Goal: Task Accomplishment & Management: Manage account settings

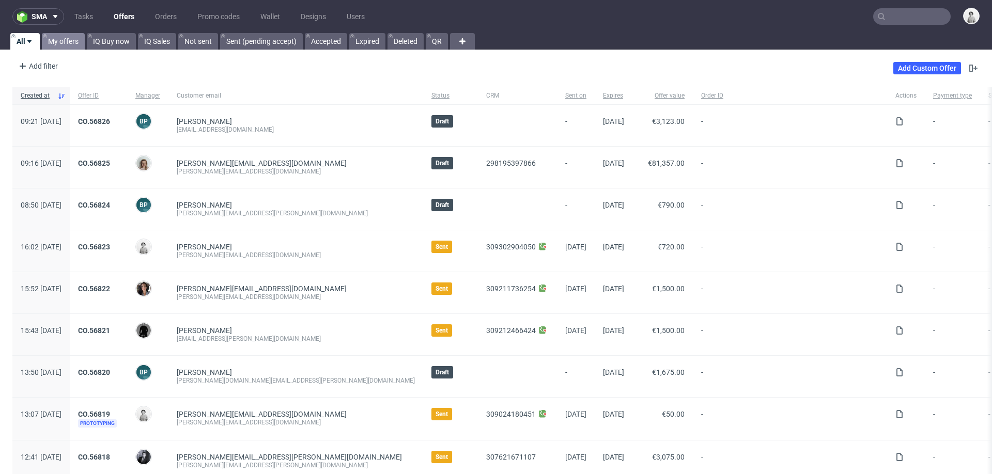
click at [68, 45] on link "My offers" at bounding box center [63, 41] width 43 height 17
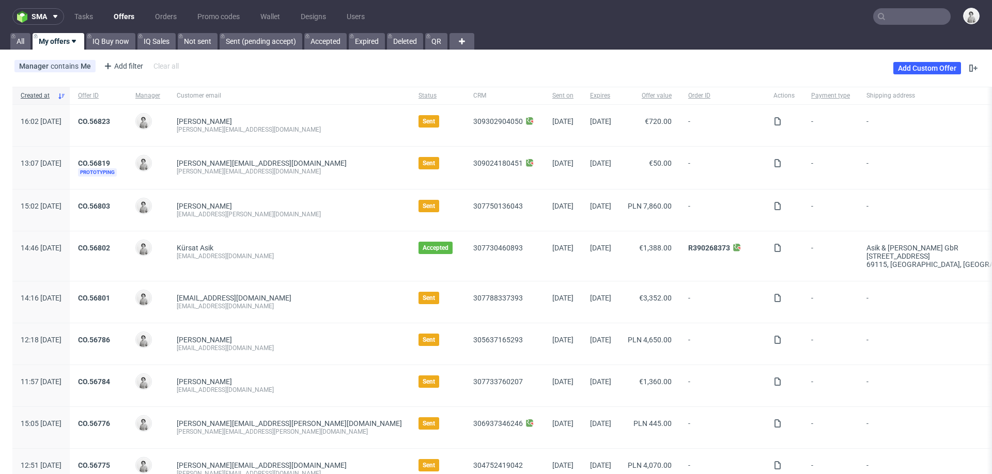
scroll to position [33, 0]
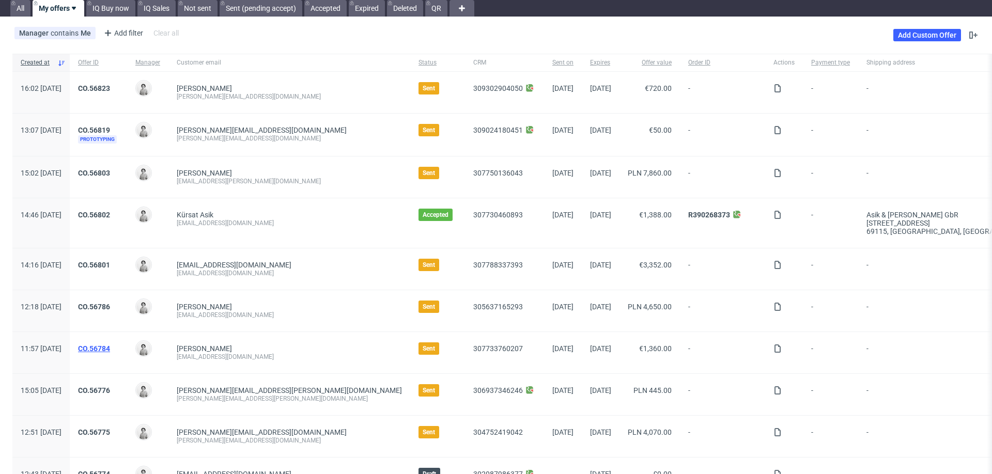
click at [110, 345] on link "CO.56784" at bounding box center [94, 349] width 32 height 8
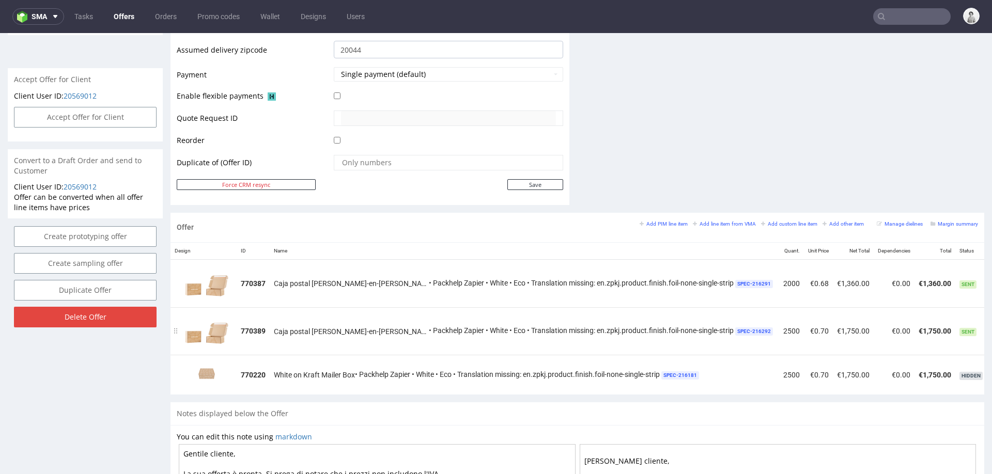
scroll to position [0, 14]
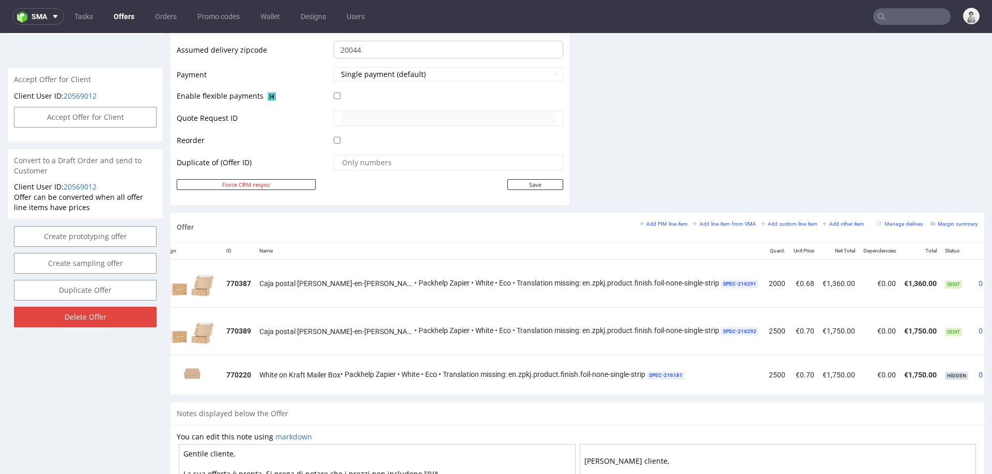
click at [903, 184] on span "Edit item price" at bounding box center [918, 183] width 83 height 10
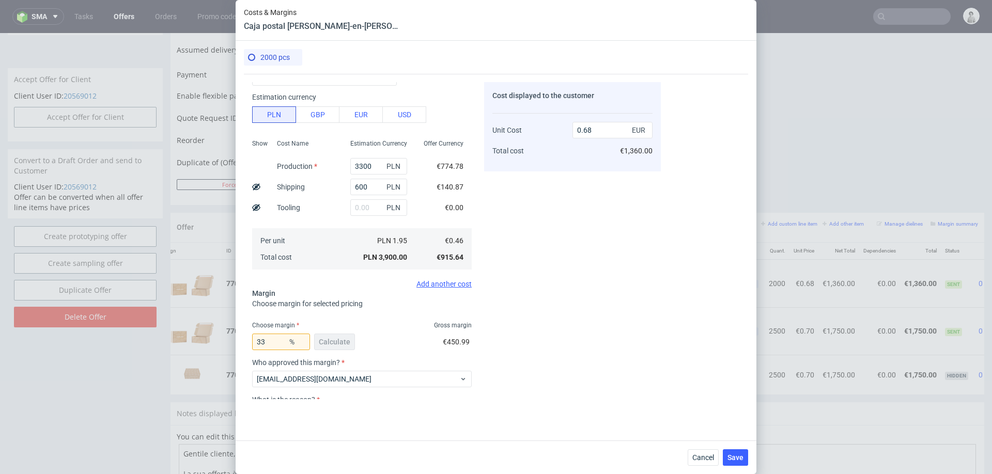
scroll to position [56, 0]
click at [272, 340] on input "33" at bounding box center [281, 340] width 58 height 17
type input "32"
type input "0.67"
type input "30"
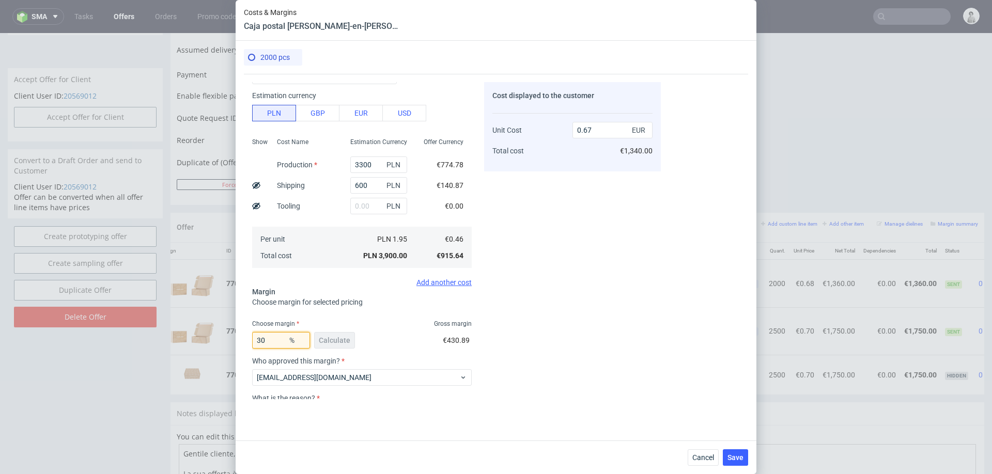
type input "0.65"
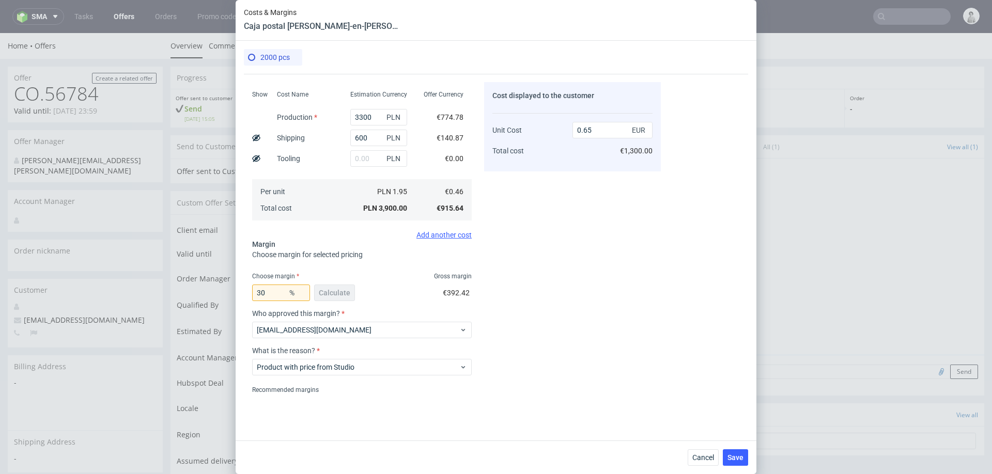
scroll to position [150, 0]
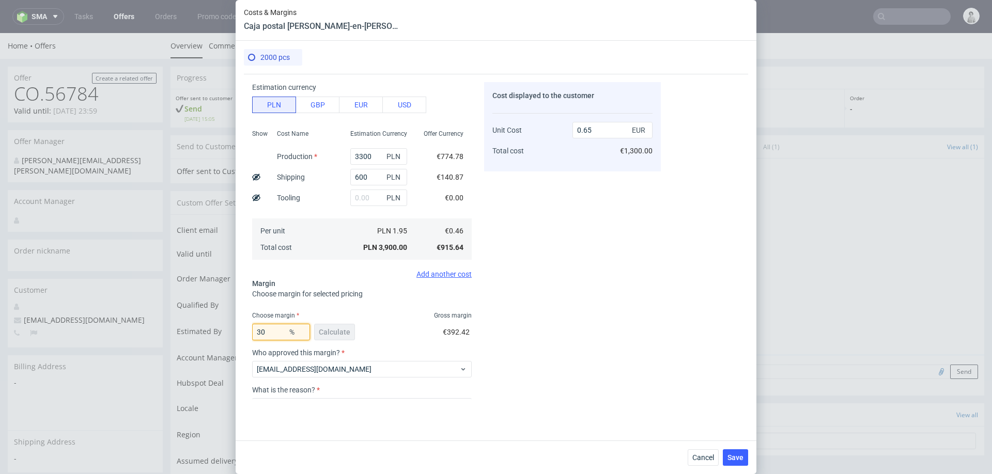
click at [273, 329] on input "30" at bounding box center [281, 332] width 58 height 17
type input "31"
type input "0.66"
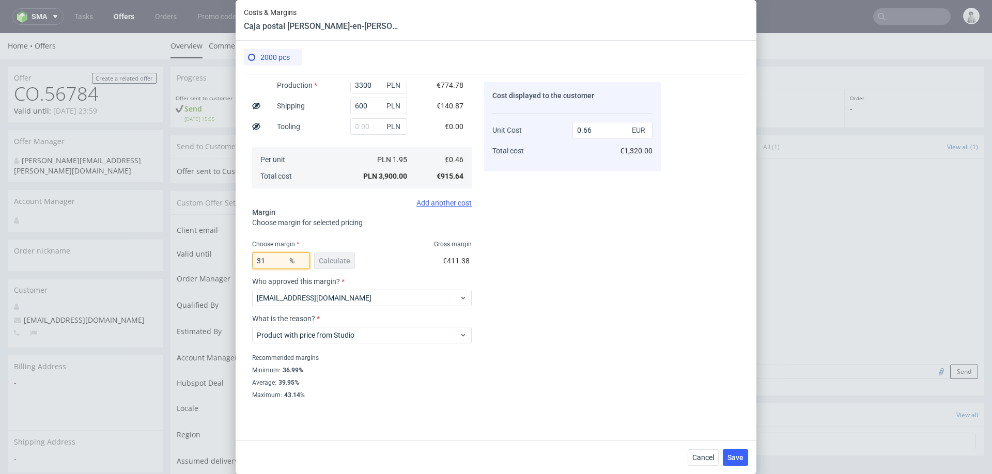
scroll to position [64, 0]
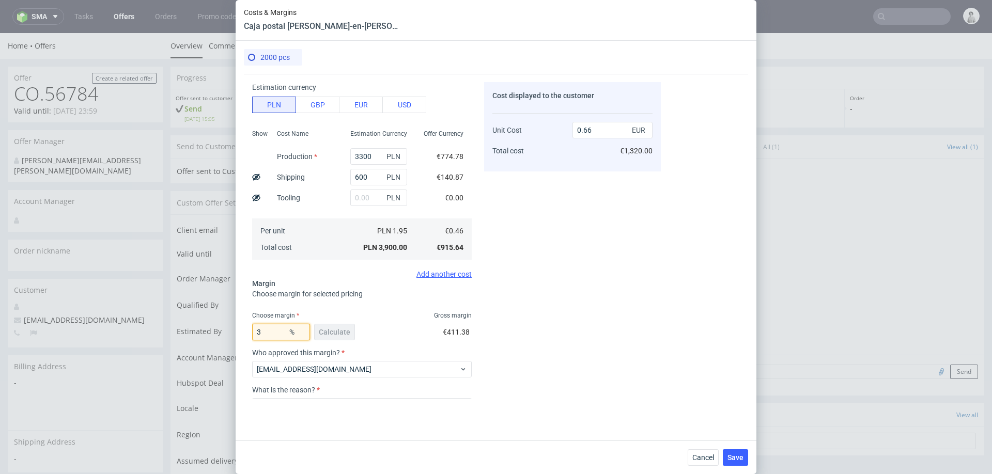
type input "30"
type input "0.65"
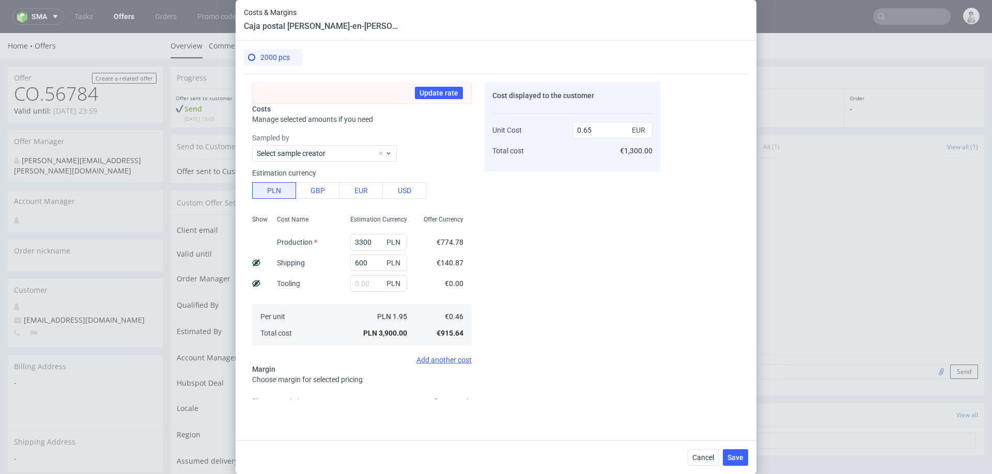
click at [556, 317] on div "Cost displayed to the customer Unit Cost Total cost 0.65 EUR €1,300.00" at bounding box center [572, 240] width 177 height 317
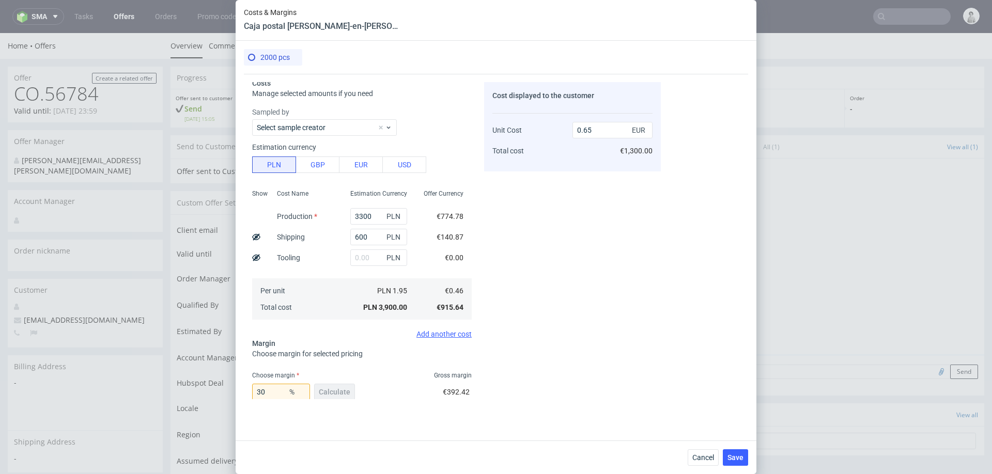
scroll to position [220, 0]
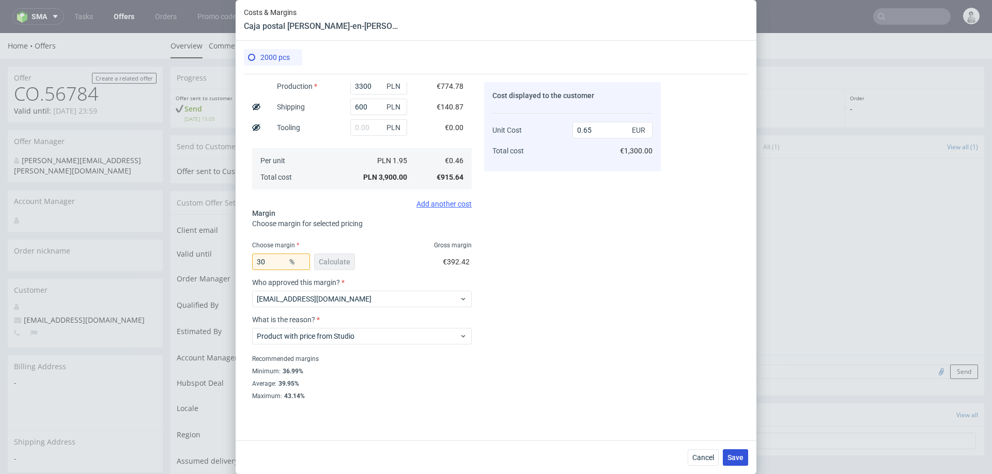
click at [733, 456] on span "Save" at bounding box center [735, 457] width 16 height 7
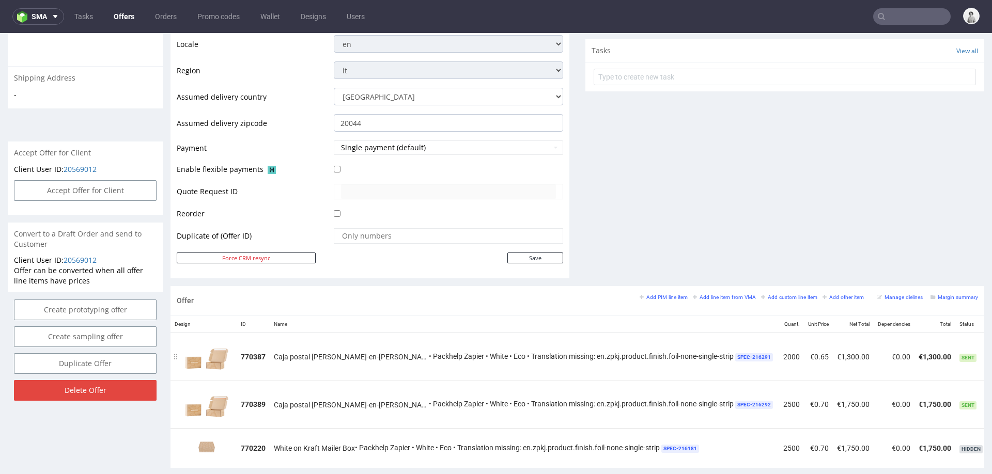
scroll to position [0, 14]
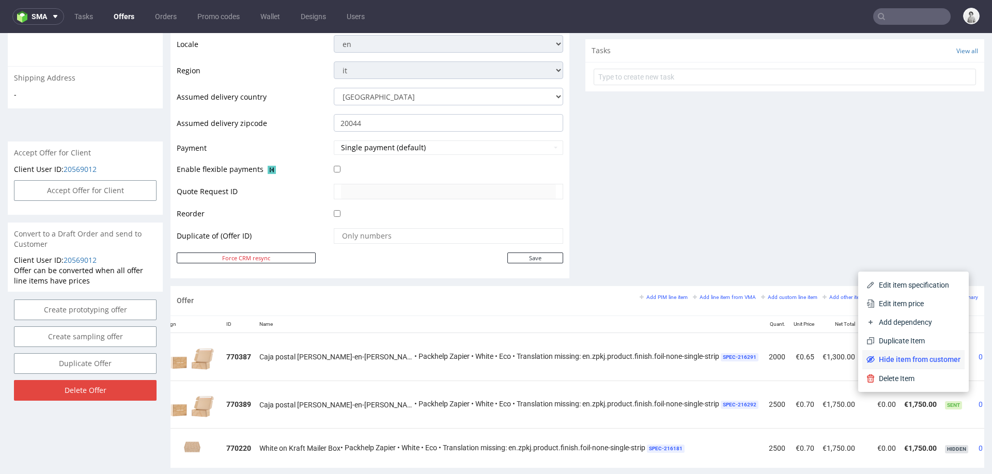
click at [899, 358] on span "Hide item from customer" at bounding box center [917, 359] width 86 height 10
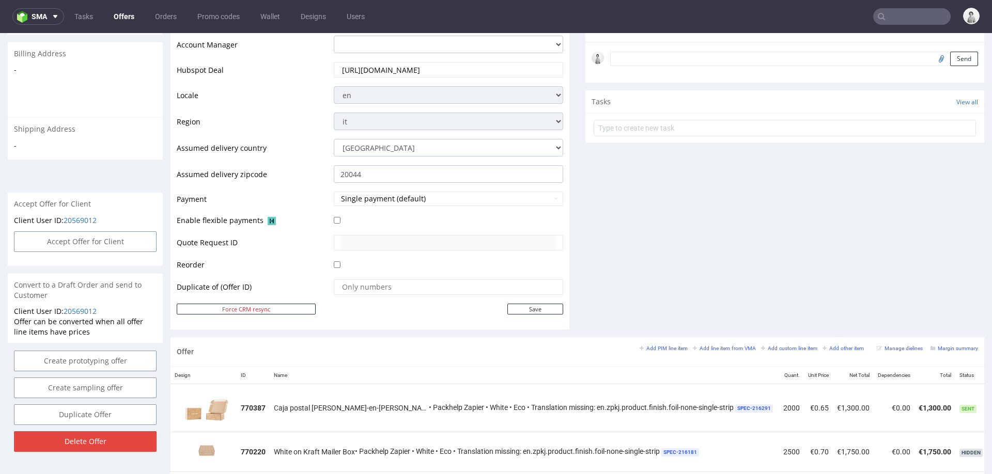
scroll to position [0, 0]
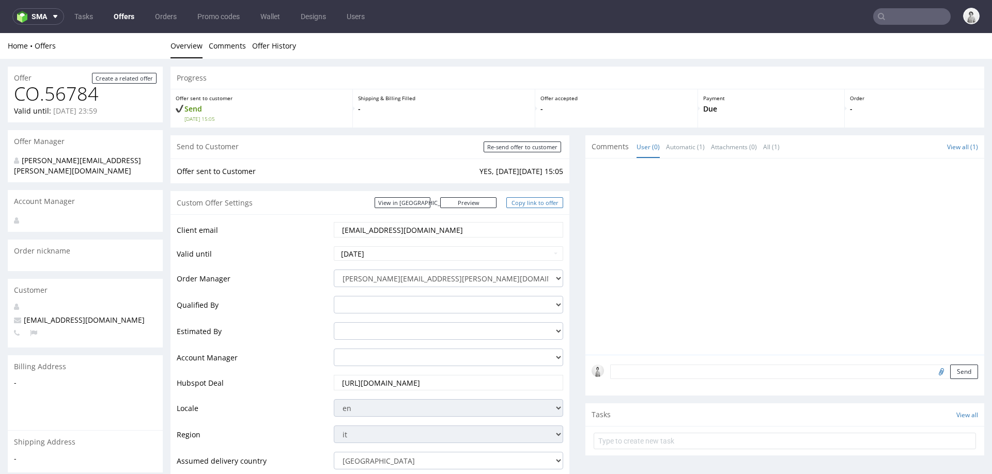
click at [548, 206] on link "Copy link to offer" at bounding box center [534, 202] width 57 height 11
click at [891, 15] on input "text" at bounding box center [911, 16] width 77 height 17
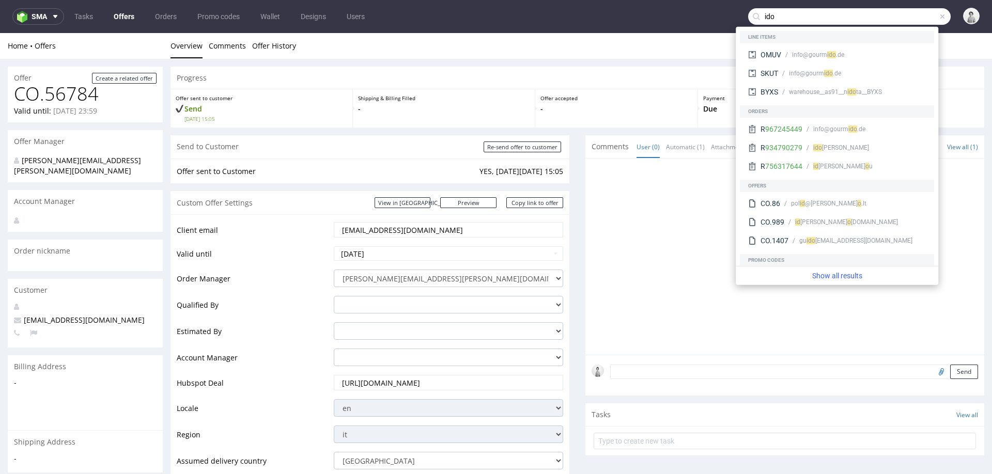
click at [634, 72] on div "Progress" at bounding box center [577, 78] width 814 height 23
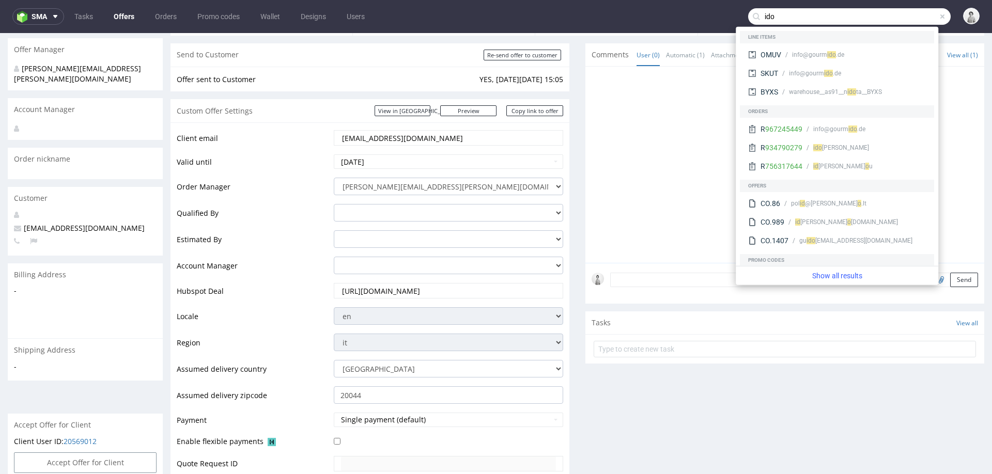
scroll to position [93, 0]
click at [828, 15] on input "ido" at bounding box center [849, 16] width 202 height 17
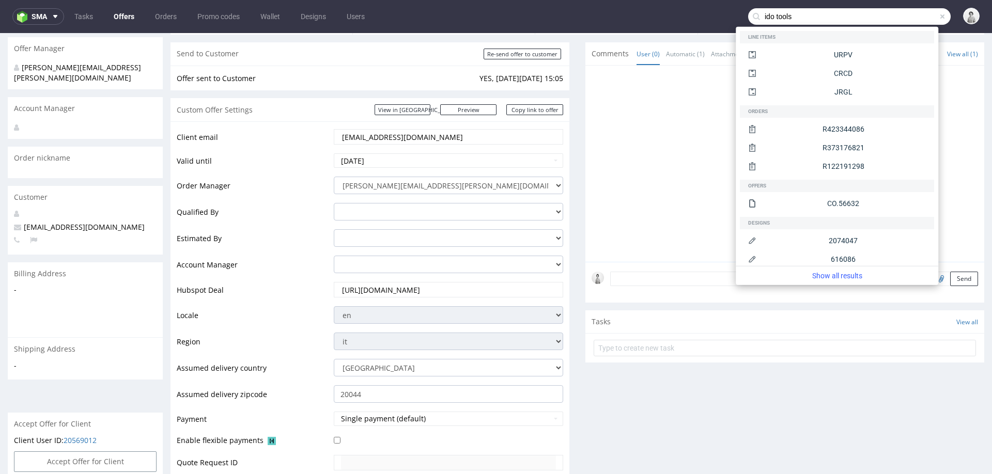
type input "ido tools"
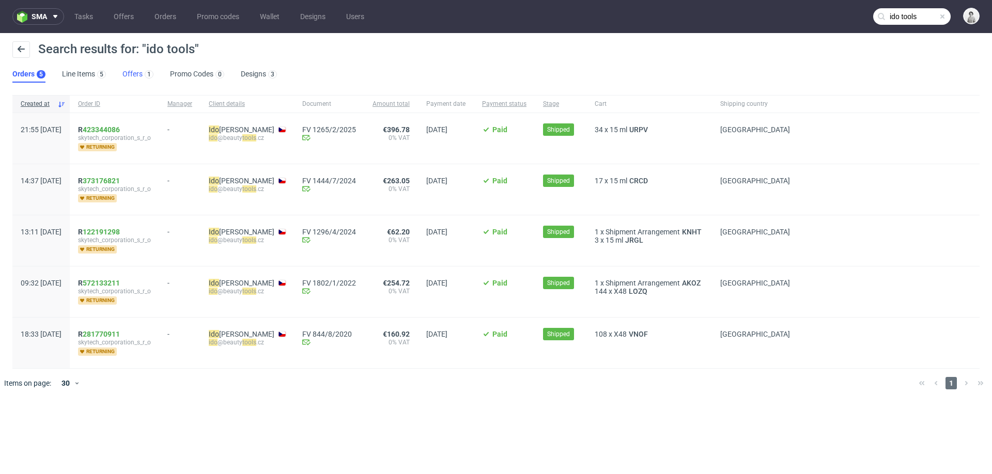
click at [137, 73] on link "Offers 1" at bounding box center [137, 74] width 31 height 17
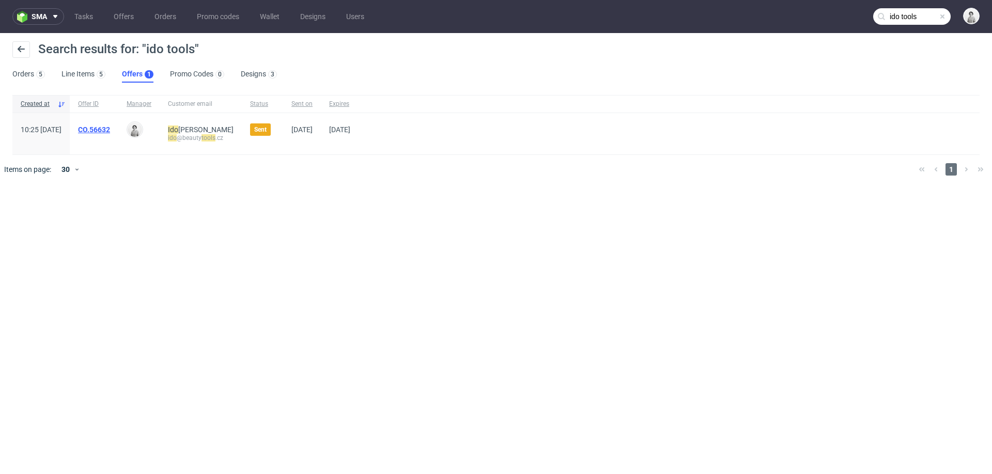
click at [110, 128] on link "CO.56632" at bounding box center [94, 130] width 32 height 8
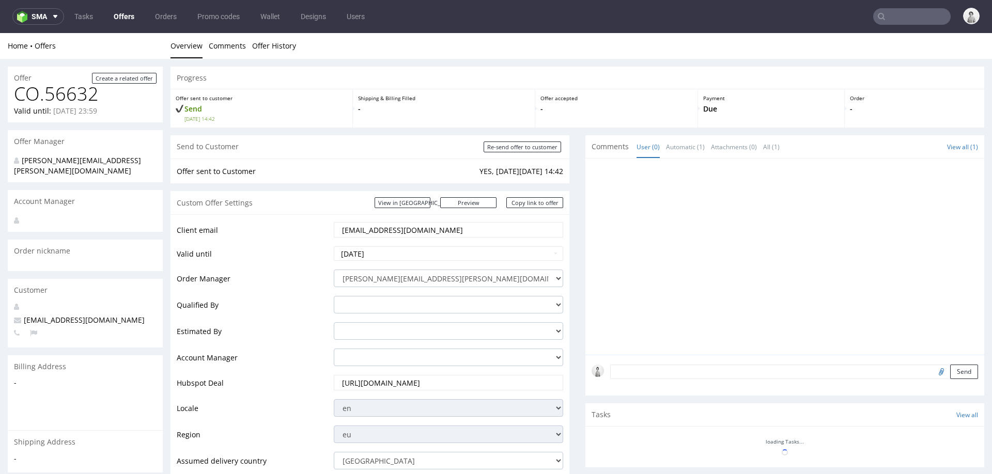
click at [403, 225] on input "ido@beautytools.cz" at bounding box center [448, 230] width 215 height 14
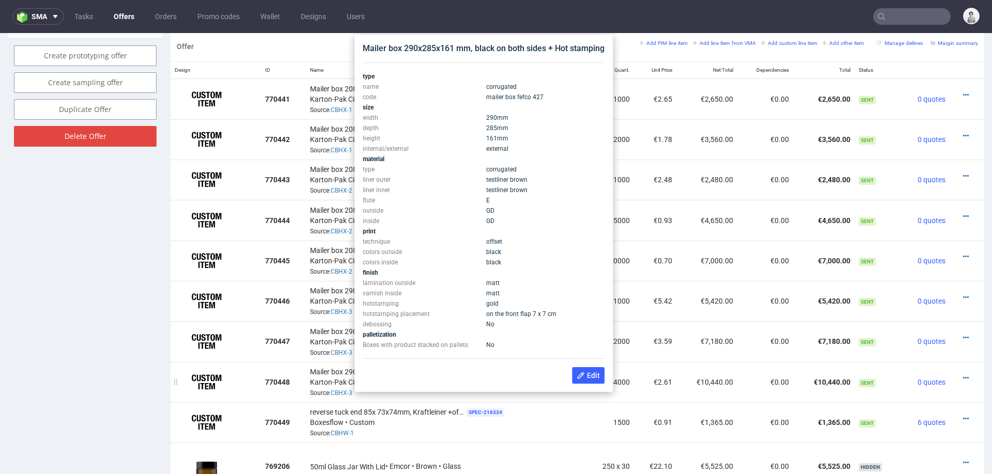
scroll to position [614, 0]
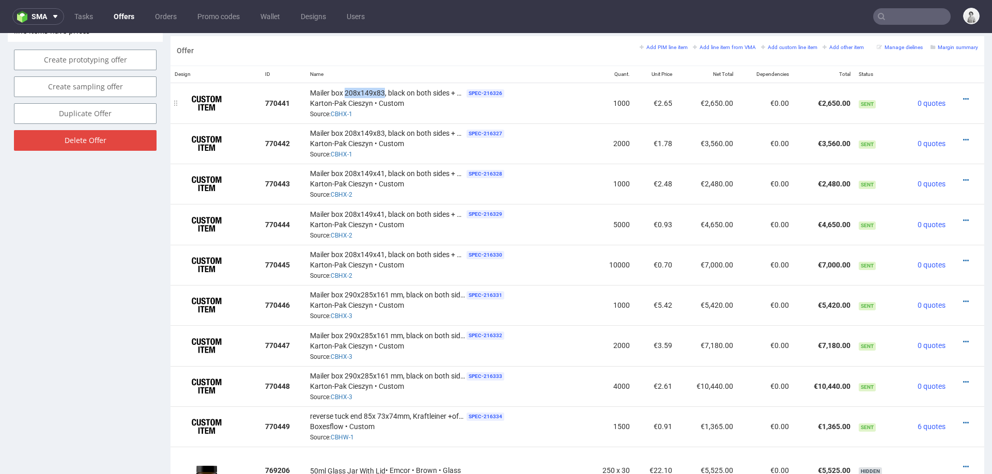
drag, startPoint x: 345, startPoint y: 89, endPoint x: 383, endPoint y: 89, distance: 38.7
click at [383, 89] on span "Mailer box 208x149x83, black on both sides + Hot stamping" at bounding box center [387, 93] width 155 height 10
copy span "208x149x83"
drag, startPoint x: 344, startPoint y: 170, endPoint x: 383, endPoint y: 168, distance: 39.3
click at [383, 168] on span "Mailer box 208x149x41, black on both sides + Hot stamping" at bounding box center [387, 173] width 155 height 10
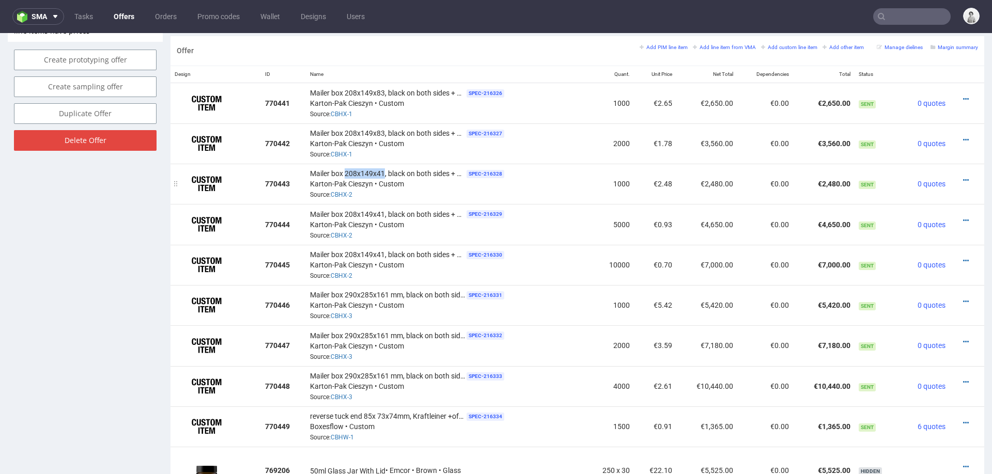
copy span "208x149x41"
drag, startPoint x: 345, startPoint y: 330, endPoint x: 388, endPoint y: 330, distance: 43.4
click at [388, 331] on span "Mailer box 290x285x161 mm, black on both sides + Hot stamping" at bounding box center [387, 336] width 155 height 10
copy span "290x285x161"
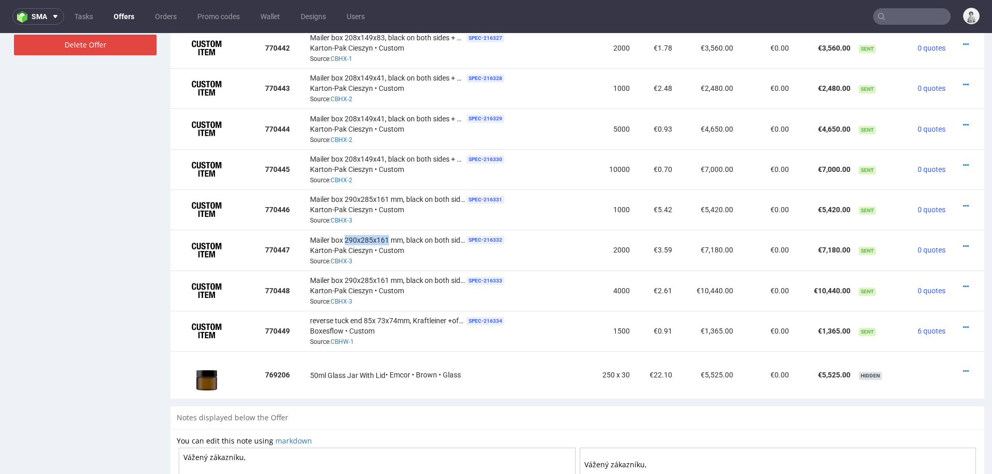
scroll to position [812, 0]
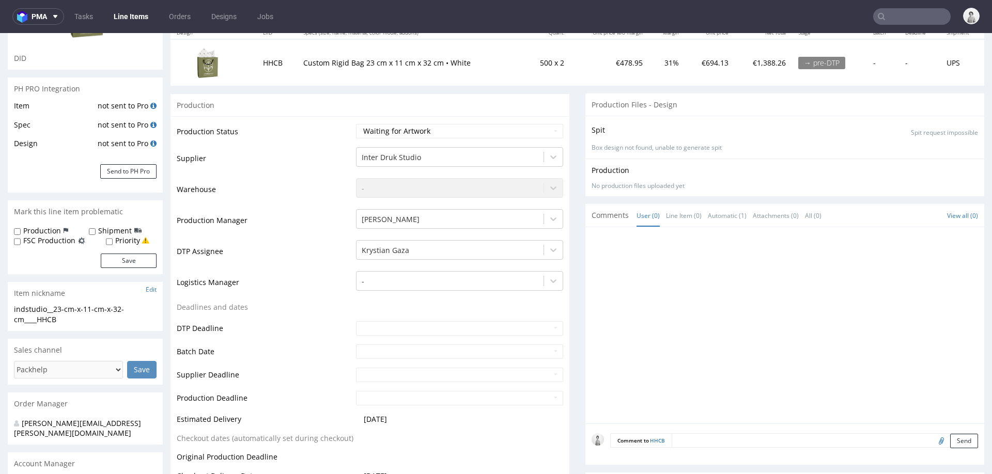
scroll to position [22, 0]
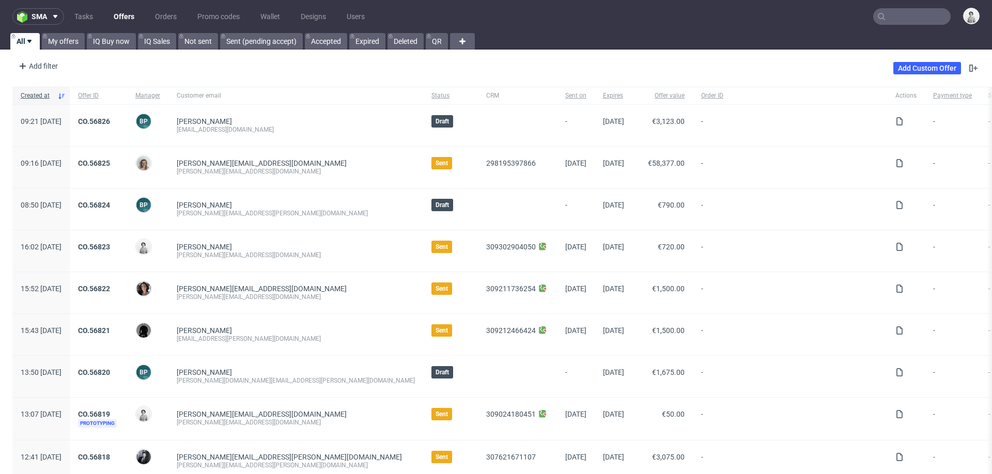
click at [897, 18] on input "text" at bounding box center [911, 16] width 77 height 17
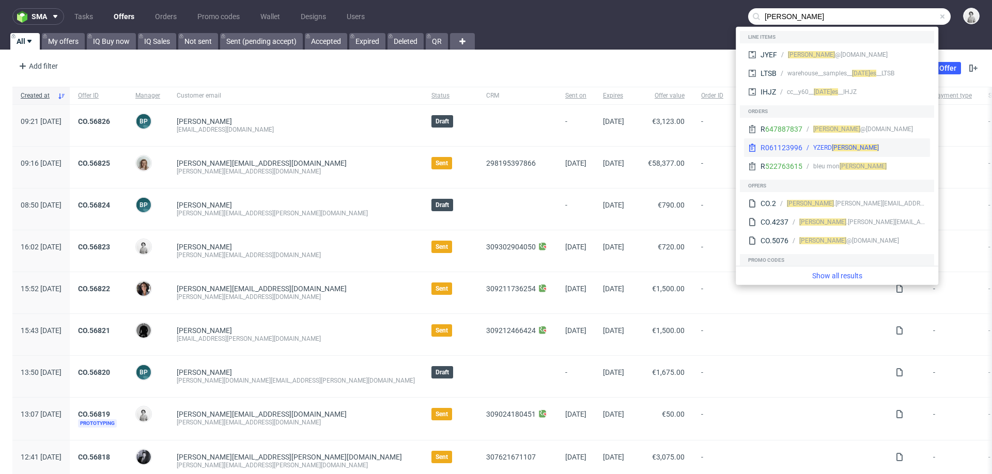
type input "jules"
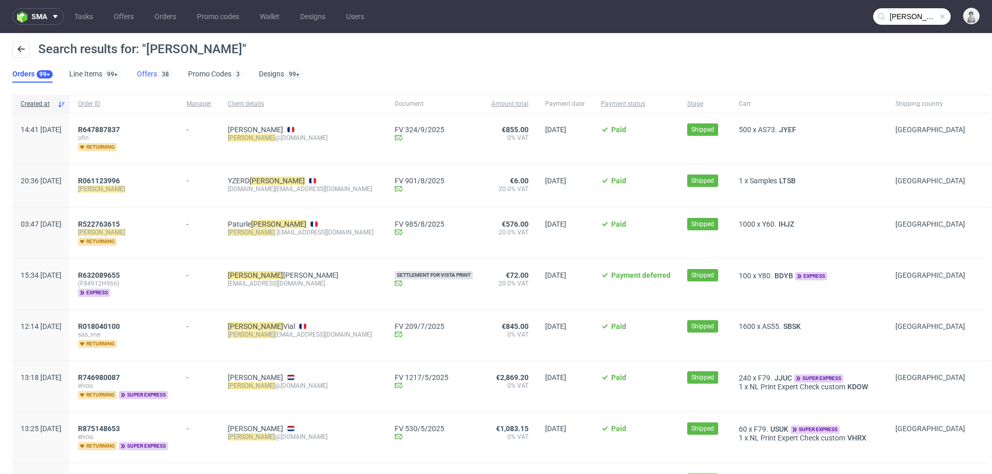
click at [147, 74] on link "Offers 38" at bounding box center [154, 74] width 35 height 17
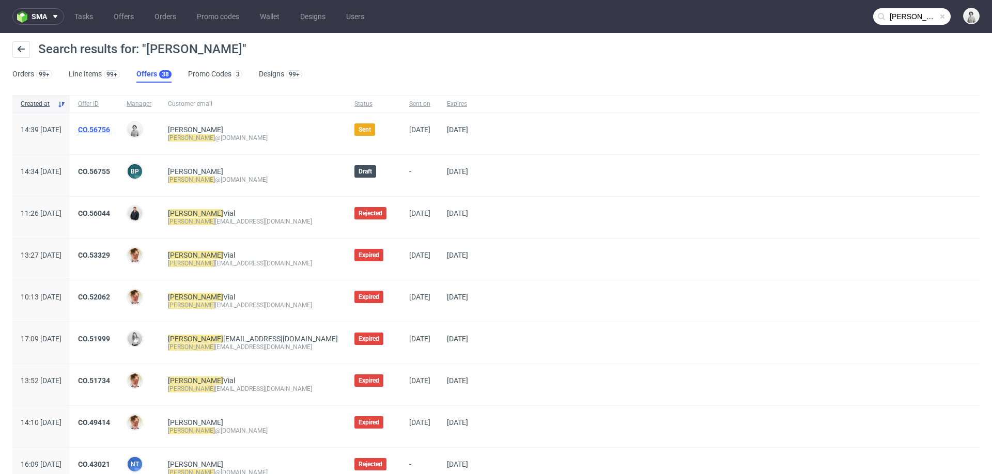
click at [110, 126] on link "CO.56756" at bounding box center [94, 130] width 32 height 8
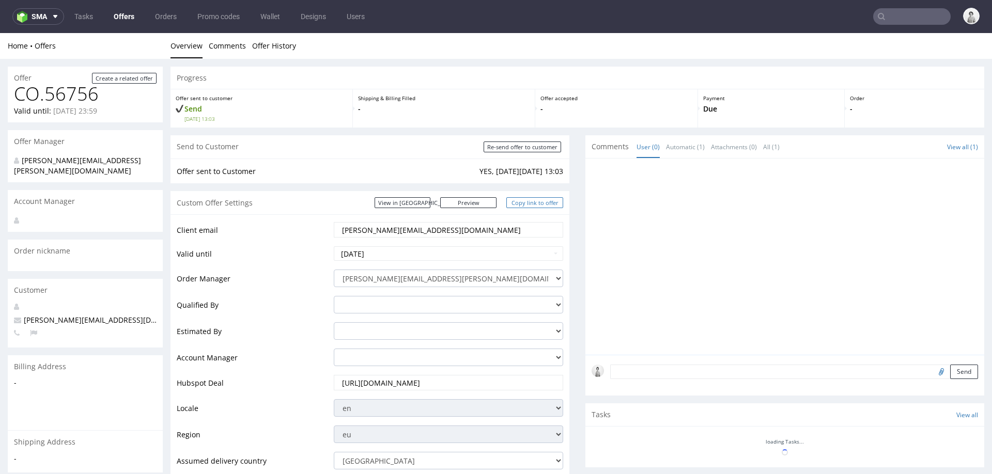
click at [522, 199] on link "Copy link to offer" at bounding box center [534, 202] width 57 height 11
click at [528, 204] on link "Copy link to offer" at bounding box center [534, 202] width 57 height 11
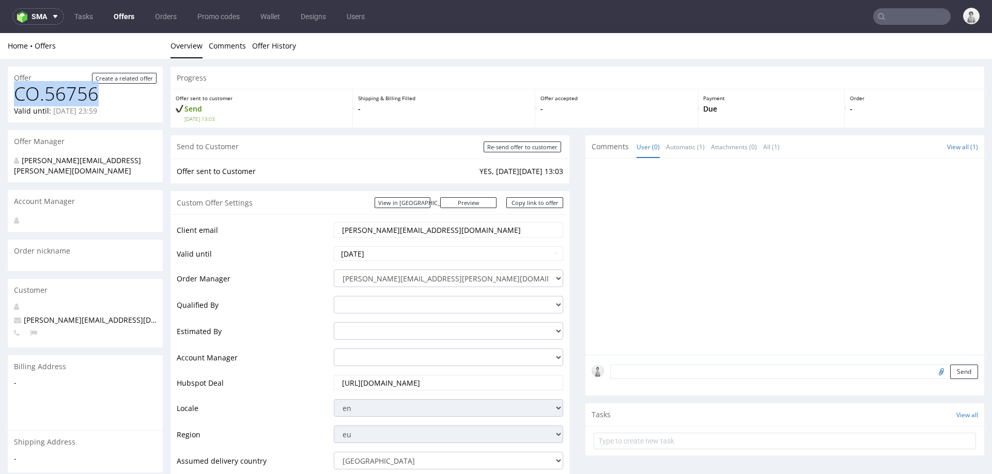
drag, startPoint x: 15, startPoint y: 93, endPoint x: 112, endPoint y: 92, distance: 96.6
click at [112, 92] on h1 "CO.56756" at bounding box center [85, 94] width 143 height 21
copy h1 "CO.56756"
click at [535, 203] on link "Copy link to offer" at bounding box center [534, 202] width 57 height 11
copy h1 "CO.56756"
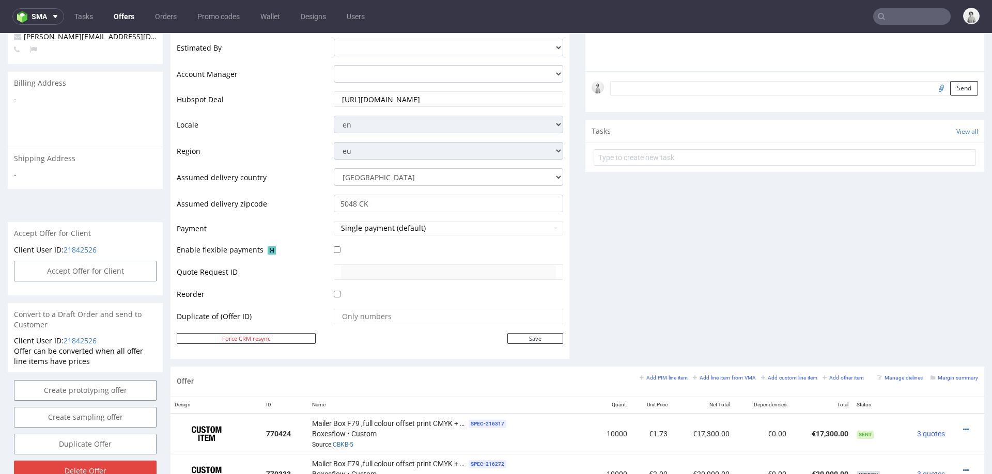
scroll to position [283, 0]
drag, startPoint x: 810, startPoint y: 430, endPoint x: 840, endPoint y: 431, distance: 30.0
click at [840, 431] on td "€17,300.00" at bounding box center [821, 434] width 62 height 41
copy td "€17,300.00"
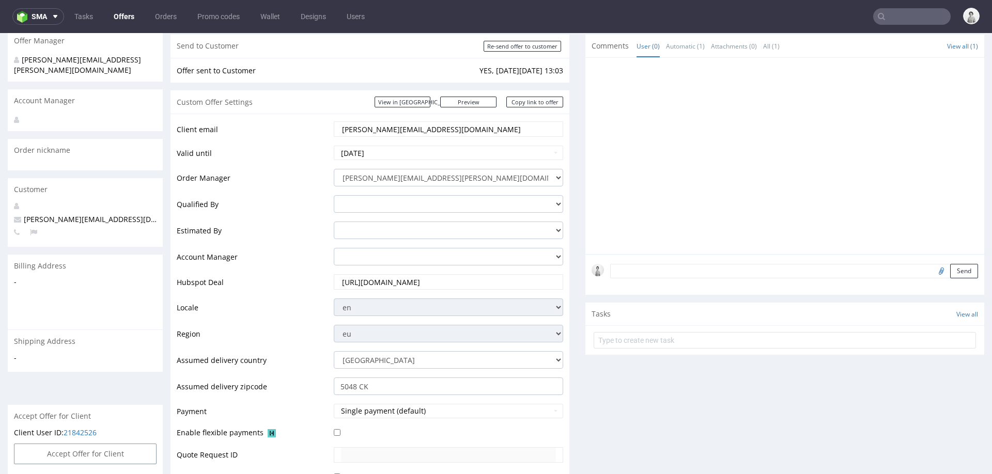
scroll to position [0, 0]
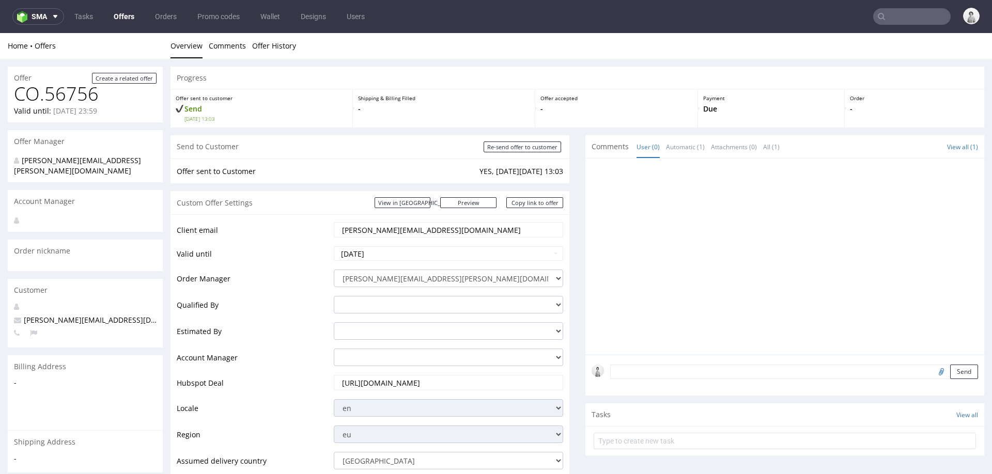
click at [351, 231] on input "jules@elvou.com" at bounding box center [448, 230] width 215 height 14
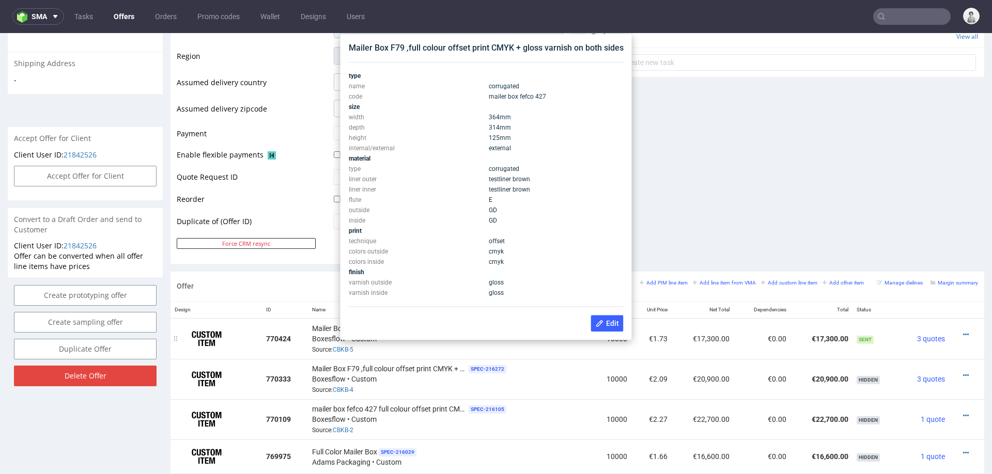
scroll to position [378, 0]
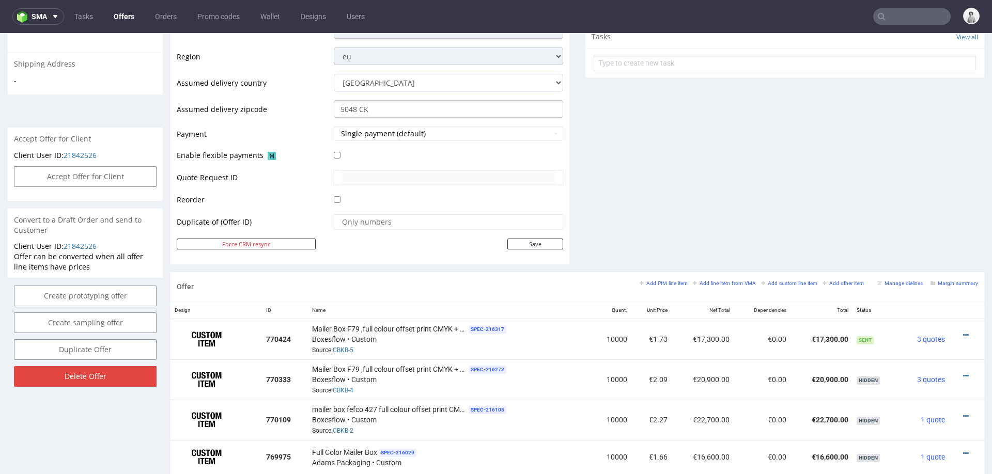
click at [709, 189] on div "Comments User (0) Automatic (1) Attachments (0) All (1) View all (1) 9th Sep 25…" at bounding box center [784, 14] width 399 height 515
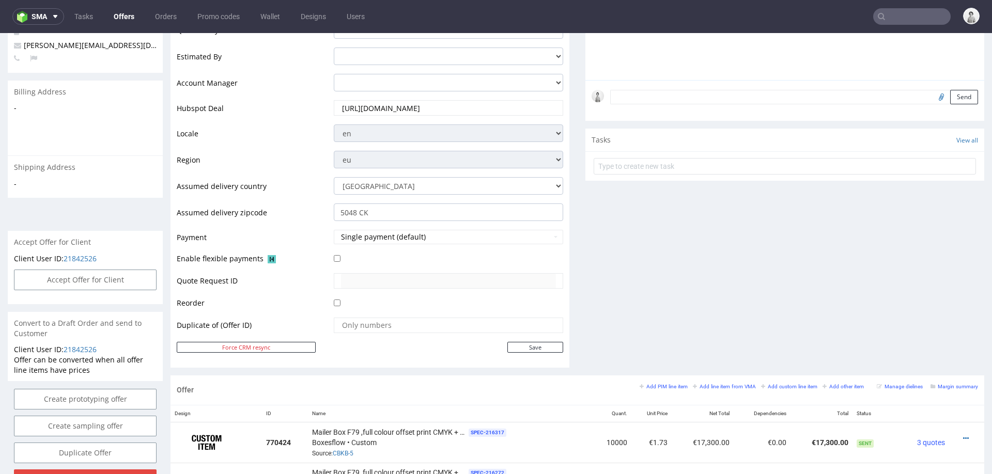
scroll to position [262, 0]
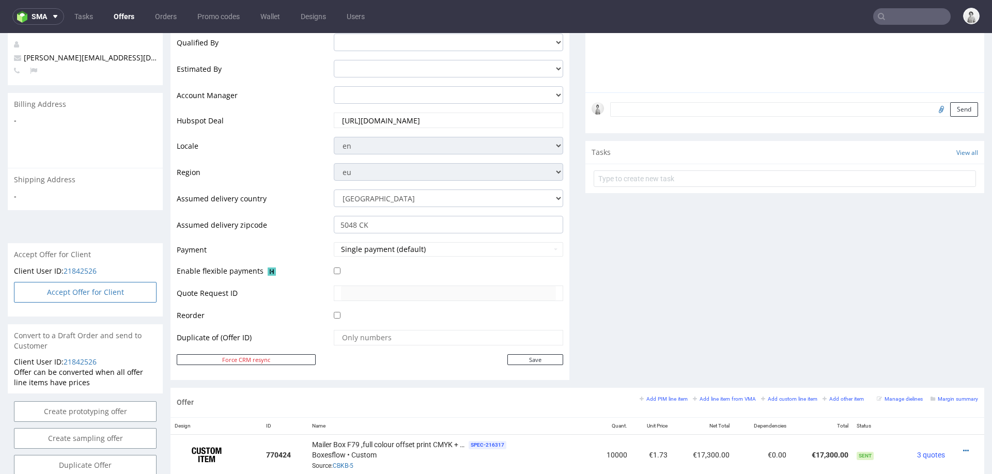
click at [105, 282] on button "Accept Offer for Client" at bounding box center [85, 292] width 143 height 21
select select "166"
select select "2379"
select select "b2b"
select select "166"
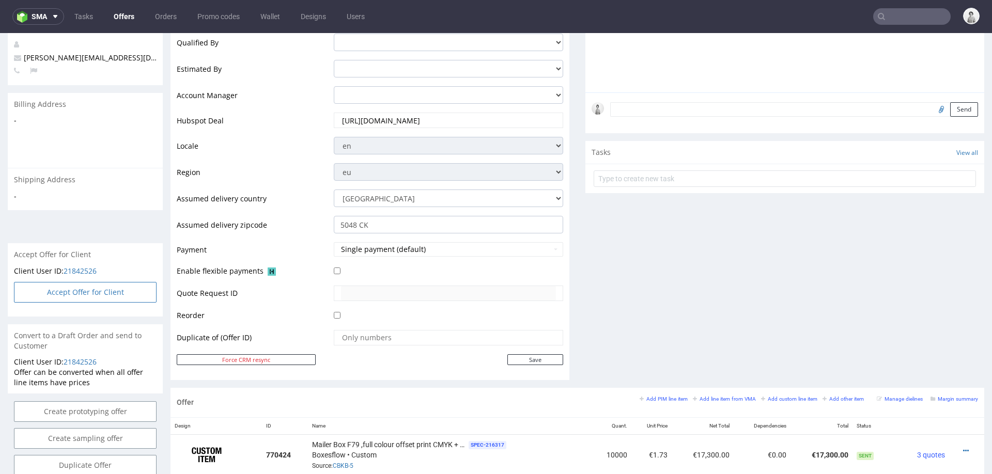
select select "2379"
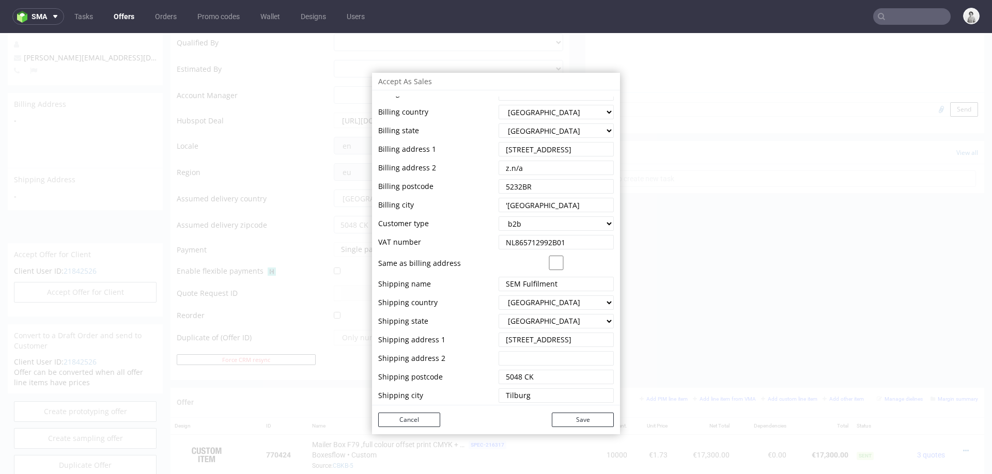
scroll to position [0, 0]
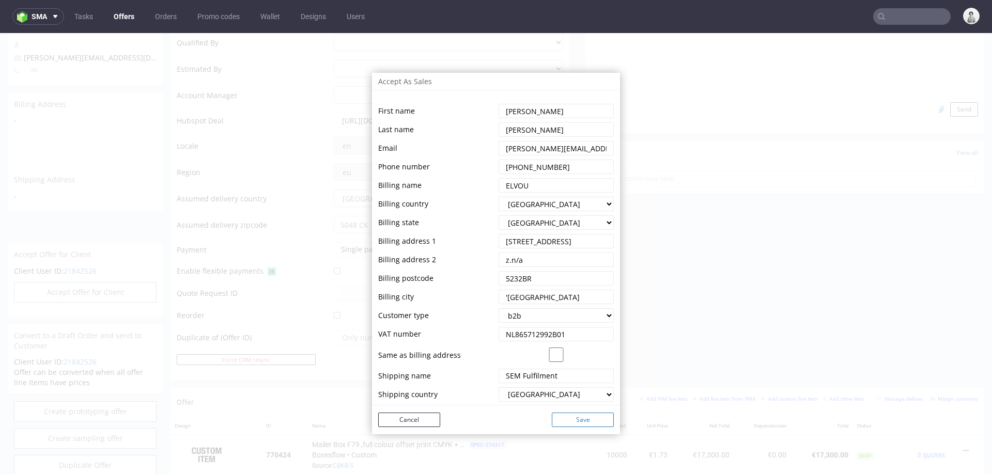
click at [565, 421] on button "Save" at bounding box center [583, 420] width 62 height 14
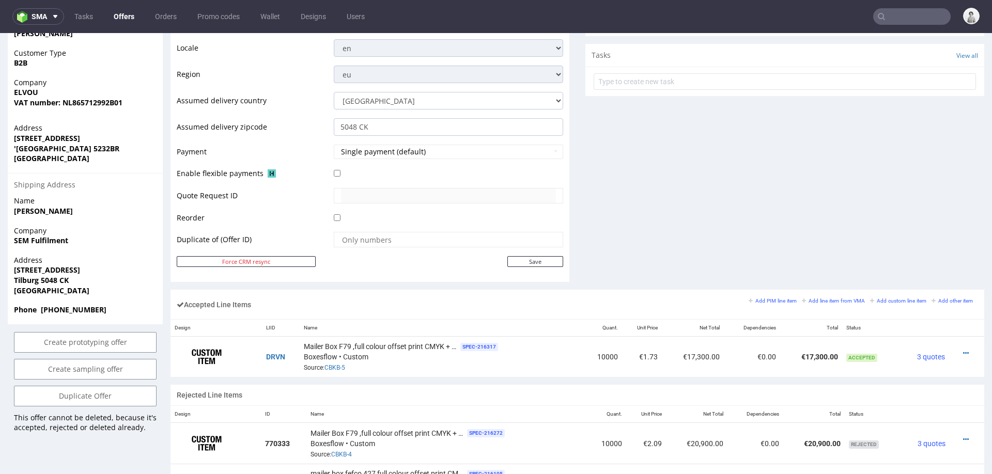
scroll to position [417, 0]
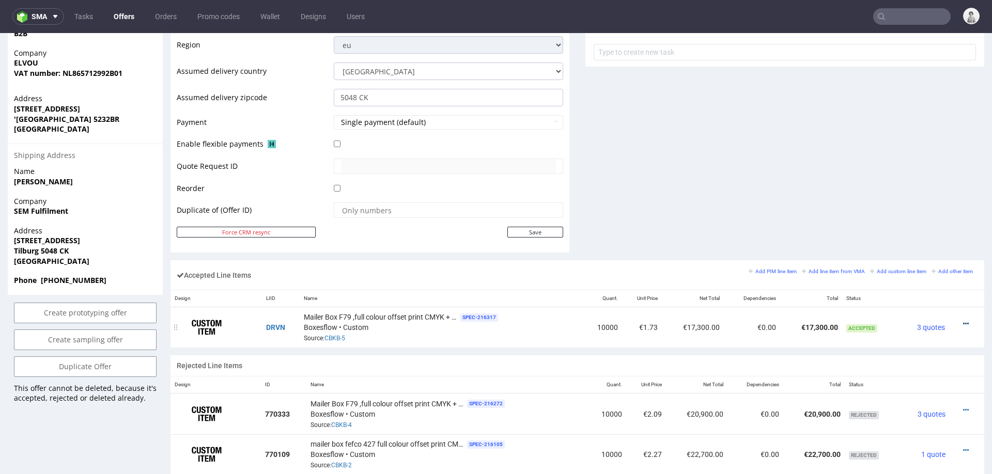
click at [963, 320] on icon at bounding box center [966, 323] width 6 height 7
click at [928, 227] on span "Edit item price" at bounding box center [923, 227] width 74 height 10
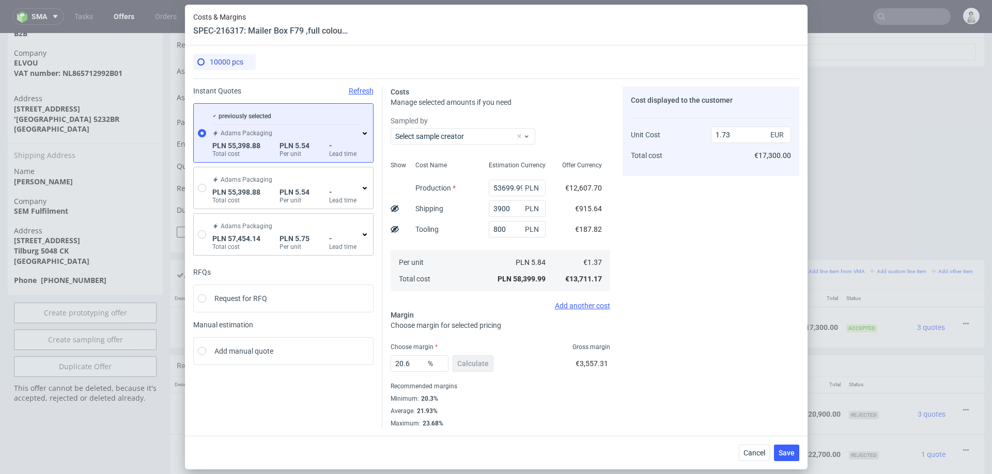
click at [364, 134] on icon at bounding box center [365, 133] width 8 height 8
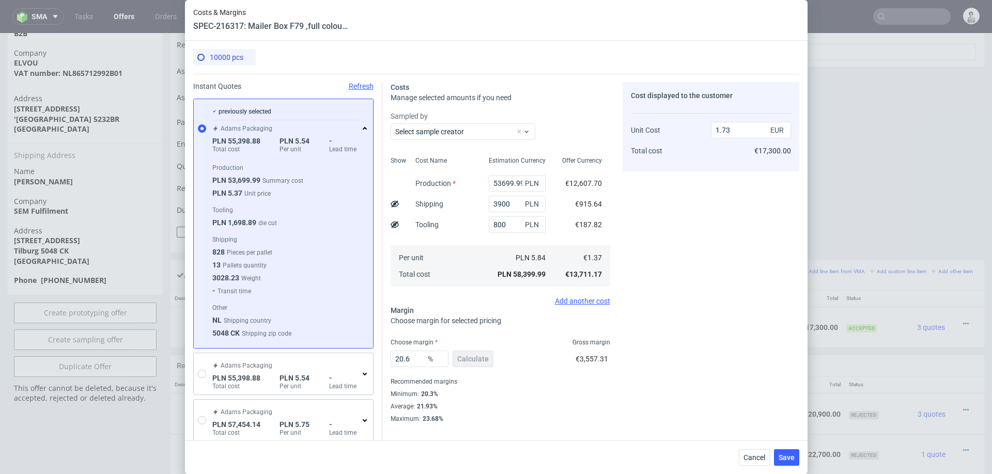
click at [586, 383] on div "Recommended margins" at bounding box center [500, 382] width 220 height 12
click at [745, 447] on span "Cancel" at bounding box center [754, 457] width 22 height 7
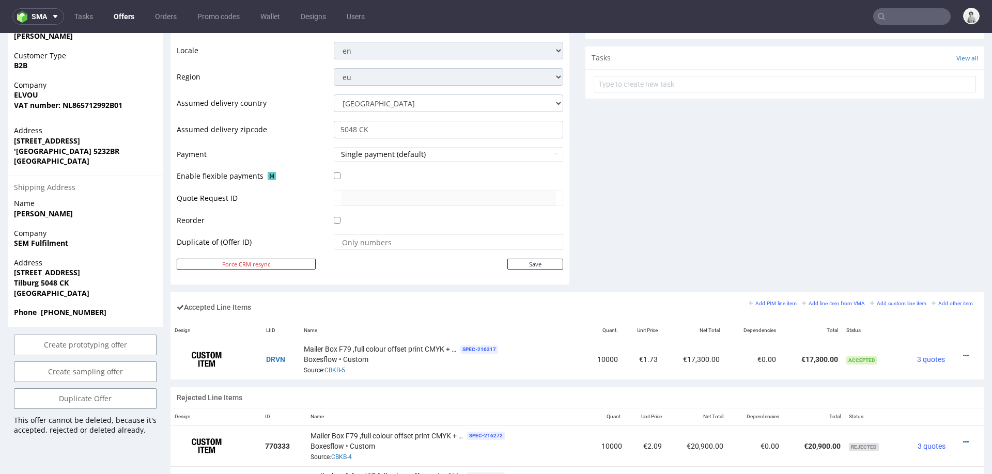
scroll to position [0, 0]
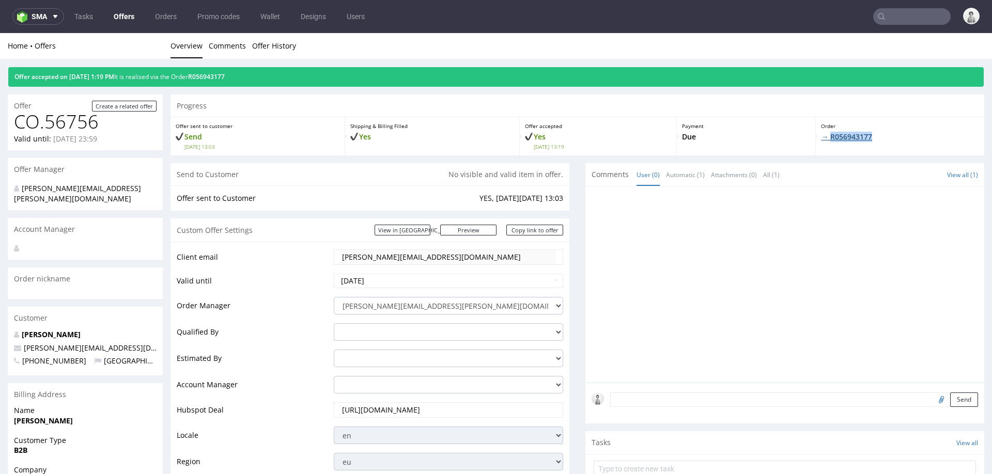
drag, startPoint x: 869, startPoint y: 136, endPoint x: 821, endPoint y: 137, distance: 48.6
click at [821, 137] on p "→ R056943177" at bounding box center [900, 137] width 158 height 10
copy link "R056943177"
click at [640, 136] on p "Yes Tue 16 Sep 13:19" at bounding box center [598, 141] width 146 height 19
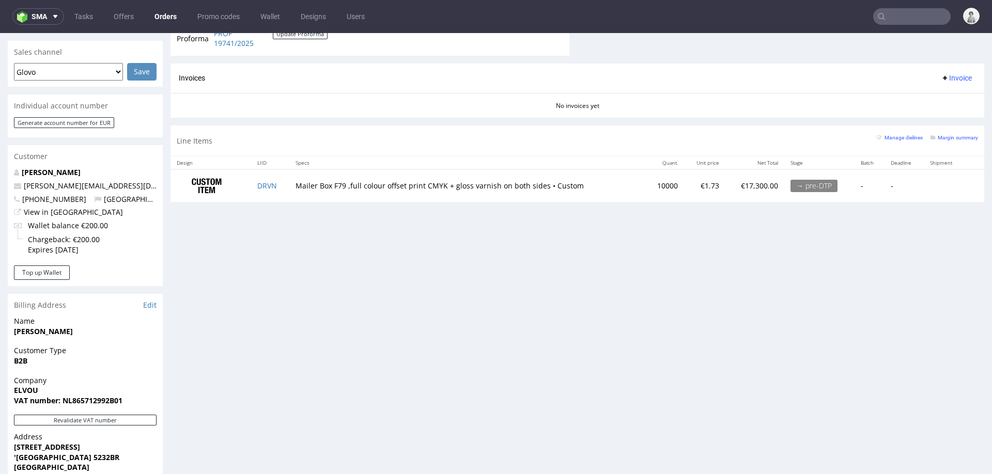
scroll to position [588, 0]
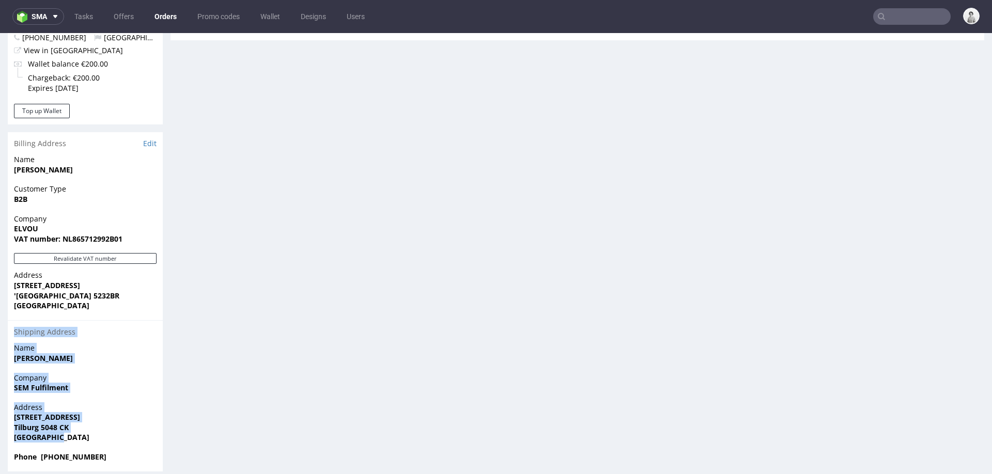
drag, startPoint x: 62, startPoint y: 426, endPoint x: 12, endPoint y: 322, distance: 115.3
click at [12, 322] on section "Billing Address Edit Name Anne de Vries Customer Type B2B Company ELVOU VAT num…" at bounding box center [85, 301] width 155 height 339
copy section "Shipping Address Name Anne de Vries Company SEM Fulfilment Address Minosstraat …"
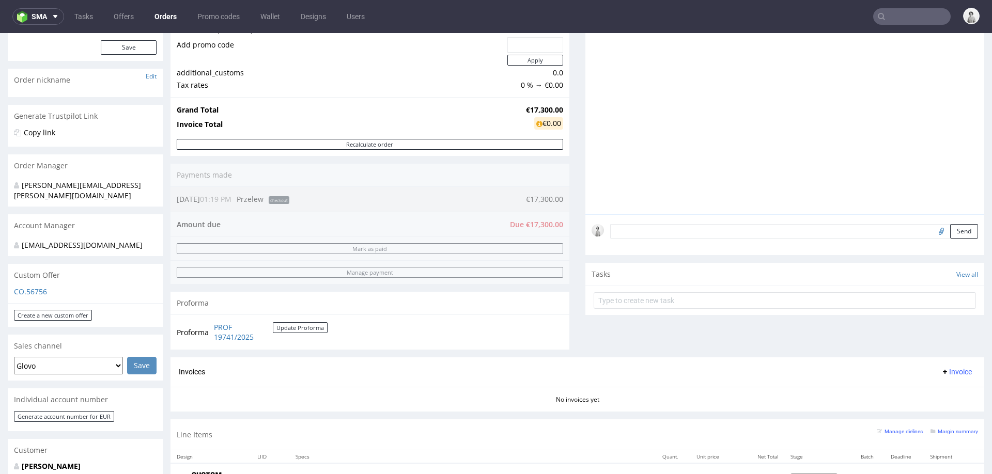
scroll to position [133, 0]
click at [220, 330] on link "PROF 19741/2025" at bounding box center [243, 331] width 59 height 20
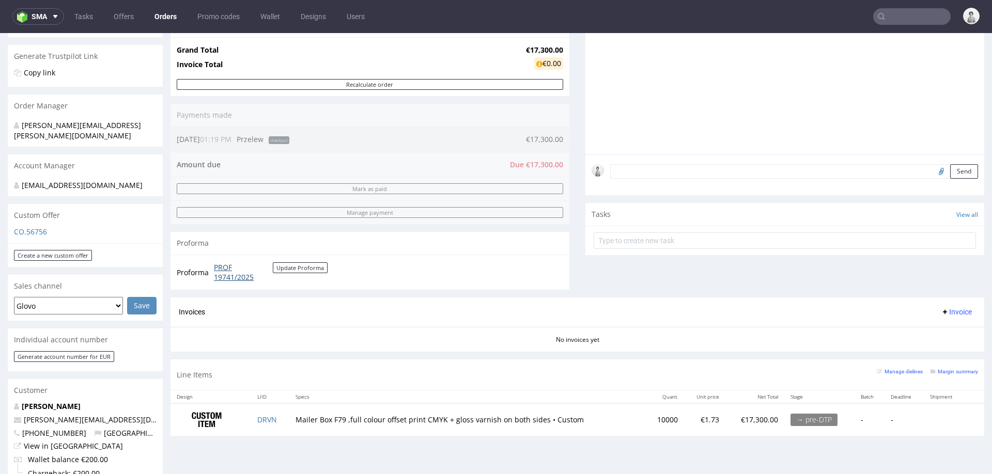
scroll to position [193, 0]
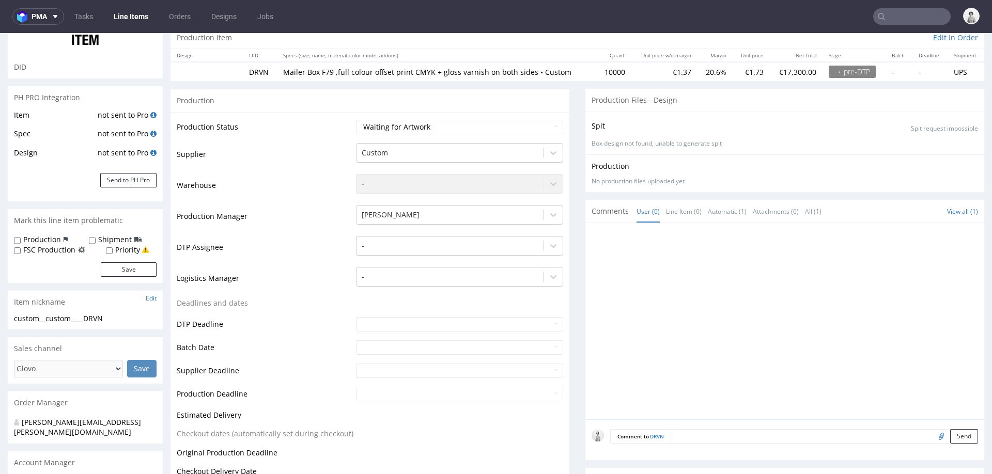
scroll to position [132, 0]
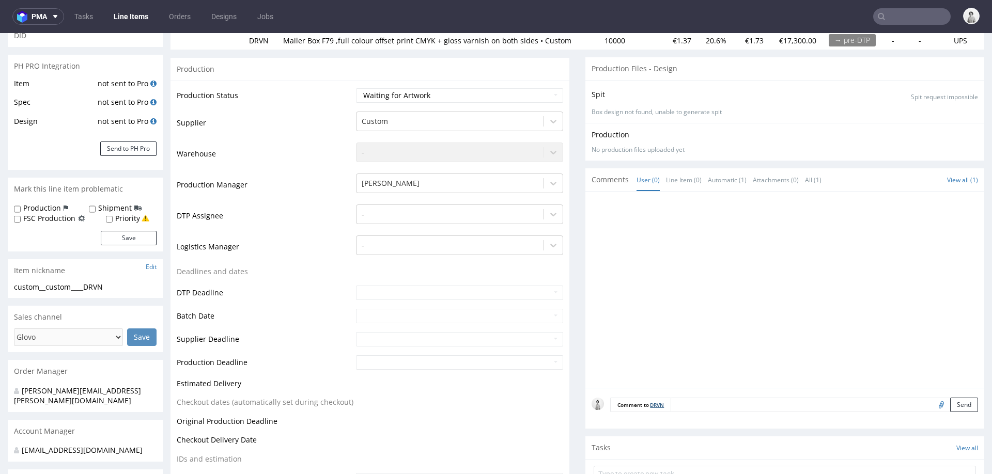
click at [655, 405] on link "DRVN" at bounding box center [657, 404] width 14 height 7
click at [932, 404] on input "file" at bounding box center [939, 404] width 14 height 13
type input "C:\fakepath\bbda16fa-a907-40af-a06a-f7c219b71437-visual_reference-1471181-14484…"
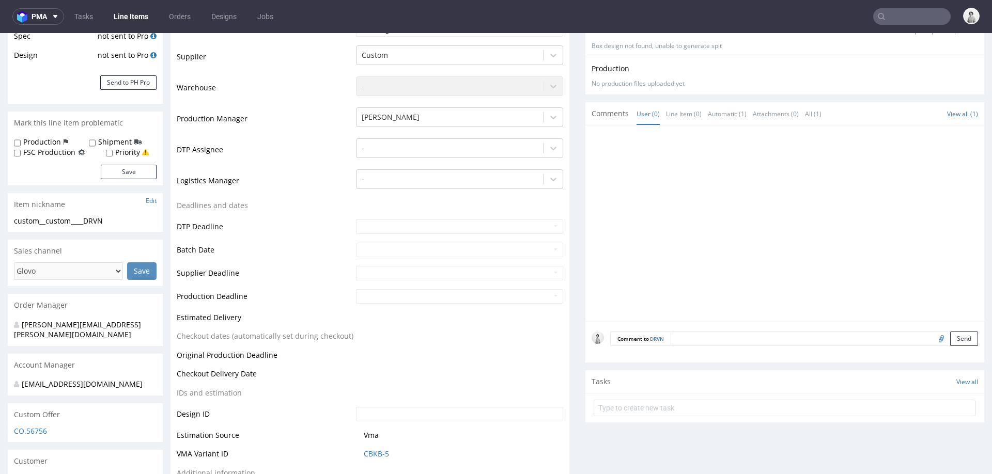
click at [932, 336] on input "file" at bounding box center [939, 338] width 14 height 13
click at [950, 338] on button "Send" at bounding box center [964, 339] width 28 height 14
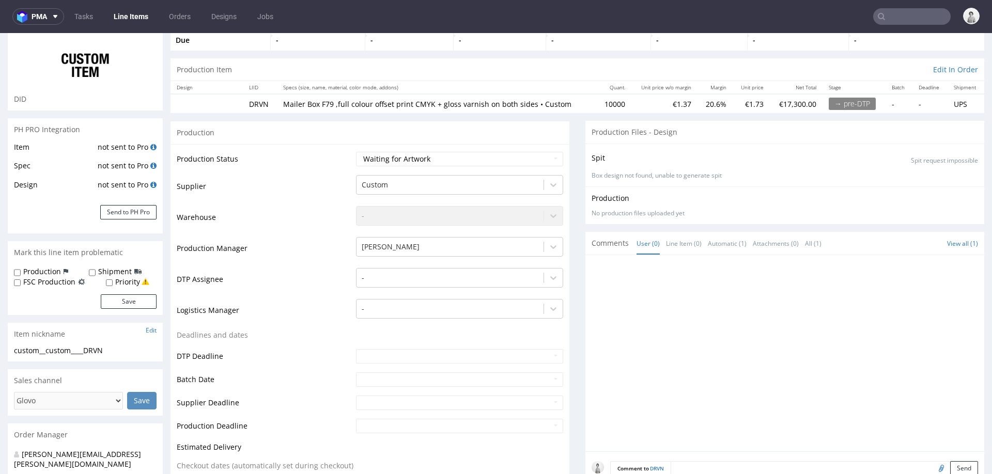
scroll to position [87, 0]
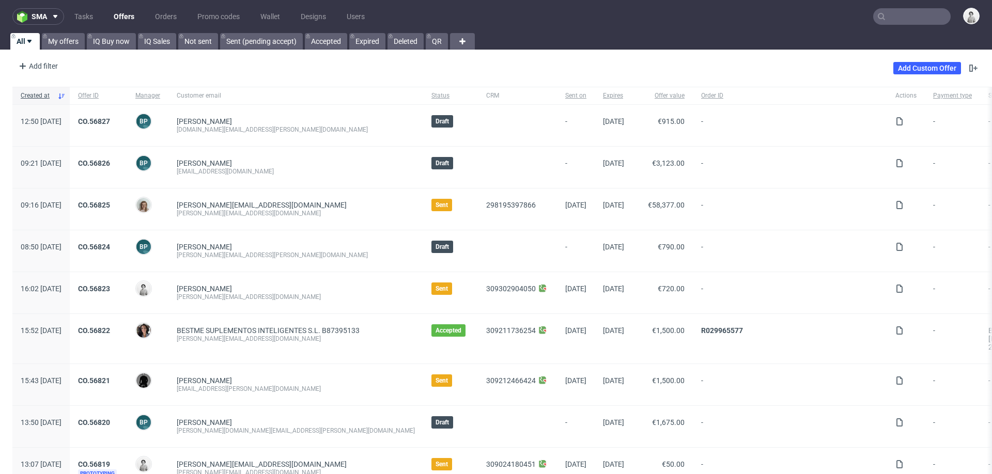
click at [897, 17] on input "text" at bounding box center [911, 16] width 77 height 17
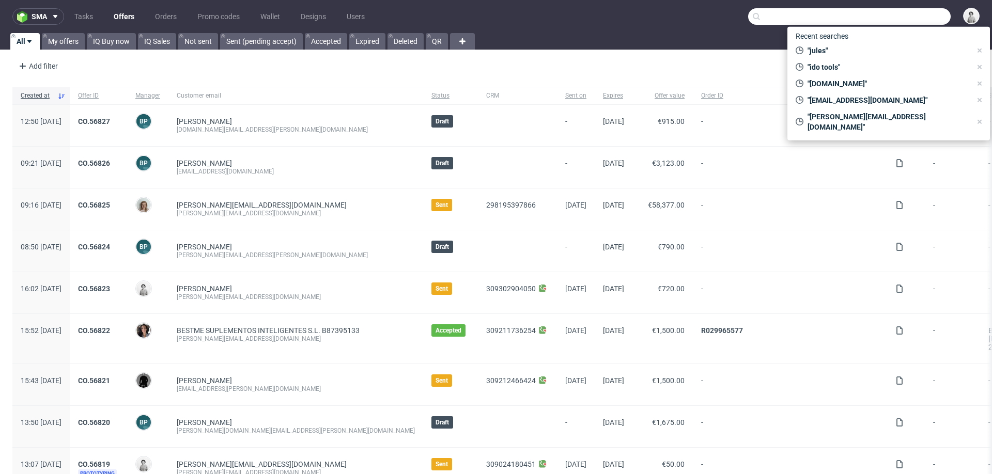
paste input "[PERSON_NAME][EMAIL_ADDRESS][DOMAIN_NAME]"
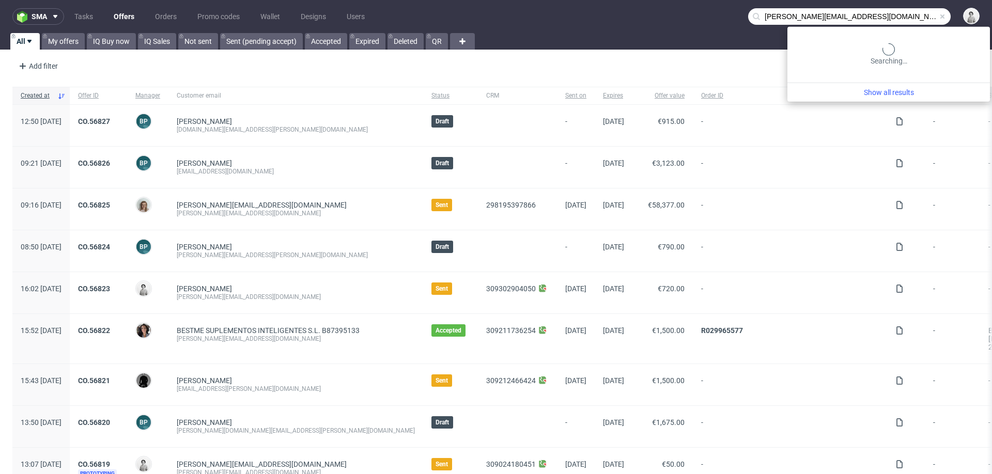
type input "[PERSON_NAME][EMAIL_ADDRESS][DOMAIN_NAME]"
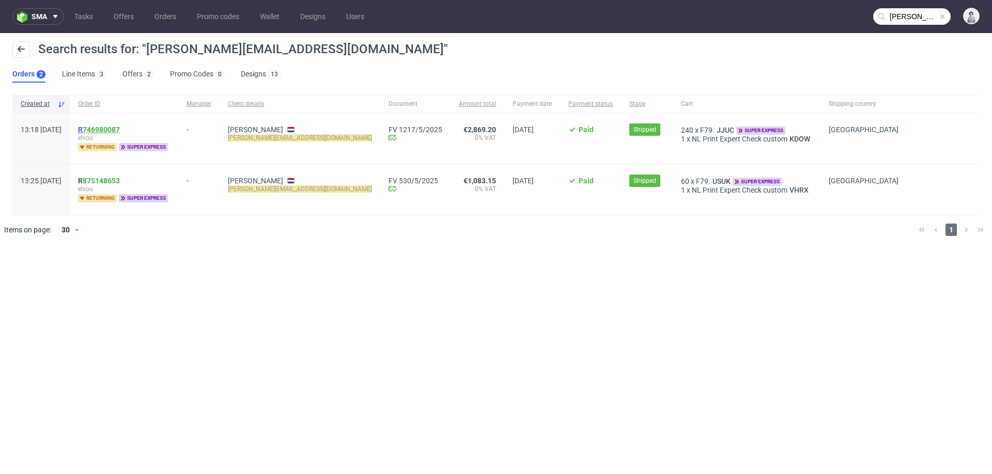
click at [120, 129] on link "746980087" at bounding box center [101, 130] width 37 height 8
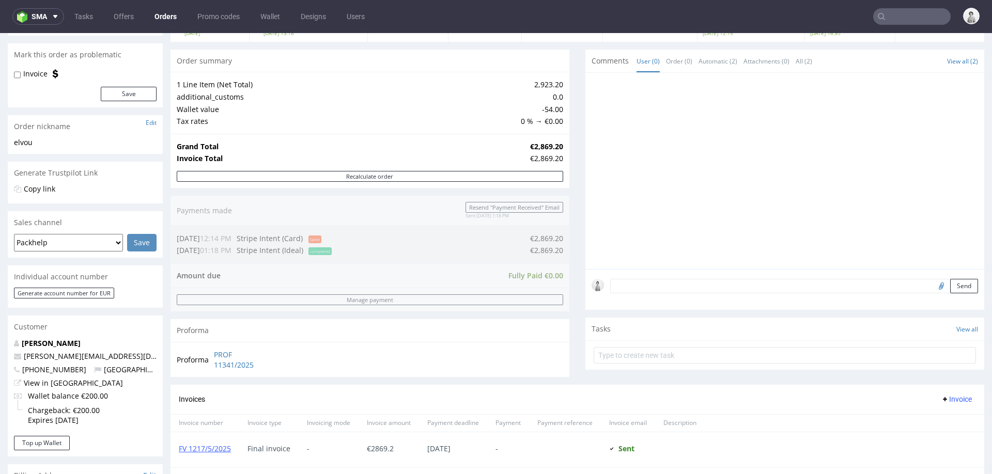
scroll to position [95, 0]
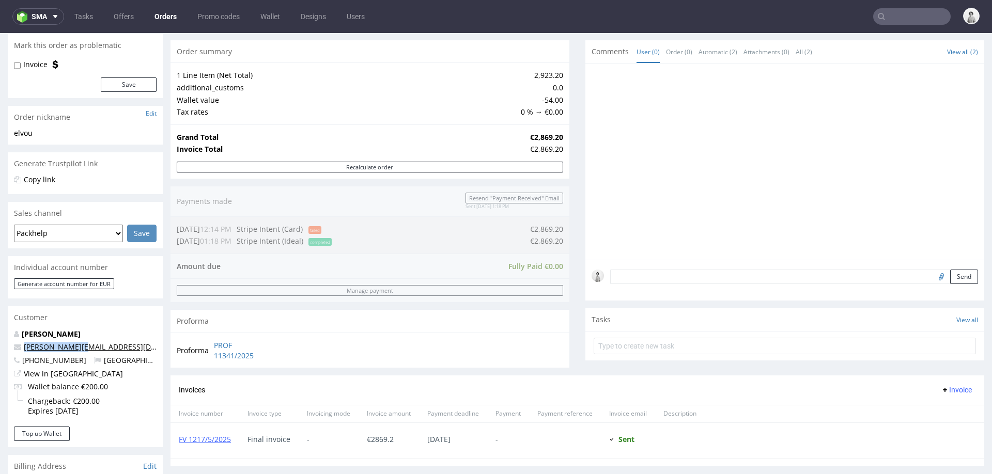
drag, startPoint x: 85, startPoint y: 346, endPoint x: 24, endPoint y: 348, distance: 60.5
click at [24, 348] on p "[PERSON_NAME][EMAIL_ADDRESS][DOMAIN_NAME]" at bounding box center [85, 347] width 143 height 10
copy link "[PERSON_NAME][EMAIL_ADDRESS][DOMAIN_NAME]"
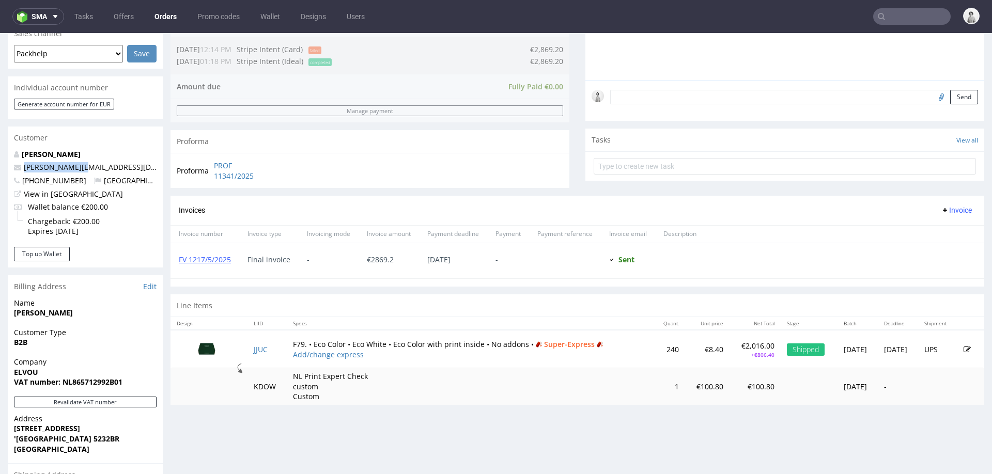
scroll to position [299, 0]
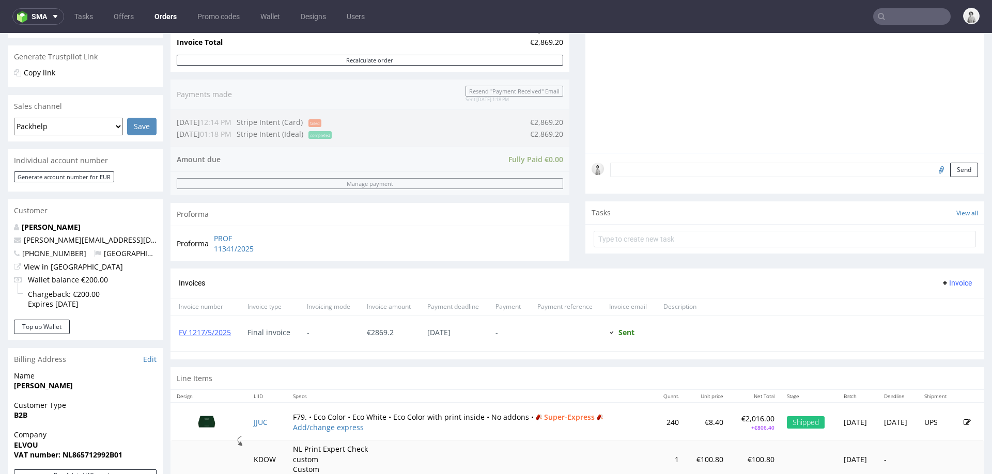
scroll to position [208, 0]
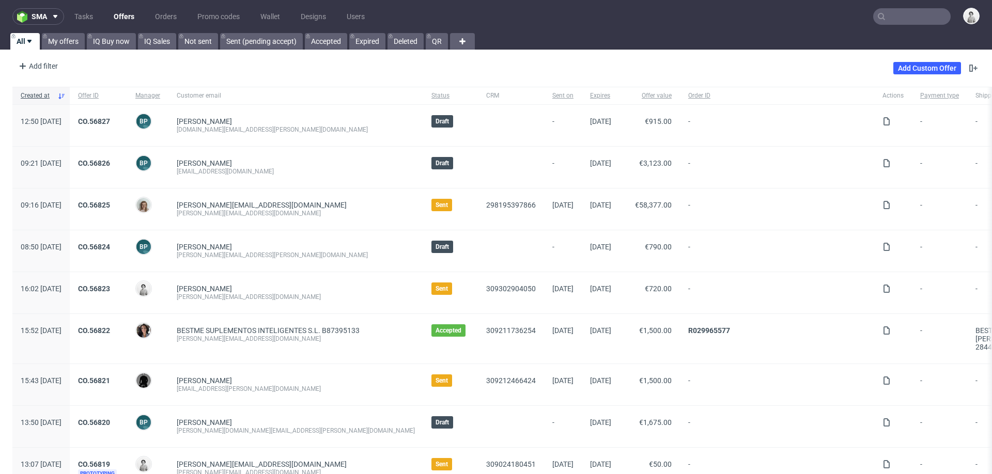
click at [661, 15] on input "text" at bounding box center [911, 16] width 77 height 17
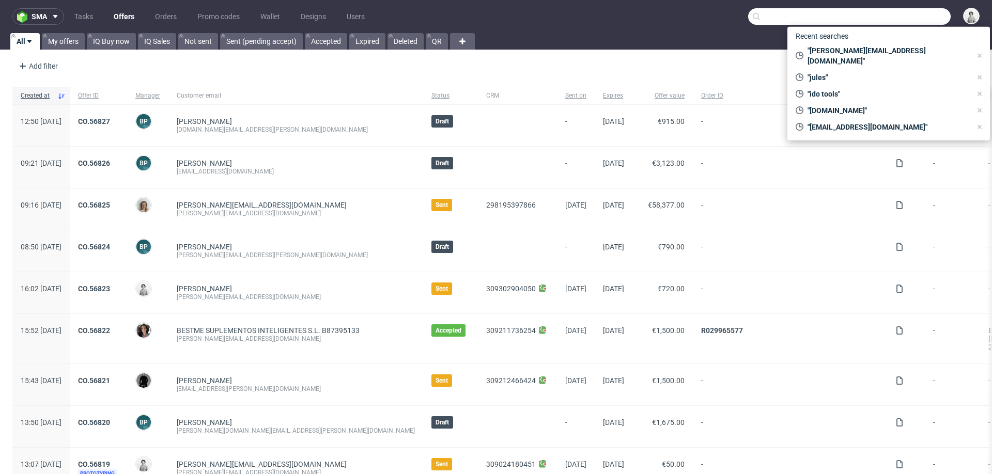
paste input "holi@amandolocamenti.com"
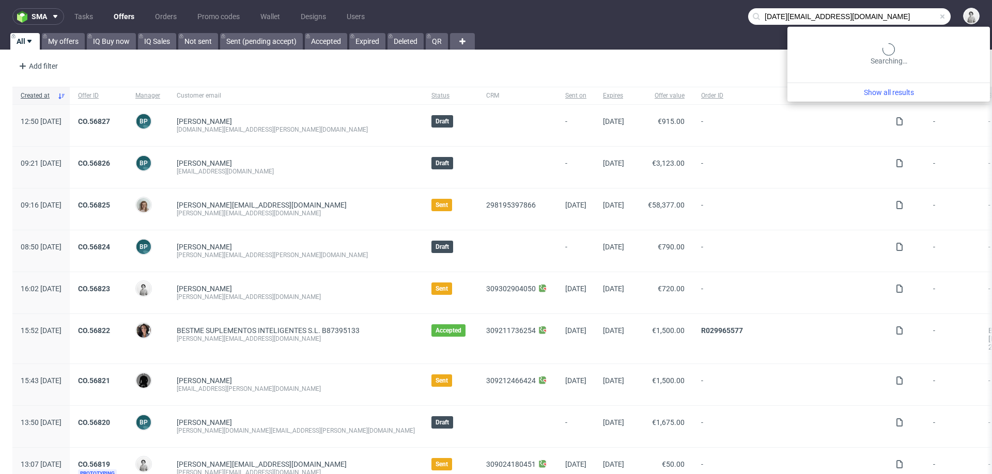
type input "holi@amandolocamenti.com"
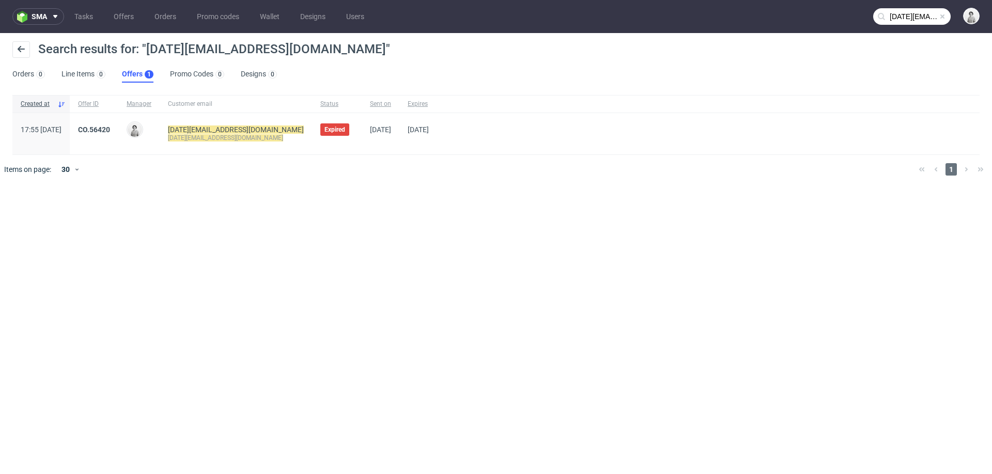
click at [118, 121] on div "CO.56420" at bounding box center [94, 133] width 49 height 41
click at [110, 129] on link "CO.56420" at bounding box center [94, 130] width 32 height 8
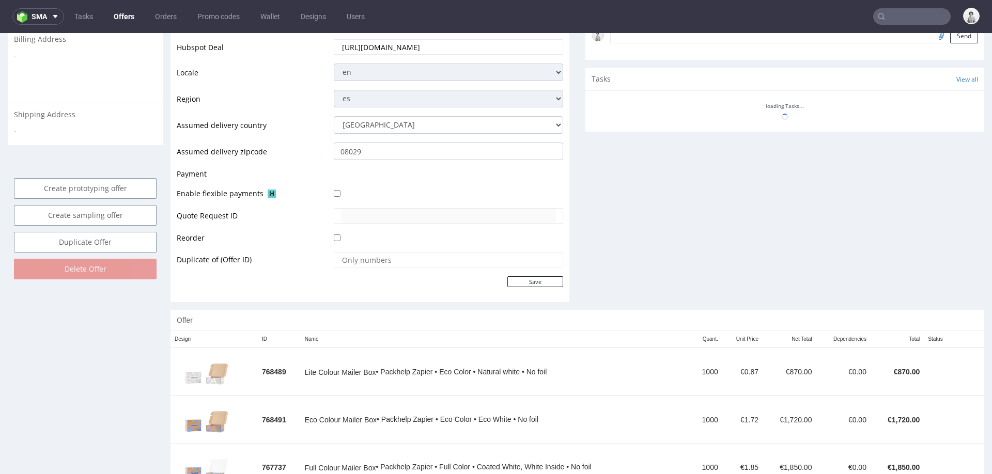
scroll to position [412, 0]
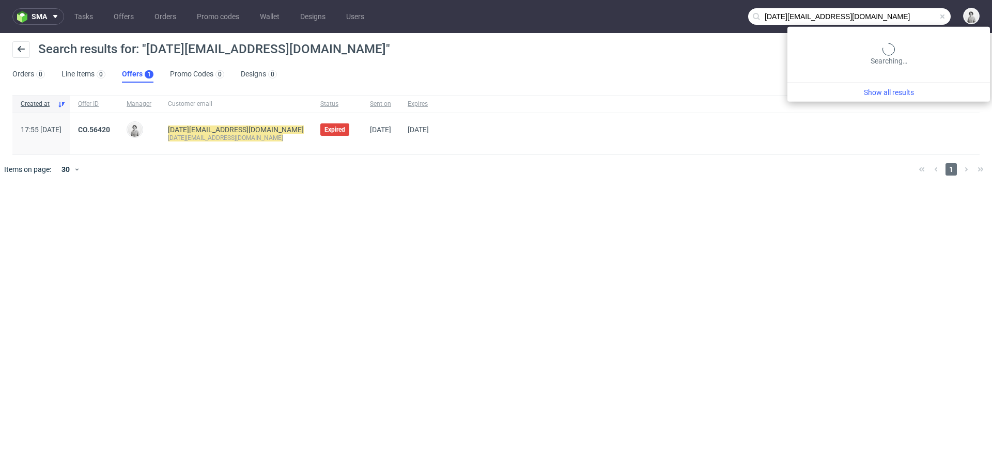
click at [661, 21] on input "holi@amandolocamenti.com" at bounding box center [849, 16] width 202 height 17
click at [661, 15] on input "holi@amandolocamenti.com" at bounding box center [849, 16] width 202 height 17
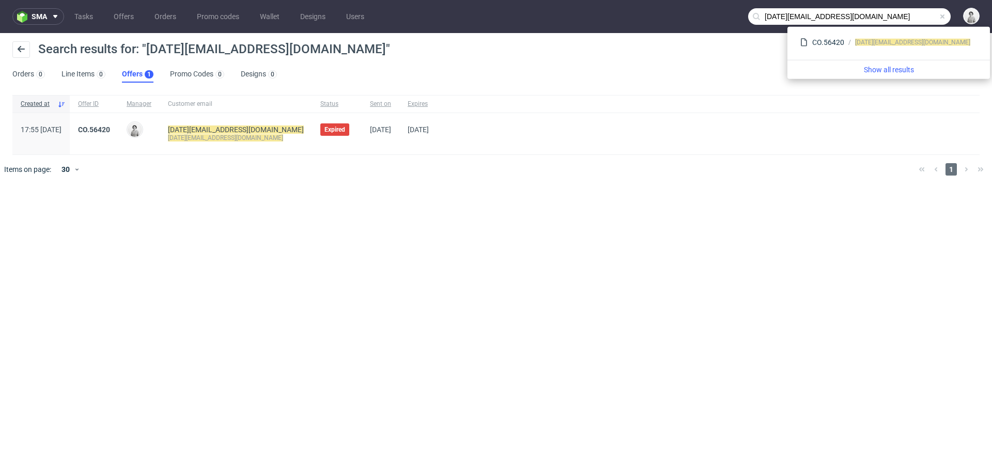
click at [661, 17] on input "holi@amandolocamenti.com" at bounding box center [849, 16] width 202 height 17
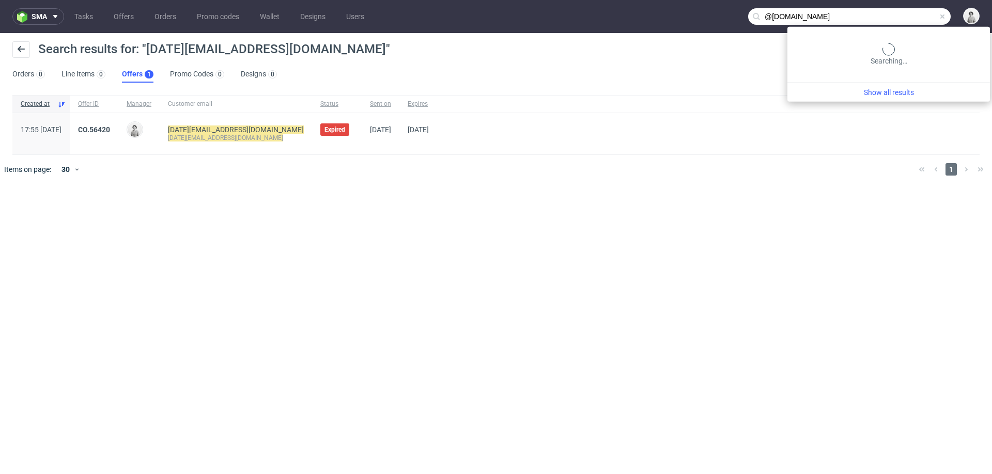
type input "@amandolocamenti.com"
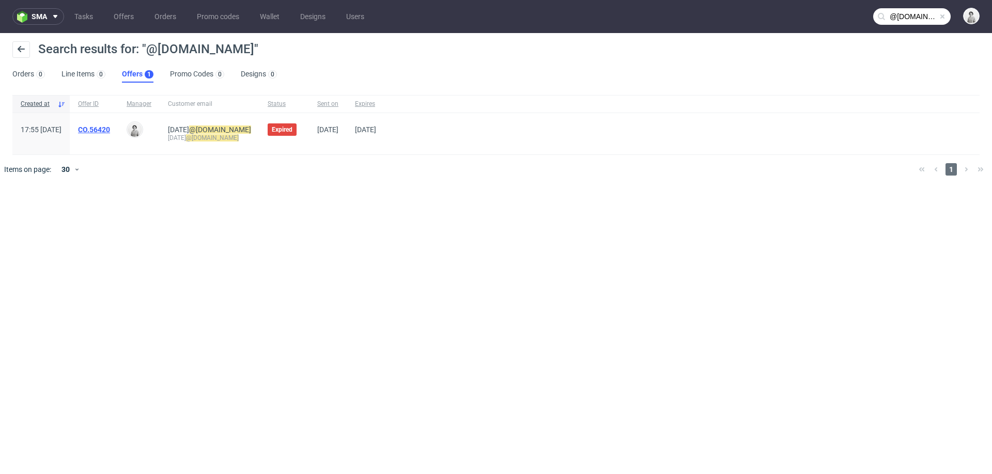
click at [110, 130] on link "CO.56420" at bounding box center [94, 130] width 32 height 8
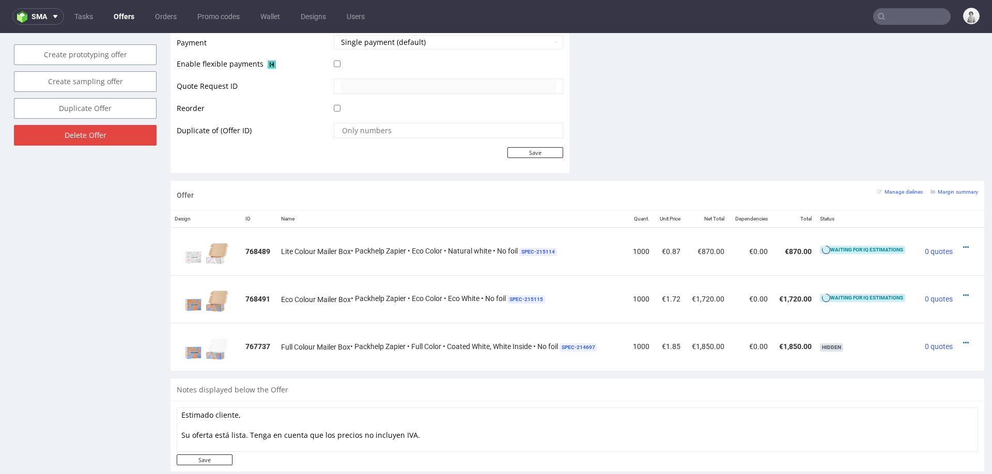
scroll to position [492, 0]
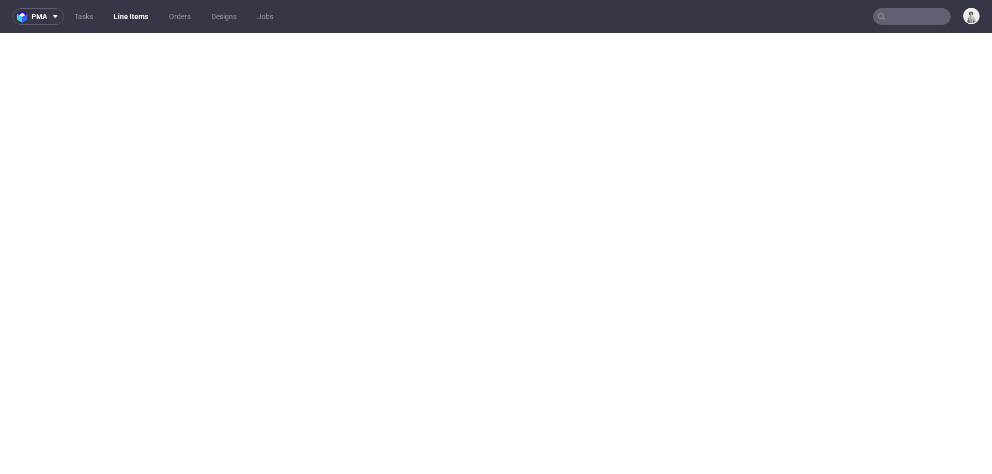
select select "done"
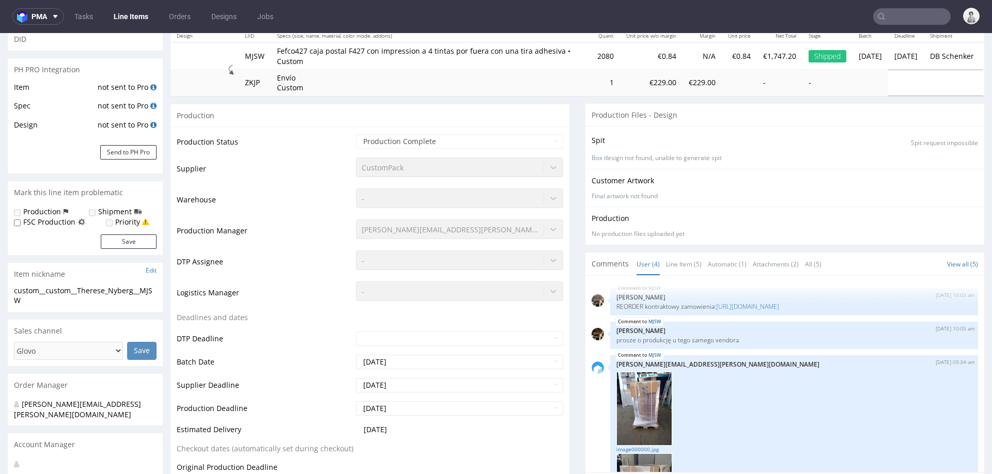
scroll to position [117, 0]
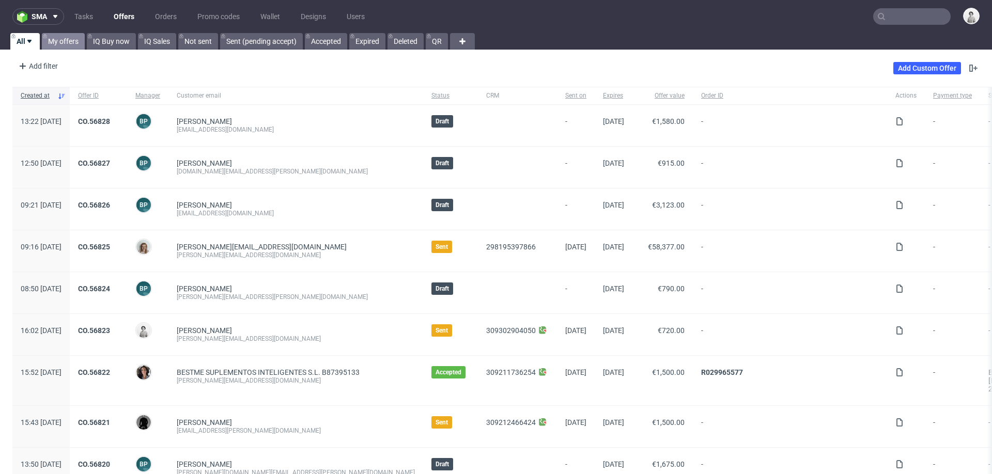
click at [62, 47] on link "My offers" at bounding box center [63, 41] width 43 height 17
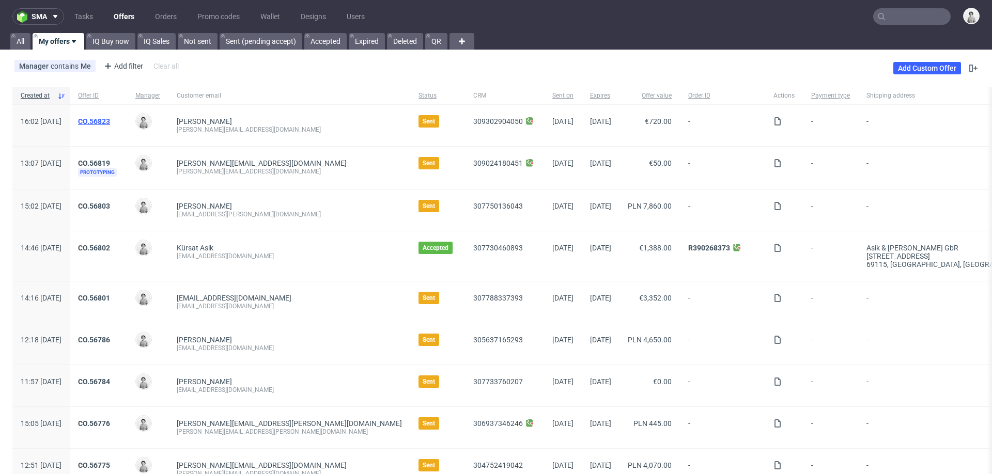
click at [110, 123] on link "CO.56823" at bounding box center [94, 121] width 32 height 8
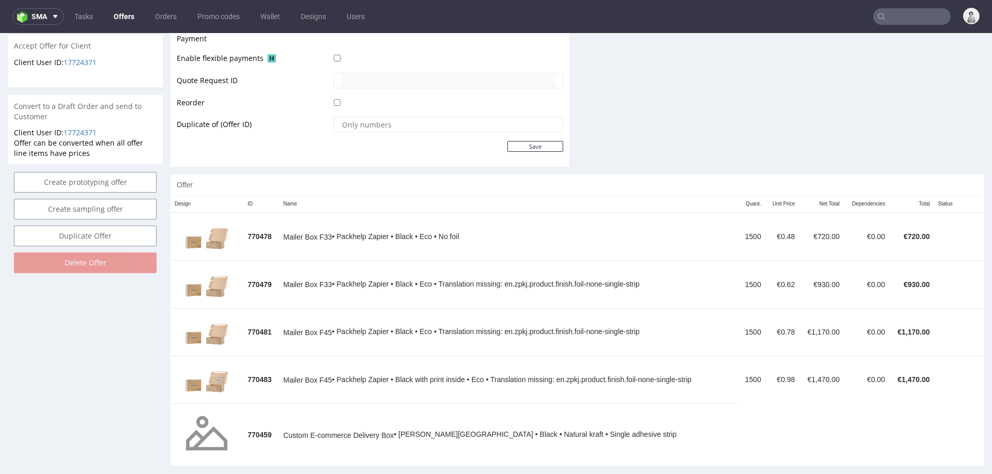
scroll to position [482, 0]
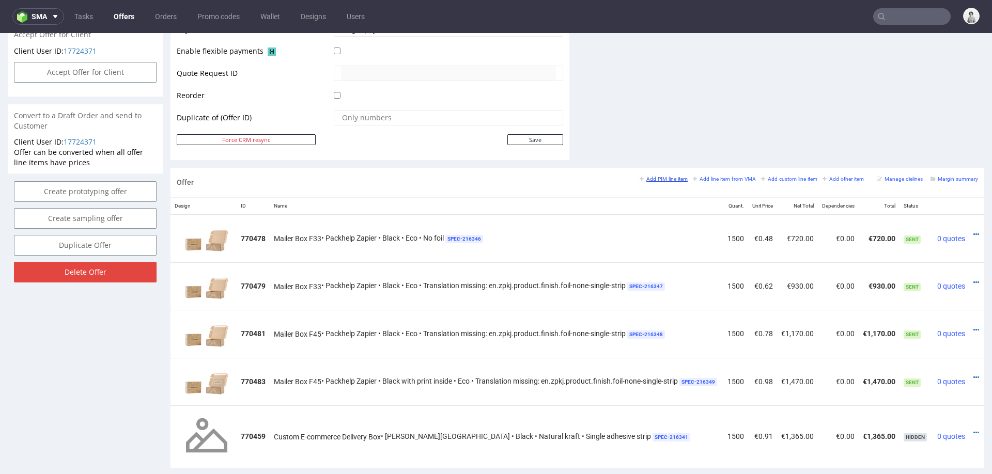
click at [664, 178] on small "Add PIM line item" at bounding box center [663, 179] width 48 height 6
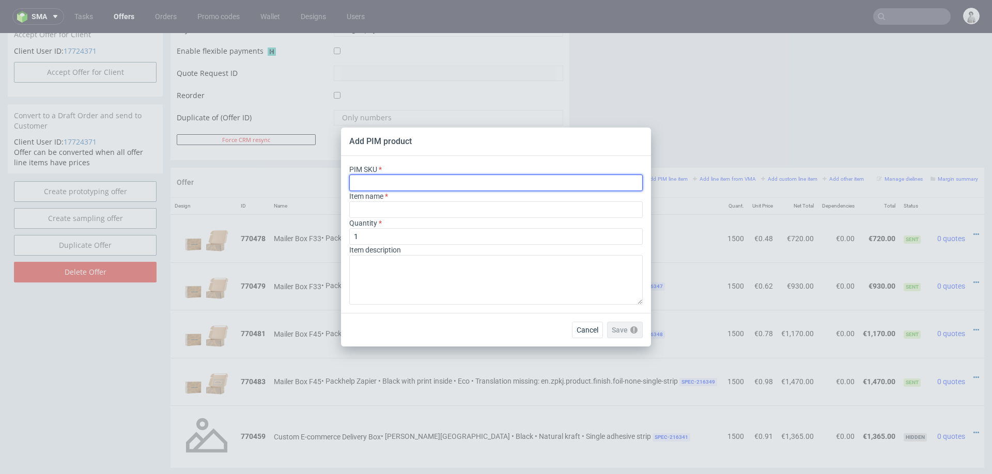
click at [523, 183] on input "text" at bounding box center [495, 183] width 293 height 17
paste input "box--mailer-box-white-ink--33--cardboard-natural--print-monochrome-white--foil-…"
type input "box--mailer-box-white-ink--33--cardboard-natural--print-monochrome-white--foil-…"
type input "White-On-Kraft Versandschachteln"
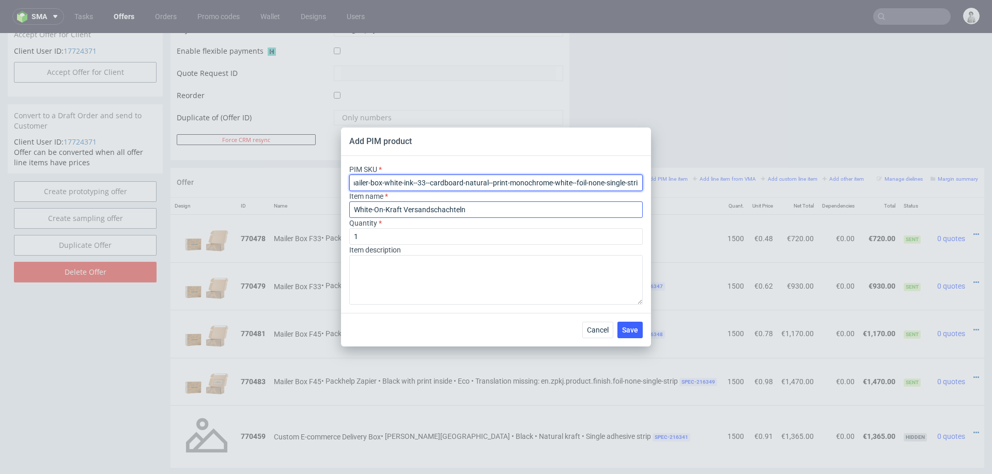
type input "box--mailer-box-white-ink--33--cardboard-natural--print-monochrome-white--foil-…"
click at [450, 210] on input "White-On-Kraft Versandschachteln" at bounding box center [495, 209] width 293 height 17
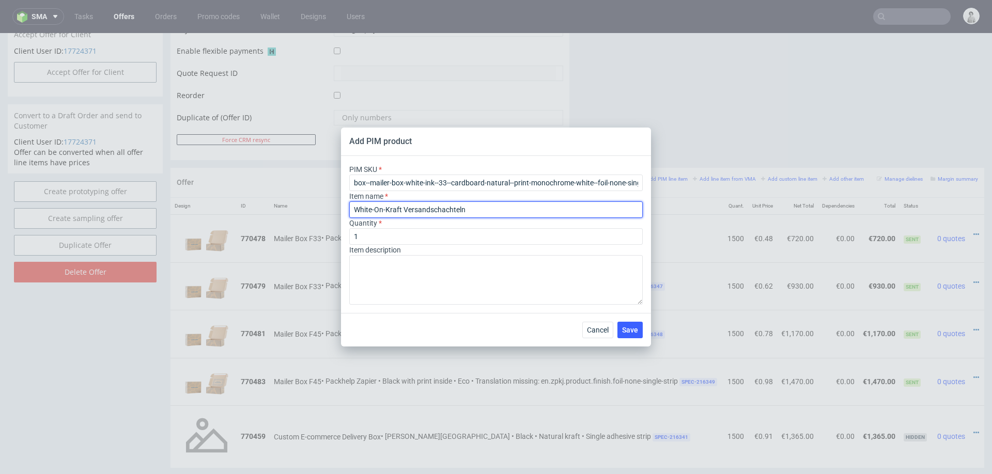
click at [450, 210] on input "White-On-Kraft Versandschachteln" at bounding box center [495, 209] width 293 height 17
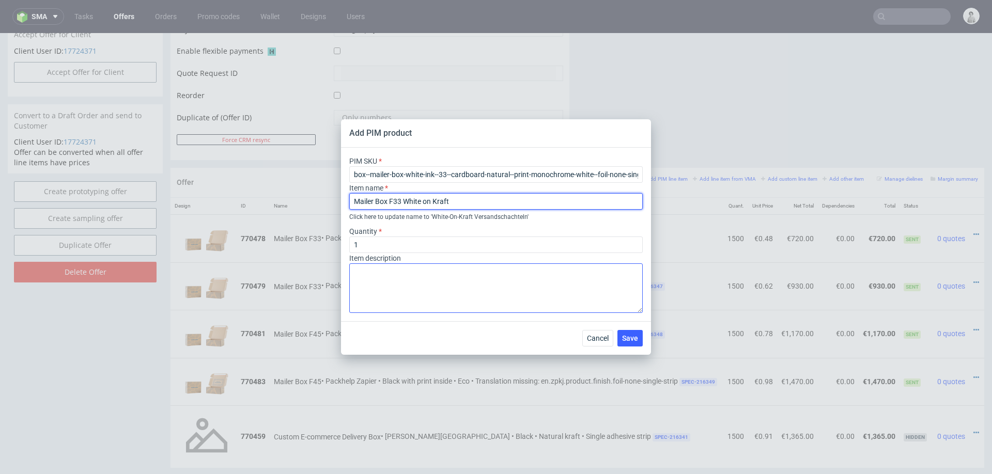
type input "Mailer Box F33 White on Kraft"
click at [401, 279] on textarea at bounding box center [495, 288] width 293 height 50
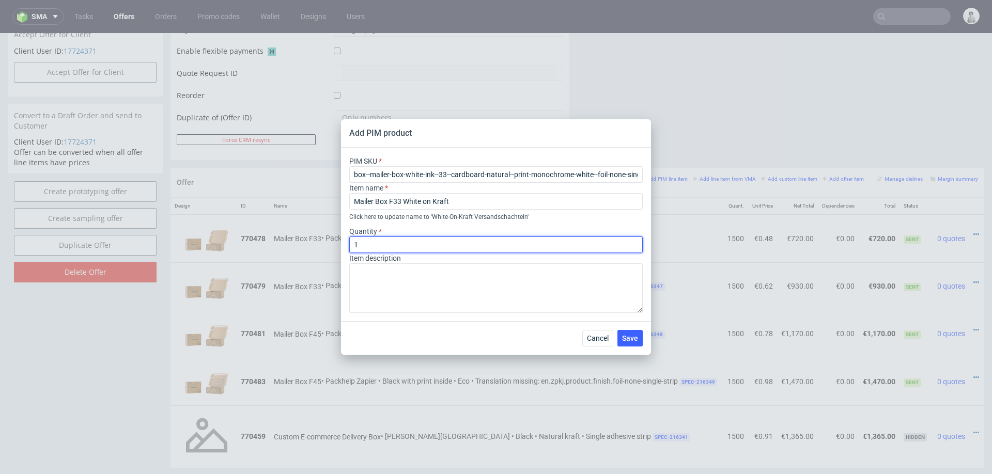
click at [415, 243] on input "1" at bounding box center [495, 245] width 293 height 17
type input "1500"
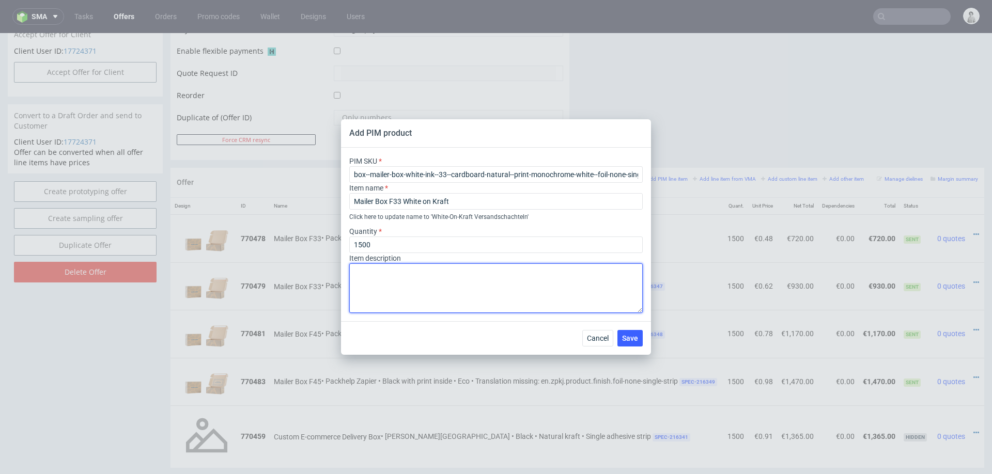
click at [385, 289] on textarea at bounding box center [495, 288] width 293 height 50
click at [425, 273] on textarea "print on the outside + adhesive strip" at bounding box center [495, 288] width 293 height 50
type textarea "print on the outside + 1 x adhesive strip"
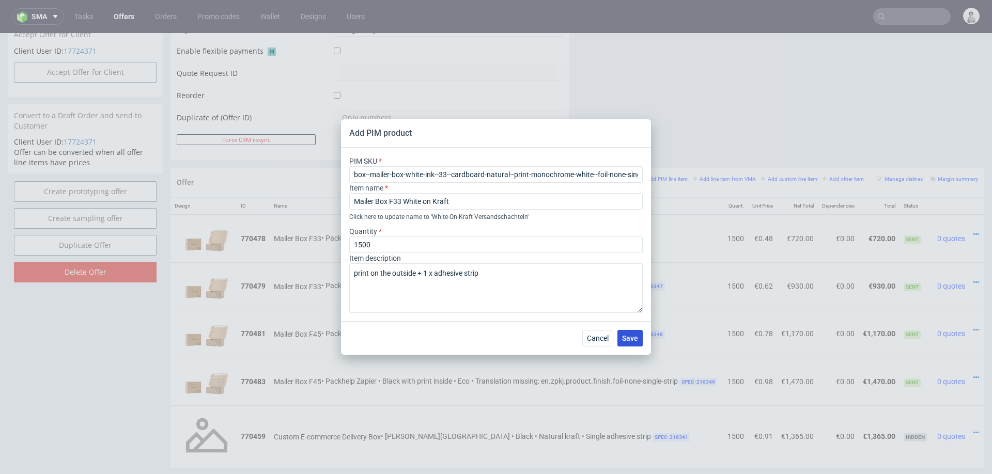
click at [628, 335] on span "Save" at bounding box center [630, 338] width 16 height 7
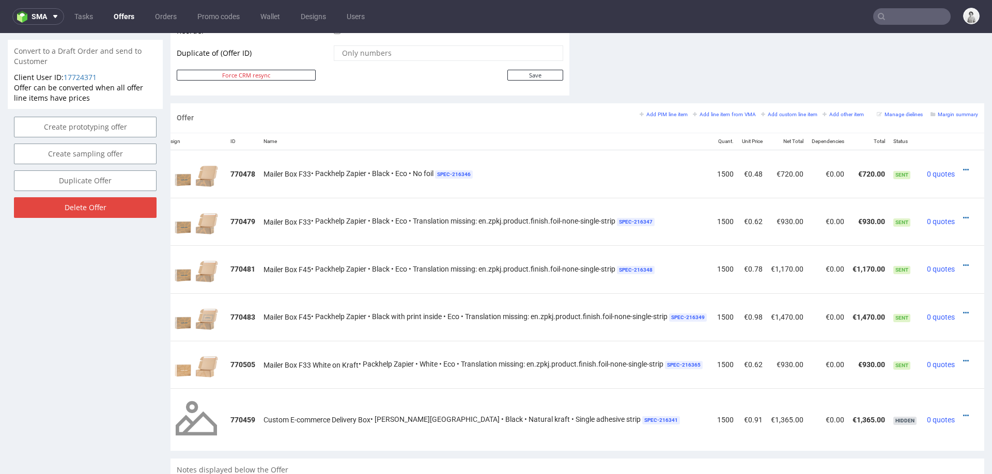
scroll to position [0, 27]
click at [963, 357] on icon at bounding box center [966, 360] width 6 height 7
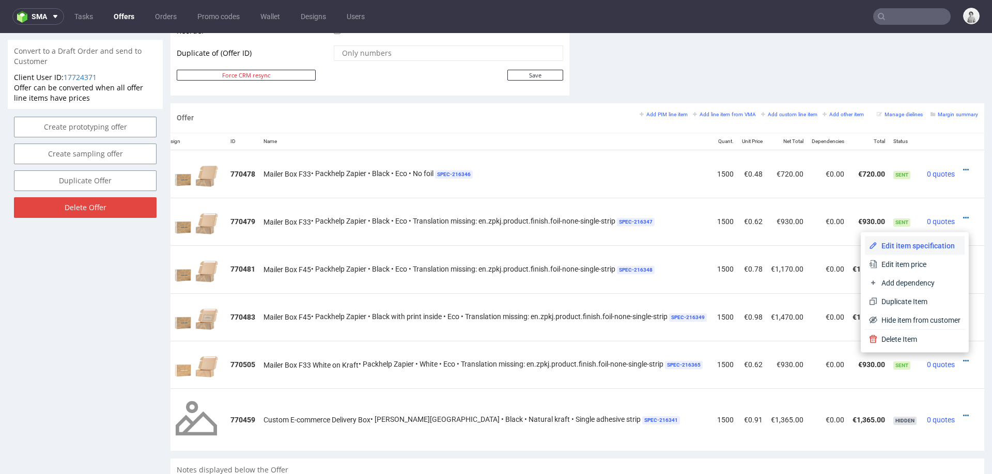
click at [873, 240] on li "Edit item specification" at bounding box center [915, 246] width 100 height 19
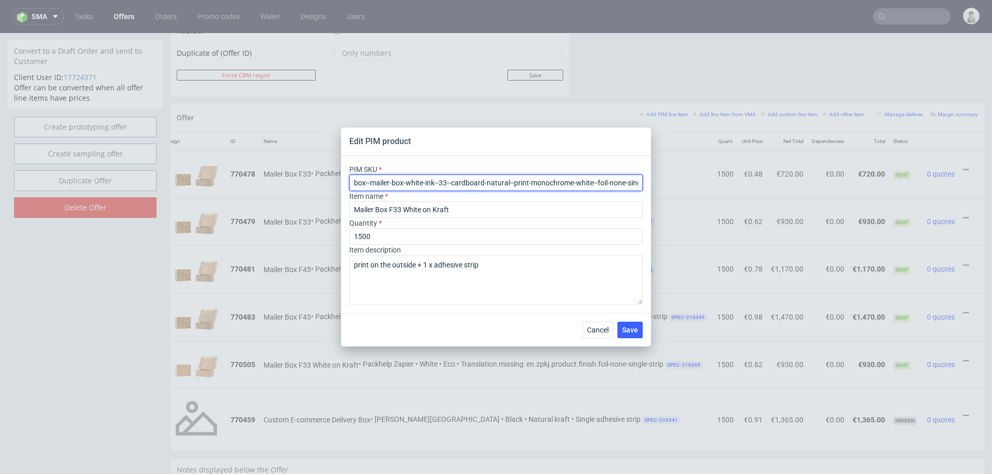
click at [486, 181] on input "box--mailer-box-white-ink--33--cardboard-natural--print-monochrome-white--foil-…" at bounding box center [495, 183] width 293 height 17
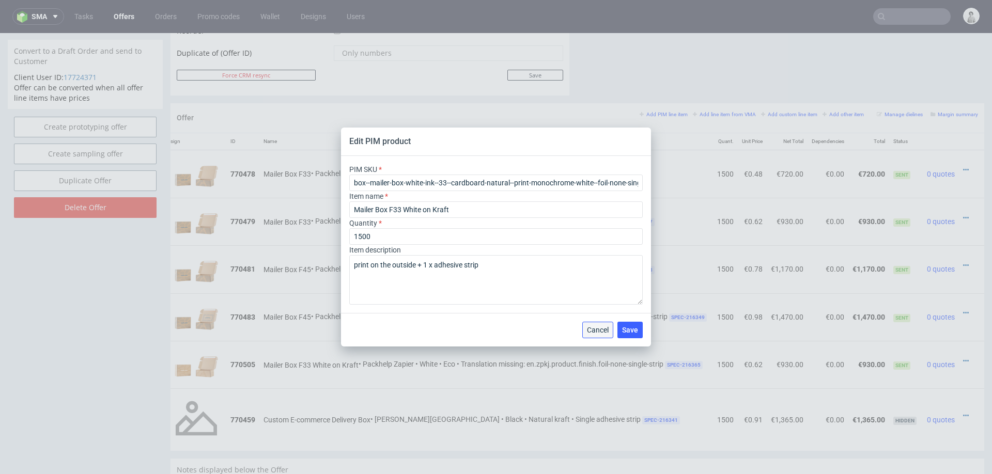
click at [597, 332] on span "Cancel" at bounding box center [598, 329] width 22 height 7
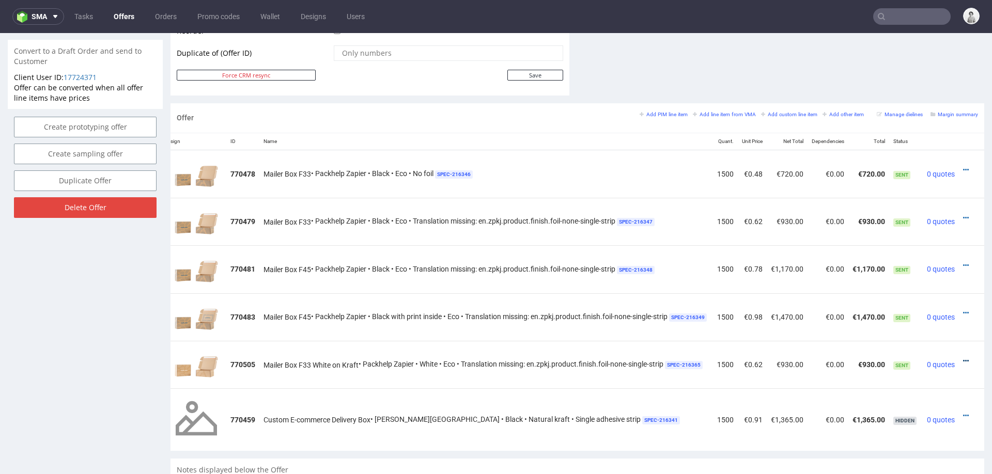
click at [963, 358] on icon at bounding box center [966, 360] width 6 height 7
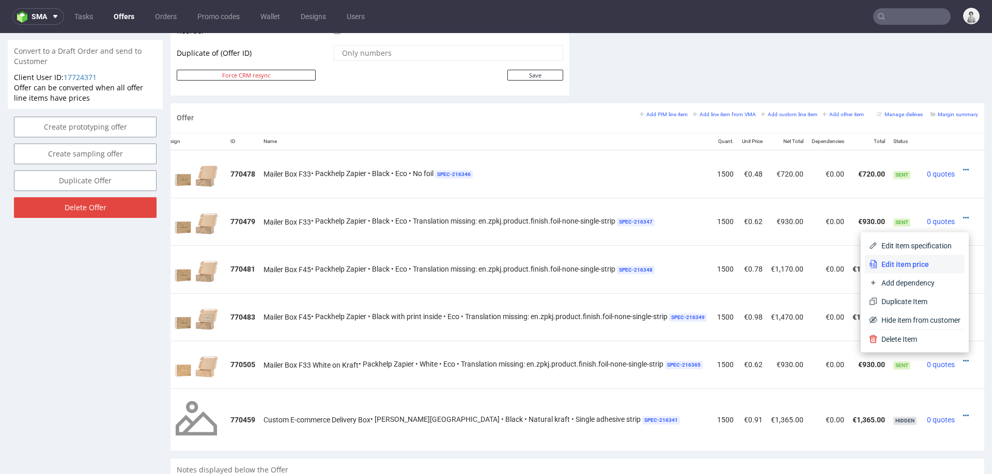
click at [915, 260] on span "Edit item price" at bounding box center [918, 264] width 83 height 10
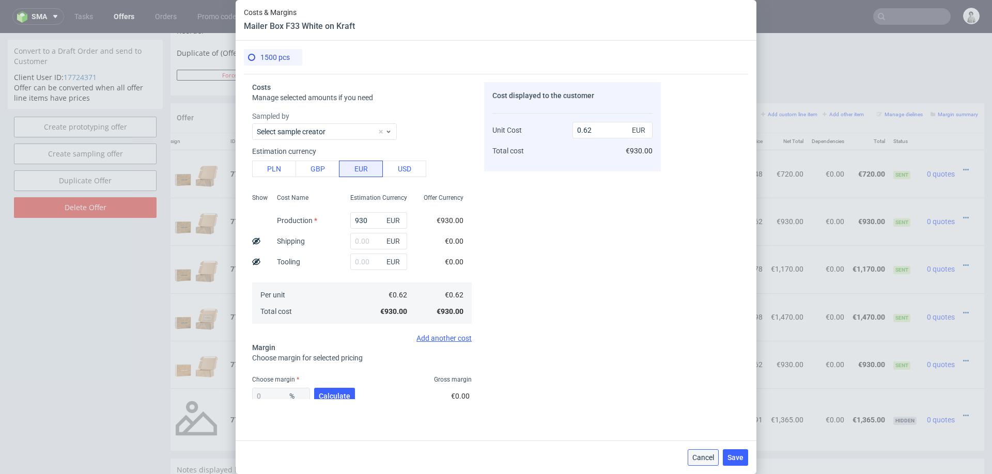
click at [707, 458] on span "Cancel" at bounding box center [703, 457] width 22 height 7
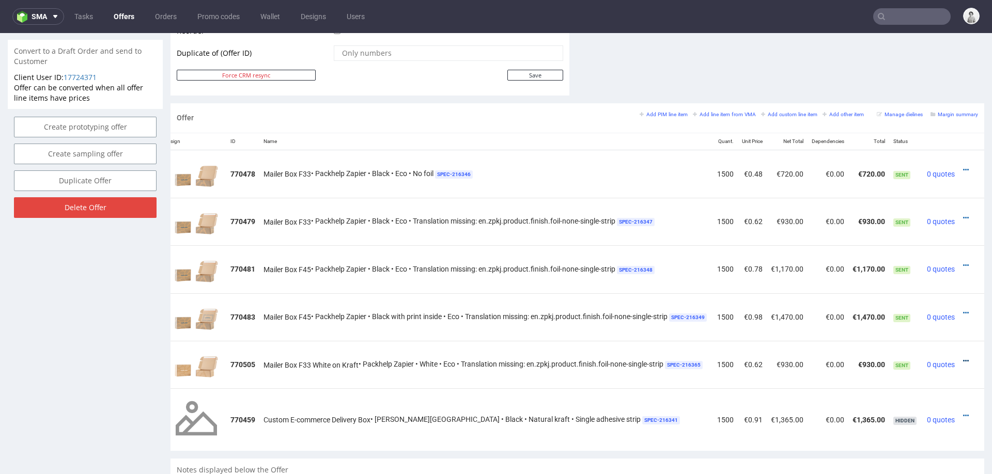
click at [963, 357] on icon at bounding box center [966, 360] width 6 height 7
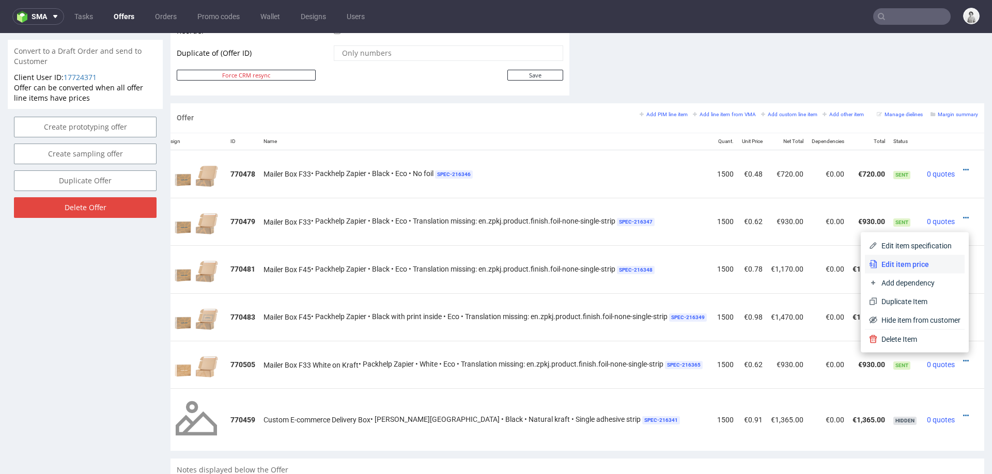
click at [910, 265] on span "Edit item price" at bounding box center [918, 264] width 83 height 10
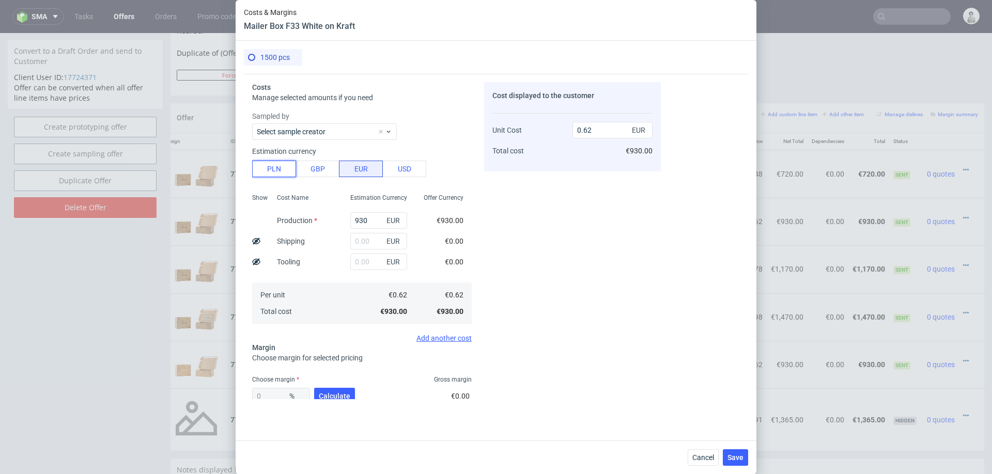
click at [270, 164] on button "PLN" at bounding box center [274, 169] width 44 height 17
type input "0.15"
click at [364, 217] on input "930" at bounding box center [378, 220] width 57 height 17
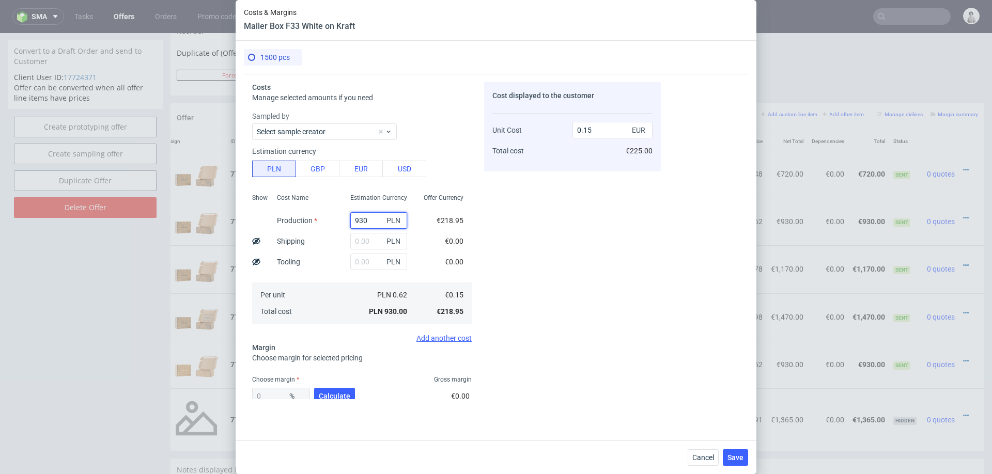
click at [364, 217] on input "930" at bounding box center [378, 220] width 57 height 17
type input "1905"
type input "0.3"
type input "1905"
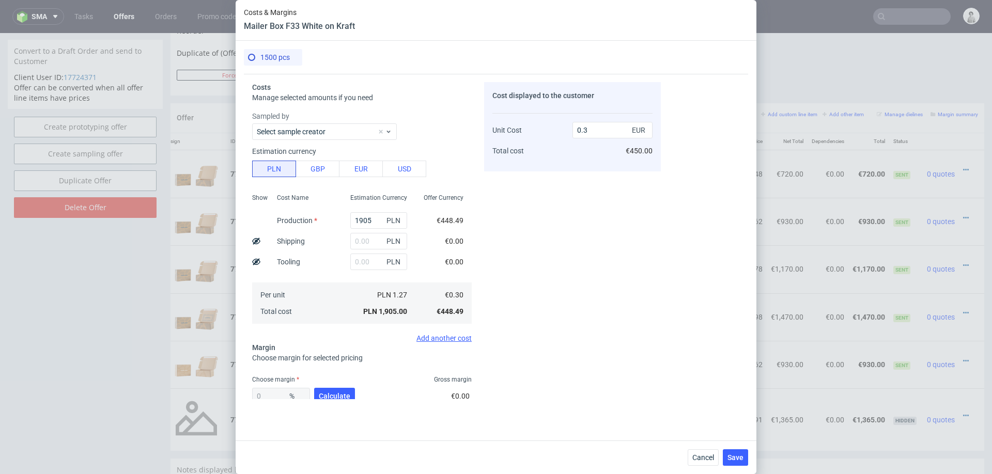
click at [608, 245] on div "Cost displayed to the customer Unit Cost Total cost 0.3 EUR €450.00" at bounding box center [572, 240] width 177 height 317
click at [368, 241] on input "text" at bounding box center [378, 241] width 57 height 17
type input "300"
type input "0.35"
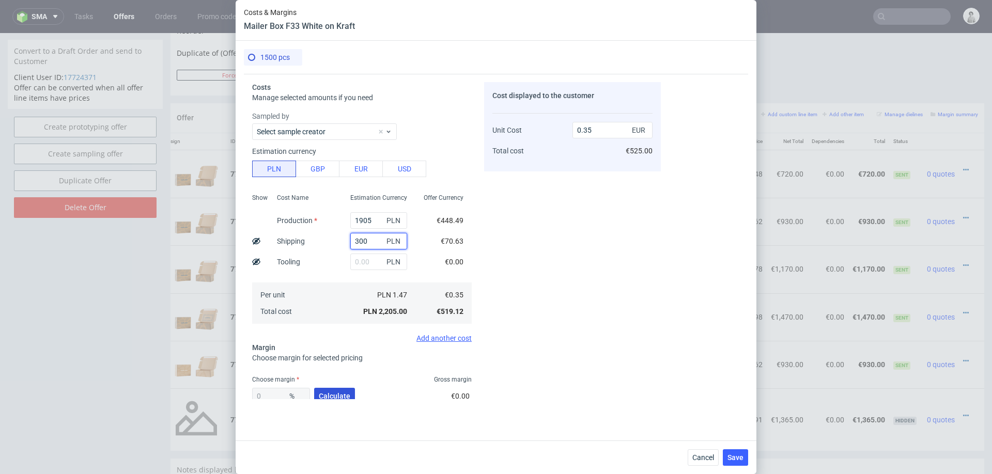
type input "300"
click at [324, 393] on span "Calculate" at bounding box center [335, 396] width 32 height 7
type input "43.74"
type input "0.62"
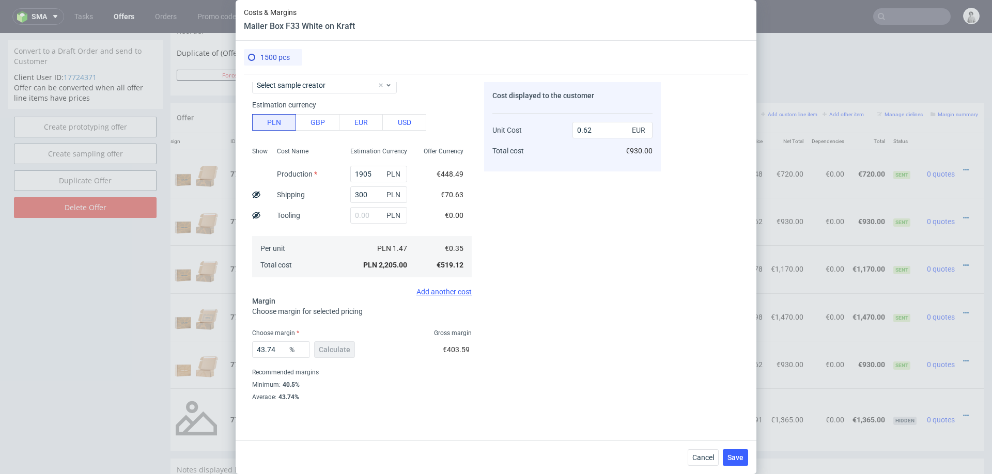
scroll to position [60, 0]
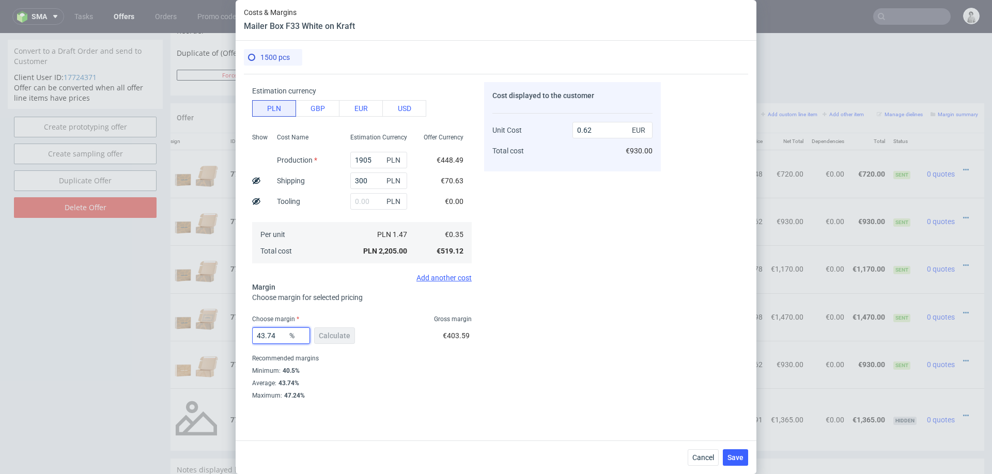
click at [286, 336] on input "43.74" at bounding box center [281, 335] width 58 height 17
type input "43"
type input "0.61"
type input "42"
type input "0.6"
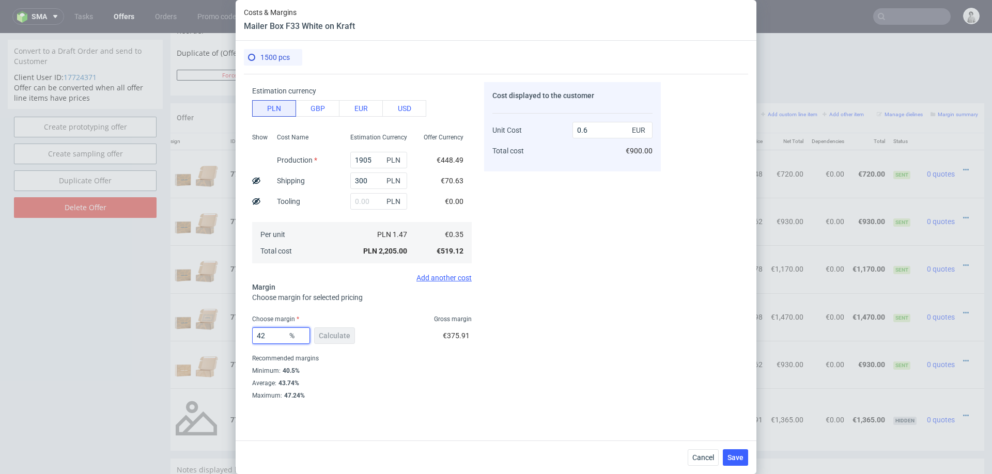
type input "42"
click at [614, 350] on div "Cost displayed to the customer Unit Cost Total cost 0.6 EUR €900.00" at bounding box center [572, 240] width 177 height 317
click at [728, 454] on span "Save" at bounding box center [735, 457] width 16 height 7
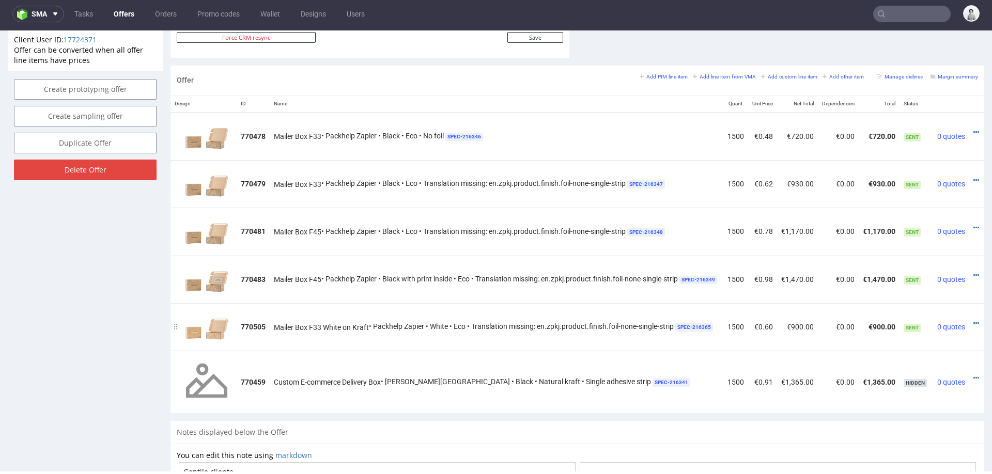
scroll to position [0, 27]
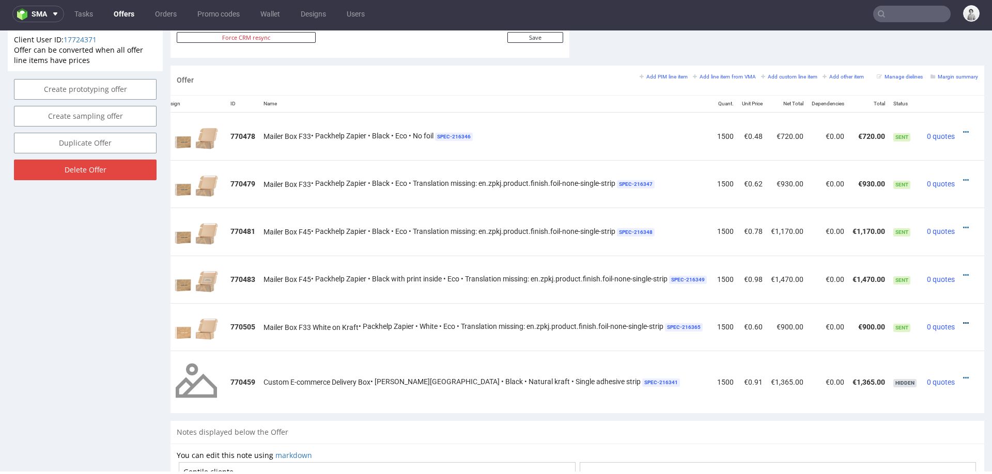
click at [963, 320] on icon at bounding box center [966, 323] width 6 height 7
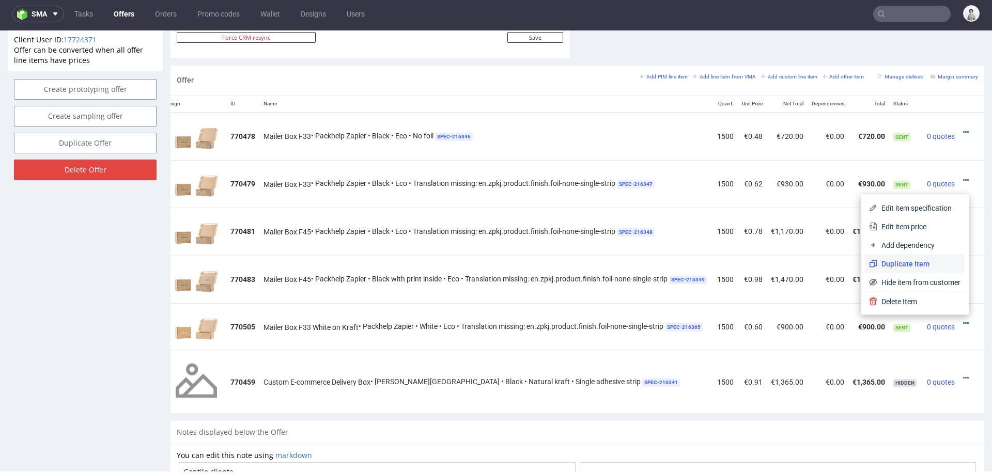
click at [922, 271] on li "Duplicate Item" at bounding box center [915, 264] width 100 height 19
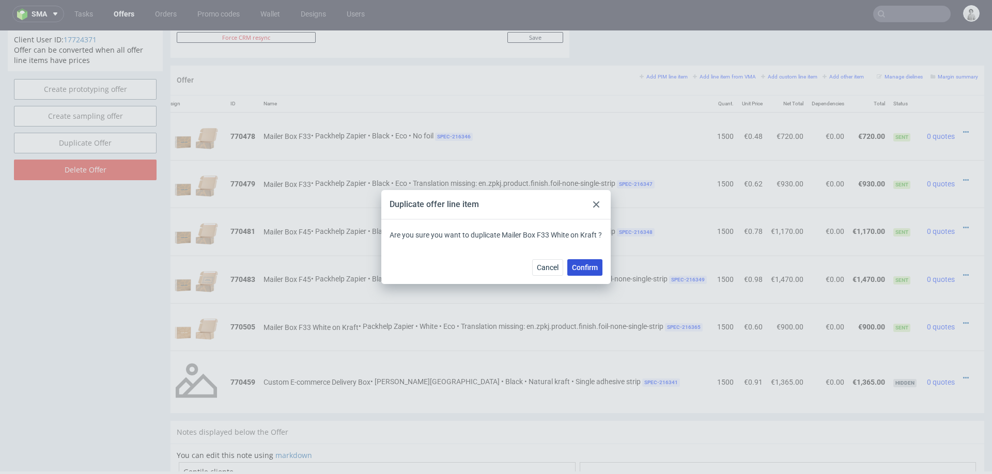
click at [593, 265] on span "Confirm" at bounding box center [585, 267] width 26 height 7
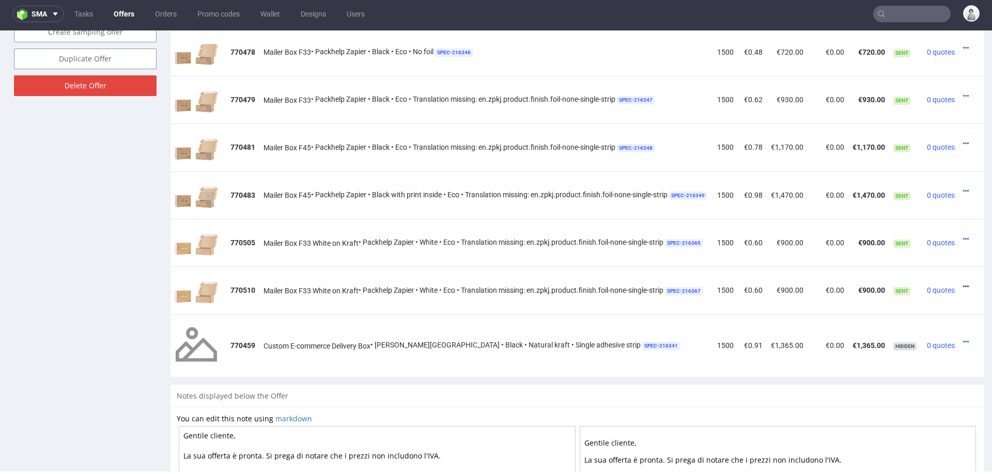
click at [963, 283] on icon at bounding box center [966, 286] width 6 height 7
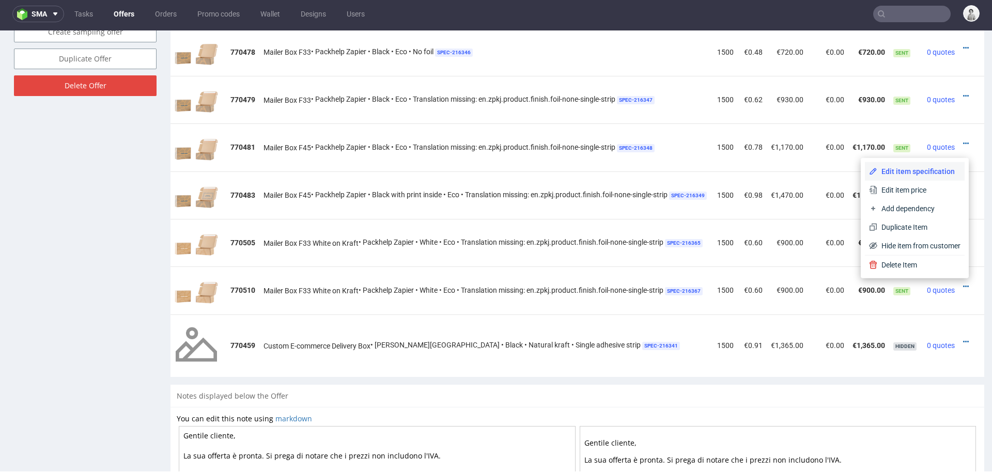
click at [907, 170] on span "Edit item specification" at bounding box center [918, 171] width 83 height 10
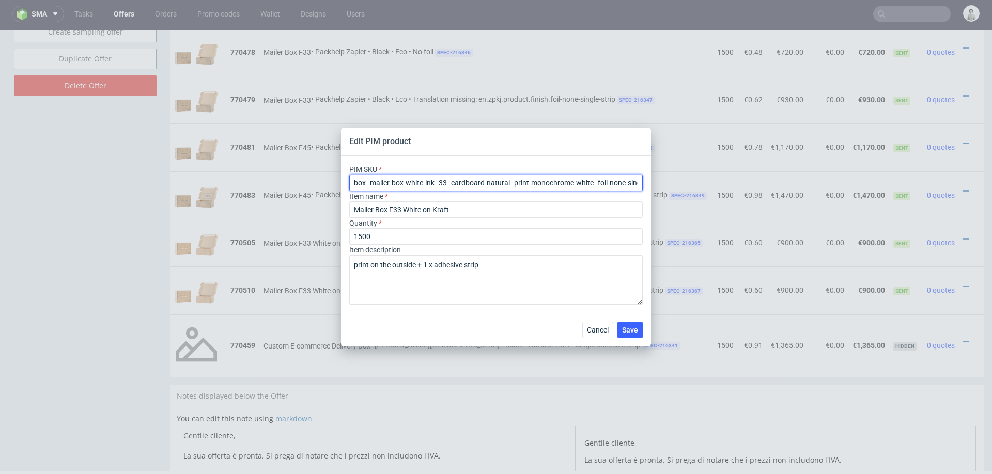
click at [465, 182] on input "box--mailer-box-white-ink--33--cardboard-natural--print-monochrome-white--foil-…" at bounding box center [495, 183] width 293 height 17
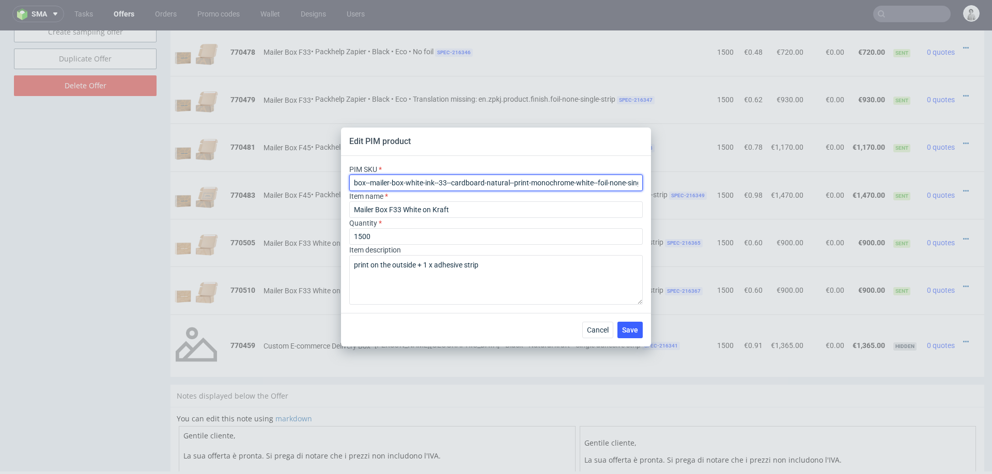
click at [465, 182] on input "box--mailer-box-white-ink--33--cardboard-natural--print-monochrome-white--foil-…" at bounding box center [495, 183] width 293 height 17
paste input "45"
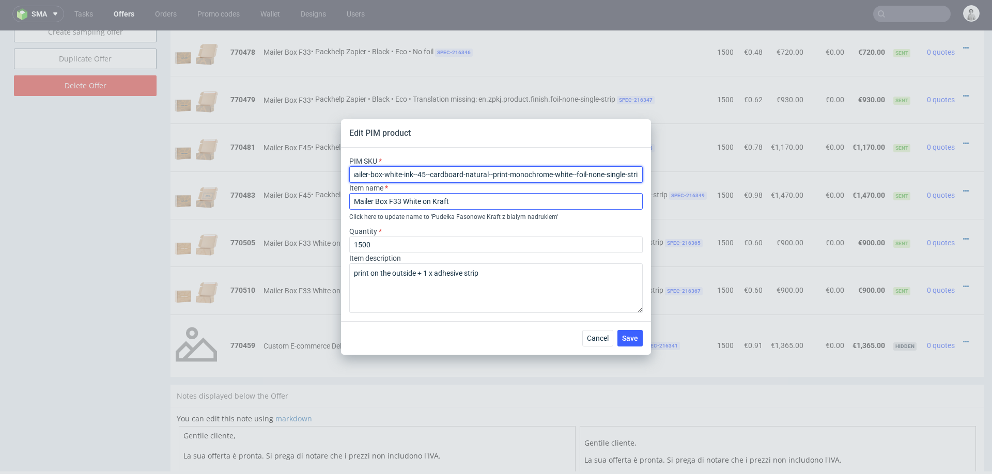
type input "box--mailer-box-white-ink--45--cardboard-natural--print-monochrome-white--foil-…"
click at [400, 201] on input "Mailer Box F33 White on Kraft" at bounding box center [495, 201] width 293 height 17
type input "Mailer Box F45 White on Kraft"
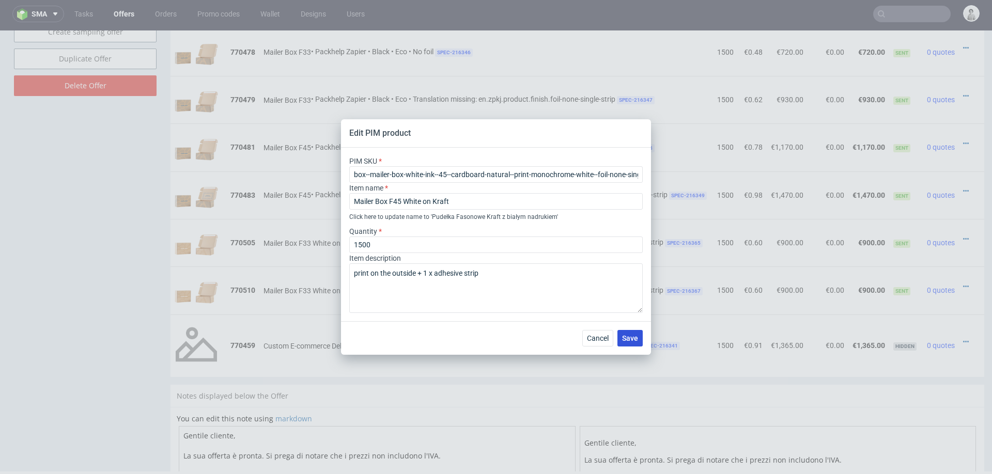
click at [641, 337] on button "Save" at bounding box center [629, 338] width 25 height 17
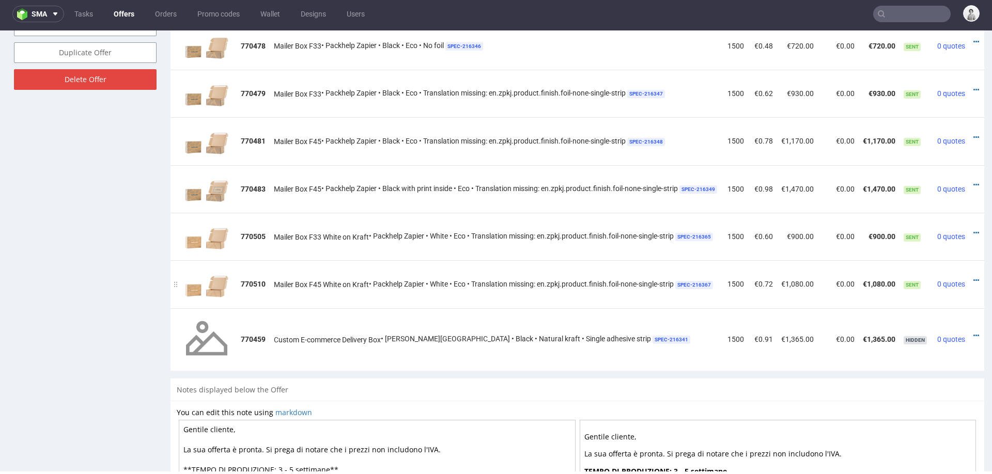
scroll to position [0, 27]
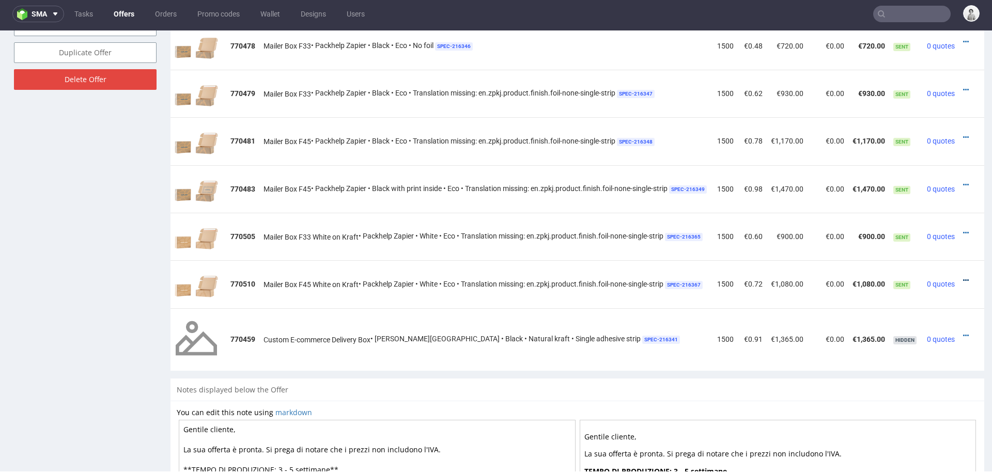
click at [963, 277] on icon at bounding box center [966, 280] width 6 height 7
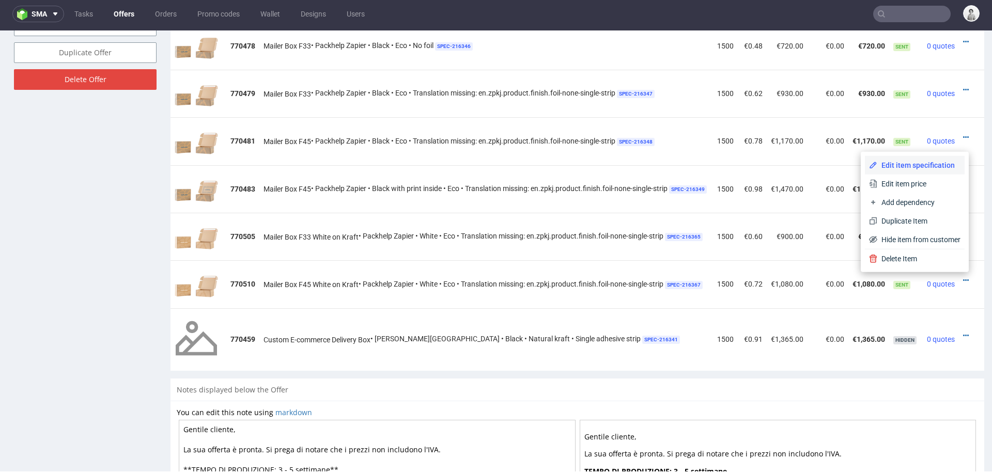
click at [929, 166] on span "Edit item specification" at bounding box center [918, 165] width 83 height 10
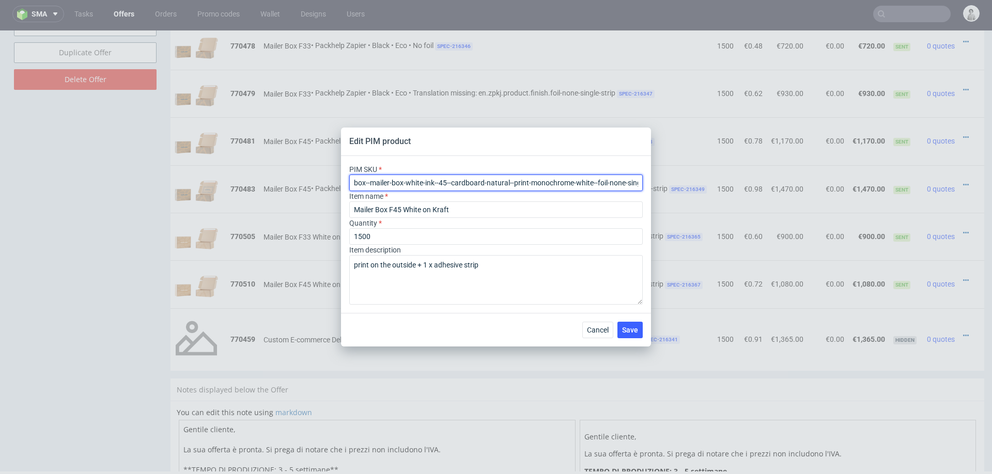
click at [458, 185] on input "box--mailer-box-white-ink--45--cardboard-natural--print-monochrome-white--foil-…" at bounding box center [495, 183] width 293 height 17
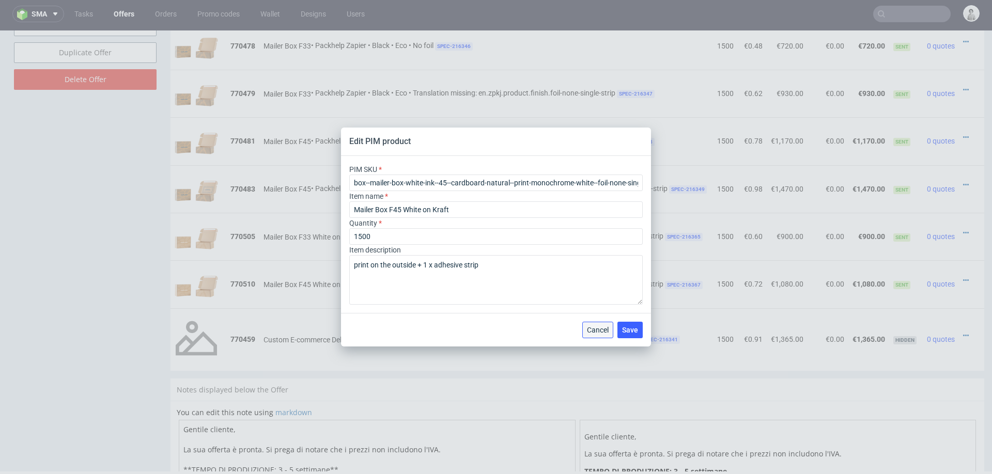
click at [595, 332] on span "Cancel" at bounding box center [598, 329] width 22 height 7
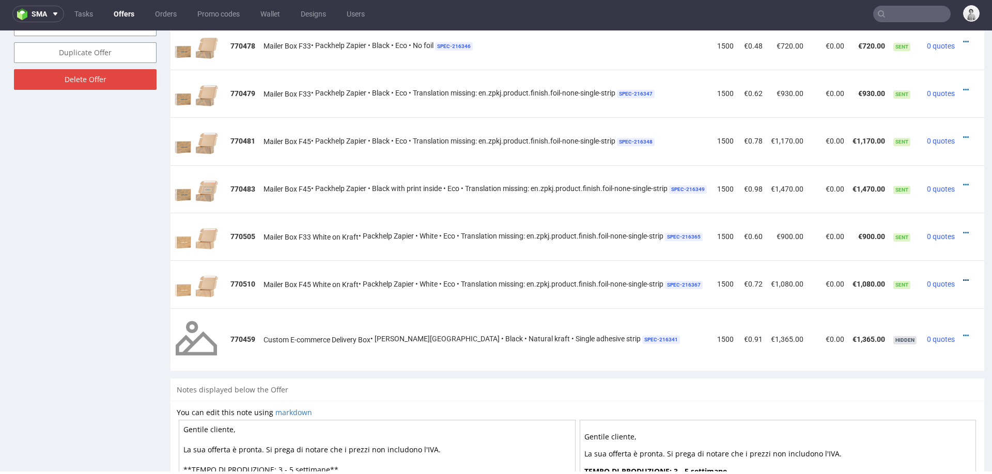
click at [963, 276] on link at bounding box center [966, 280] width 6 height 8
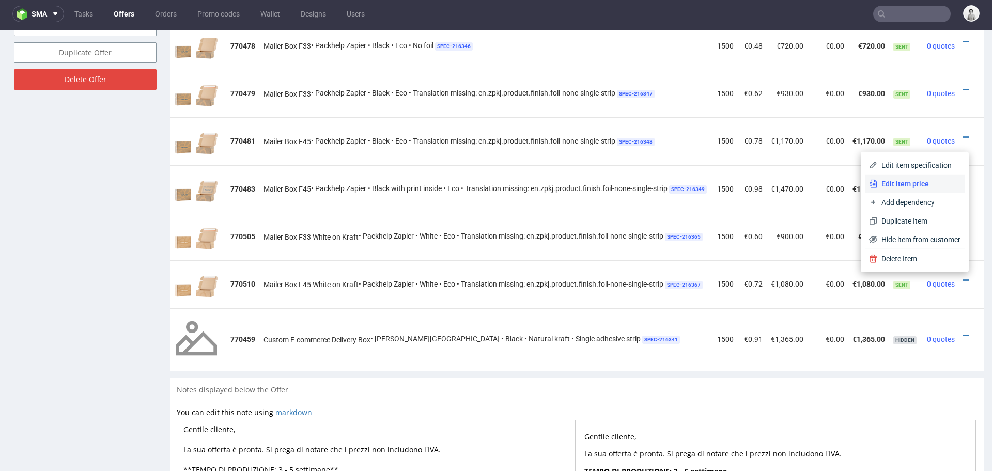
click at [905, 183] on span "Edit item price" at bounding box center [918, 184] width 83 height 10
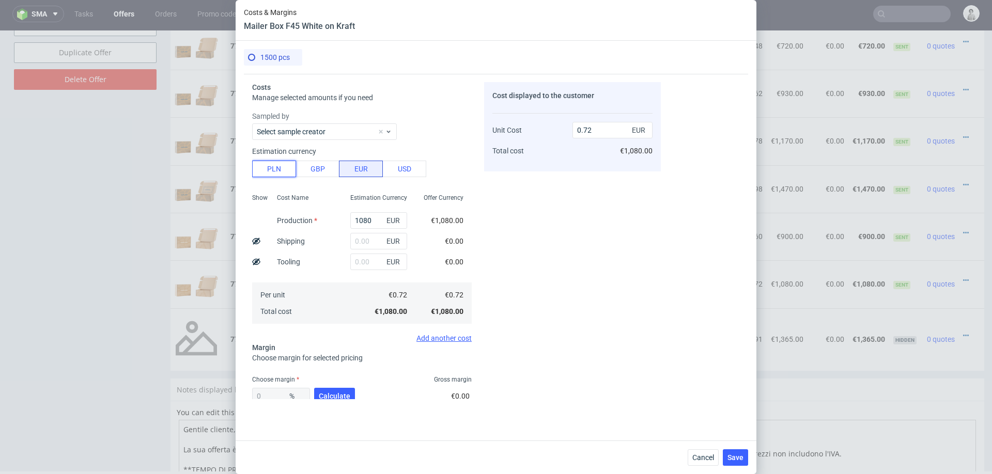
click at [275, 169] on button "PLN" at bounding box center [274, 169] width 44 height 17
type input "0.17"
click at [369, 222] on input "1080" at bounding box center [378, 220] width 57 height 17
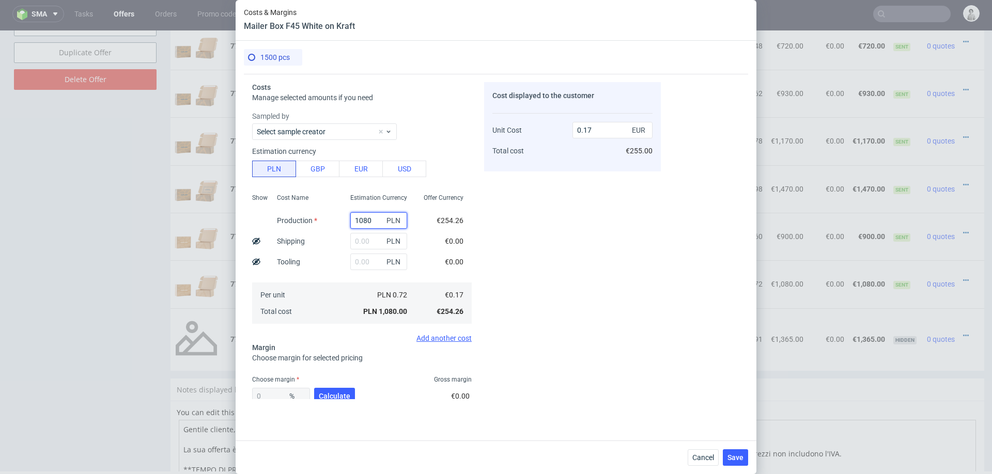
click at [369, 222] on input "1080" at bounding box center [378, 220] width 57 height 17
type input "2265"
type input "0.36"
type input "2265"
click at [330, 395] on span "Calculate" at bounding box center [335, 396] width 32 height 7
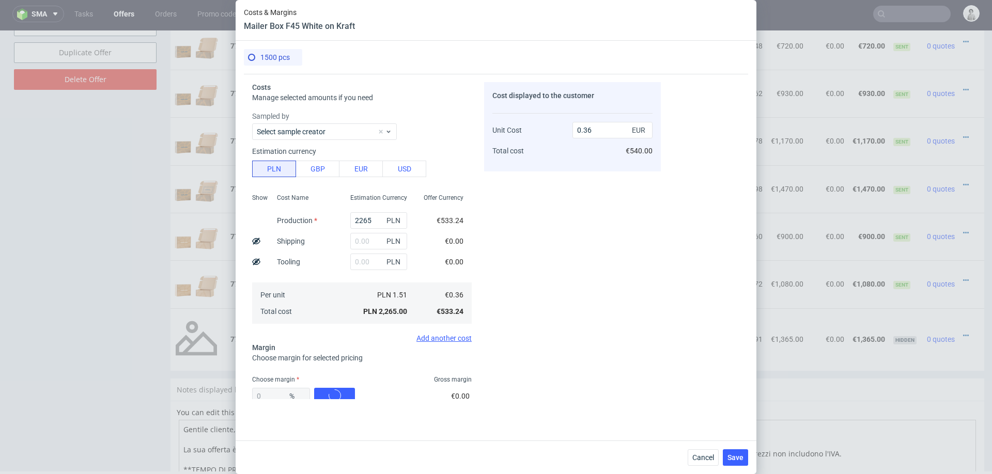
type input "43.56"
type input "0.63"
click at [368, 242] on input "text" at bounding box center [378, 241] width 57 height 17
type input "400"
type input "0.74"
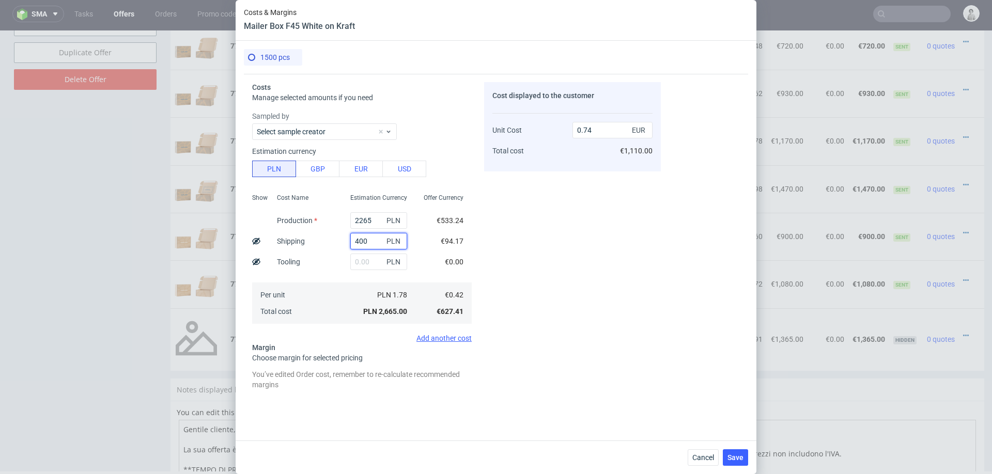
scroll to position [86, 0]
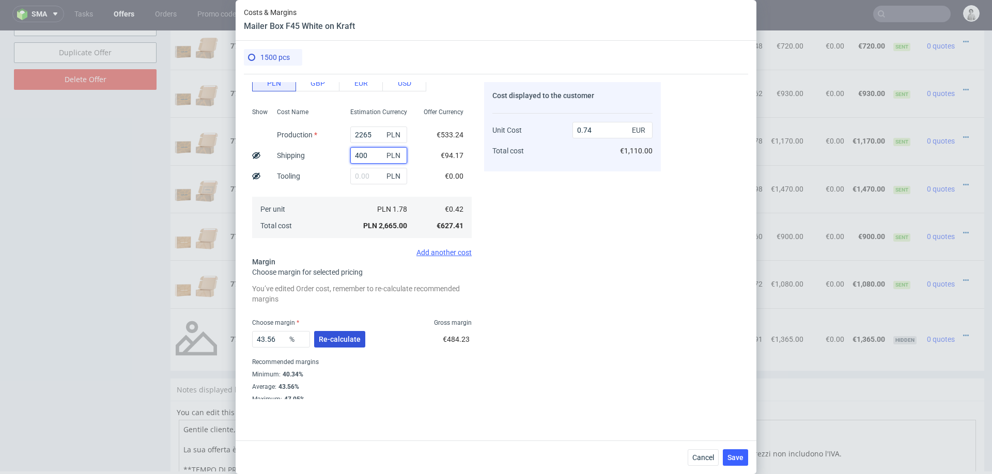
type input "400"
click at [343, 340] on span "Re-calculate" at bounding box center [340, 339] width 42 height 7
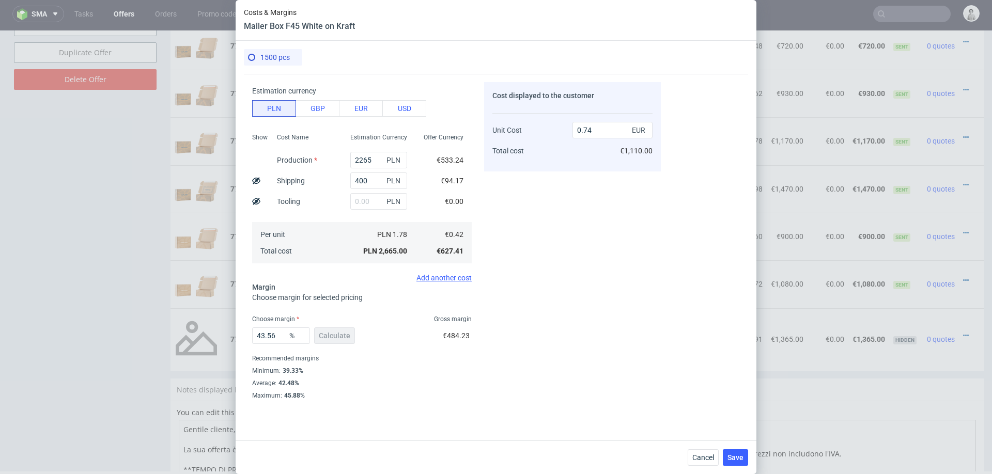
scroll to position [60, 0]
click at [276, 336] on input "43.56" at bounding box center [281, 335] width 58 height 17
type input "41"
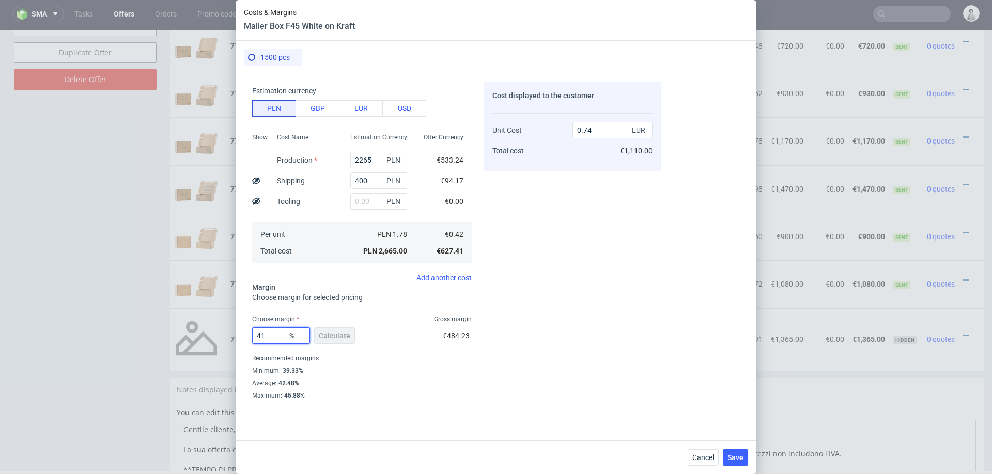
type input "0.71"
type input "40"
type input "0.69"
type input "40"
click at [558, 374] on div "Cost displayed to the customer Unit Cost Total cost 0.69 EUR €1,035.00" at bounding box center [572, 240] width 177 height 317
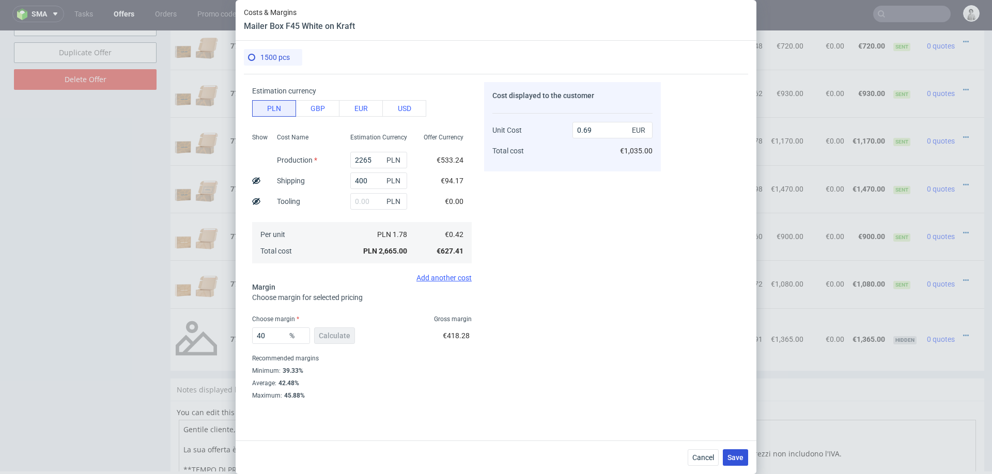
click at [731, 458] on span "Save" at bounding box center [735, 457] width 16 height 7
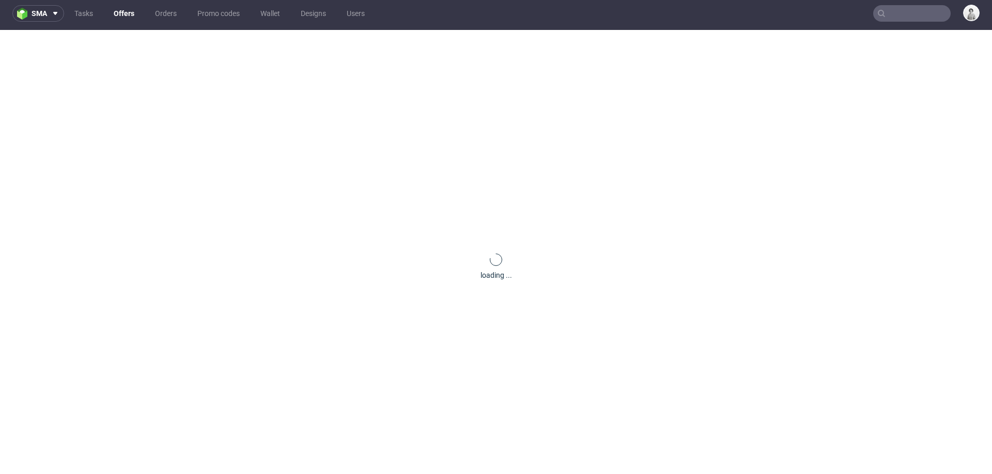
scroll to position [0, 0]
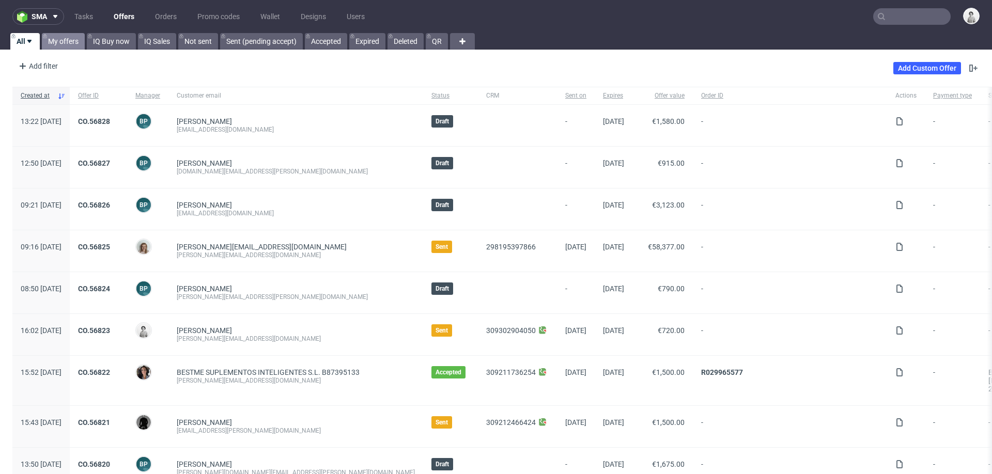
click at [64, 43] on link "My offers" at bounding box center [63, 41] width 43 height 17
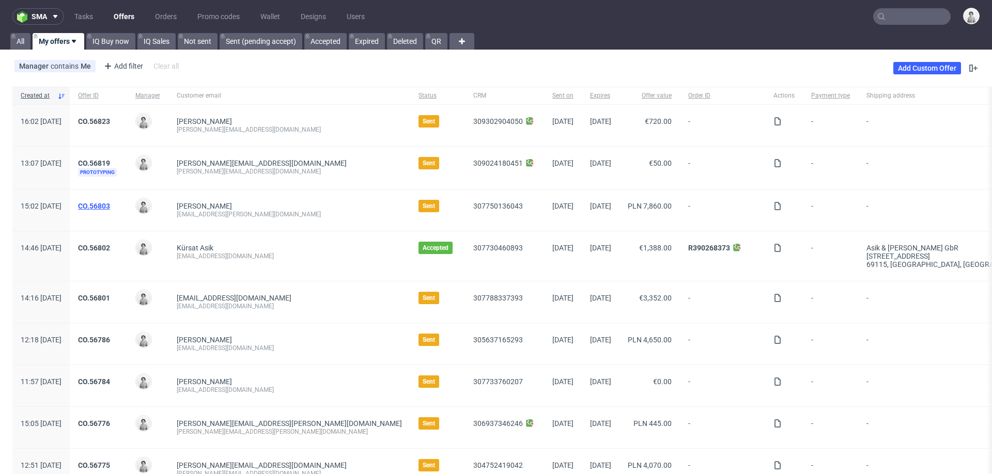
click at [110, 206] on link "CO.56803" at bounding box center [94, 206] width 32 height 8
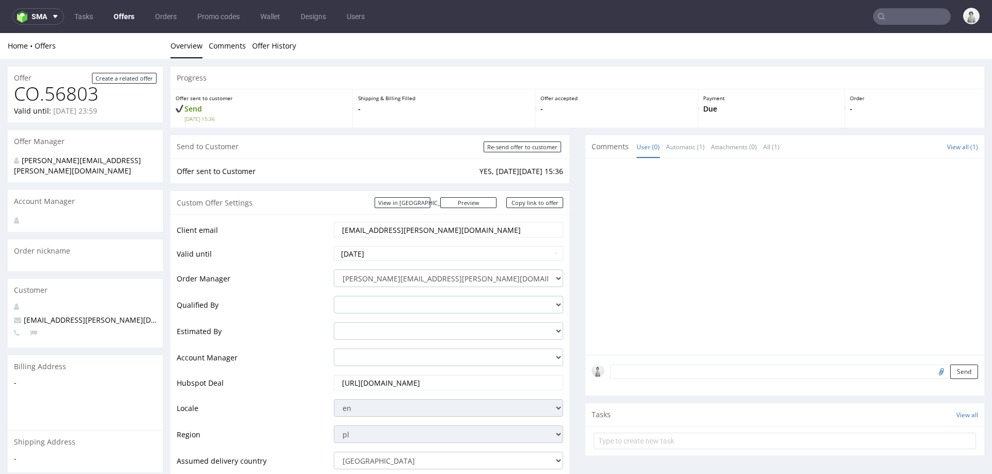
click at [446, 232] on input "[EMAIL_ADDRESS][PERSON_NAME][DOMAIN_NAME]" at bounding box center [448, 230] width 215 height 14
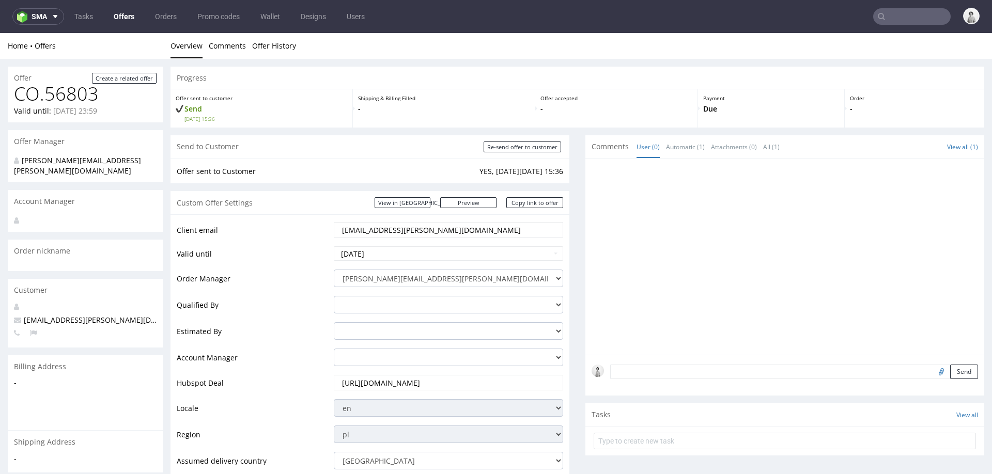
click at [559, 288] on div "Client email kamil.augustyn@independenttrader.pl Valid until 2025-09-26 Order M…" at bounding box center [369, 428] width 399 height 428
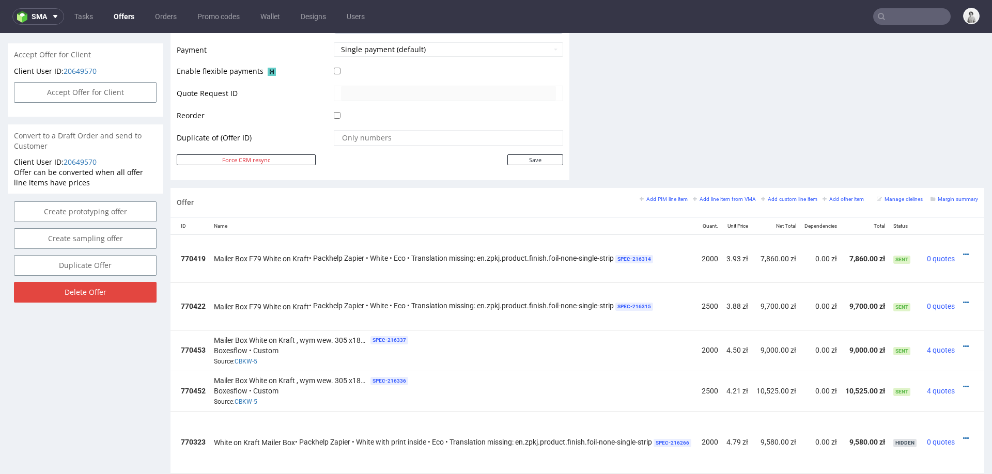
scroll to position [470, 0]
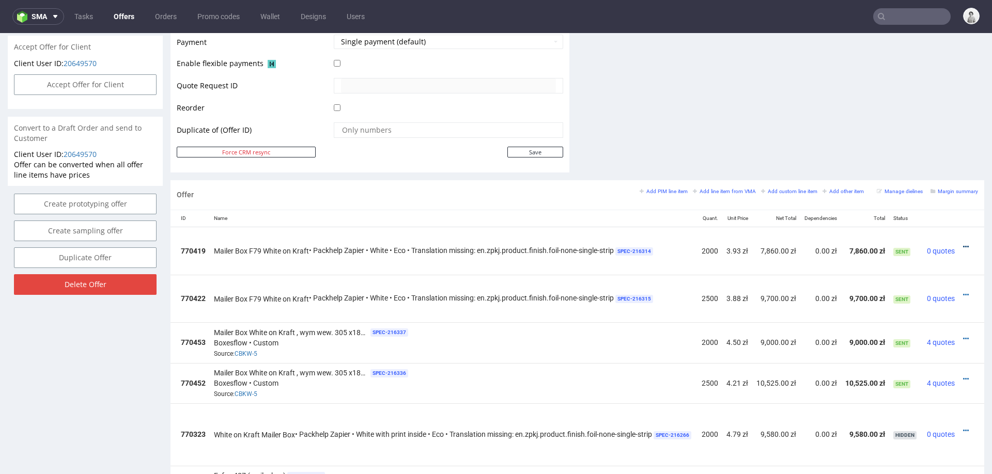
click at [963, 243] on icon at bounding box center [966, 246] width 6 height 7
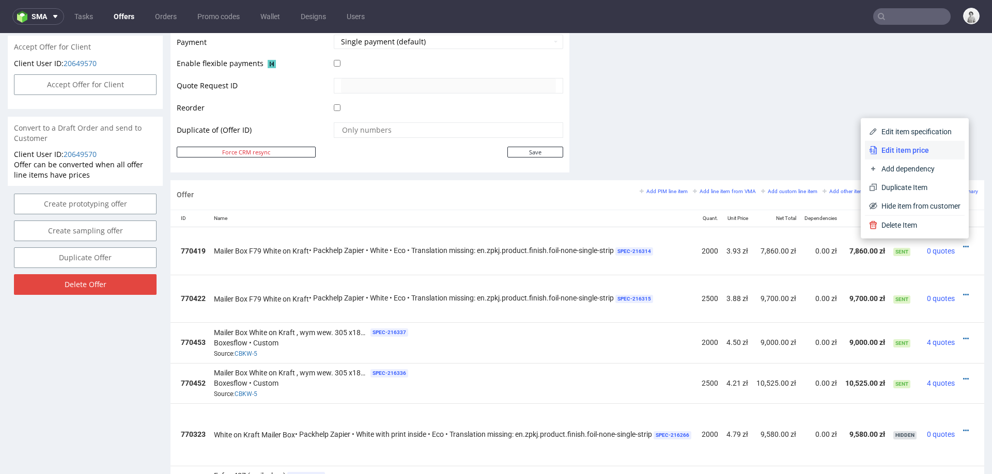
click at [900, 153] on span "Edit item price" at bounding box center [918, 150] width 83 height 10
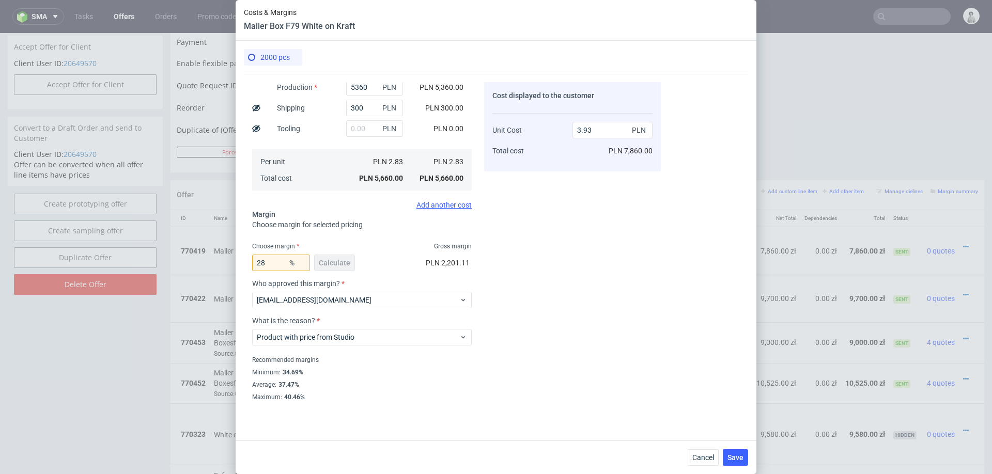
scroll to position [135, 0]
click at [703, 458] on span "Cancel" at bounding box center [703, 457] width 22 height 7
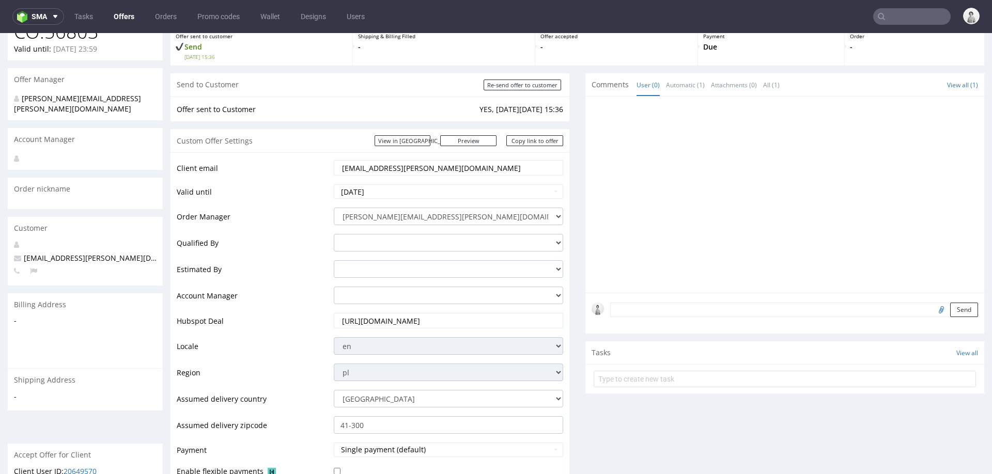
scroll to position [56, 0]
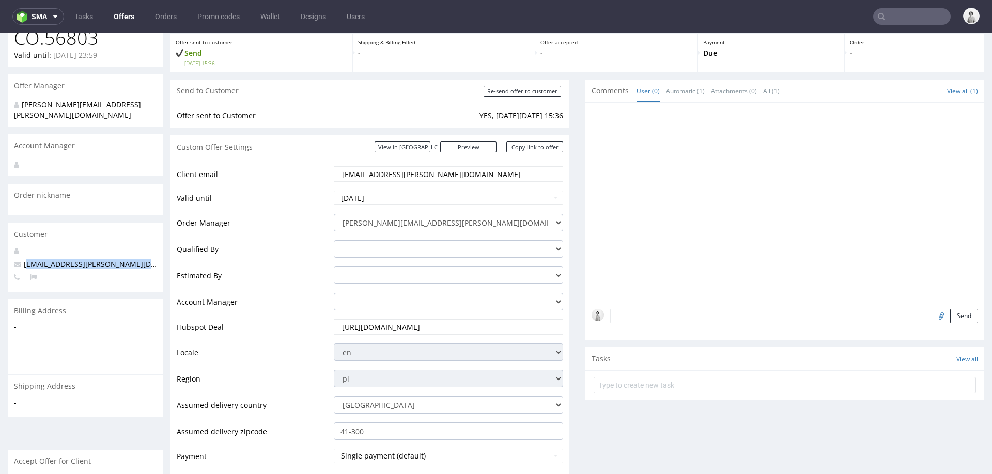
drag, startPoint x: 151, startPoint y: 255, endPoint x: 26, endPoint y: 255, distance: 125.0
click at [26, 259] on p "[EMAIL_ADDRESS][PERSON_NAME][DOMAIN_NAME]" at bounding box center [85, 264] width 143 height 10
copy span "amil.augustyn@independenttrader.pl"
click at [448, 178] on input "[EMAIL_ADDRESS][PERSON_NAME][DOMAIN_NAME]" at bounding box center [448, 174] width 215 height 14
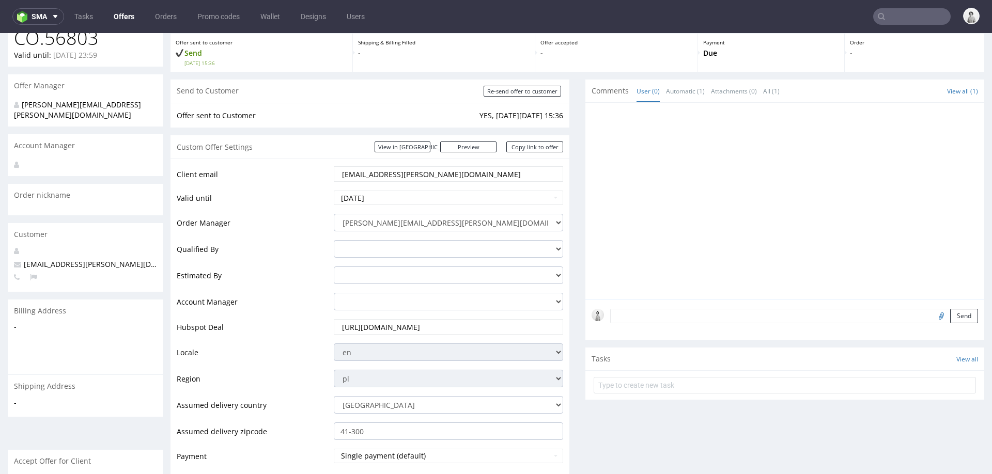
click at [448, 178] on input "[EMAIL_ADDRESS][PERSON_NAME][DOMAIN_NAME]" at bounding box center [448, 174] width 215 height 14
click at [448, 178] on input "kamil.augustyn@independenttrader.pl" at bounding box center [448, 174] width 215 height 14
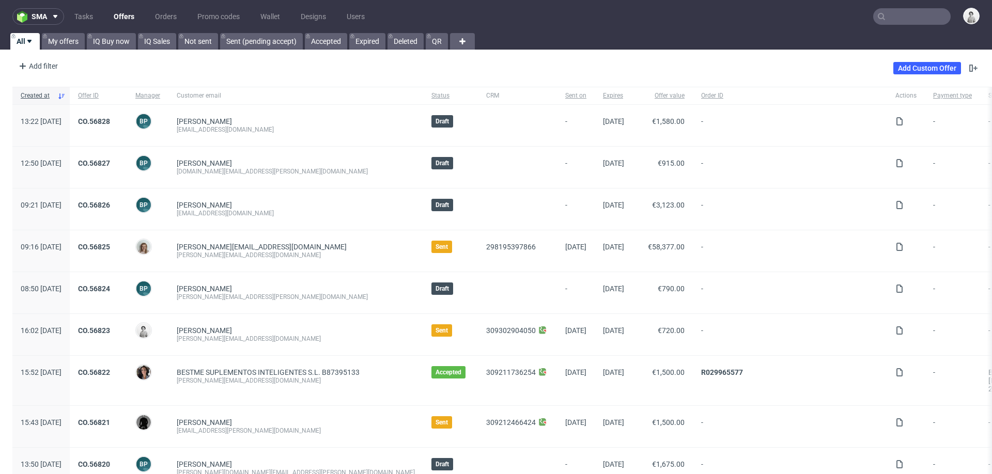
click at [896, 17] on input "text" at bounding box center [911, 16] width 77 height 17
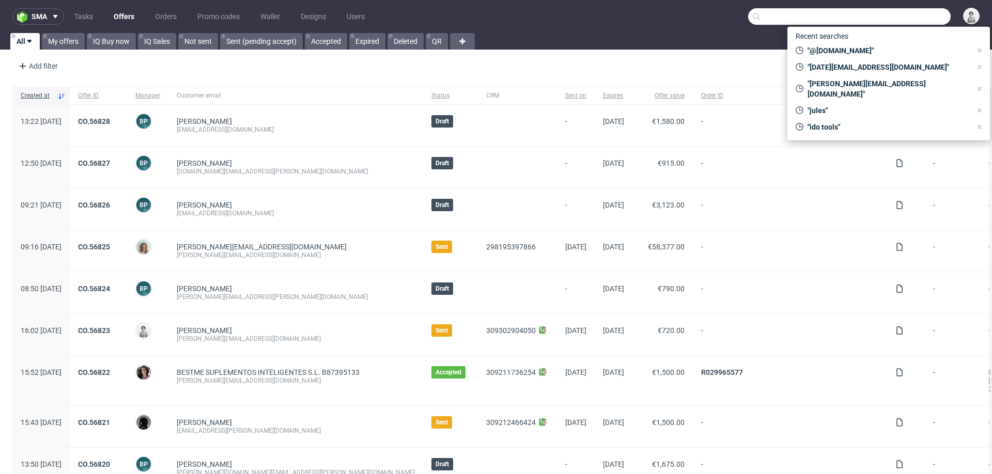
paste input "[EMAIL_ADDRESS][PERSON_NAME][DOMAIN_NAME]"
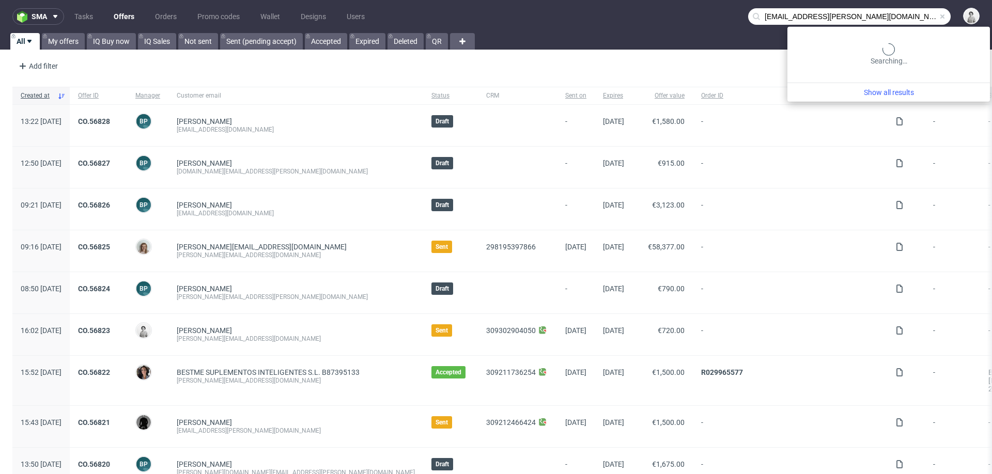
type input "[EMAIL_ADDRESS][PERSON_NAME][DOMAIN_NAME]"
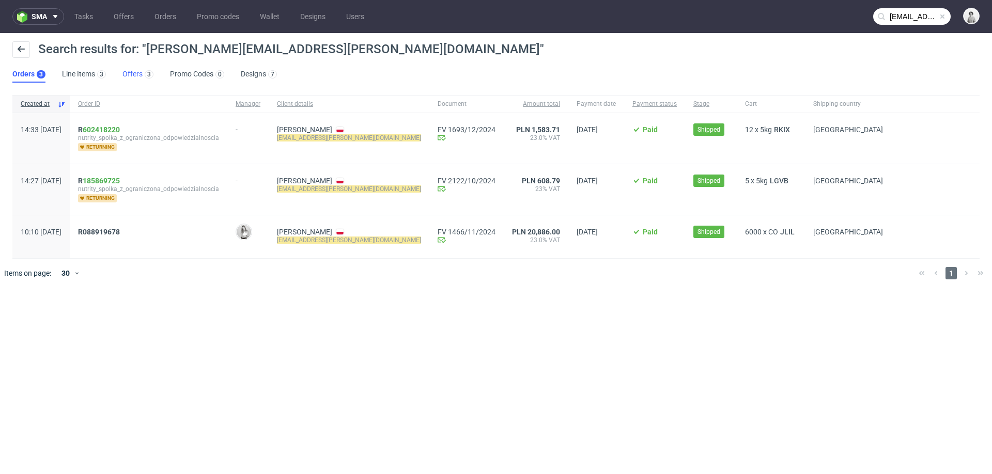
click at [136, 75] on link "Offers 3" at bounding box center [137, 74] width 31 height 17
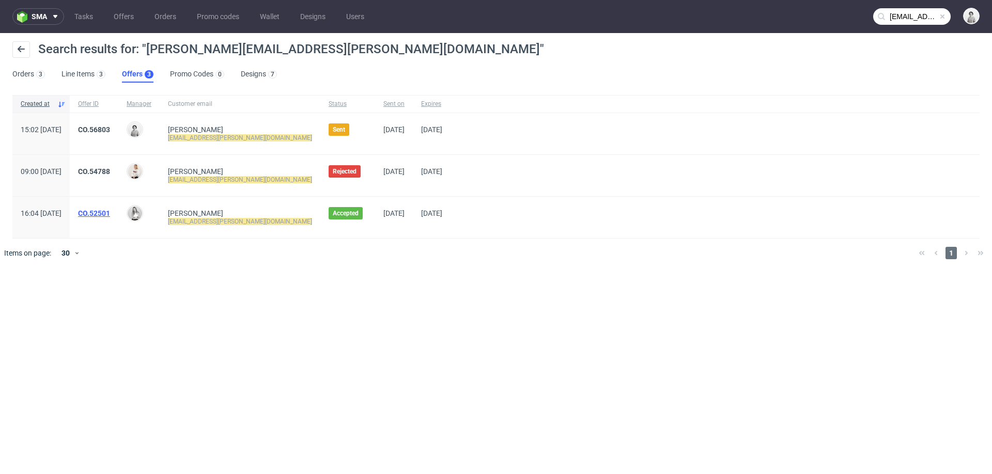
click at [110, 210] on link "CO.52501" at bounding box center [94, 213] width 32 height 8
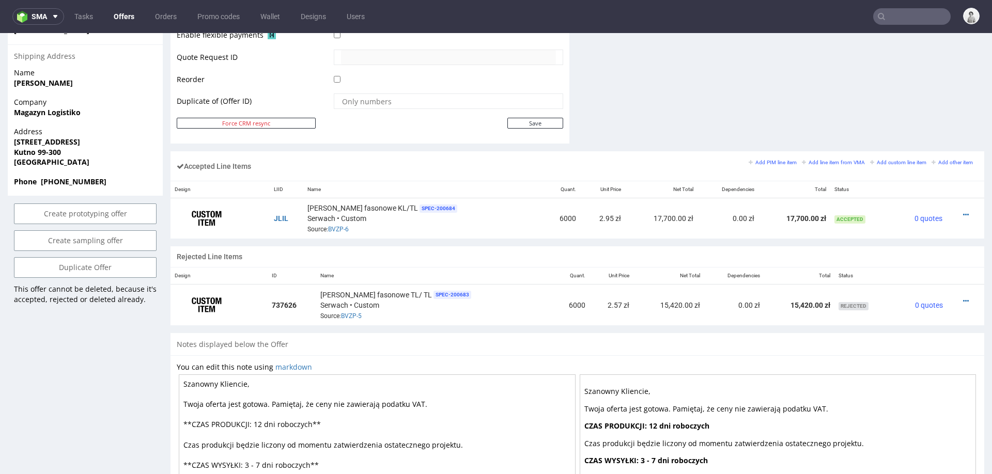
scroll to position [503, 0]
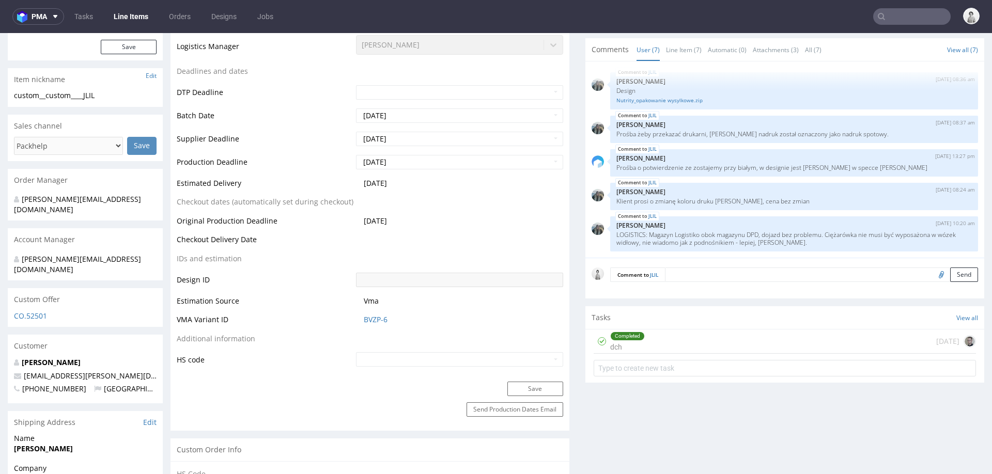
scroll to position [358, 0]
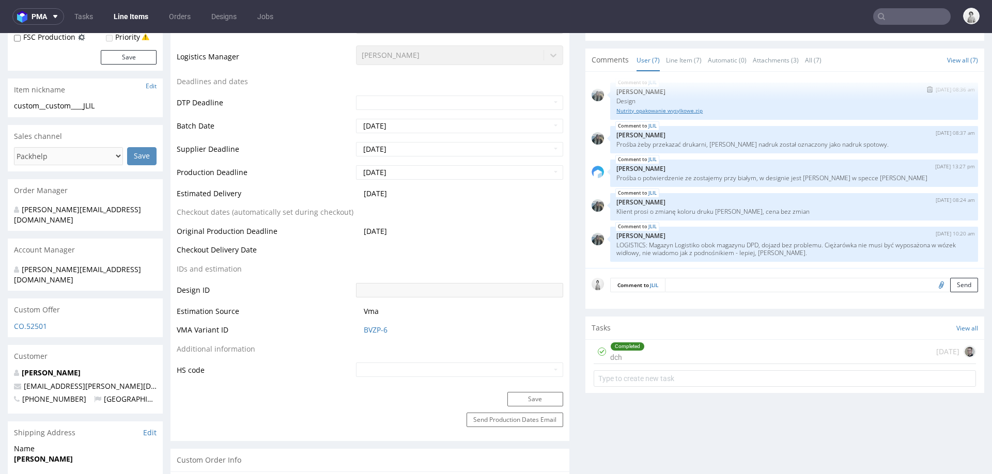
click at [661, 109] on link "Nutrity_opakowanie wysylkowe.zip" at bounding box center [793, 111] width 355 height 8
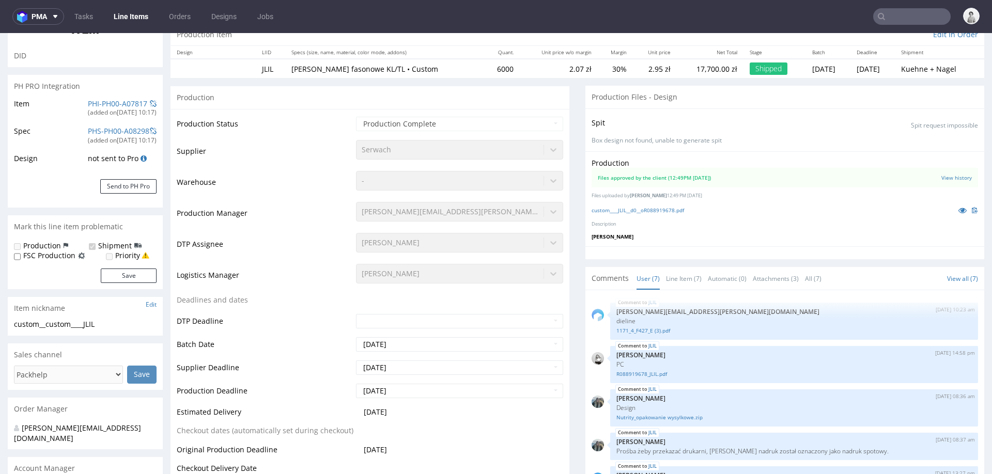
scroll to position [173, 0]
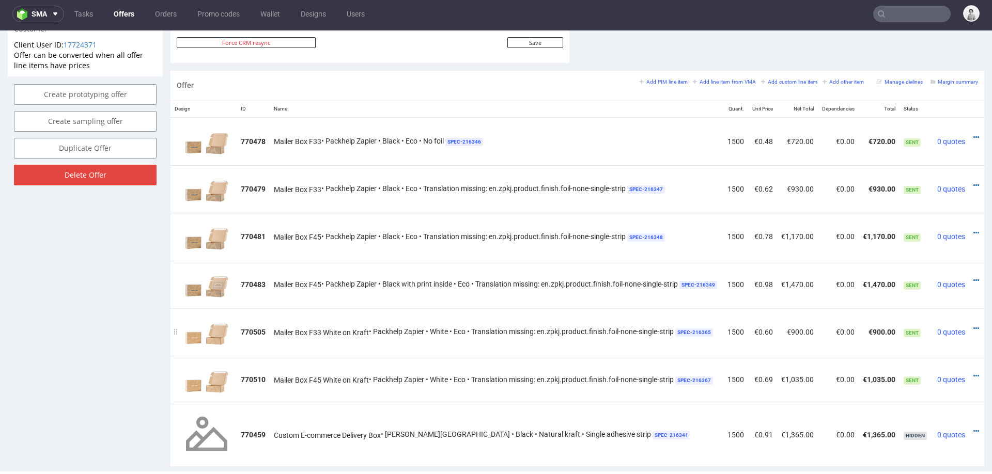
scroll to position [0, 27]
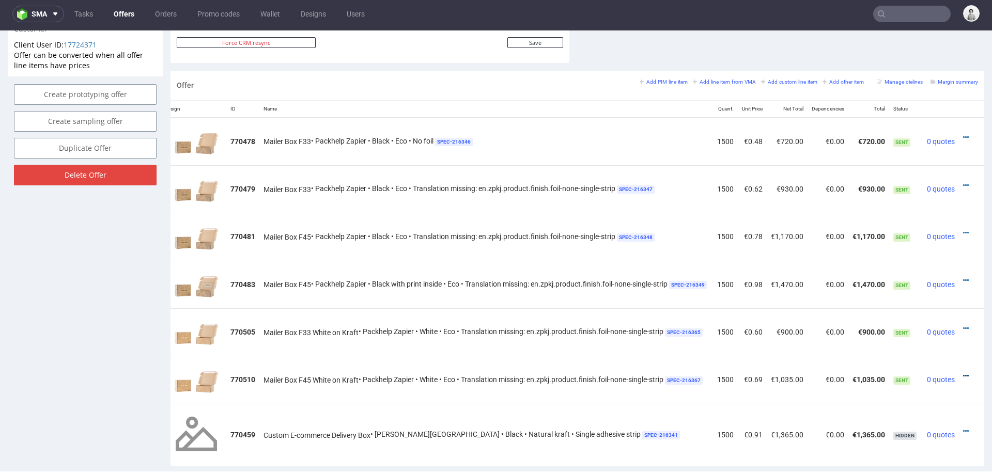
click at [963, 372] on icon at bounding box center [966, 375] width 6 height 7
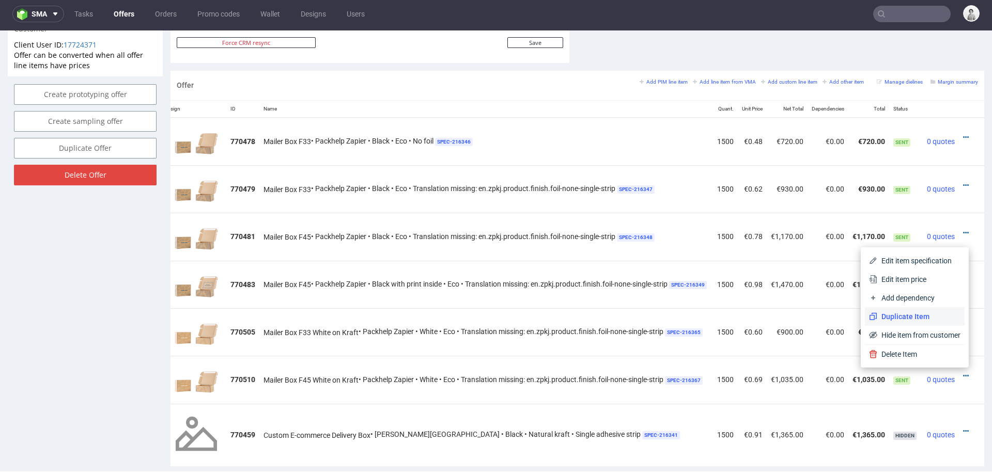
click at [925, 310] on li "Duplicate Item" at bounding box center [915, 316] width 100 height 19
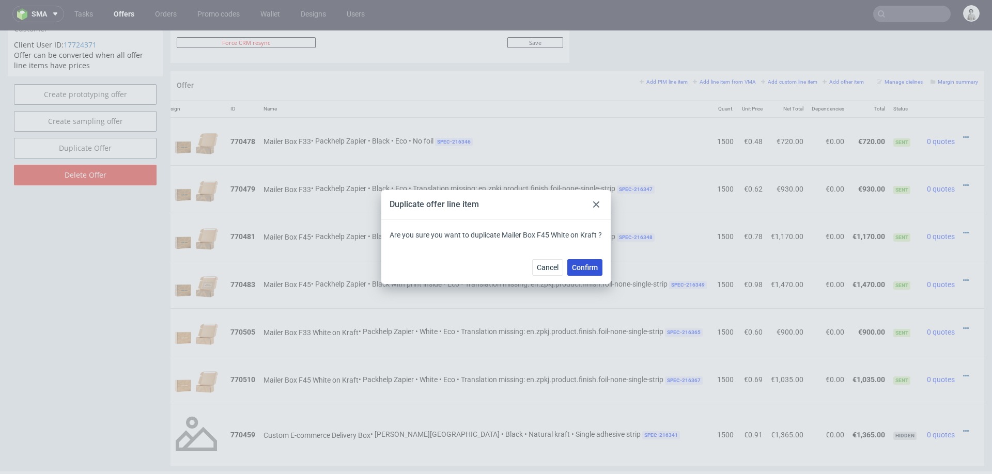
click at [586, 264] on span "Confirm" at bounding box center [585, 267] width 26 height 7
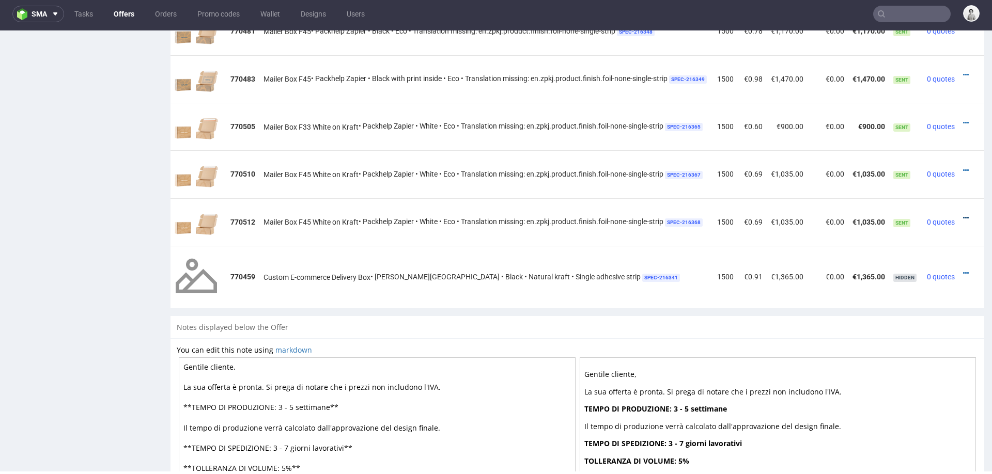
click at [963, 214] on icon at bounding box center [966, 217] width 6 height 7
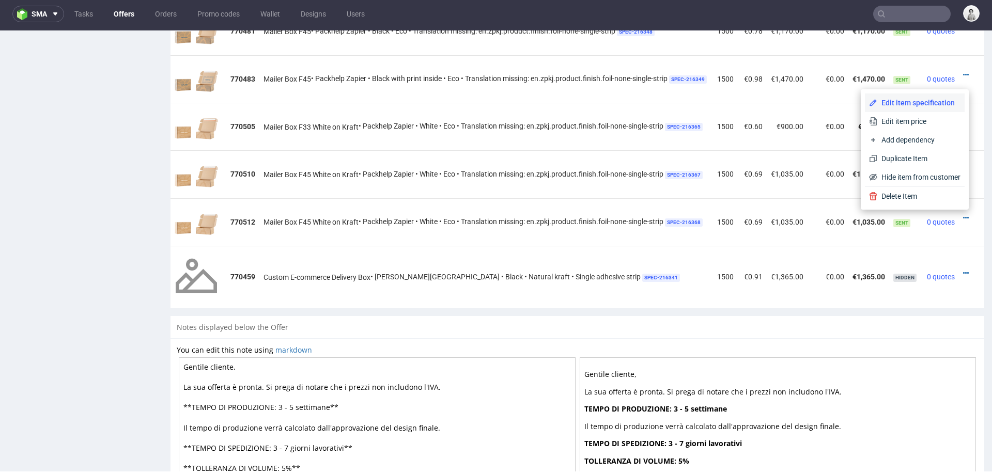
click at [914, 99] on span "Edit item specification" at bounding box center [918, 103] width 83 height 10
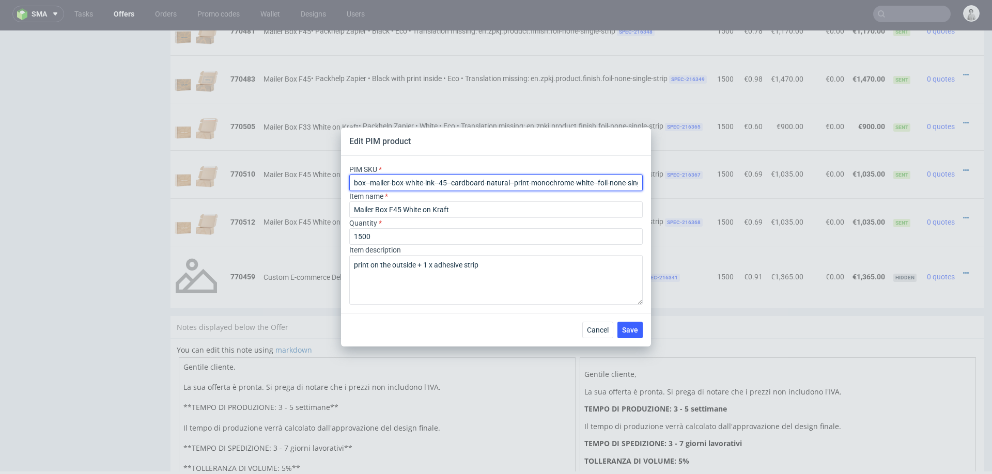
click at [454, 189] on input "box--mailer-box-white-ink--45--cardboard-natural--print-monochrome-white--foil-…" at bounding box center [495, 183] width 293 height 17
paste input "with-print-inside-"
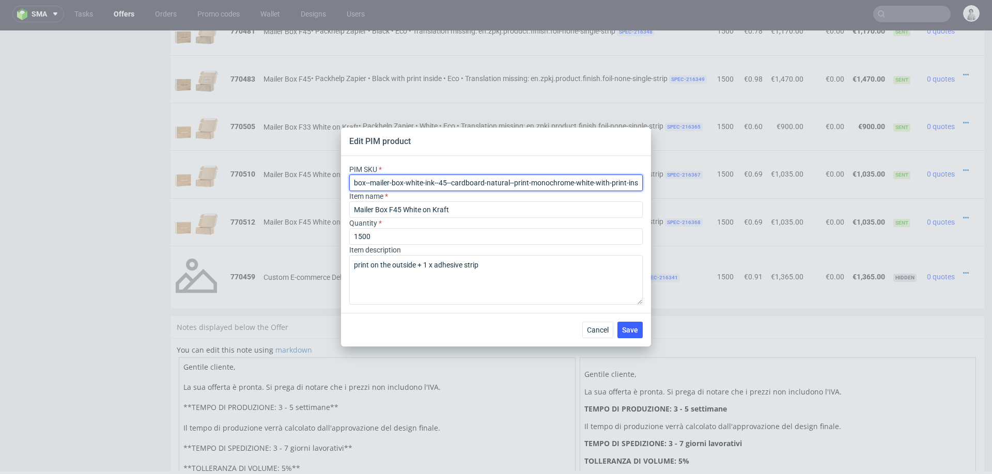
scroll to position [0, 74]
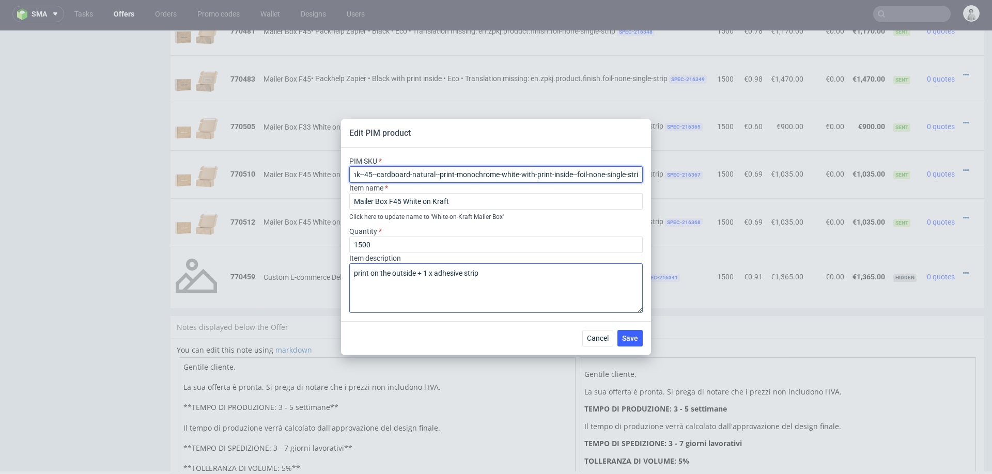
type input "box--mailer-box-white-ink--45--cardboard-natural--print-monochrome-white-with-p…"
click at [401, 274] on textarea "print on the outside + 1 x adhesive strip" at bounding box center [495, 288] width 293 height 50
type textarea "print on both sides + 1 x adhesive strip"
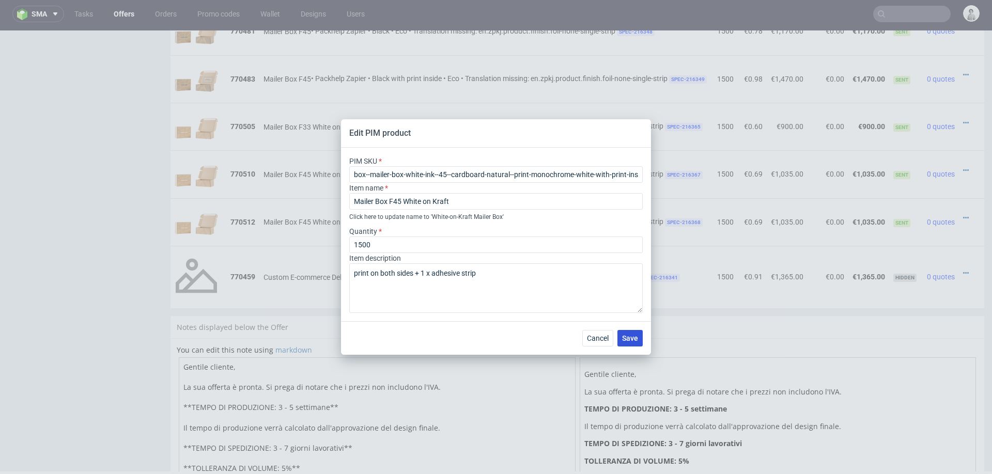
click at [630, 338] on span "Save" at bounding box center [630, 338] width 16 height 7
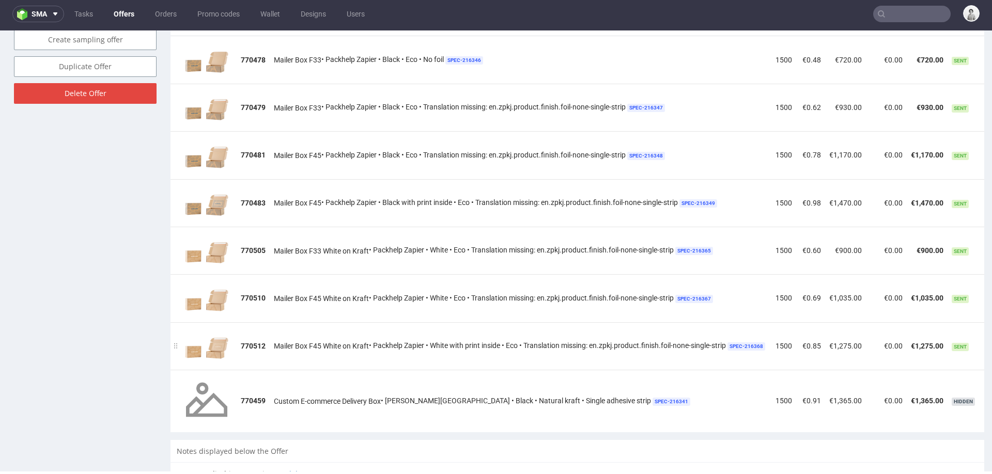
scroll to position [0, 75]
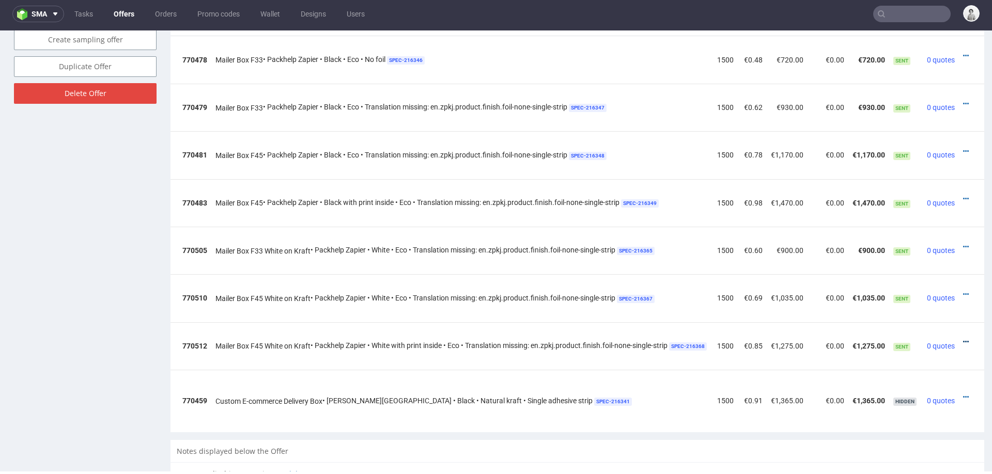
click at [963, 338] on icon at bounding box center [966, 341] width 6 height 7
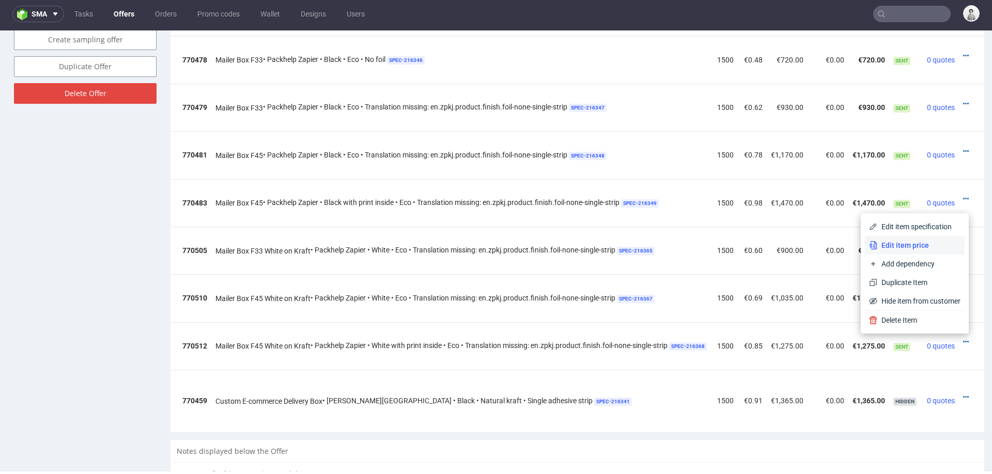
click at [923, 246] on span "Edit item price" at bounding box center [918, 245] width 83 height 10
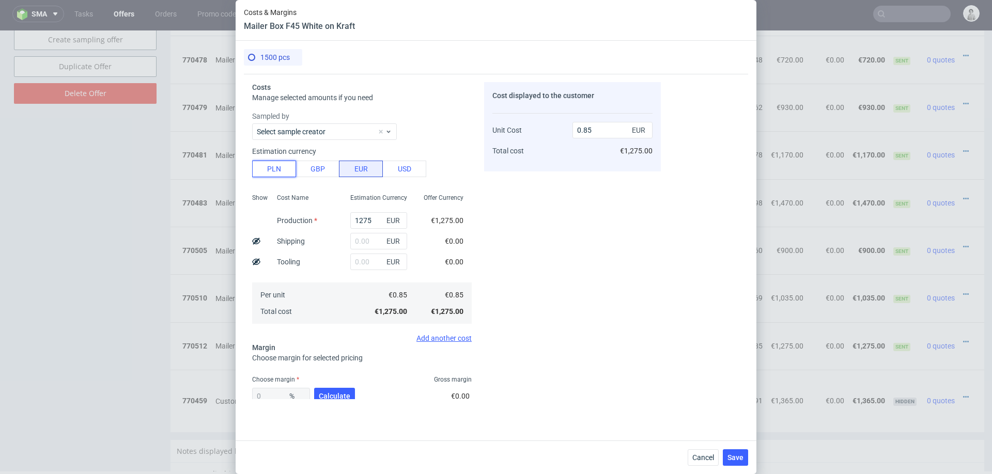
click at [279, 166] on button "PLN" at bounding box center [274, 169] width 44 height 17
type input "0.2"
click at [379, 225] on input "1275" at bounding box center [378, 220] width 57 height 17
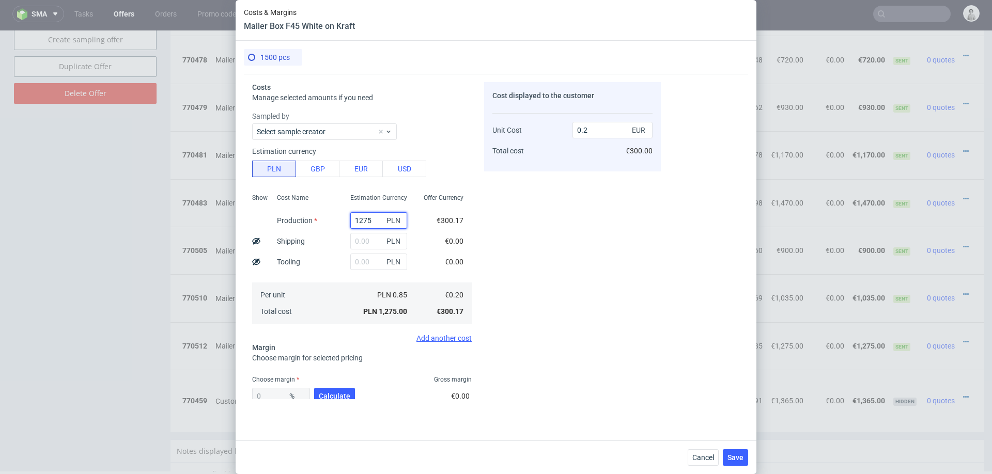
click at [379, 225] on input "1275" at bounding box center [378, 220] width 57 height 17
type input "2"
type input "0"
type input "2820"
type input "0.44"
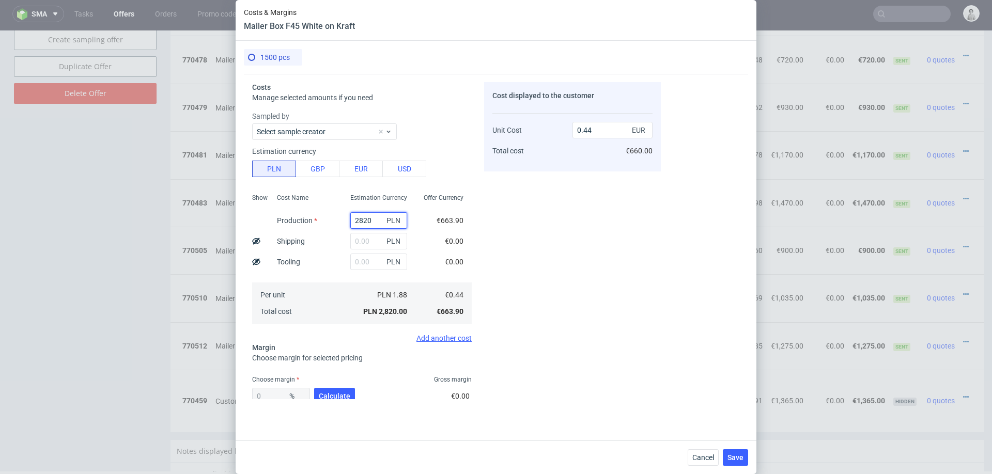
type input "2820"
click at [374, 244] on input "text" at bounding box center [378, 241] width 57 height 17
type input "400"
type input "0.5"
type input "400"
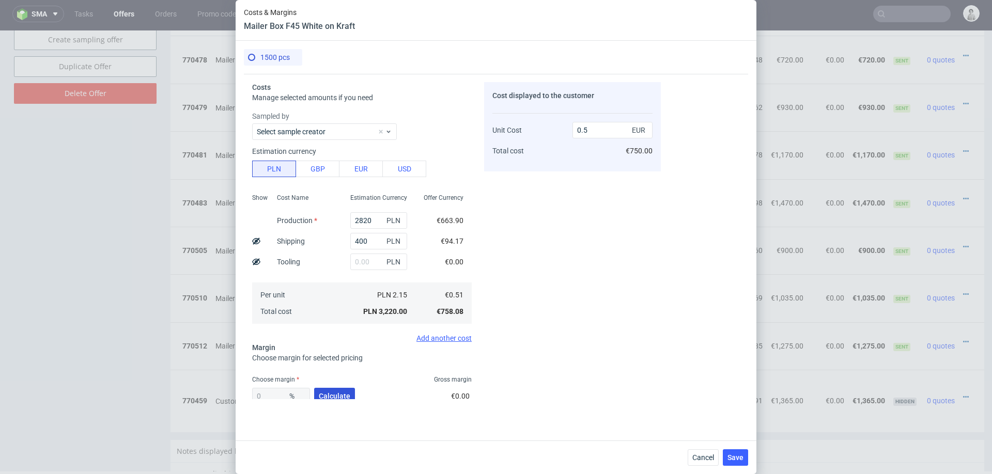
click at [323, 389] on button "Calculate" at bounding box center [334, 396] width 41 height 17
type input "41.22"
type input "0.86"
click at [323, 389] on div "41.22 % Calculate" at bounding box center [304, 398] width 105 height 29
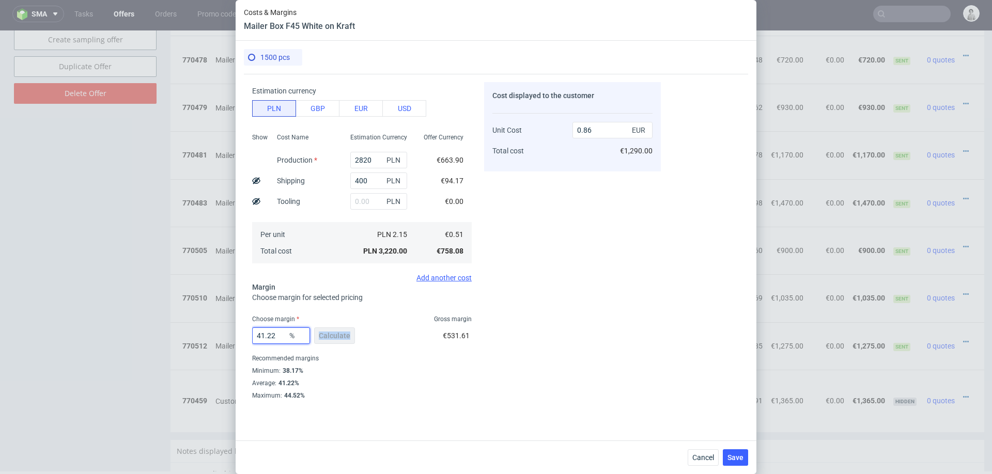
click at [275, 336] on input "41.22" at bounding box center [281, 335] width 58 height 17
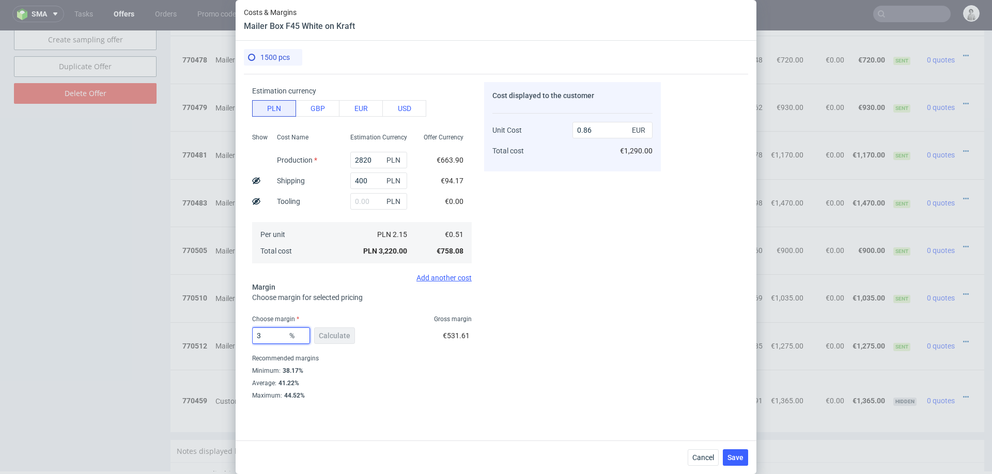
type input "39"
type input "0.83"
type input "39"
click at [526, 371] on div "Cost displayed to the customer Unit Cost Total cost 0.83 EUR €1,245.00" at bounding box center [572, 240] width 177 height 317
click at [741, 458] on span "Save" at bounding box center [735, 457] width 16 height 7
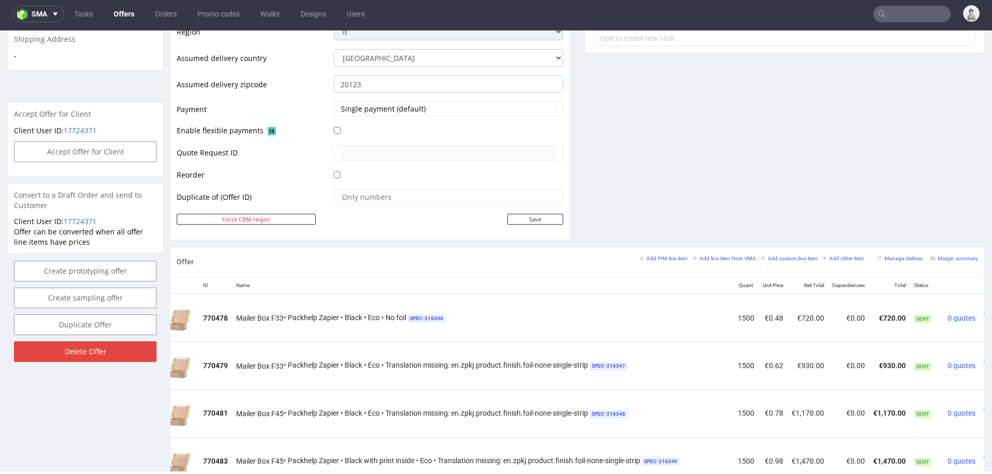
scroll to position [0, 0]
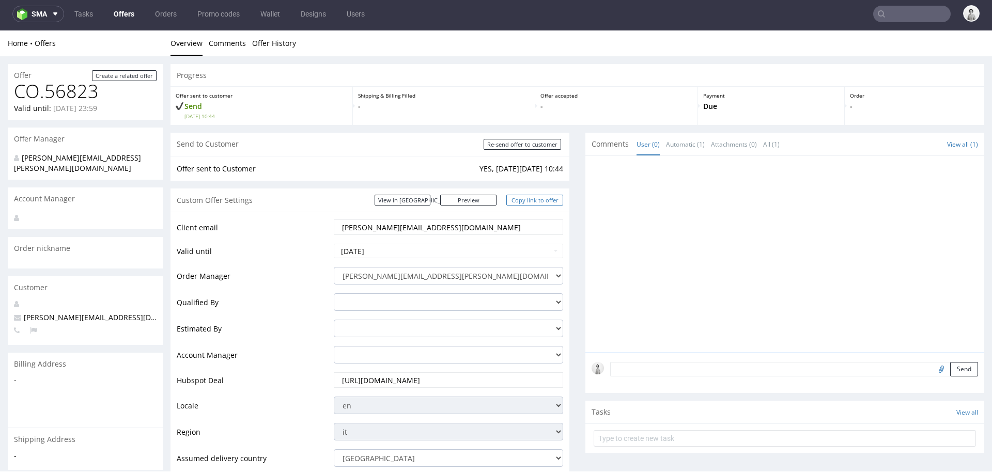
click at [534, 196] on link "Copy link to offer" at bounding box center [534, 200] width 57 height 11
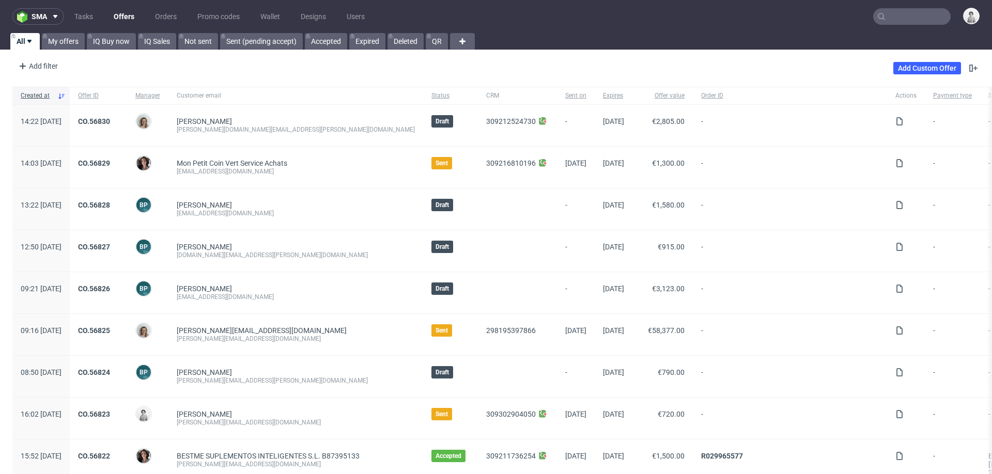
click at [896, 9] on input "text" at bounding box center [911, 16] width 77 height 17
paste input "[EMAIL_ADDRESS][PERSON_NAME][DOMAIN_NAME]"
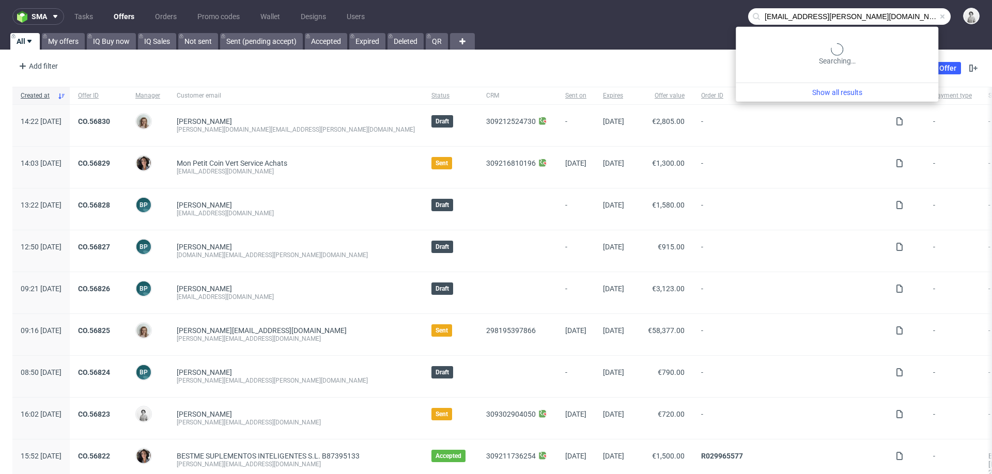
type input "[EMAIL_ADDRESS][PERSON_NAME][DOMAIN_NAME]"
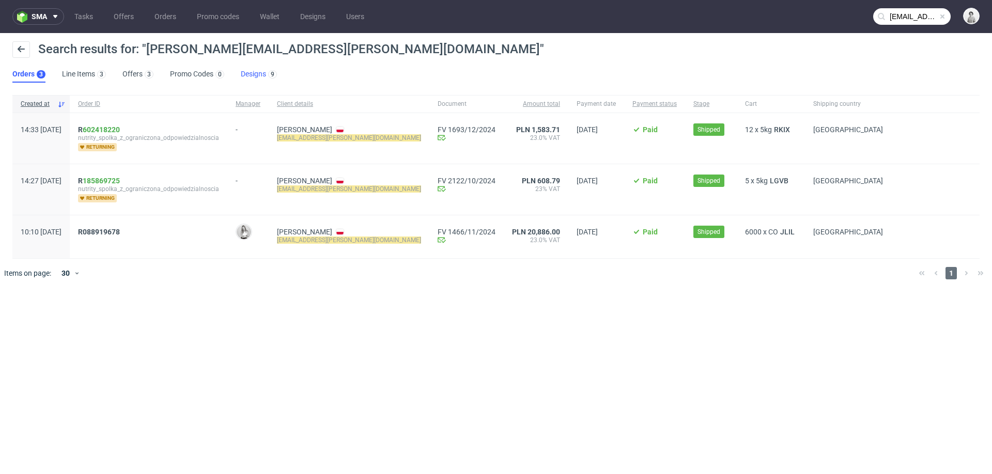
click at [252, 71] on link "Designs 9" at bounding box center [259, 74] width 36 height 17
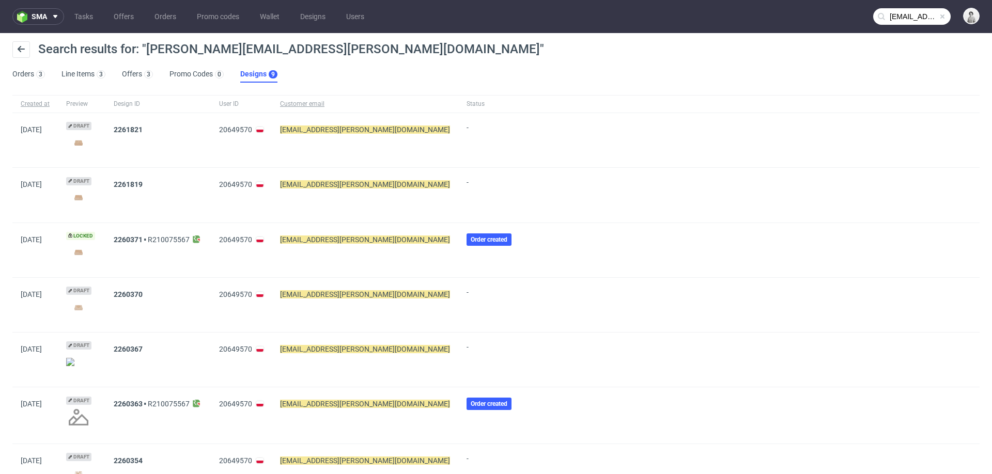
click at [89, 143] on img at bounding box center [78, 143] width 25 height 14
click at [91, 251] on img at bounding box center [78, 252] width 25 height 14
click at [90, 142] on img at bounding box center [78, 143] width 25 height 14
click at [88, 139] on img at bounding box center [78, 143] width 25 height 14
click at [89, 123] on span "Draft" at bounding box center [78, 126] width 25 height 8
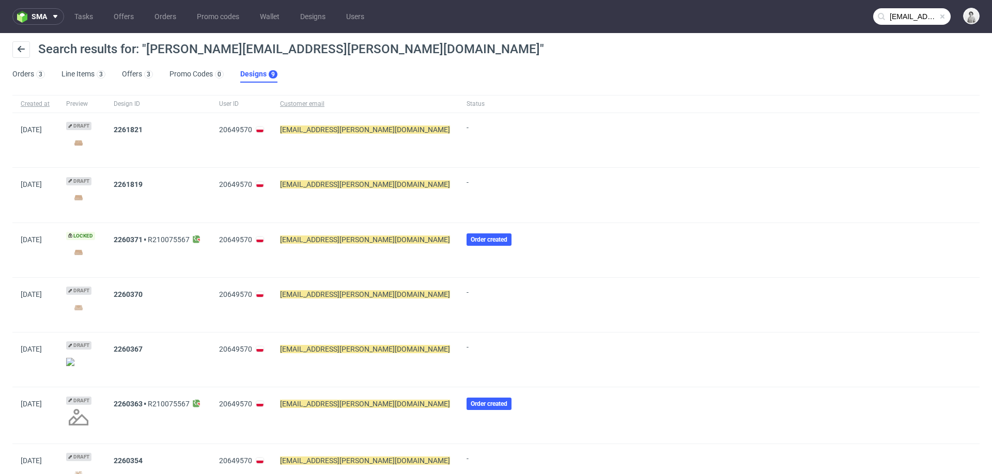
click at [88, 143] on img at bounding box center [78, 143] width 25 height 14
click at [319, 18] on link "Designs" at bounding box center [313, 16] width 38 height 17
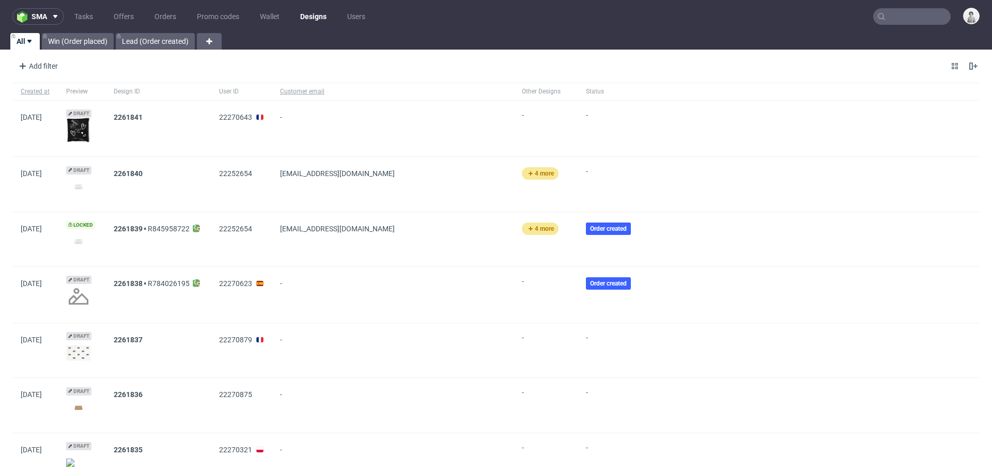
click at [87, 183] on img at bounding box center [78, 187] width 25 height 14
type input "[EMAIL_ADDRESS][PERSON_NAME][DOMAIN_NAME]"
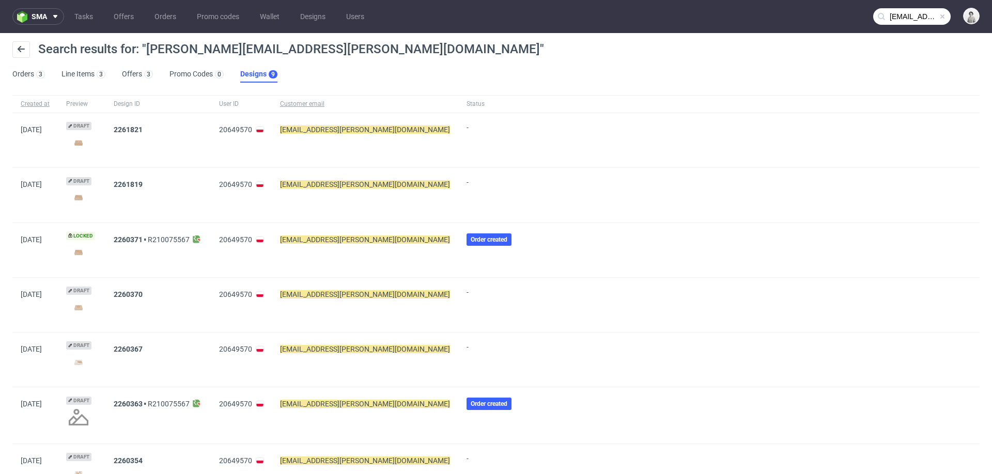
click at [89, 248] on img at bounding box center [78, 252] width 25 height 14
drag, startPoint x: 146, startPoint y: 51, endPoint x: 358, endPoint y: 49, distance: 211.8
click at [358, 49] on span "Search results for: "[PERSON_NAME][EMAIL_ADDRESS][PERSON_NAME][DOMAIN_NAME]"" at bounding box center [291, 49] width 506 height 14
copy span "[EMAIL_ADDRESS][PERSON_NAME][DOMAIN_NAME]"
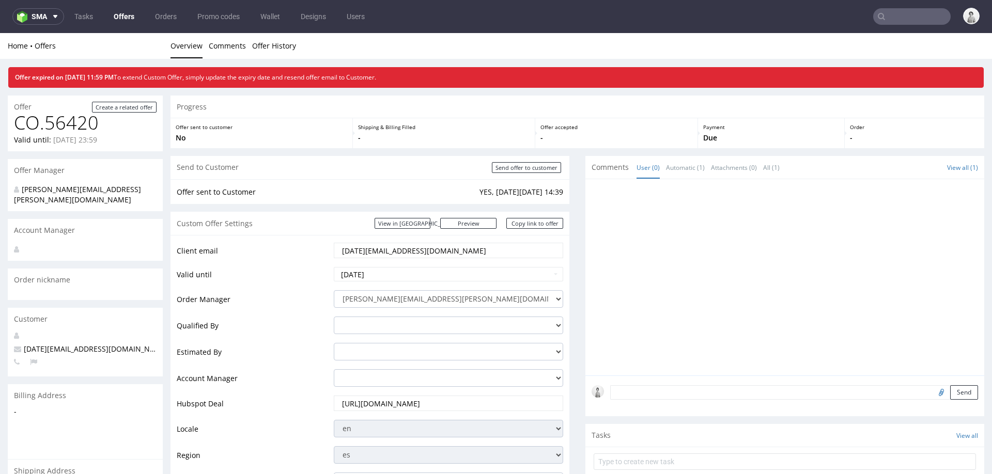
scroll to position [492, 0]
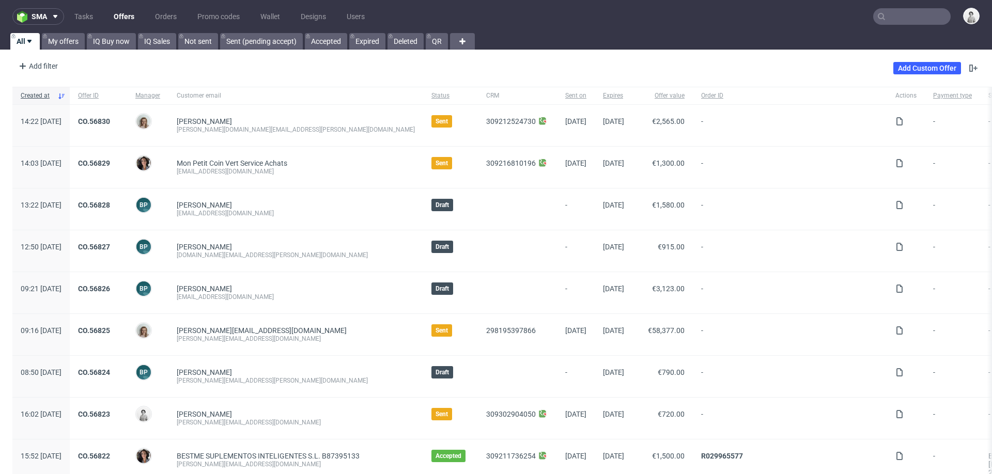
click at [661, 20] on input "text" at bounding box center [911, 16] width 77 height 17
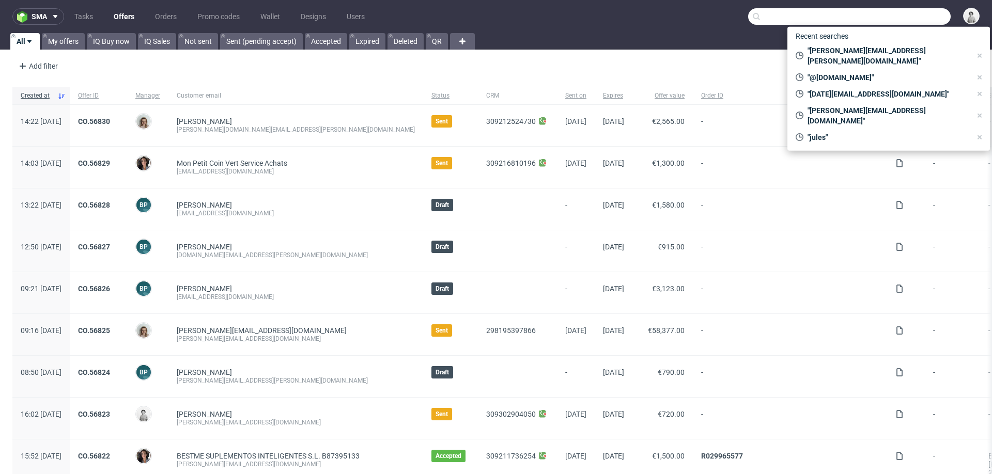
paste input "[EMAIL_ADDRESS][PERSON_NAME][DOMAIN_NAME]"
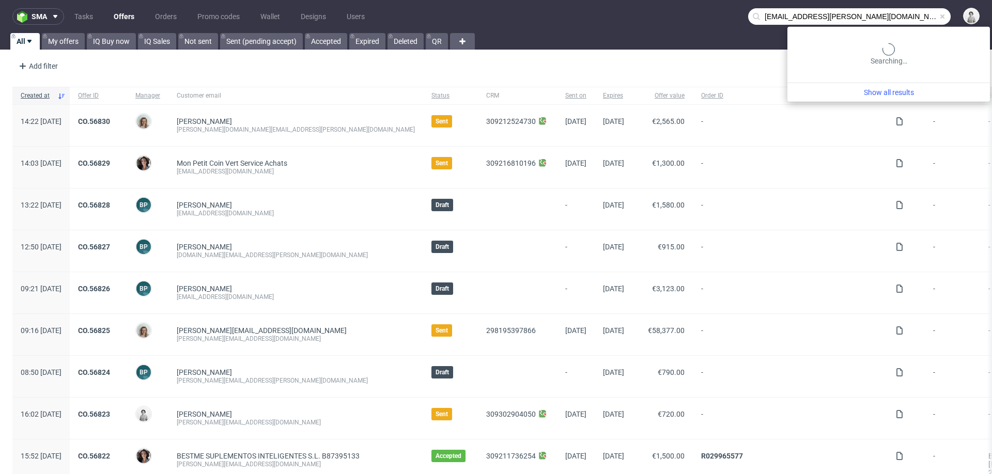
type input "[EMAIL_ADDRESS][PERSON_NAME][DOMAIN_NAME]"
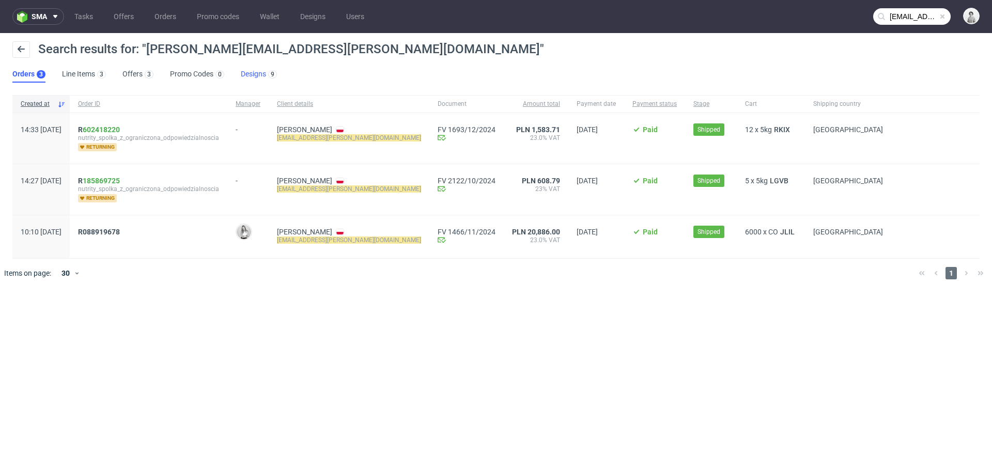
click at [251, 74] on link "Designs 9" at bounding box center [259, 74] width 36 height 17
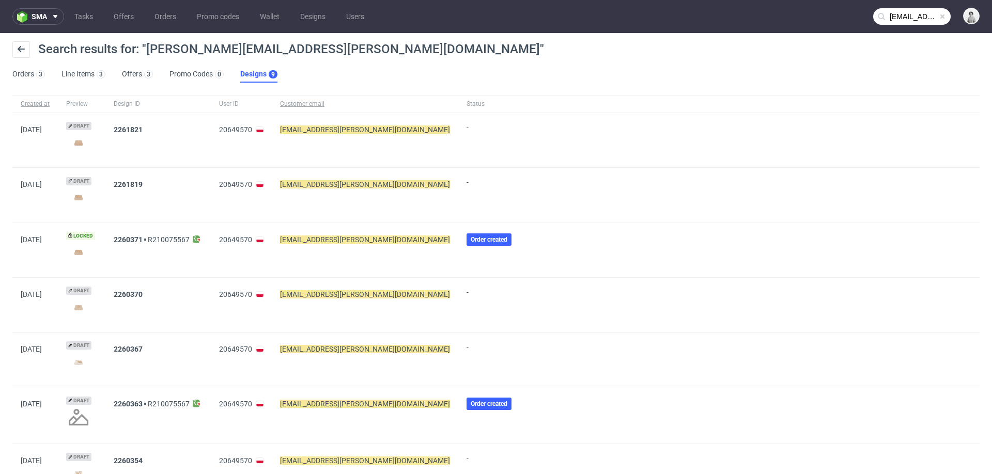
click at [86, 140] on img at bounding box center [78, 143] width 25 height 14
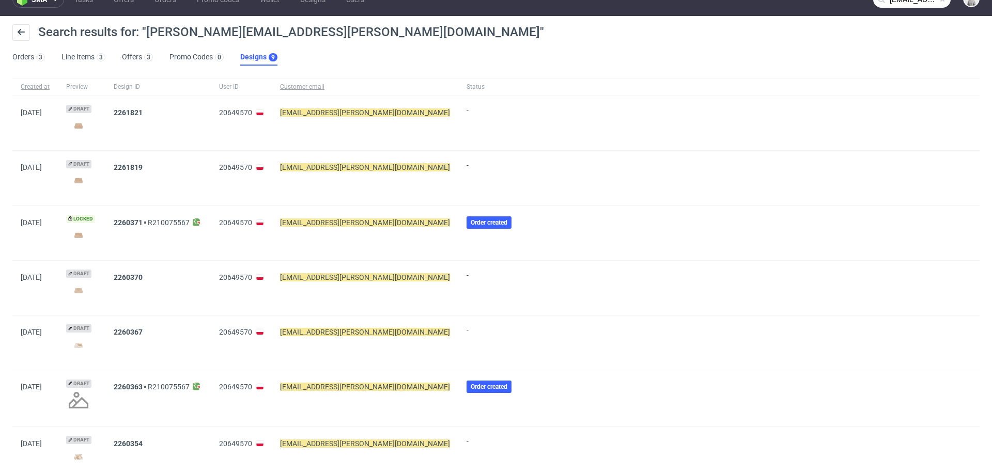
scroll to position [18, 0]
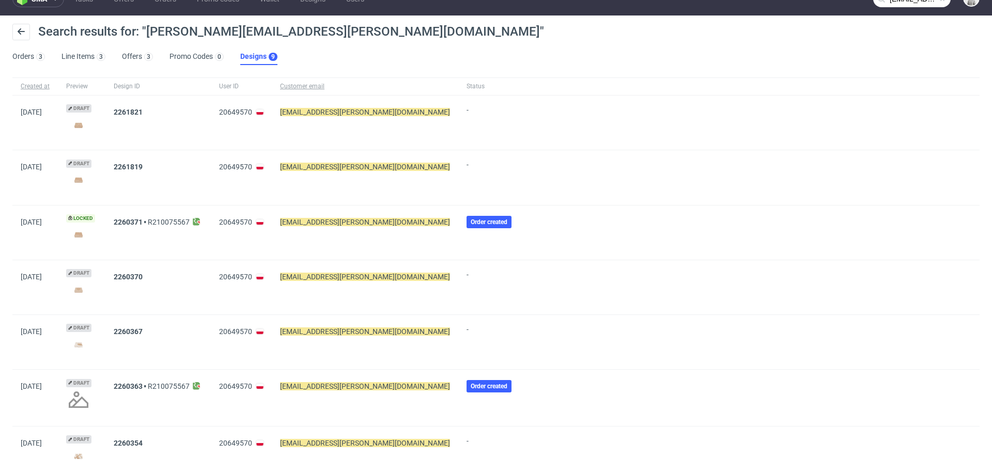
click at [91, 123] on img at bounding box center [78, 125] width 25 height 14
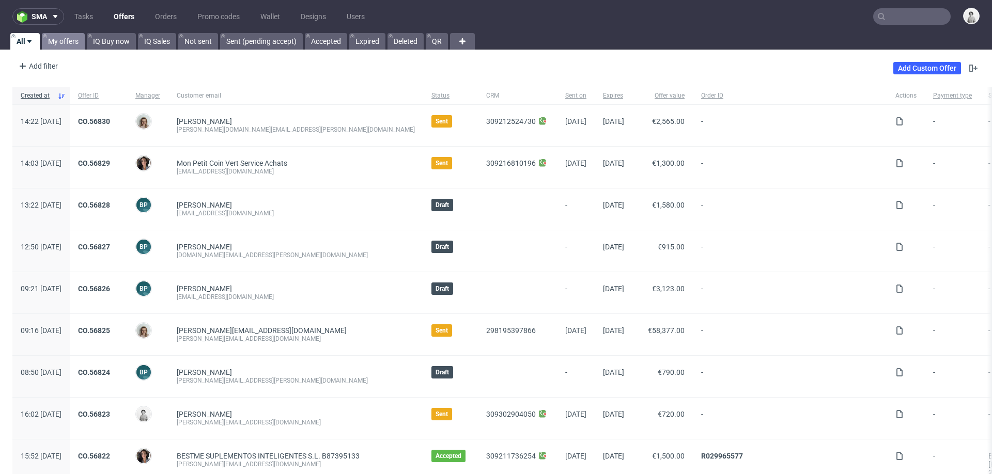
click at [58, 43] on link "My offers" at bounding box center [63, 41] width 43 height 17
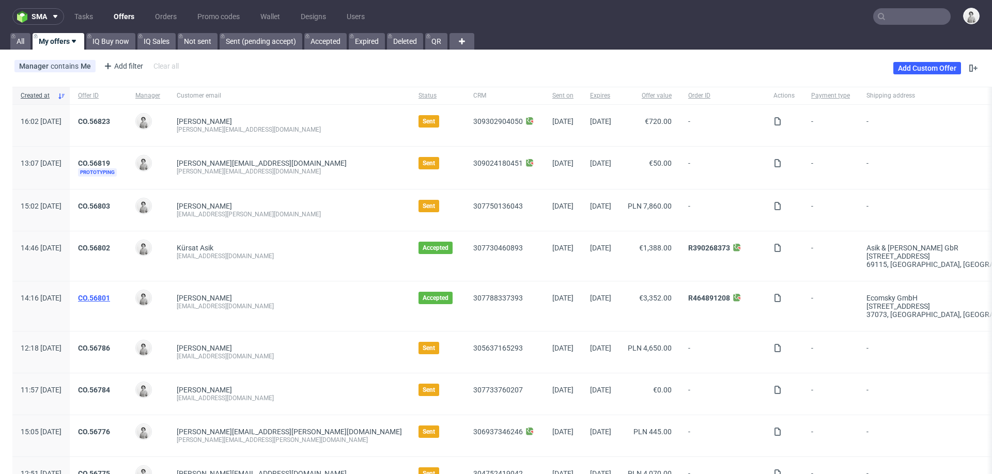
click at [110, 295] on link "CO.56801" at bounding box center [94, 298] width 32 height 8
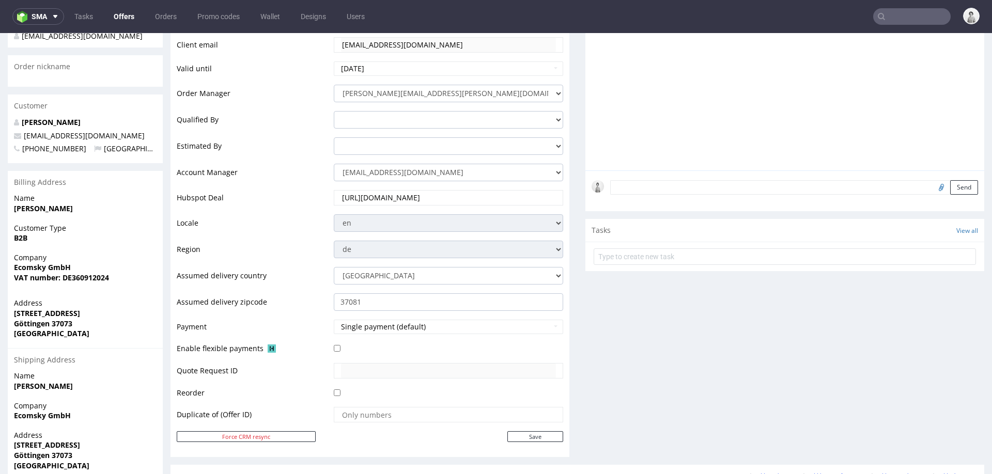
scroll to position [198, 0]
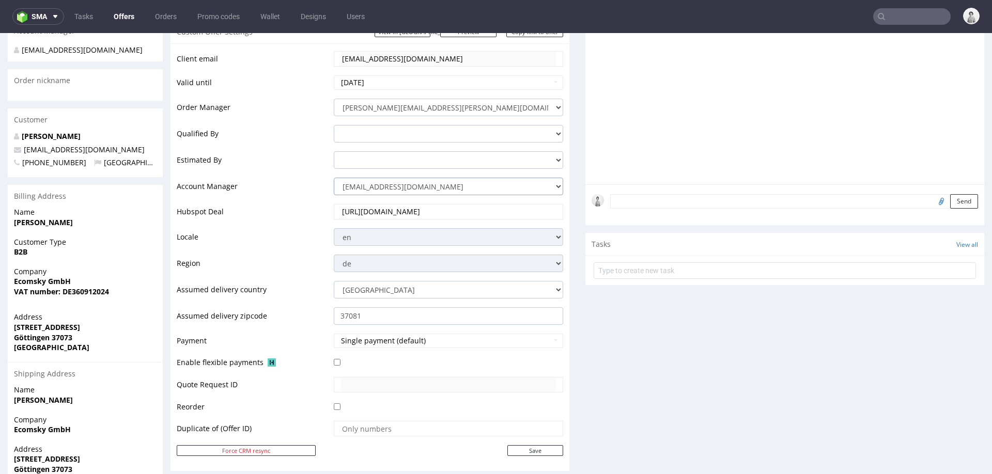
click at [391, 185] on select "zuzanna.pawlicka-sabak@packhelp.com adrian.margula@packhelp.com alex.lemee@pack…" at bounding box center [448, 187] width 229 height 18
select select "4535285"
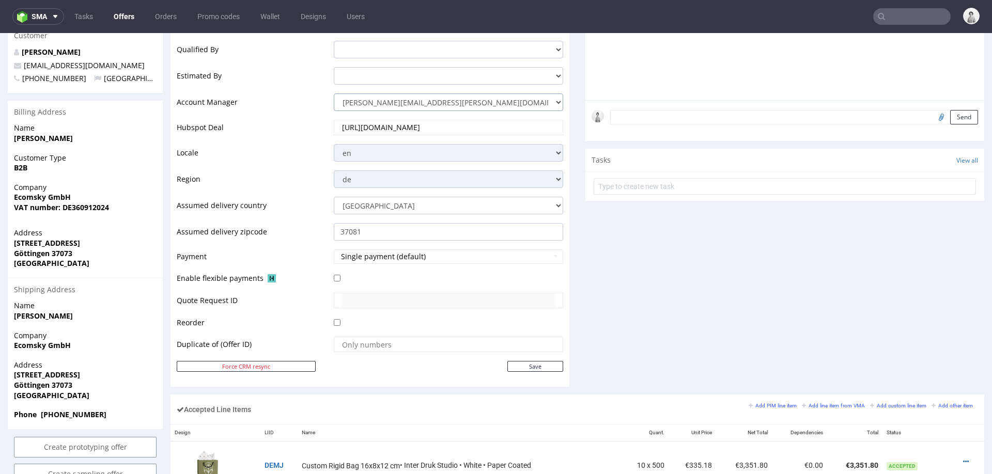
scroll to position [284, 0]
click at [536, 298] on input "Save" at bounding box center [535, 365] width 56 height 11
type input "In progress..."
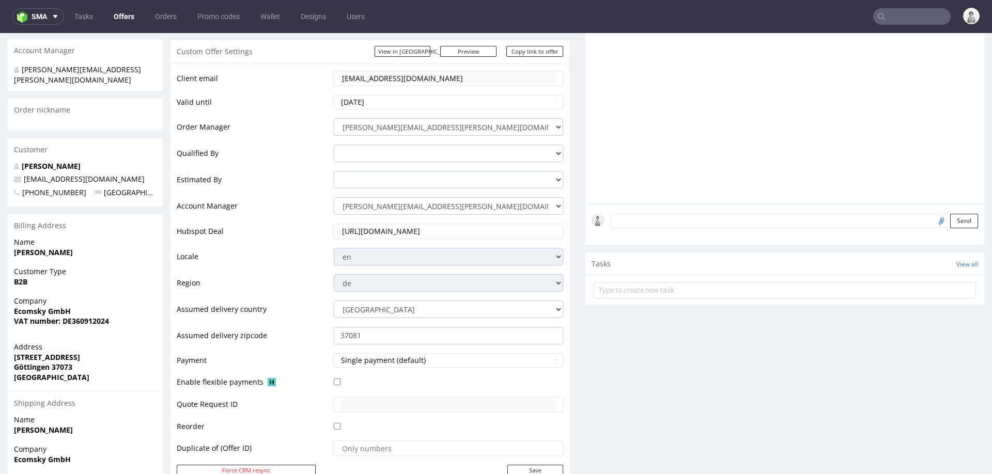
scroll to position [87, 0]
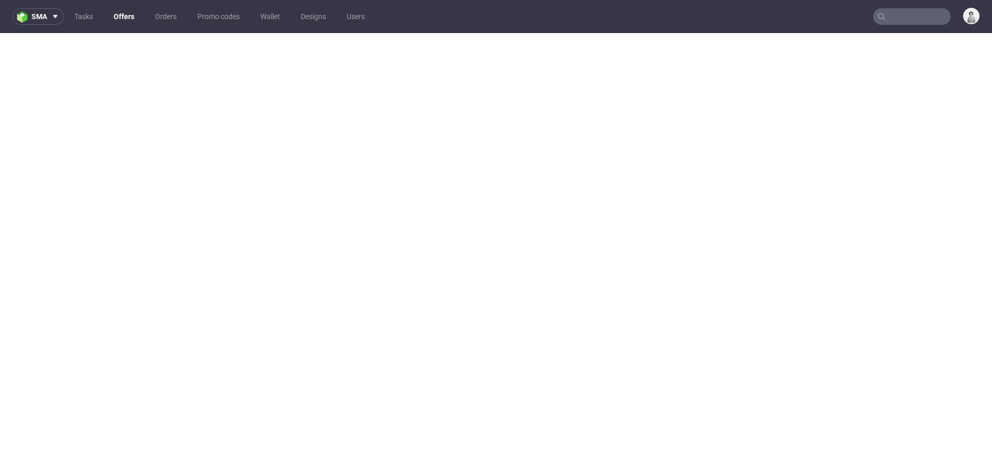
select select "4535285"
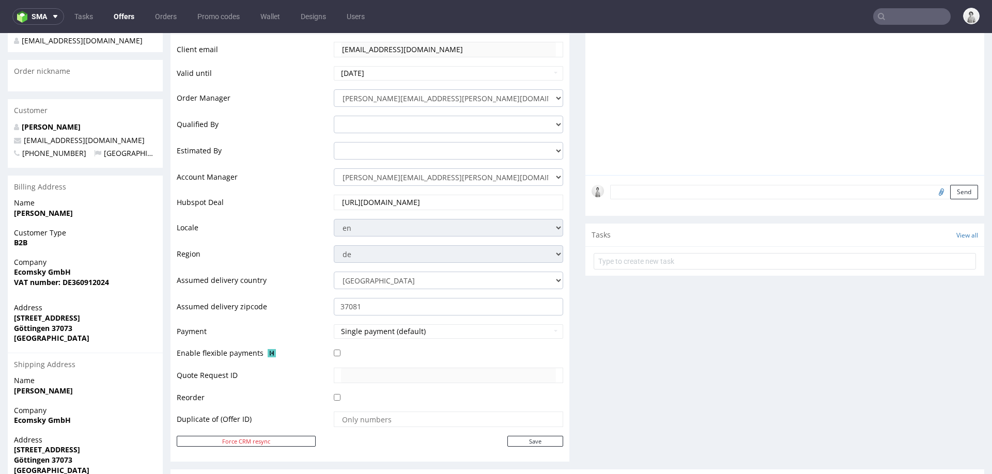
scroll to position [0, 0]
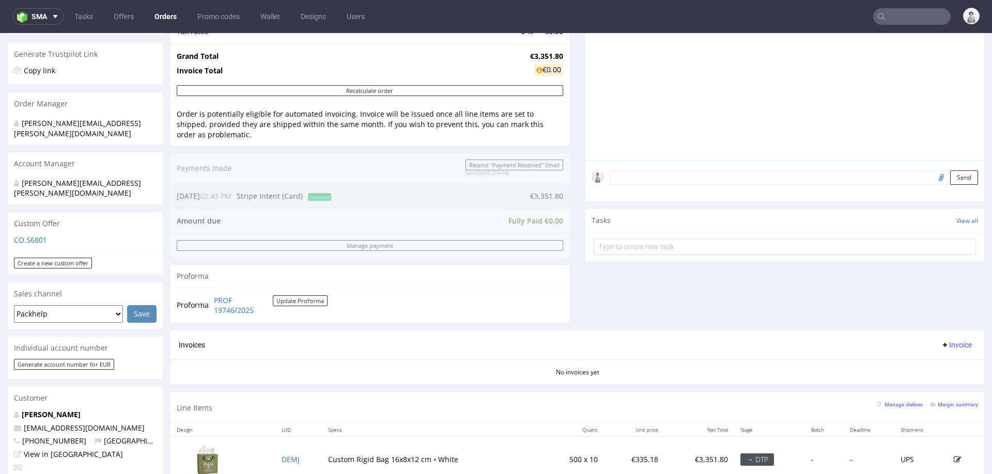
scroll to position [222, 0]
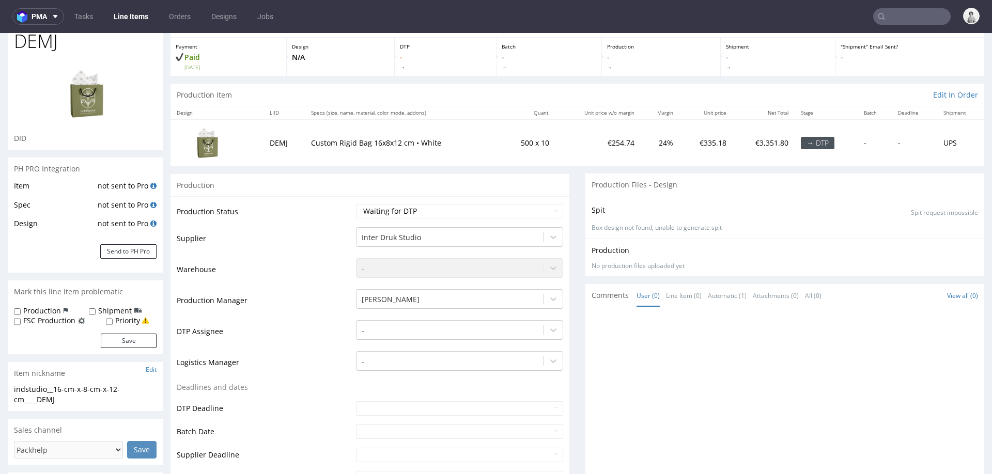
scroll to position [67, 0]
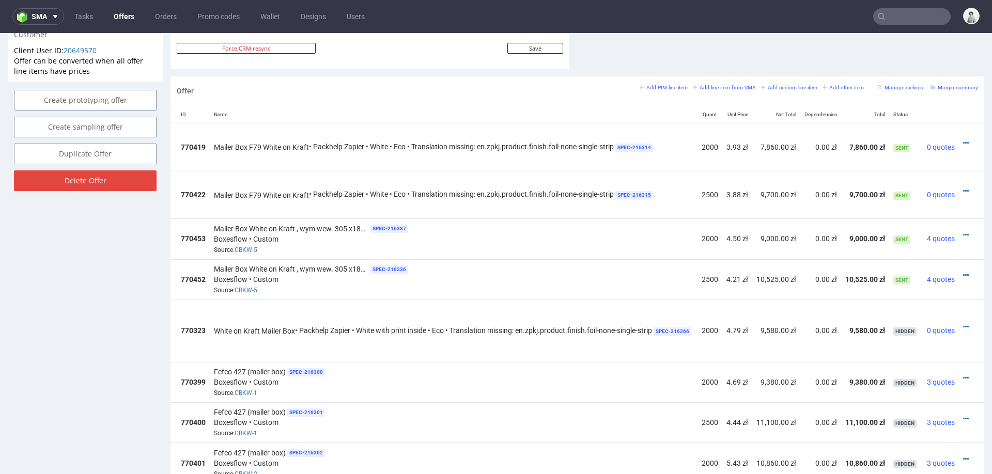
scroll to position [557, 0]
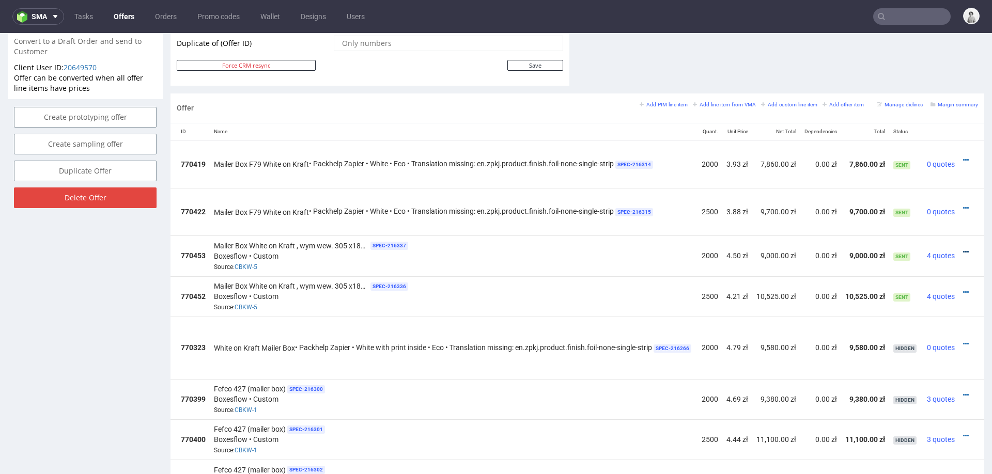
click at [963, 248] on icon at bounding box center [966, 251] width 6 height 7
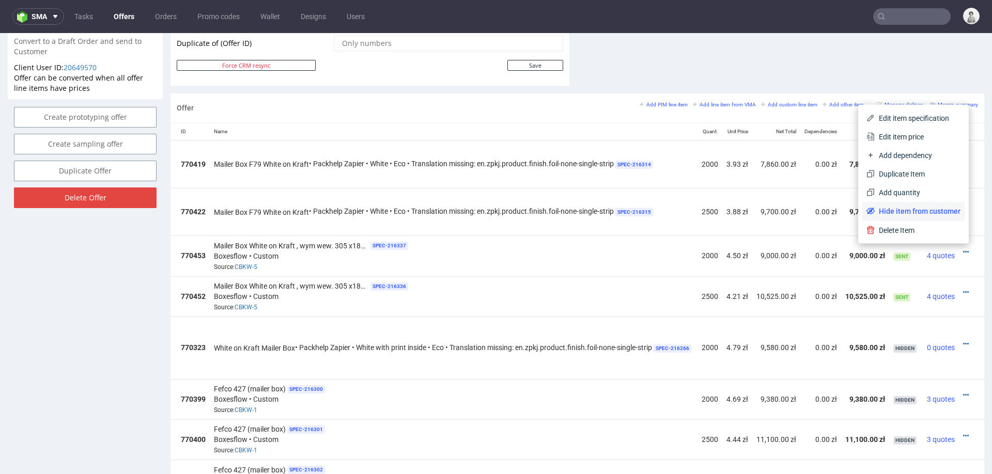
click at [932, 213] on span "Hide item from customer" at bounding box center [917, 211] width 86 height 10
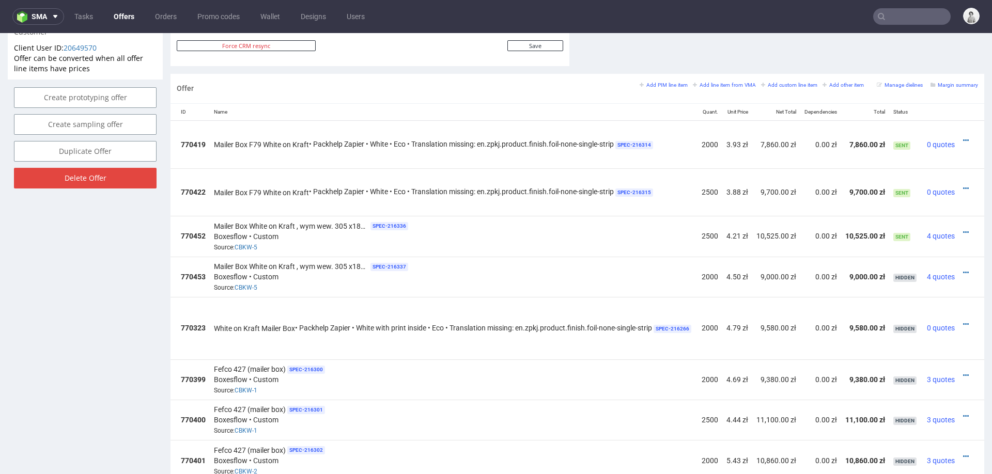
scroll to position [0, 67]
click at [963, 229] on icon at bounding box center [966, 232] width 6 height 7
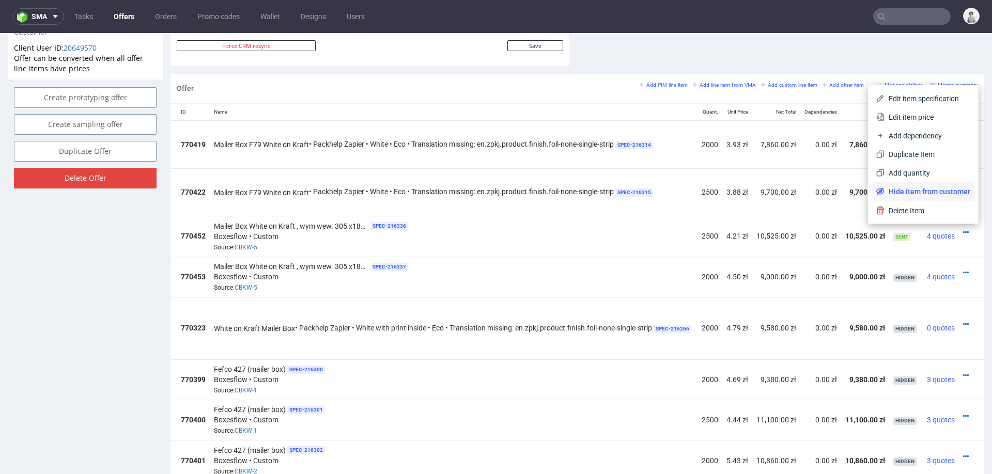
click at [926, 195] on span "Hide item from customer" at bounding box center [927, 191] width 86 height 10
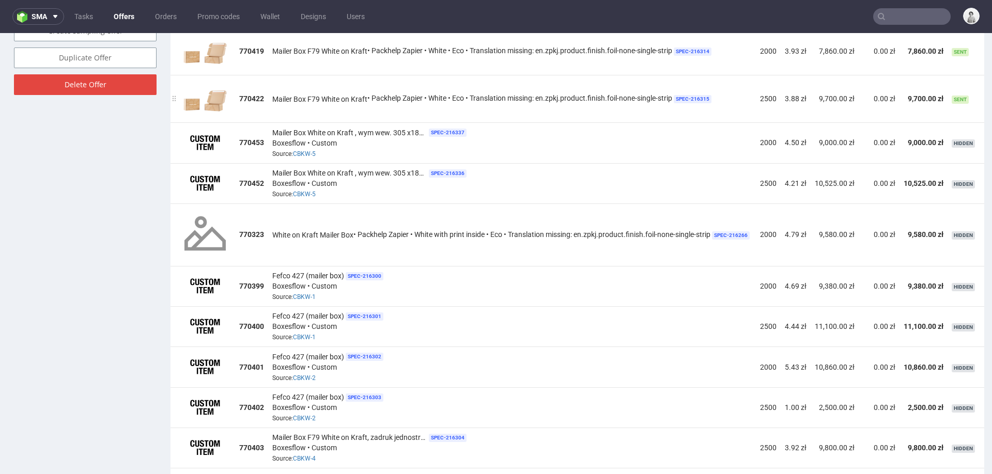
scroll to position [713, 0]
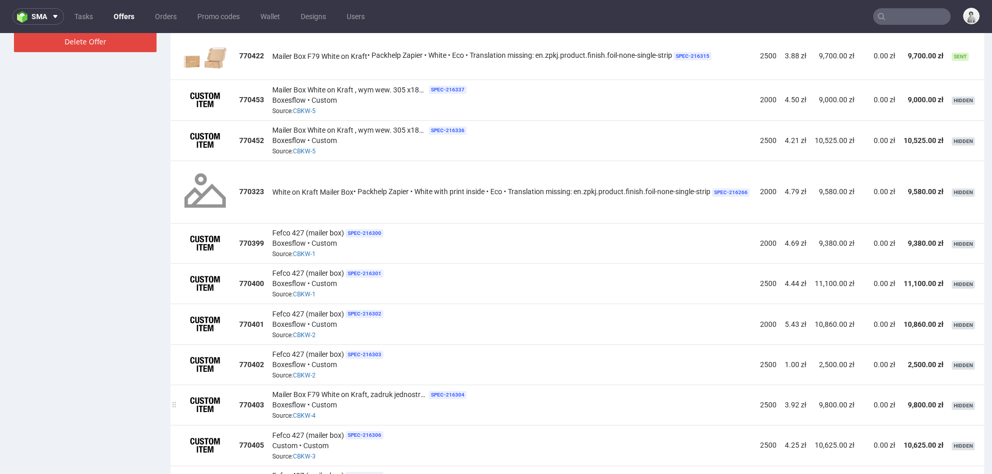
click at [546, 405] on div "Mailer Box F79 White on Kraft, zadruk jednostronny SPEC- 216304 Boxesflow • Cus…" at bounding box center [511, 405] width 479 height 32
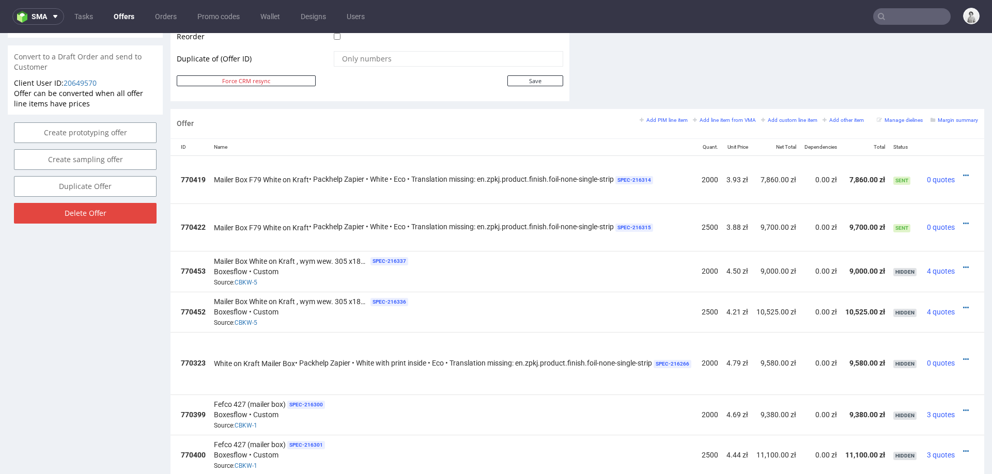
scroll to position [0, 76]
click at [963, 172] on icon at bounding box center [966, 175] width 6 height 7
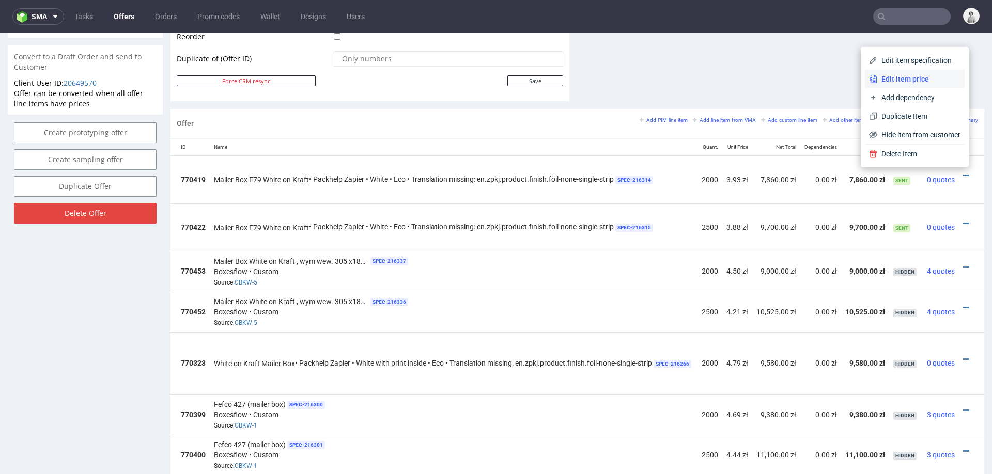
click at [882, 77] on span "Edit item price" at bounding box center [918, 79] width 83 height 10
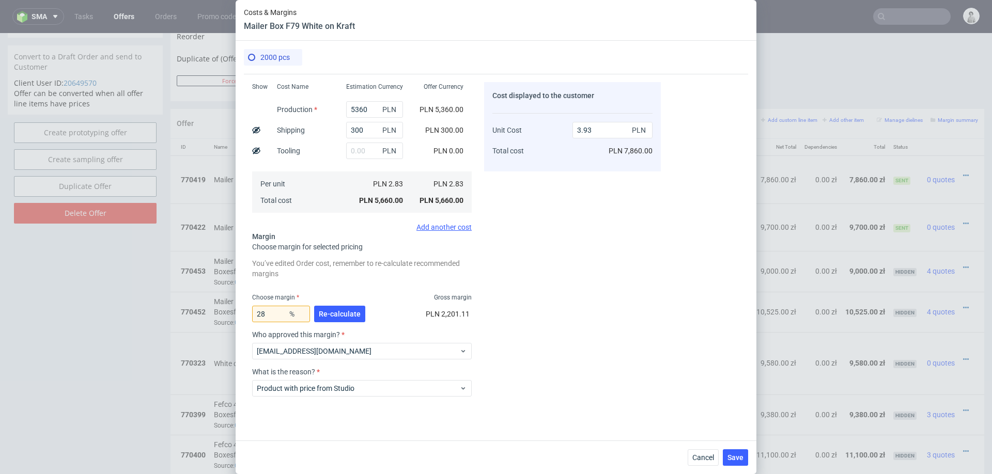
scroll to position [107, 0]
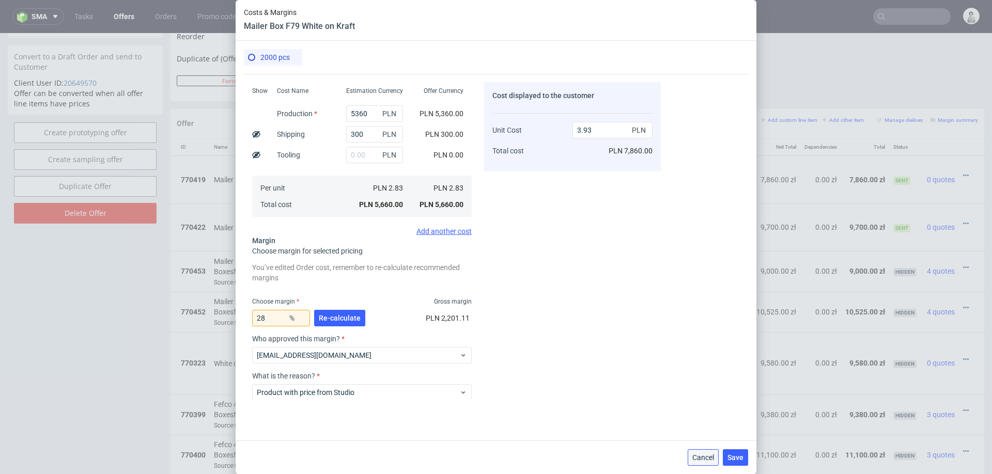
click at [701, 457] on span "Cancel" at bounding box center [703, 457] width 22 height 7
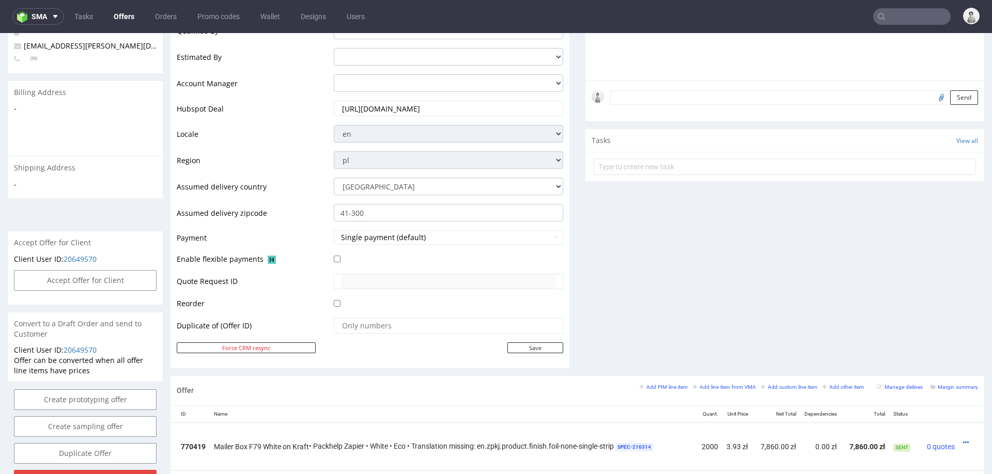
scroll to position [279, 0]
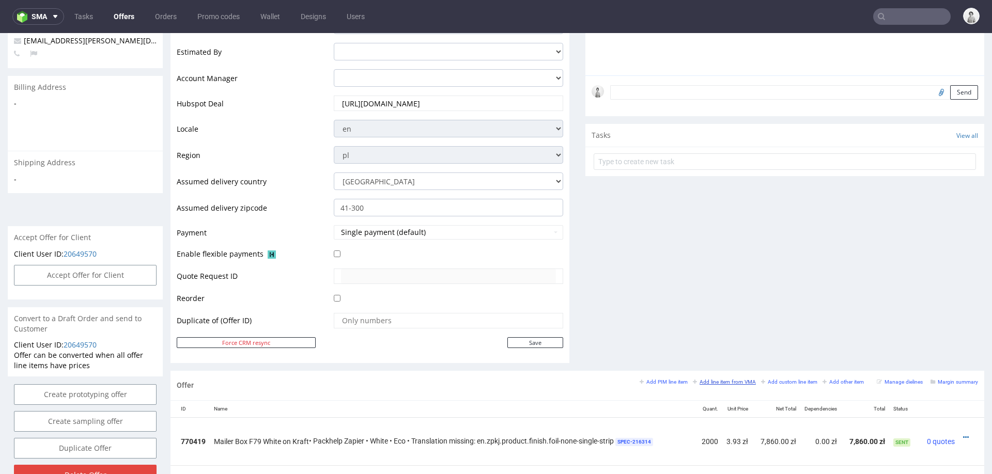
click at [693, 379] on small "Add line item from VMA" at bounding box center [724, 382] width 63 height 6
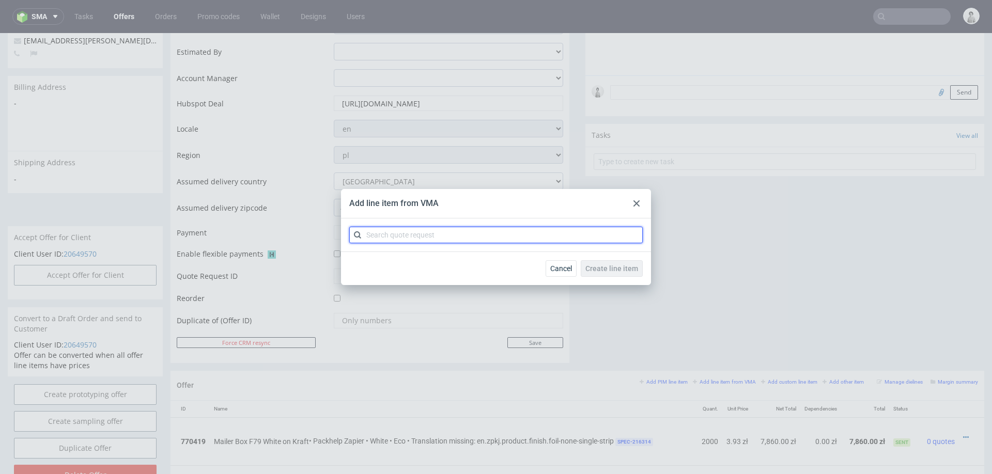
click at [486, 234] on input "text" at bounding box center [495, 235] width 293 height 17
paste input "CBKW"
type input "CBKW"
click at [437, 252] on div "CBKW 2 variants" at bounding box center [495, 258] width 285 height 19
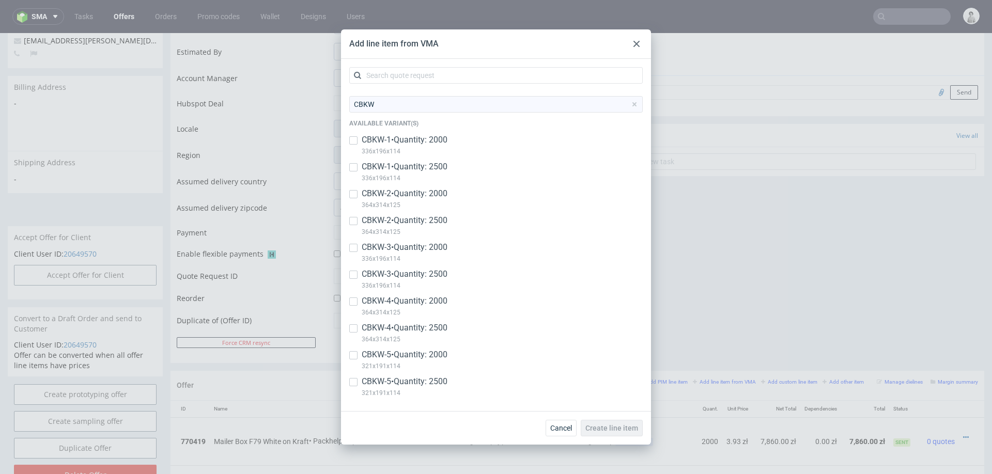
click at [404, 300] on p "CBKW-4 • Quantity: 2000" at bounding box center [405, 300] width 86 height 11
checkbox input "true"
click at [609, 432] on button "Create line item" at bounding box center [612, 428] width 62 height 17
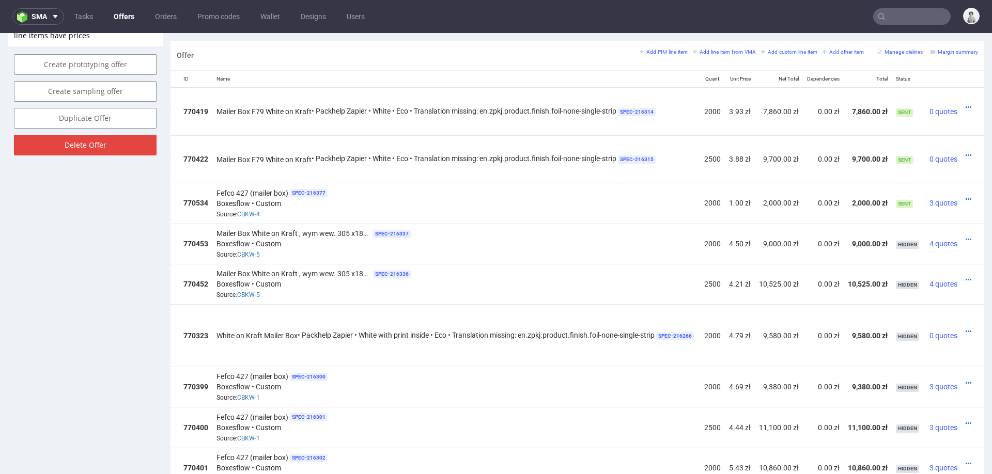
scroll to position [0, 76]
click at [963, 196] on icon at bounding box center [966, 199] width 6 height 7
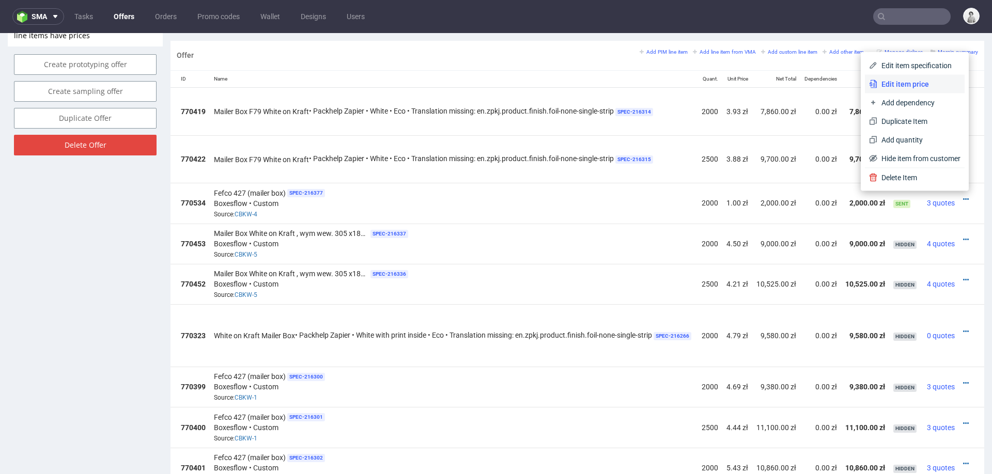
click at [911, 82] on span "Edit item price" at bounding box center [918, 84] width 83 height 10
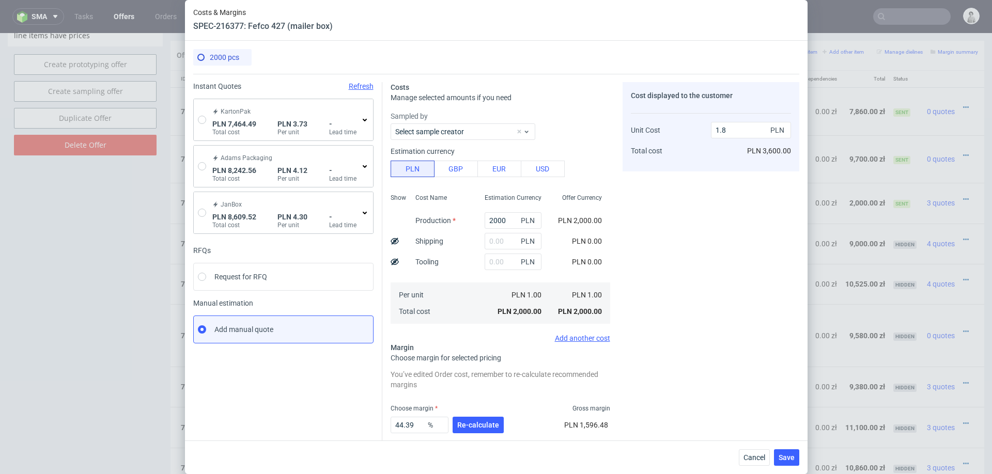
click at [363, 117] on icon at bounding box center [365, 120] width 8 height 8
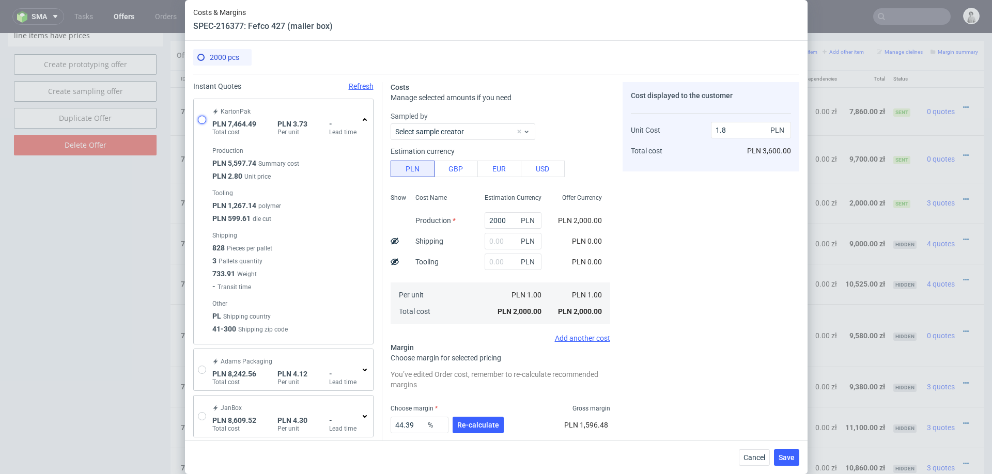
click at [199, 117] on input "radio" at bounding box center [202, 120] width 8 height 8
radio input "true"
radio input "false"
type input "5597.74"
type input "1866.75"
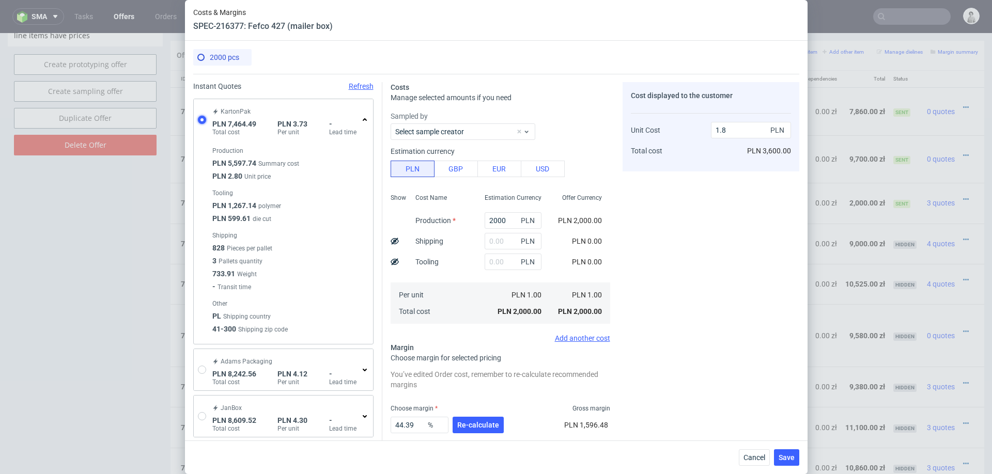
type input "3.73"
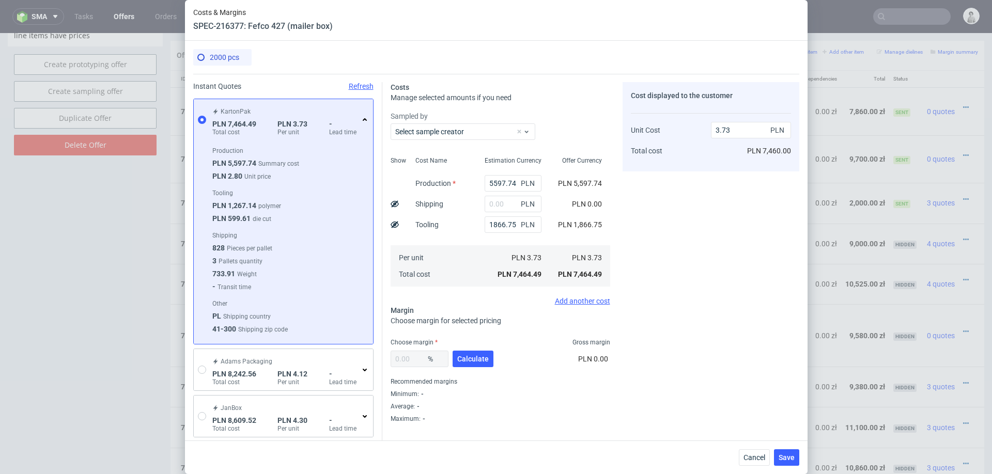
click at [472, 348] on div "% Calculate" at bounding box center [442, 361] width 105 height 29
click at [496, 201] on input "text" at bounding box center [513, 204] width 57 height 17
type input "500"
type input "3.98"
type input "500"
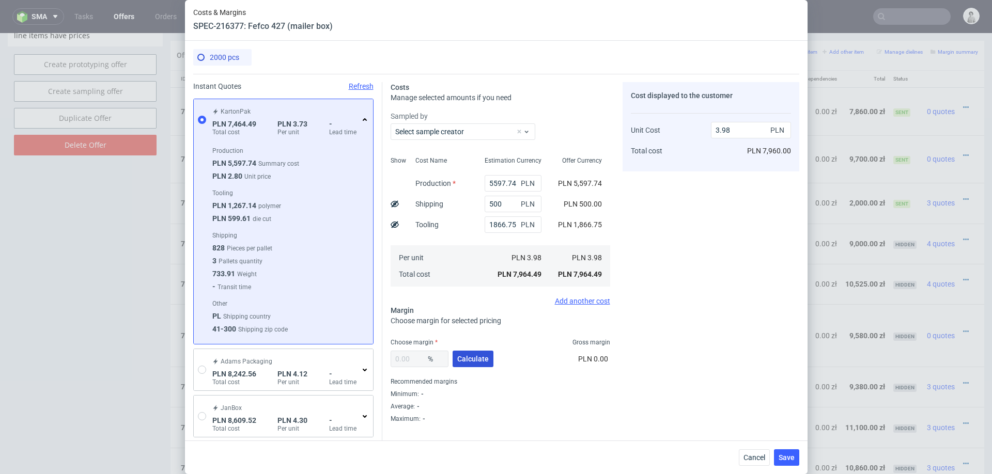
click at [476, 353] on button "Calculate" at bounding box center [472, 359] width 41 height 17
type input "35.19"
type input "6.14"
click at [510, 222] on input "1866.75" at bounding box center [513, 224] width 57 height 17
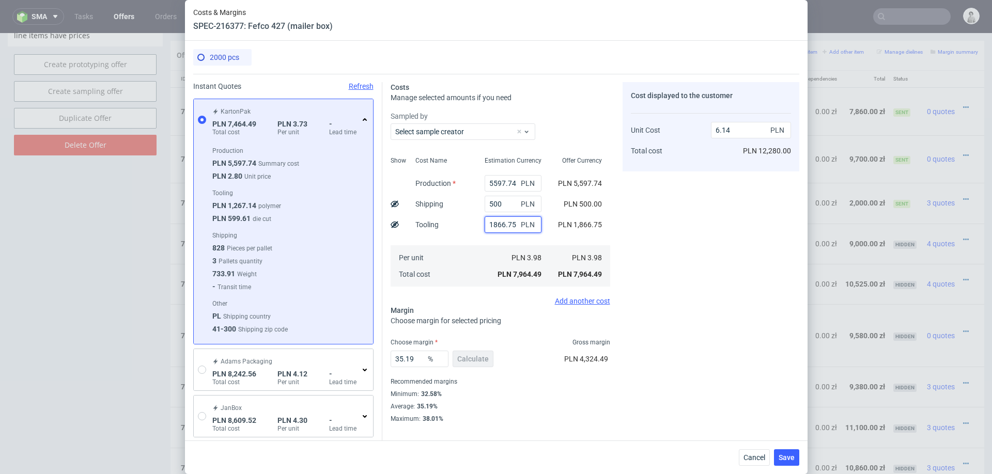
click at [510, 222] on input "1866.75" at bounding box center [513, 224] width 57 height 17
type input "1200"
type input "5.63"
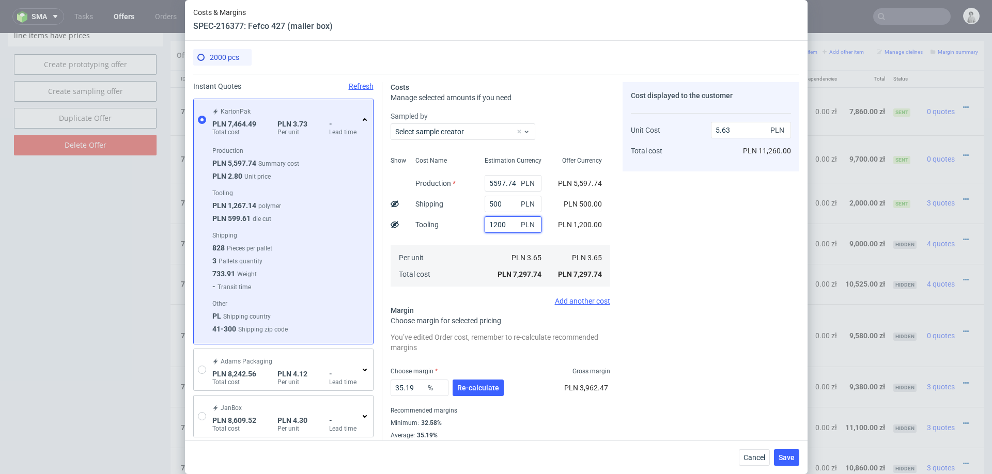
type input "1200"
click at [466, 279] on div "Per unit Total cost" at bounding box center [441, 265] width 69 height 41
click at [465, 397] on div "35.19 % Re-calculate" at bounding box center [447, 390] width 115 height 29
click at [475, 388] on span "Re-calculate" at bounding box center [478, 387] width 42 height 7
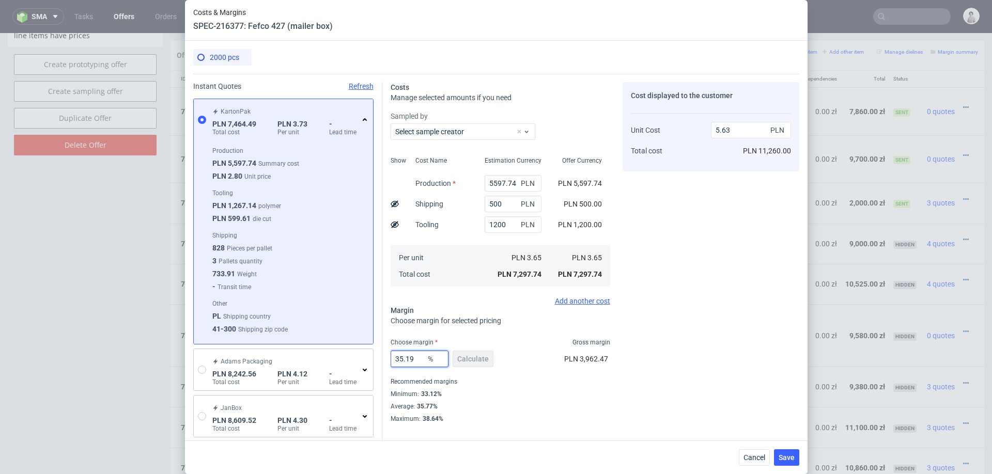
click at [414, 361] on input "35.19" at bounding box center [419, 359] width 58 height 17
type input "25"
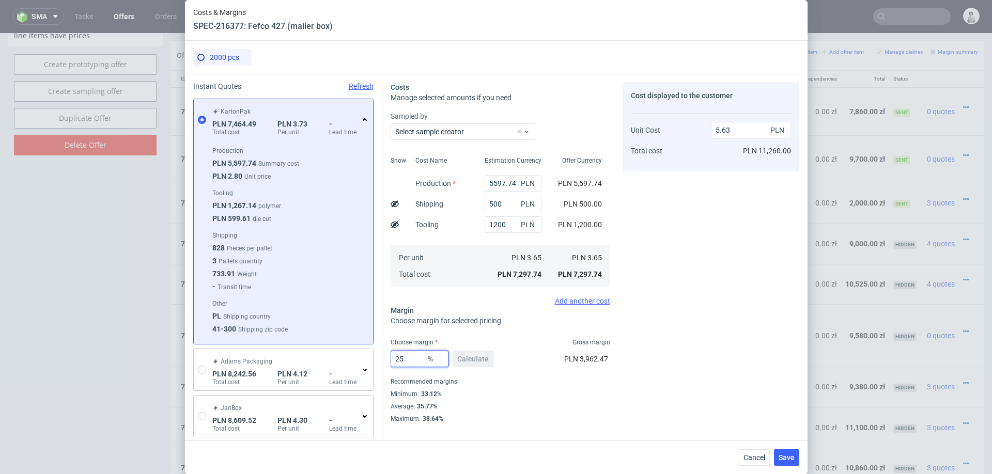
type input "4.87"
type input "25"
click at [680, 356] on div "Cost displayed to the customer Unit Cost Total cost 4.87 PLN PLN 9,740.00" at bounding box center [710, 289] width 177 height 415
click at [499, 225] on input "1200" at bounding box center [513, 224] width 57 height 17
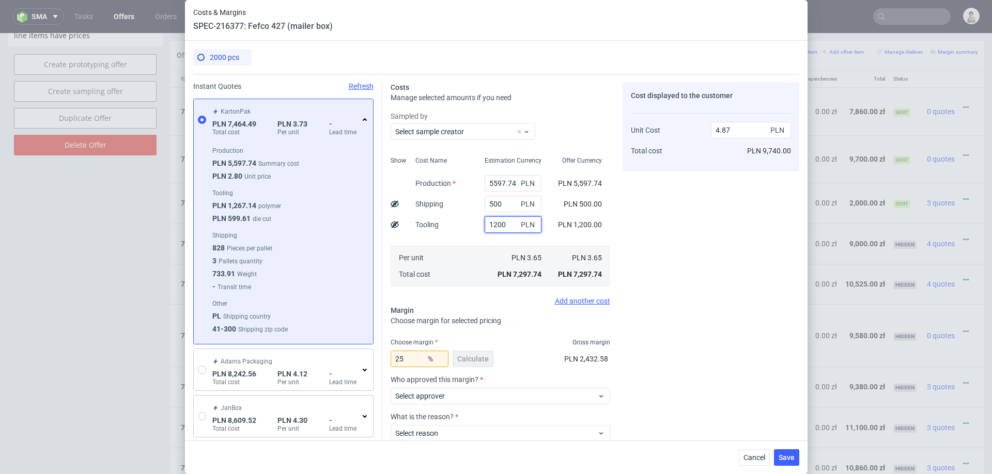
click at [499, 225] on input "1200" at bounding box center [513, 224] width 57 height 17
type input "4.07"
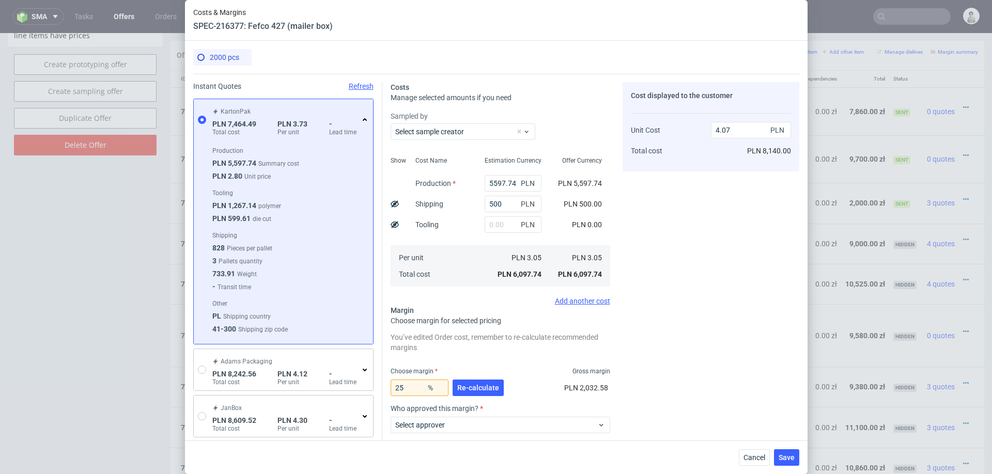
click at [464, 238] on div "Cost Name Production Shipping Tooling Per unit Total cost" at bounding box center [441, 220] width 69 height 136
click at [482, 392] on span "Re-calculate" at bounding box center [478, 387] width 42 height 7
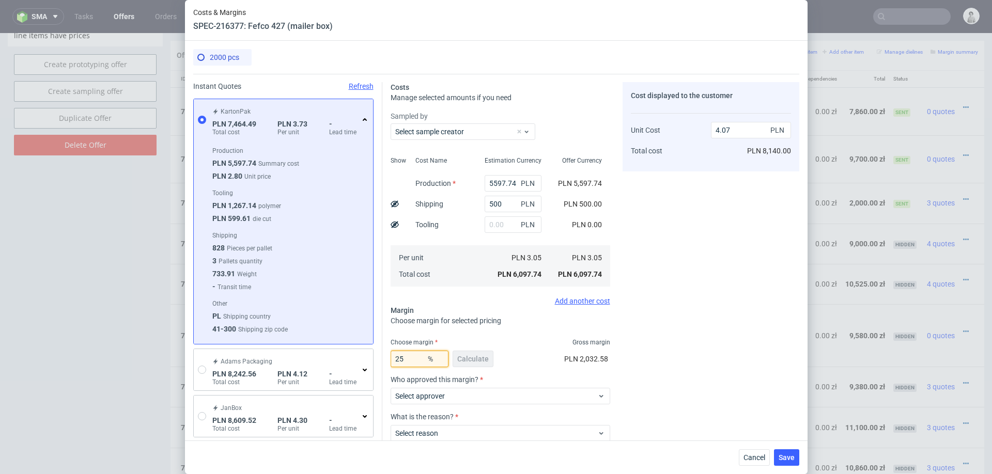
click at [411, 362] on input "25" at bounding box center [419, 359] width 58 height 17
type input "20"
type input "3.81"
type input "20"
click at [654, 326] on div "Cost displayed to the customer Unit Cost Total cost 3.81 PLN PLN 7,620.00" at bounding box center [710, 289] width 177 height 415
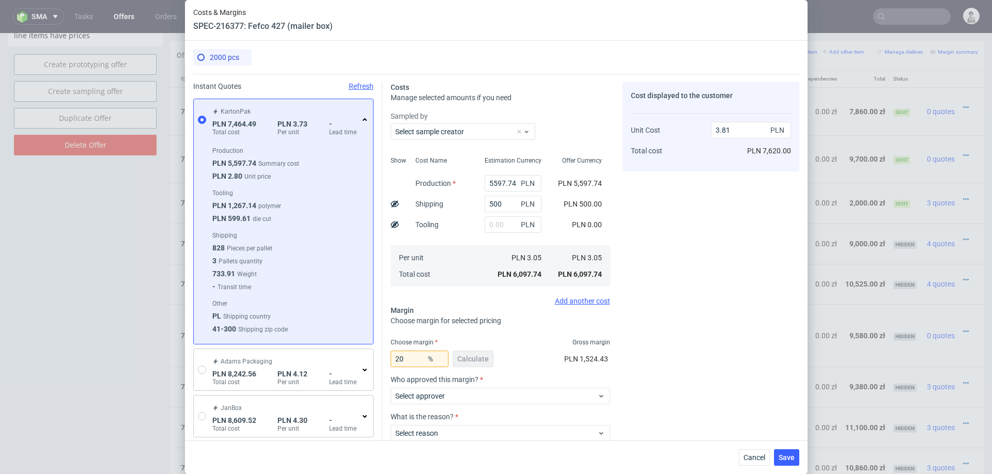
click at [654, 326] on div "Cost displayed to the customer Unit Cost Total cost 3.81 PLN PLN 7,620.00" at bounding box center [710, 289] width 177 height 415
click at [754, 455] on span "Cancel" at bounding box center [754, 457] width 22 height 7
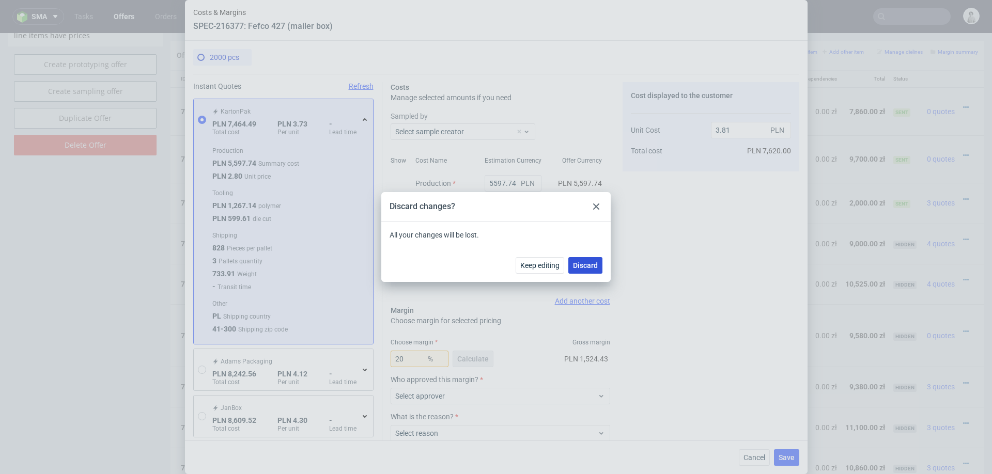
click at [579, 269] on span "Discard" at bounding box center [585, 265] width 25 height 7
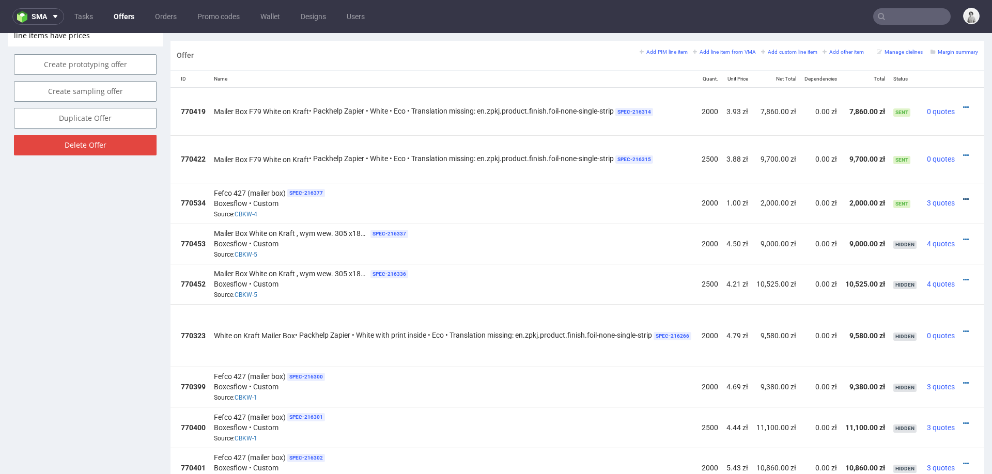
click at [963, 196] on icon at bounding box center [966, 199] width 6 height 7
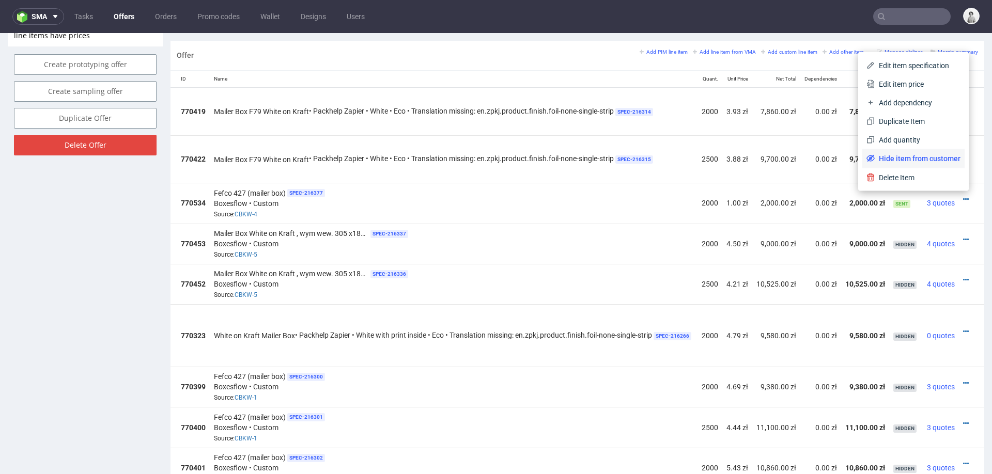
click at [874, 160] on span "Hide item from customer" at bounding box center [917, 158] width 86 height 10
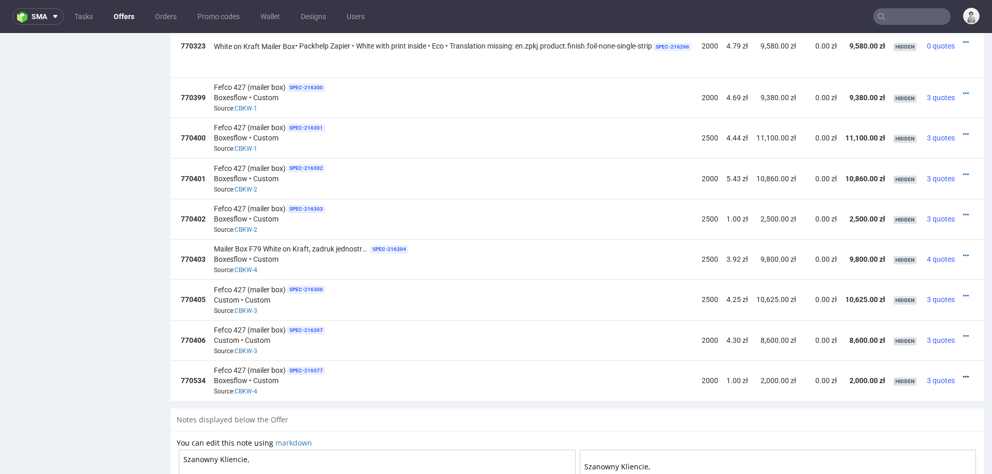
click at [963, 373] on icon at bounding box center [966, 376] width 6 height 7
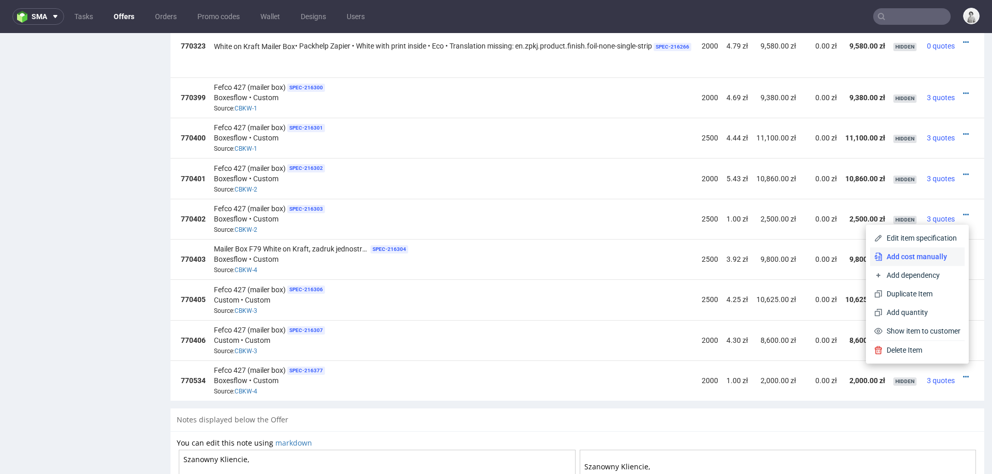
click at [924, 252] on span "Add cost manually" at bounding box center [921, 257] width 78 height 10
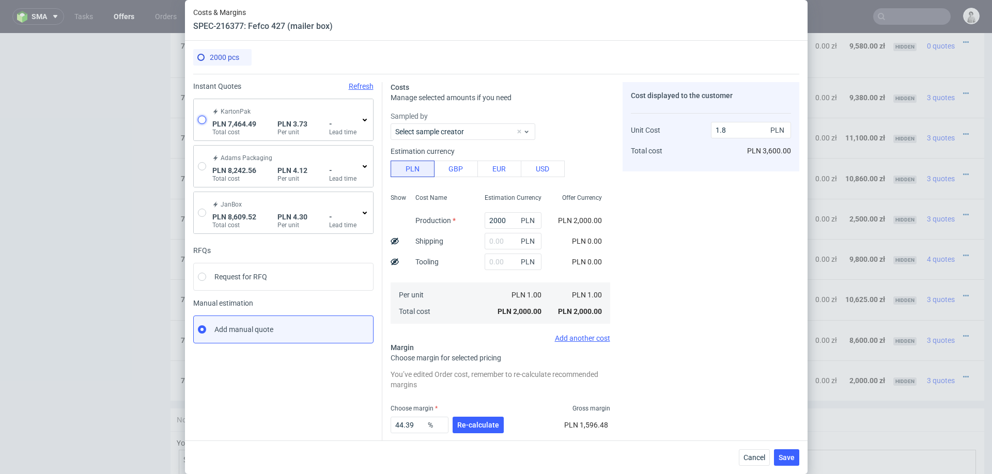
click at [200, 117] on input "radio" at bounding box center [202, 120] width 8 height 8
radio input "true"
radio input "false"
type input "5597.74"
type input "1866.75"
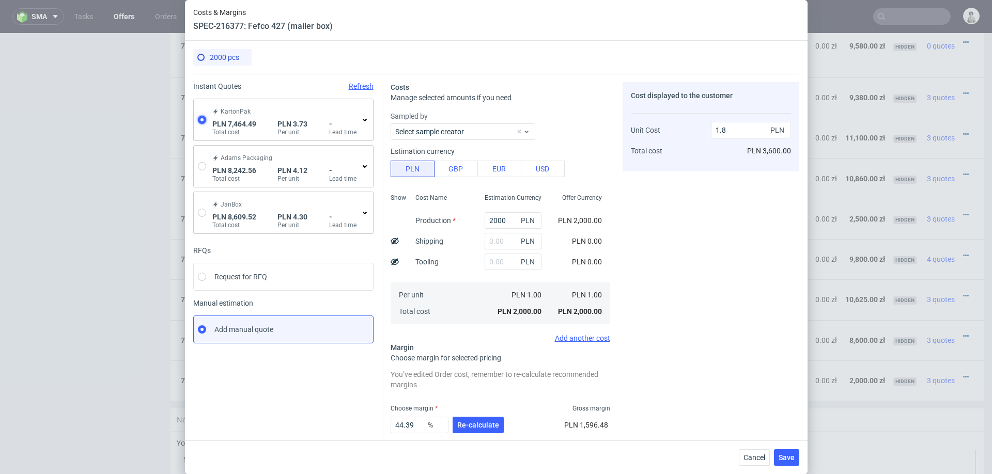
type input "3.73"
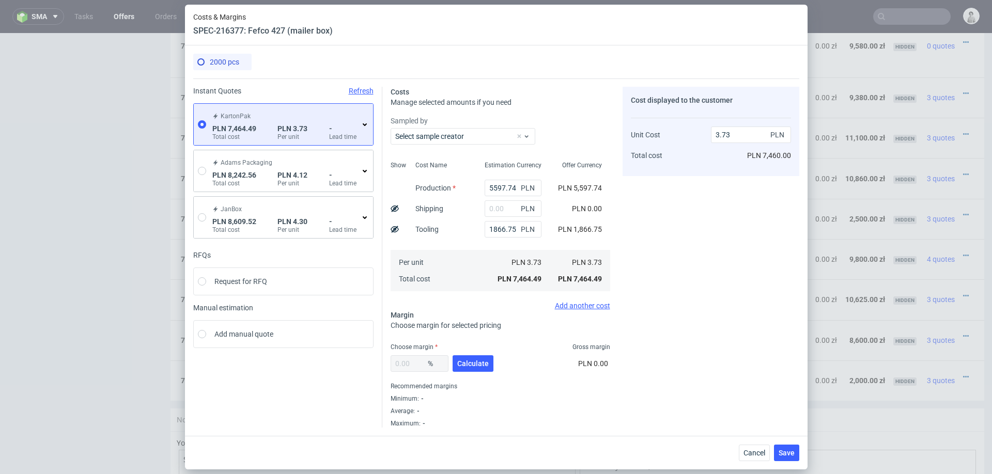
click at [364, 128] on icon at bounding box center [365, 124] width 8 height 8
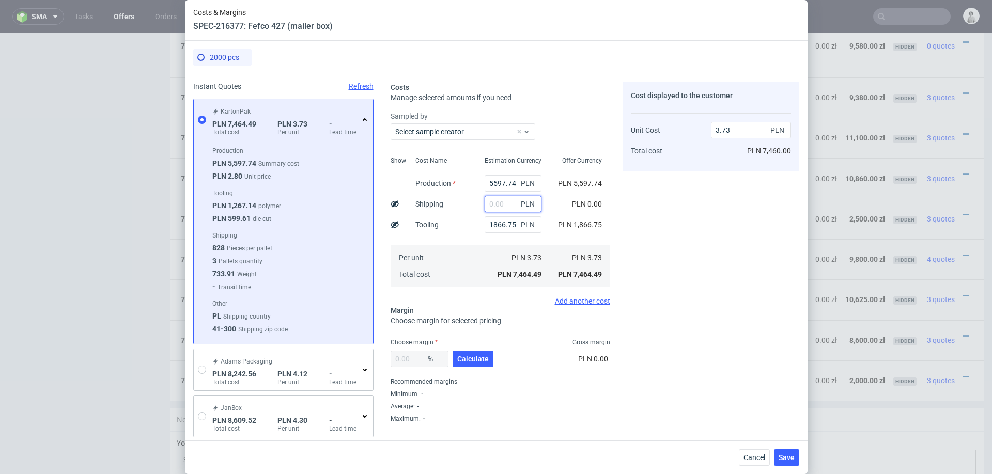
click at [500, 205] on input "text" at bounding box center [513, 204] width 57 height 17
type input "500"
type input "3.98"
type input "500"
click at [465, 362] on span "Calculate" at bounding box center [473, 358] width 32 height 7
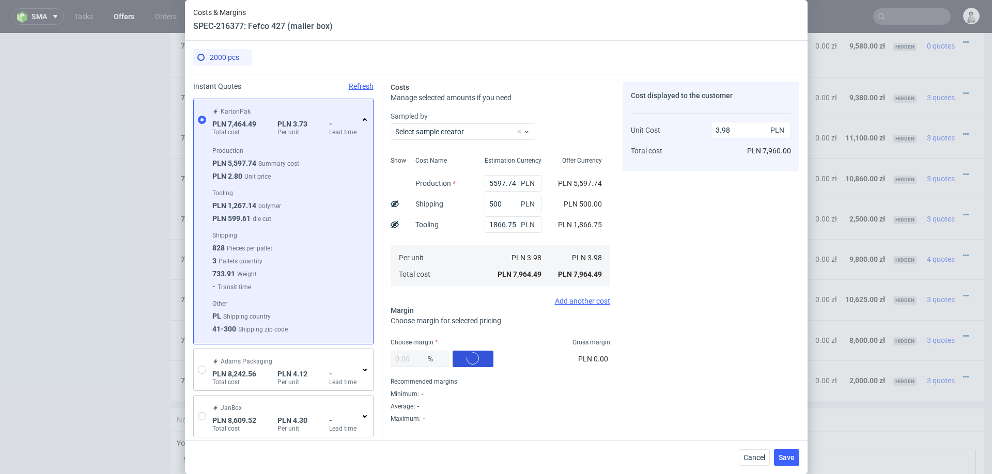
type input "35.19"
type input "6.14"
click at [504, 231] on input "1866.75" at bounding box center [513, 224] width 57 height 17
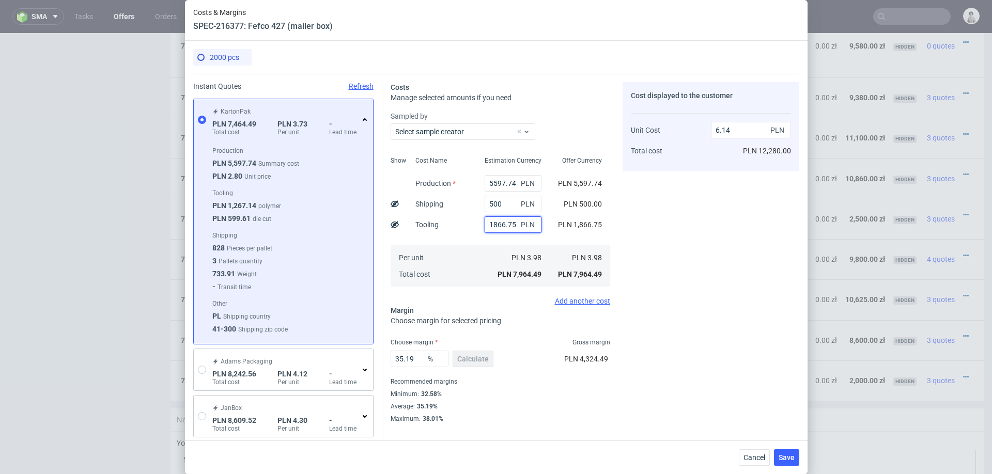
click at [504, 231] on input "1866.75" at bounding box center [513, 224] width 57 height 17
type input "4.7"
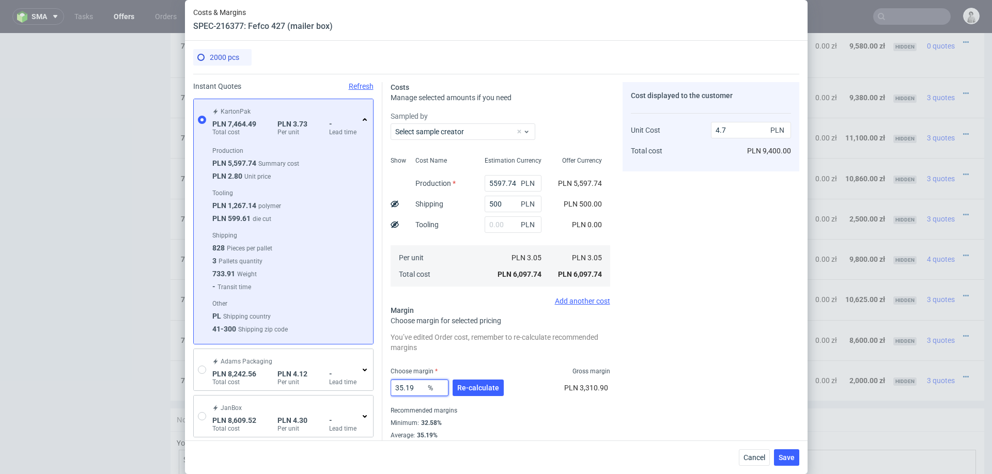
click at [417, 386] on input "35.19" at bounding box center [419, 388] width 58 height 17
type input "25"
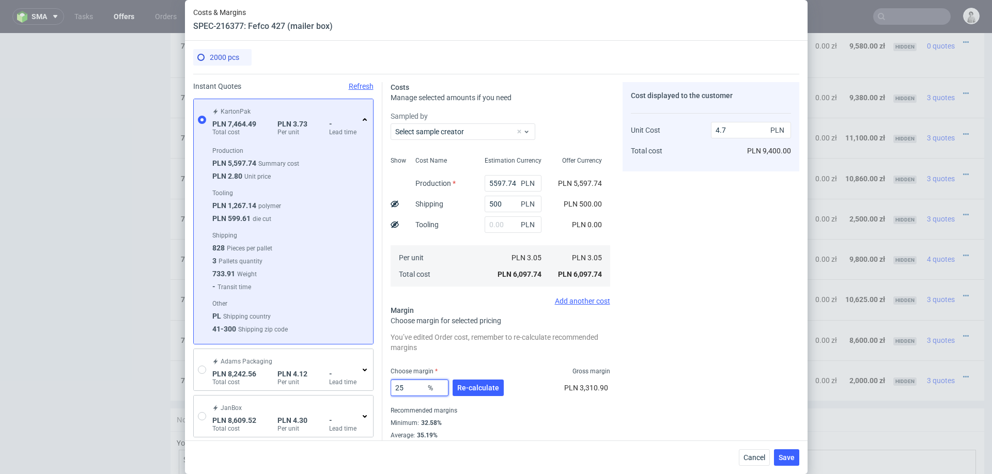
type input "4.07"
click at [665, 332] on div "Cost displayed to the customer Unit Cost Total cost 4.07 PLN PLN 8,140.00" at bounding box center [710, 304] width 177 height 444
click at [406, 388] on input "25" at bounding box center [419, 388] width 58 height 17
type input "26"
type input "4.12"
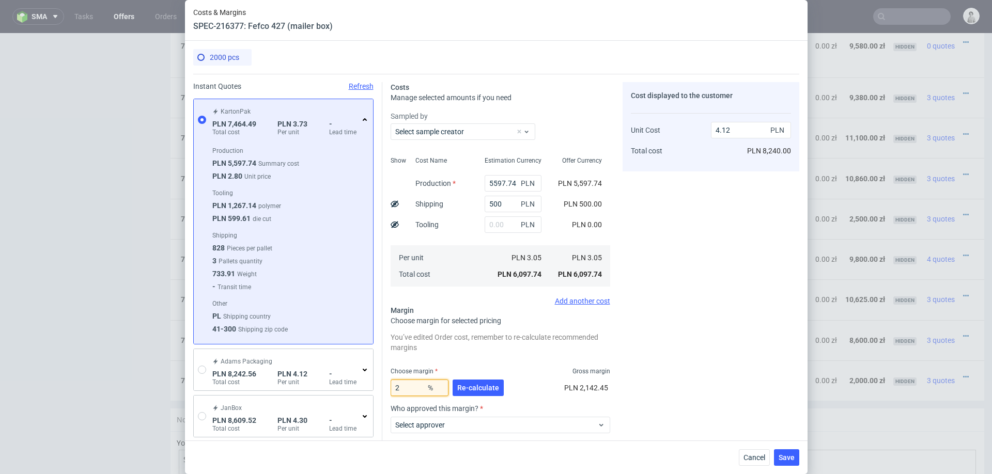
type input "27"
type input "4.18"
type input "27"
click at [657, 319] on div "Cost displayed to the customer Unit Cost Total cost 4.18 PLN PLN 8,360.00" at bounding box center [710, 304] width 177 height 444
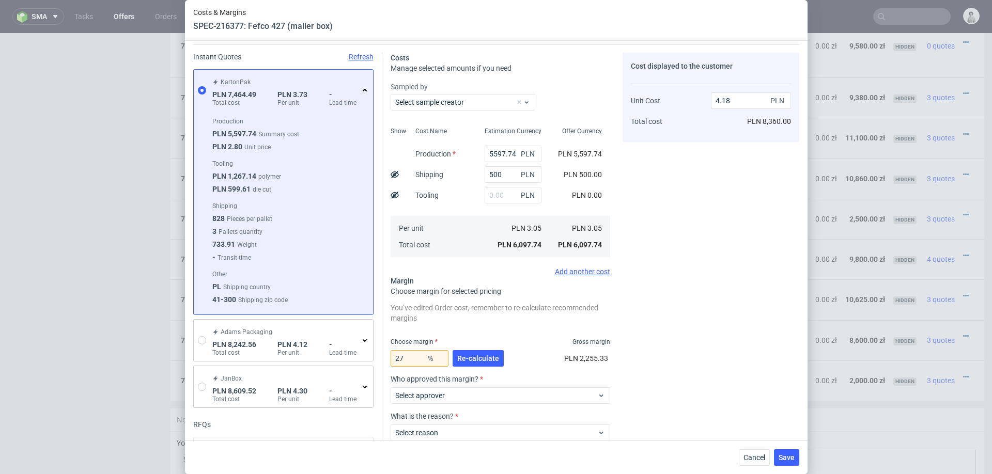
scroll to position [37, 0]
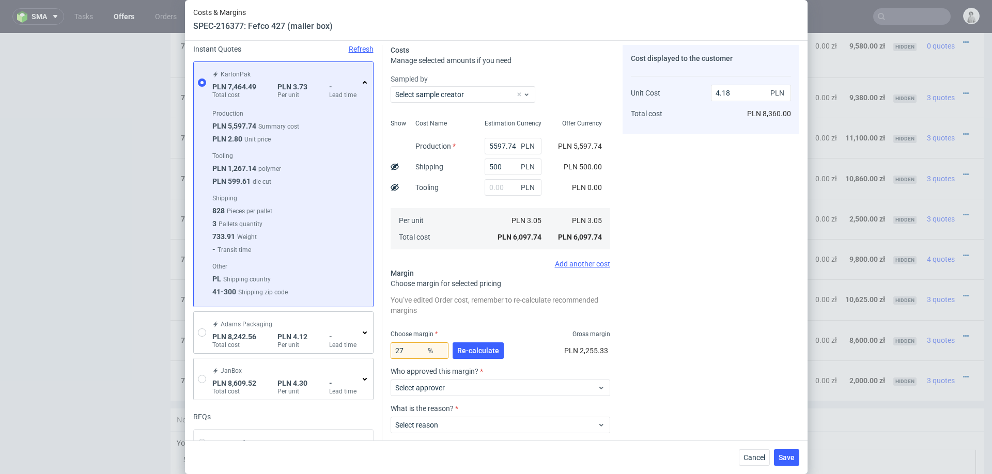
click at [724, 295] on div "Cost displayed to the customer Unit Cost Total cost 4.18 PLN PLN 8,360.00" at bounding box center [710, 267] width 177 height 444
click at [502, 189] on input "text" at bounding box center [513, 187] width 57 height 17
type input "1000"
type input "4.86"
type input "1000"
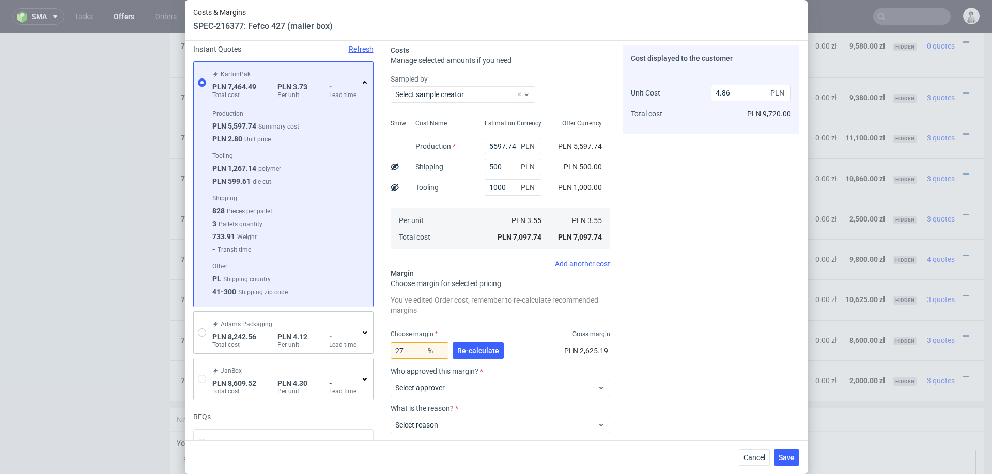
click at [693, 214] on div "Cost displayed to the customer Unit Cost Total cost 4.86 PLN PLN 9,720.00" at bounding box center [710, 267] width 177 height 444
click at [409, 351] on input "27" at bounding box center [419, 350] width 58 height 17
type input "20"
type input "4.44"
type input "2"
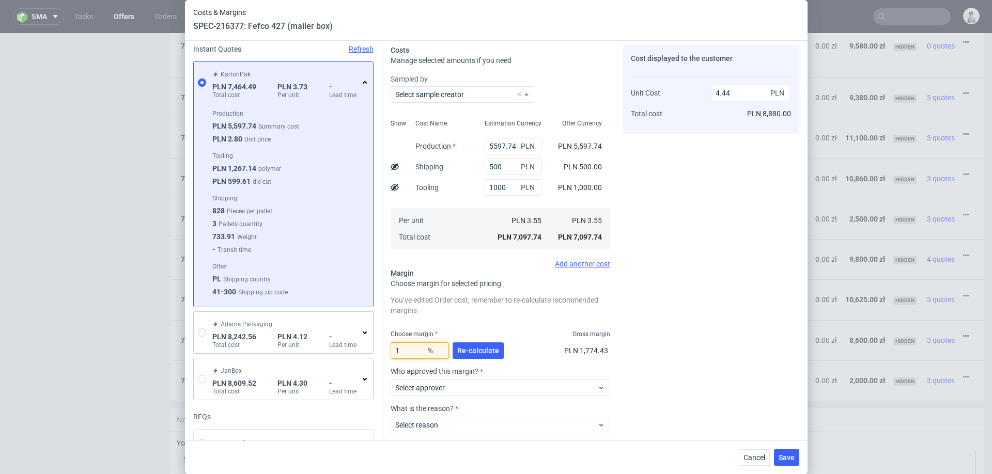
type input "15"
type input "4.18"
type input "15"
click at [738, 228] on div "Cost displayed to the customer Unit Cost Total cost 4.18 PLN PLN 8,360.00" at bounding box center [710, 267] width 177 height 444
click at [749, 457] on span "Cancel" at bounding box center [754, 457] width 22 height 7
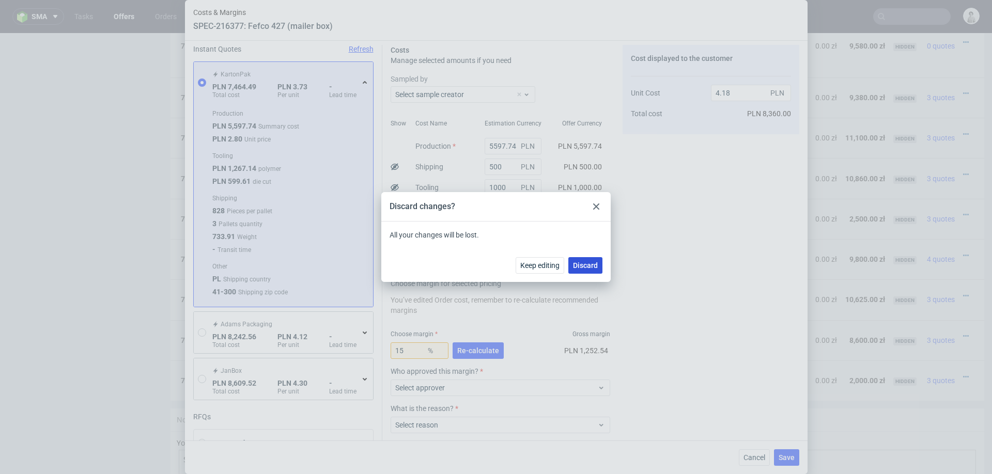
click at [596, 271] on button "Discard" at bounding box center [585, 265] width 34 height 17
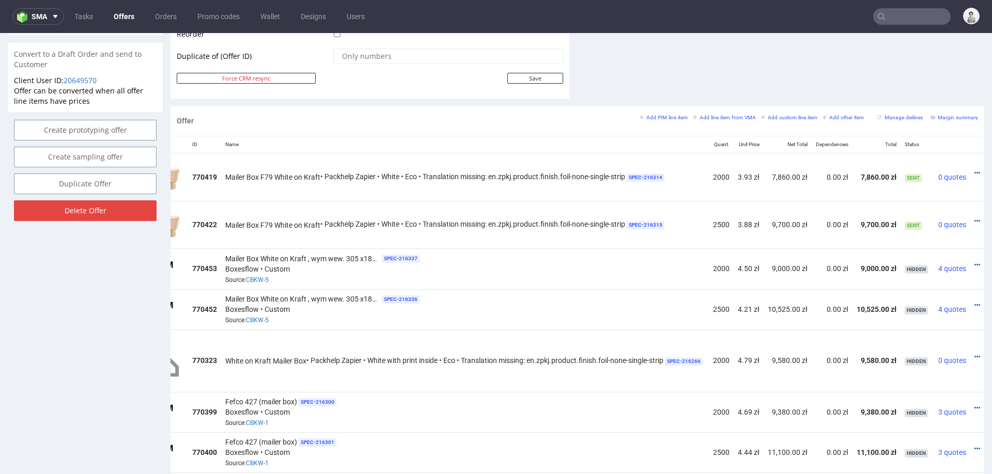
scroll to position [0, 67]
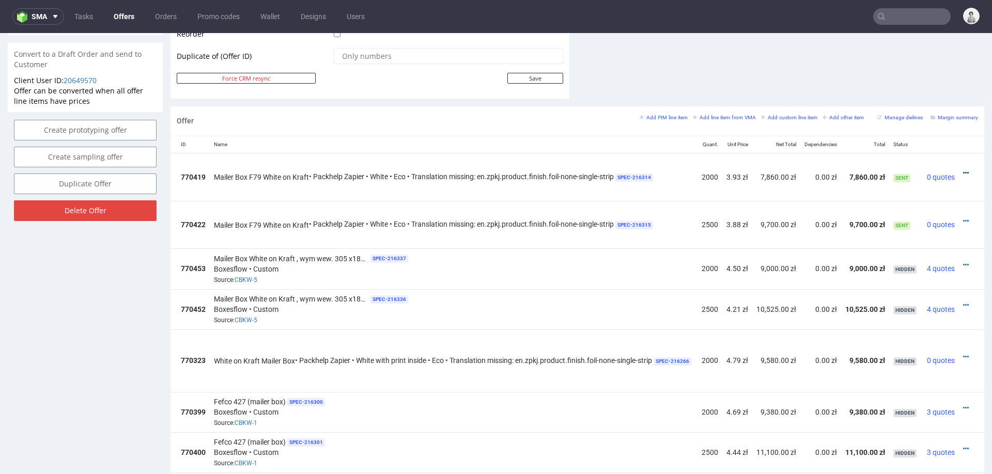
click at [963, 169] on icon at bounding box center [966, 172] width 6 height 7
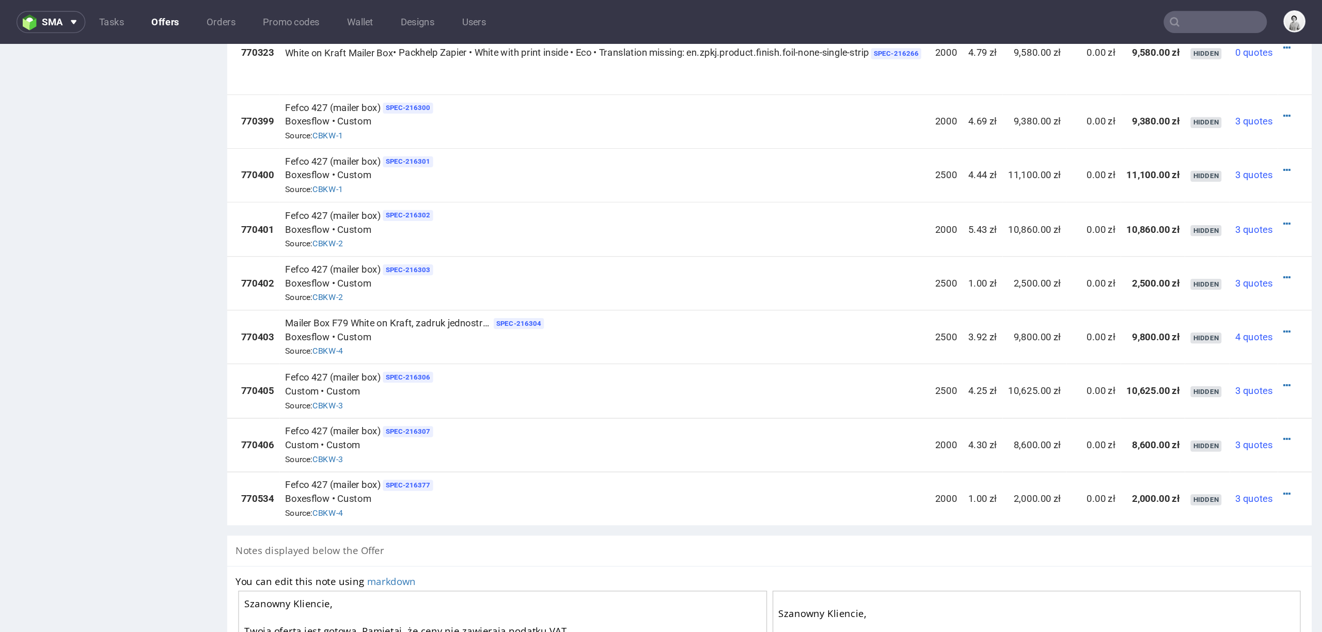
scroll to position [867, 0]
click at [963, 365] on icon at bounding box center [966, 368] width 6 height 7
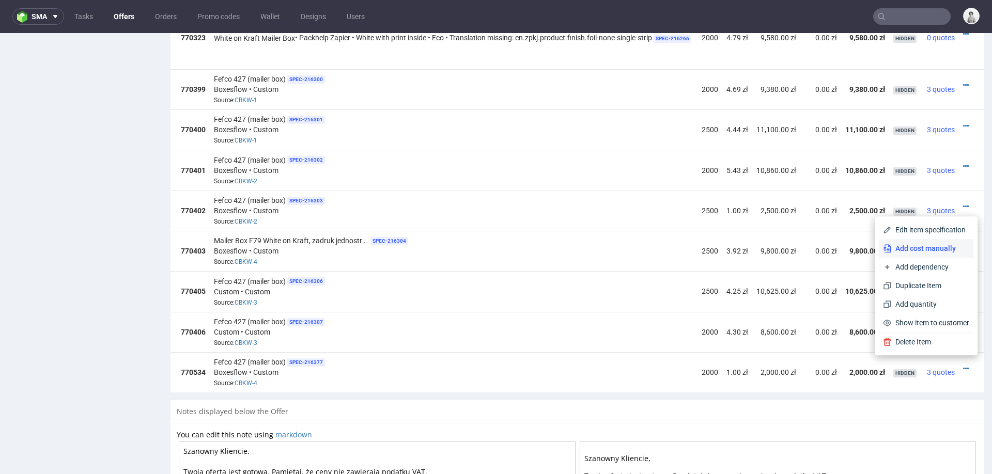
click at [933, 248] on span "Add cost manually" at bounding box center [930, 248] width 78 height 10
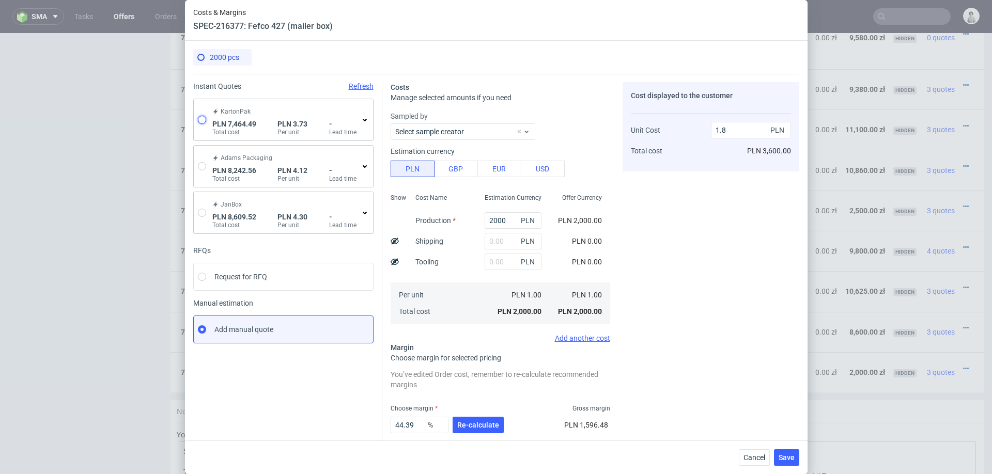
click at [201, 118] on input "radio" at bounding box center [202, 120] width 8 height 8
radio input "true"
radio input "false"
type input "5597.74"
type input "1866.75"
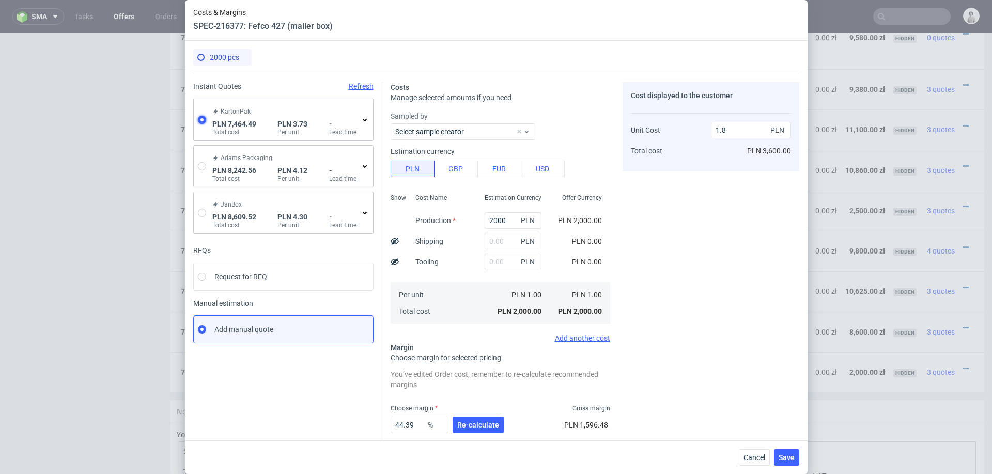
type input "3.73"
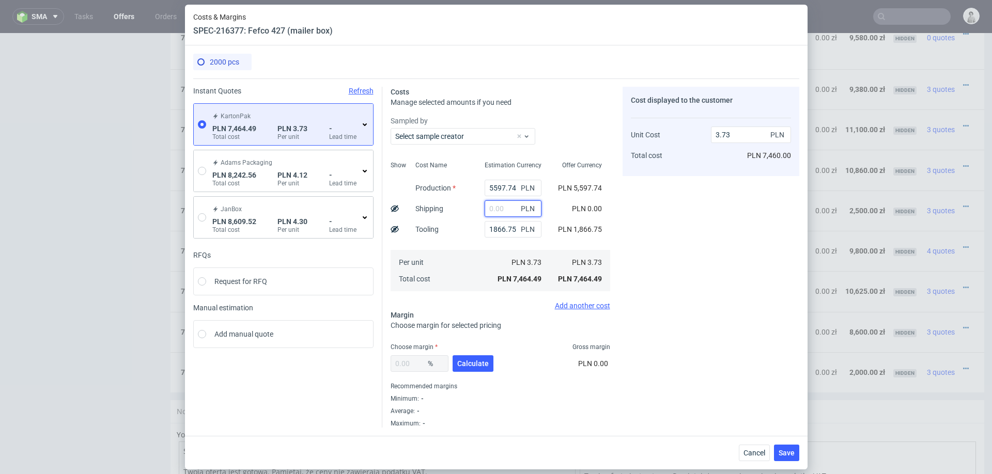
click at [499, 213] on input "text" at bounding box center [513, 208] width 57 height 17
type input "500"
type input "3.98"
type input "500"
click at [455, 285] on div "Per unit Total cost" at bounding box center [441, 270] width 69 height 41
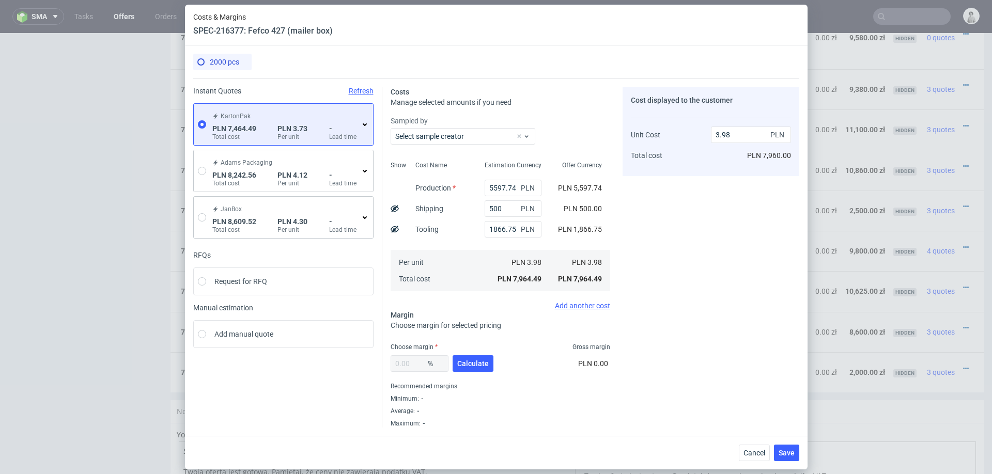
click at [465, 372] on div "% Calculate" at bounding box center [442, 365] width 105 height 29
click at [472, 363] on span "Calculate" at bounding box center [473, 363] width 32 height 7
type input "35.19"
type input "6.14"
click at [508, 231] on input "1866.75" at bounding box center [513, 229] width 57 height 17
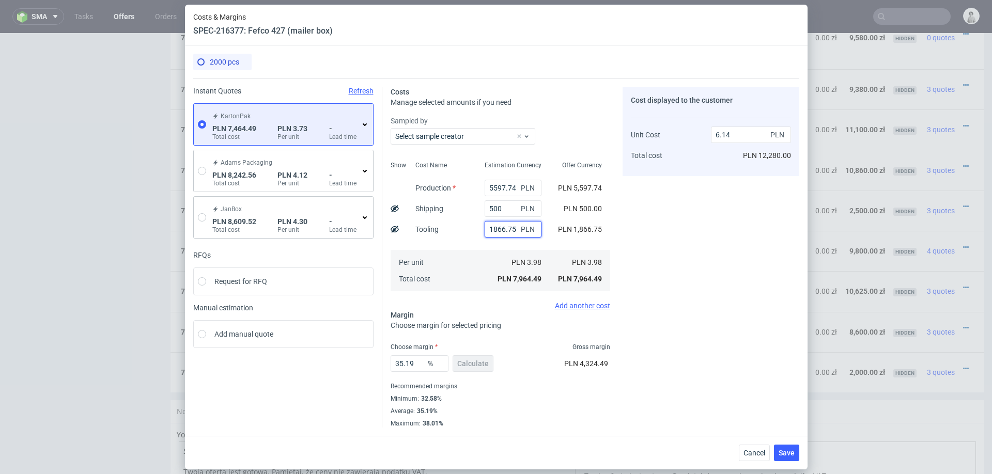
click at [508, 231] on input "1866.75" at bounding box center [513, 229] width 57 height 17
type input "4.7"
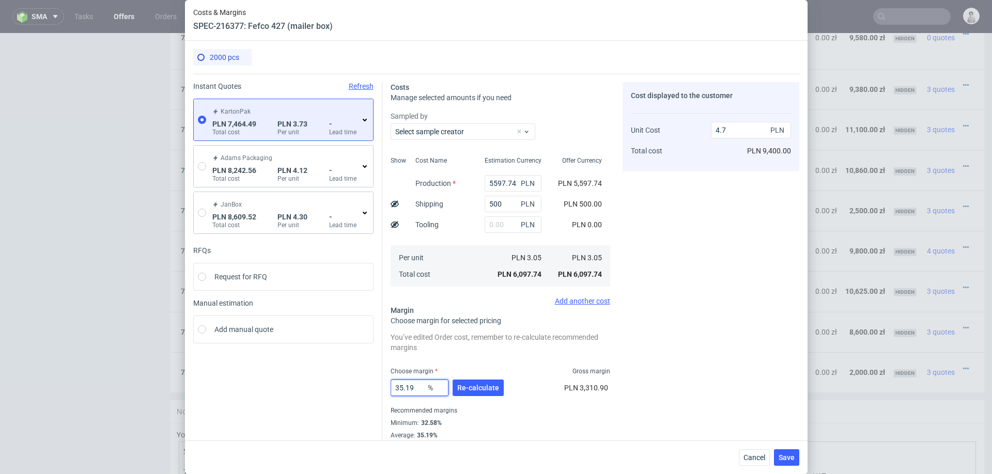
click at [415, 382] on input "35.19" at bounding box center [419, 388] width 58 height 17
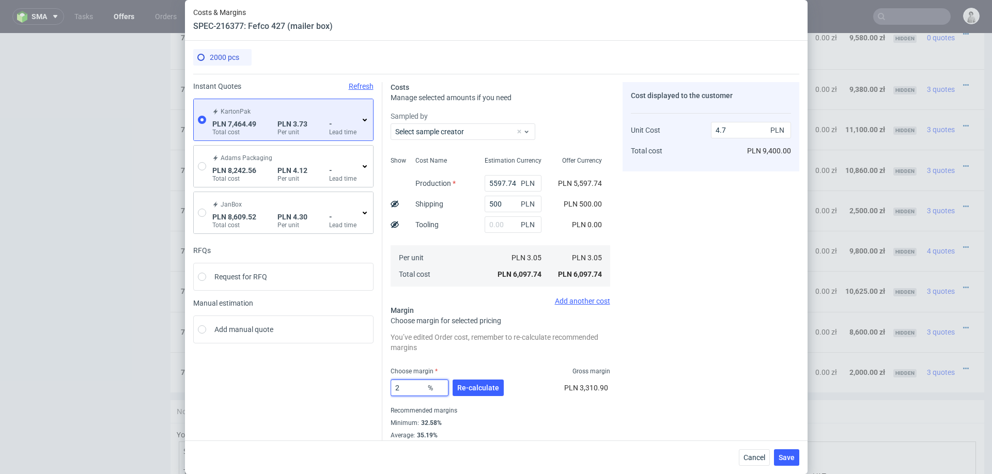
type input "27"
type input "4.18"
click at [657, 349] on div "Cost displayed to the customer Unit Cost Total cost 4.18 PLN PLN 8,360.00" at bounding box center [710, 304] width 177 height 444
click at [411, 389] on input "27" at bounding box center [419, 388] width 58 height 17
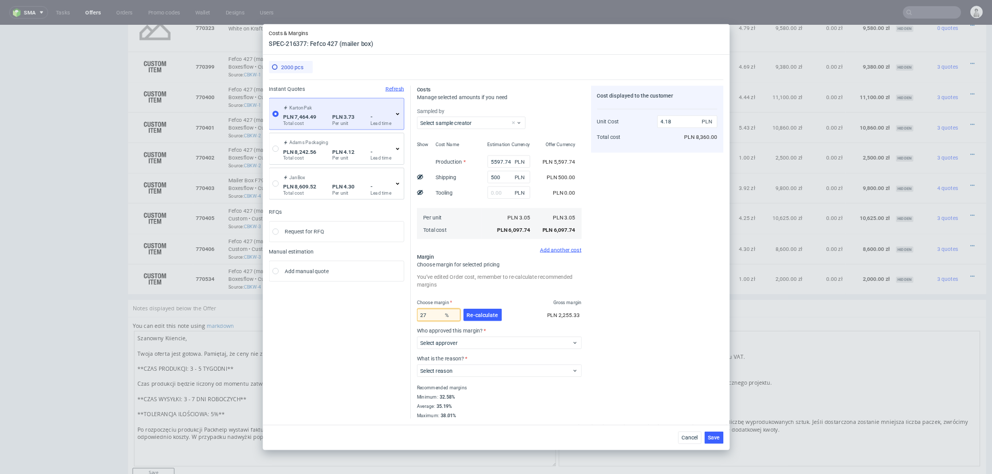
scroll to position [589, 0]
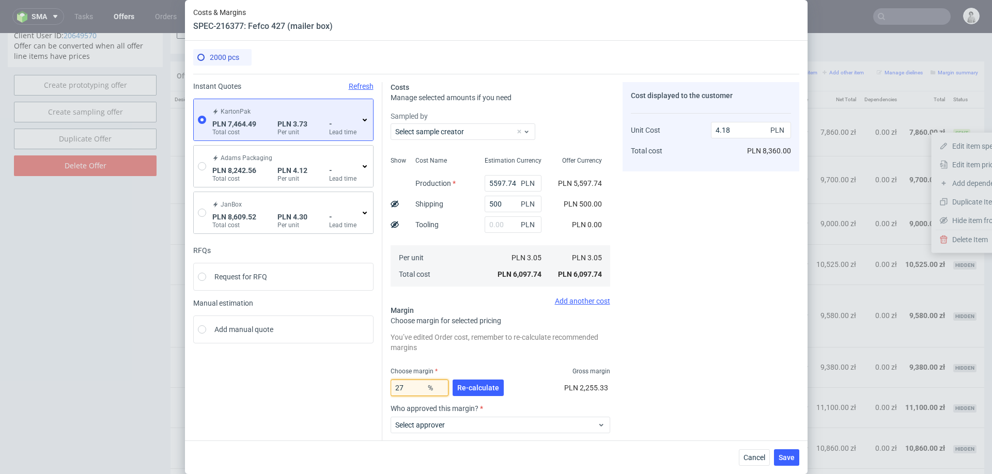
type input "2"
type input "3.11"
type input "24"
type input "4.01"
type input "20"
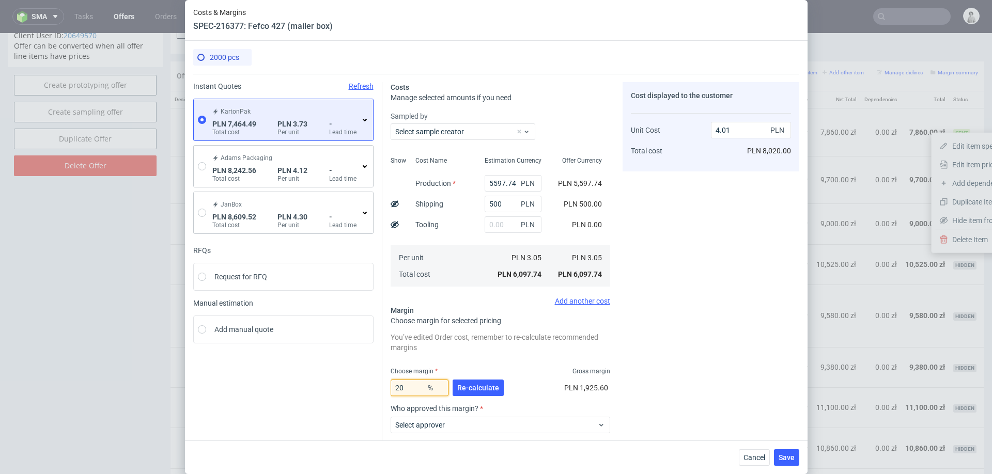
type input "3.81"
type input "22"
type input "3.91"
type input "23"
type input "3.96"
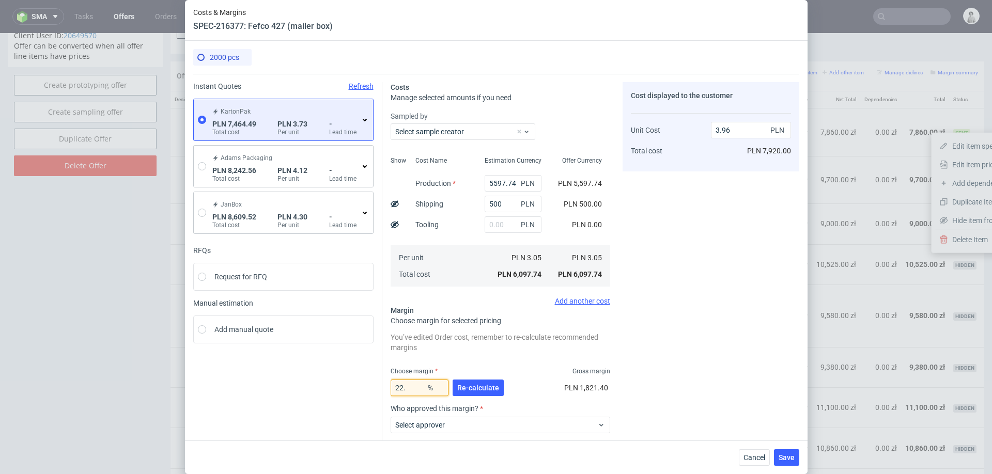
type input "22.4"
type input "3.93"
type input "22.4"
click at [642, 331] on div "Cost displayed to the customer Unit Cost Total cost 3.93 PLN PLN 7,860.00" at bounding box center [710, 304] width 177 height 444
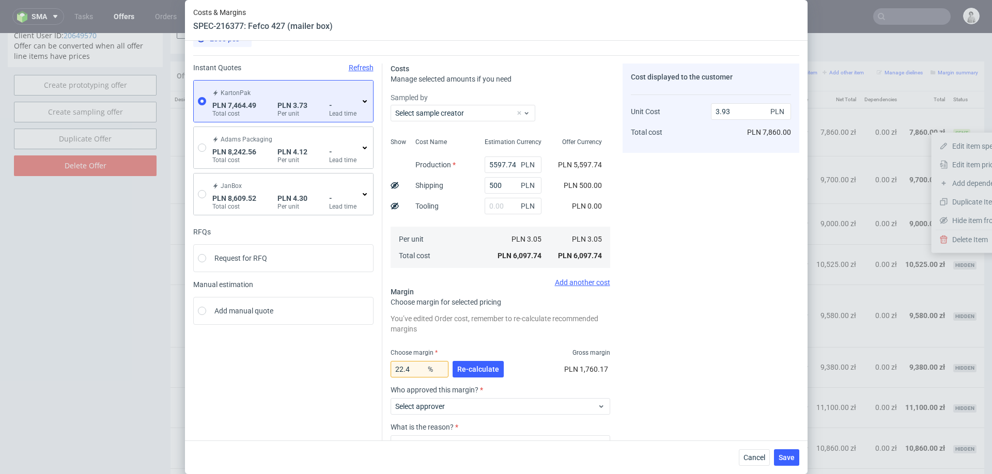
scroll to position [21, 0]
click at [361, 96] on icon at bounding box center [365, 99] width 8 height 8
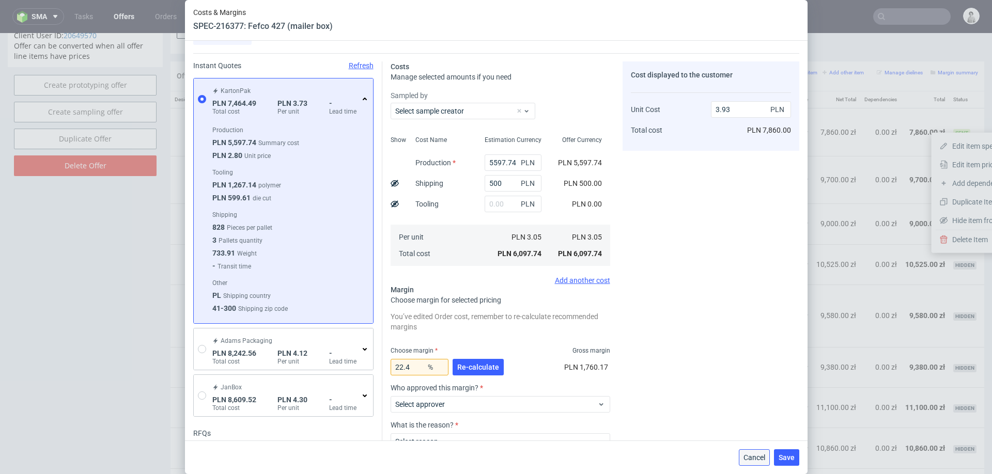
click at [747, 456] on span "Cancel" at bounding box center [754, 457] width 22 height 7
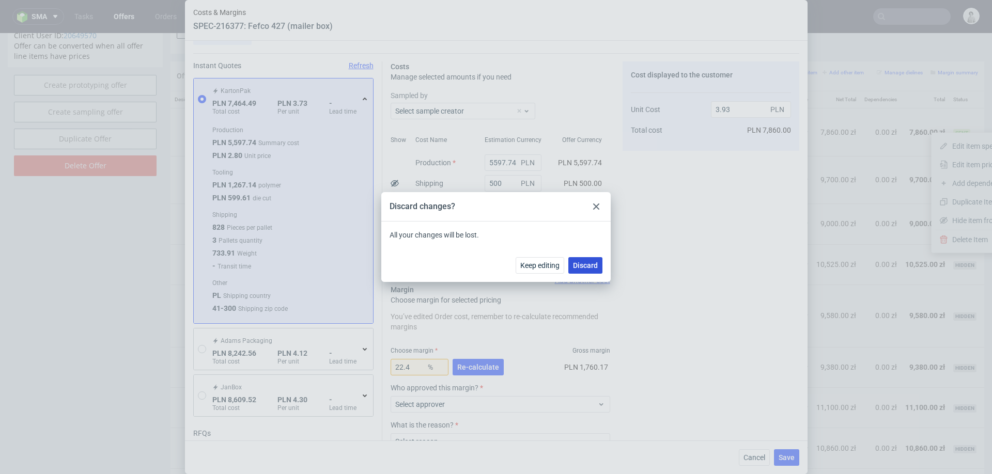
click at [584, 264] on span "Discard" at bounding box center [585, 265] width 25 height 7
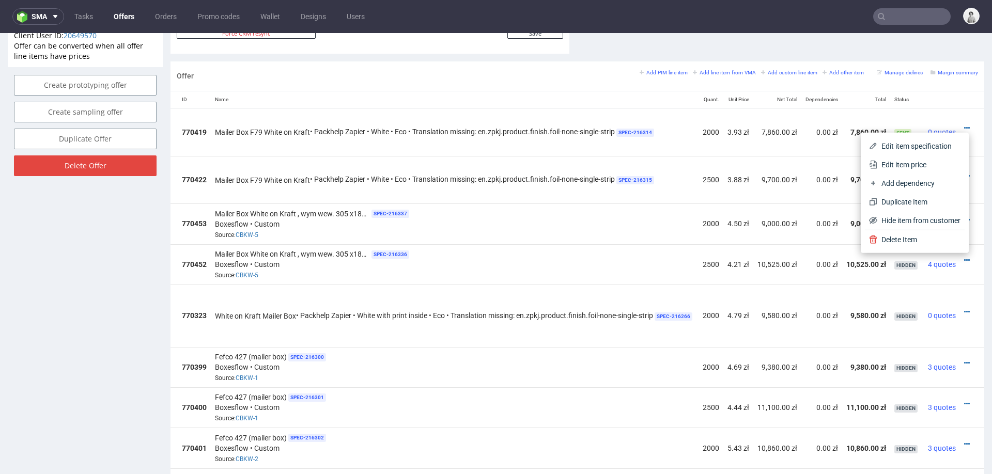
scroll to position [0, 76]
click at [924, 91] on th at bounding box center [941, 99] width 36 height 17
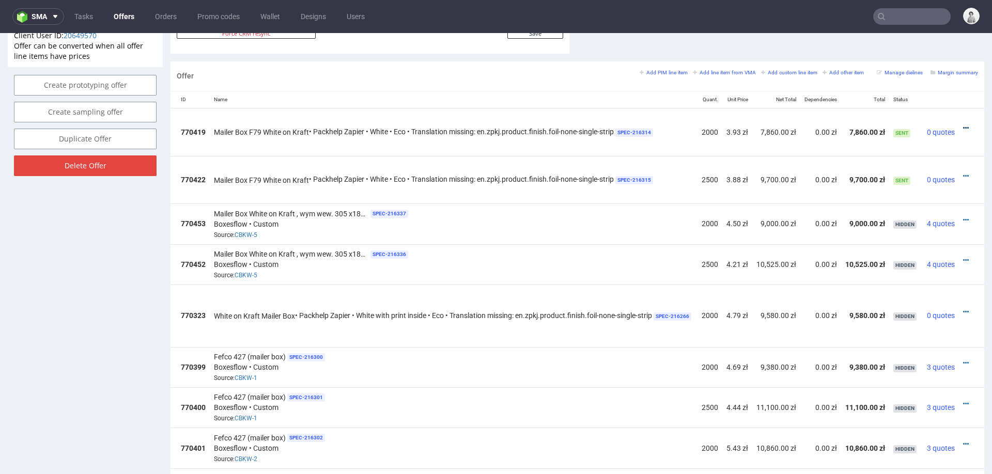
click at [963, 126] on icon at bounding box center [966, 127] width 6 height 7
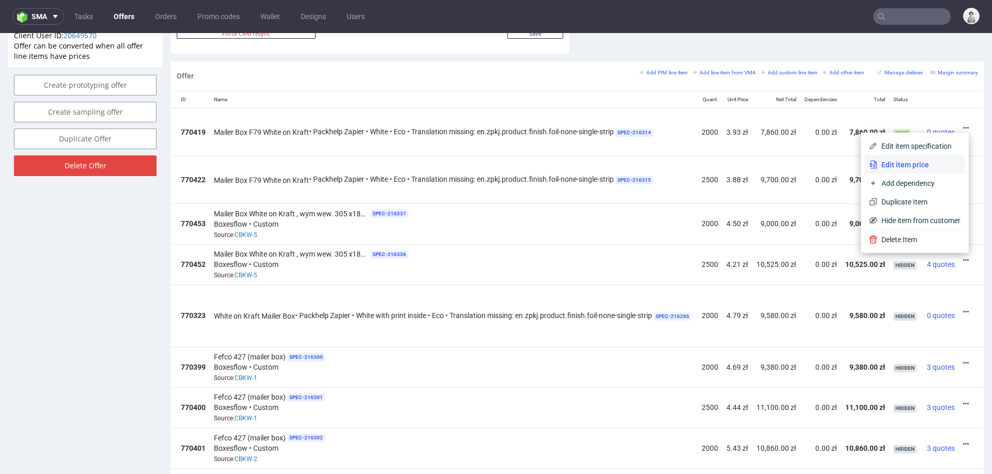
click at [915, 165] on span "Edit item price" at bounding box center [918, 165] width 83 height 10
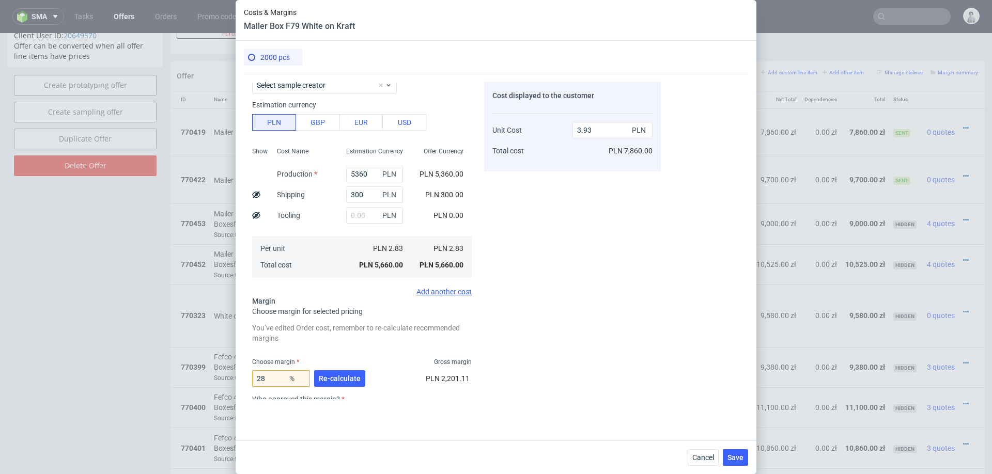
scroll to position [164, 0]
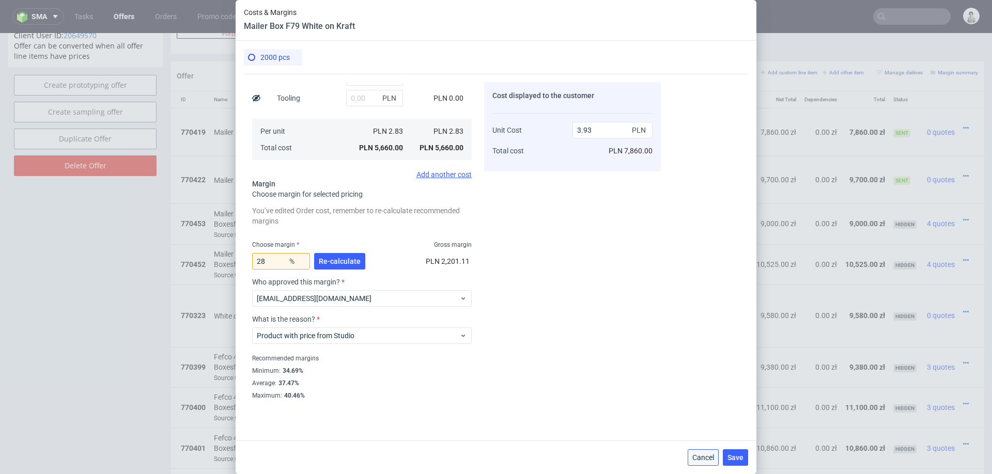
click at [710, 458] on span "Cancel" at bounding box center [703, 457] width 22 height 7
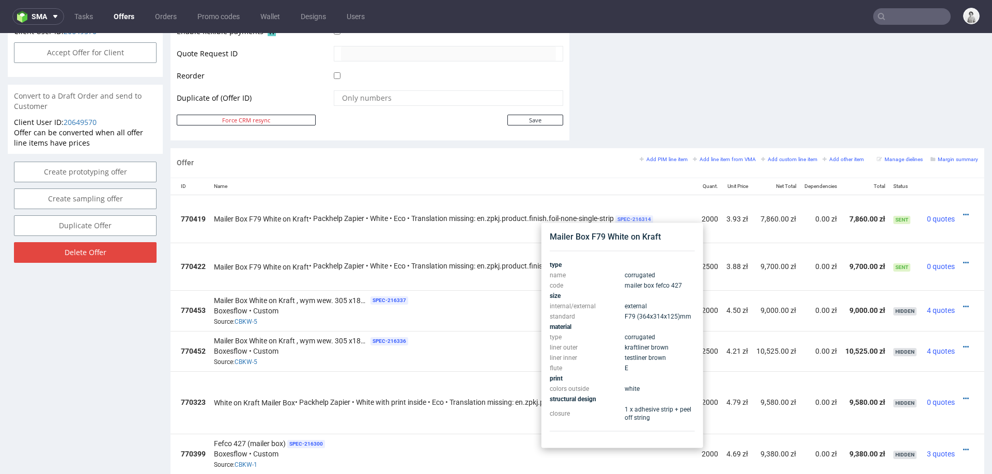
scroll to position [491, 0]
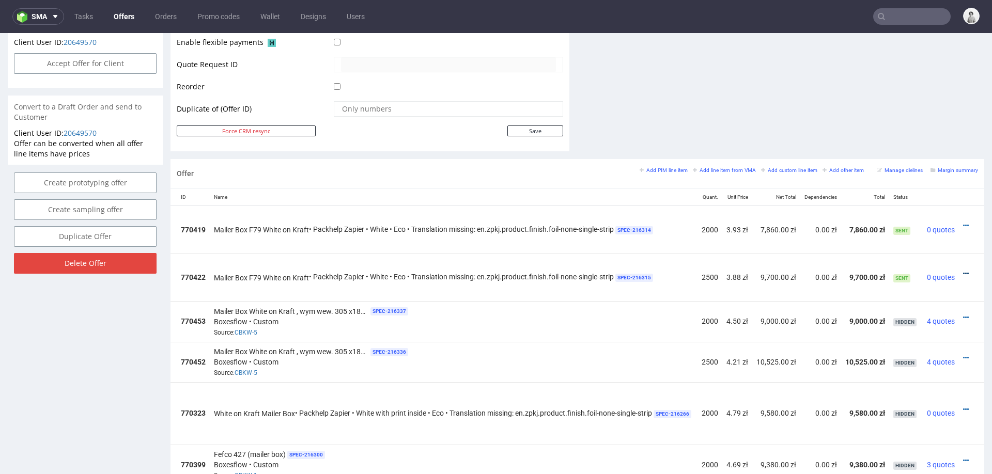
click at [963, 270] on icon at bounding box center [966, 273] width 6 height 7
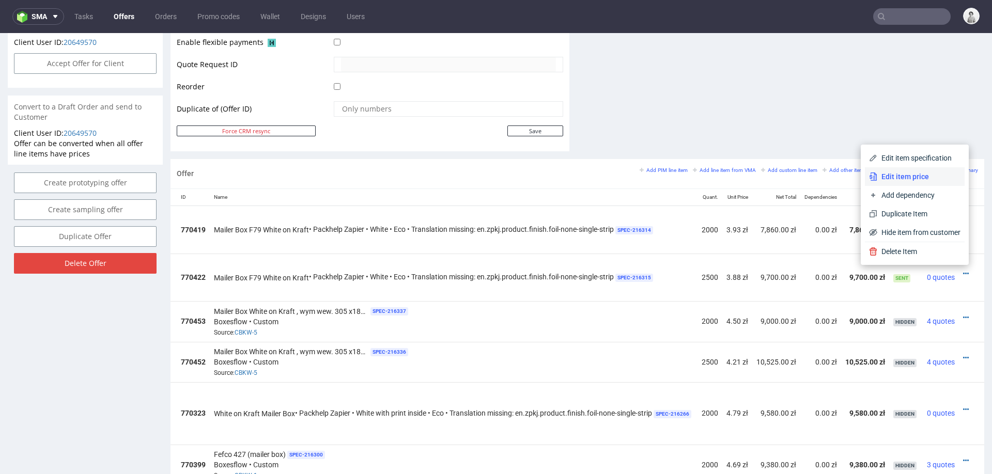
click at [908, 173] on span "Edit item price" at bounding box center [918, 176] width 83 height 10
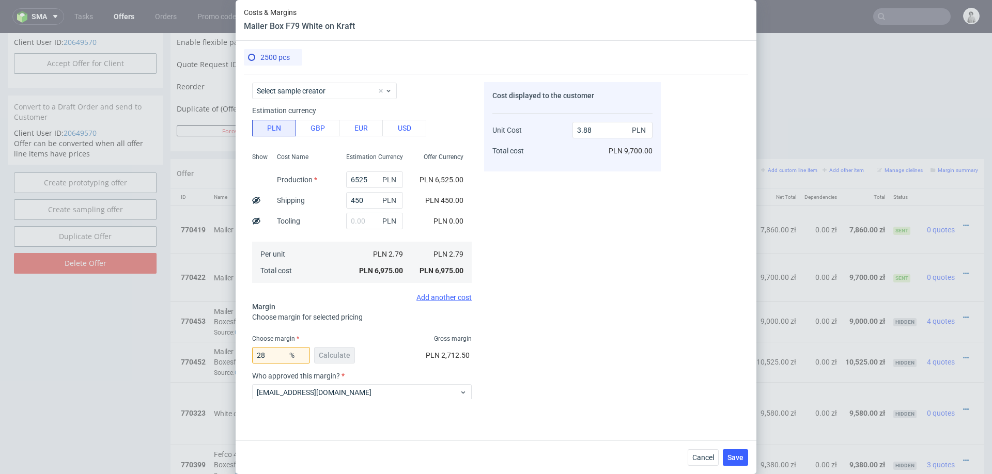
scroll to position [43, 0]
click at [707, 457] on span "Cancel" at bounding box center [703, 457] width 22 height 7
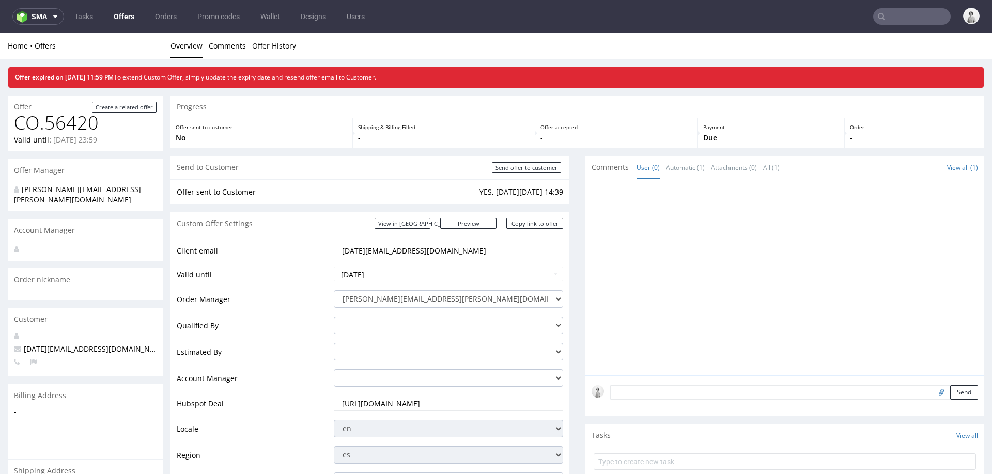
scroll to position [492, 0]
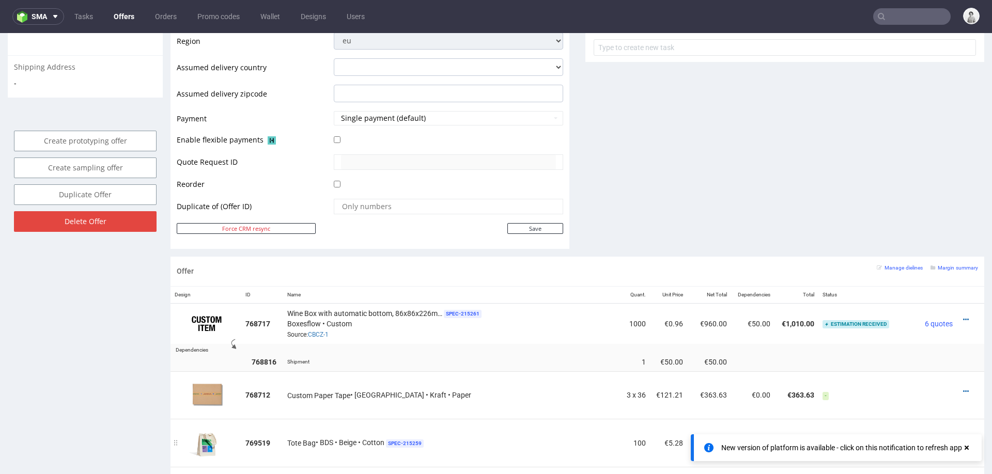
scroll to position [414, 0]
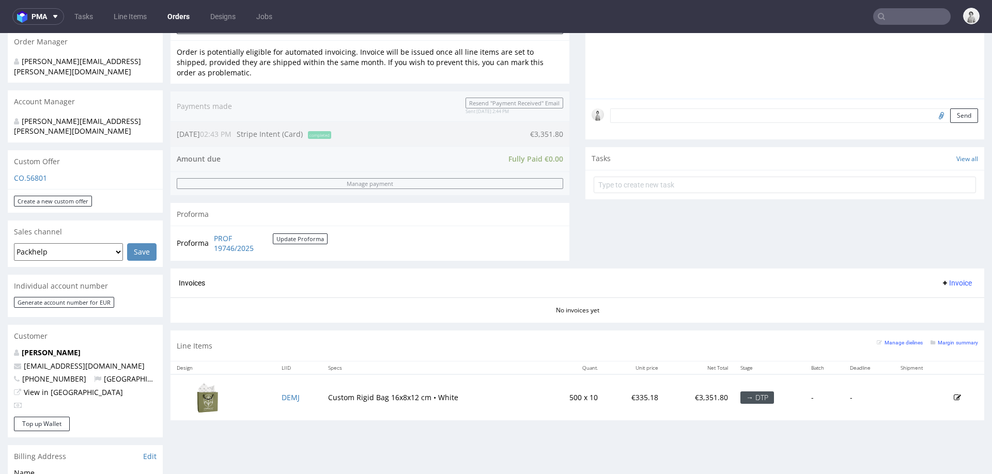
scroll to position [305, 0]
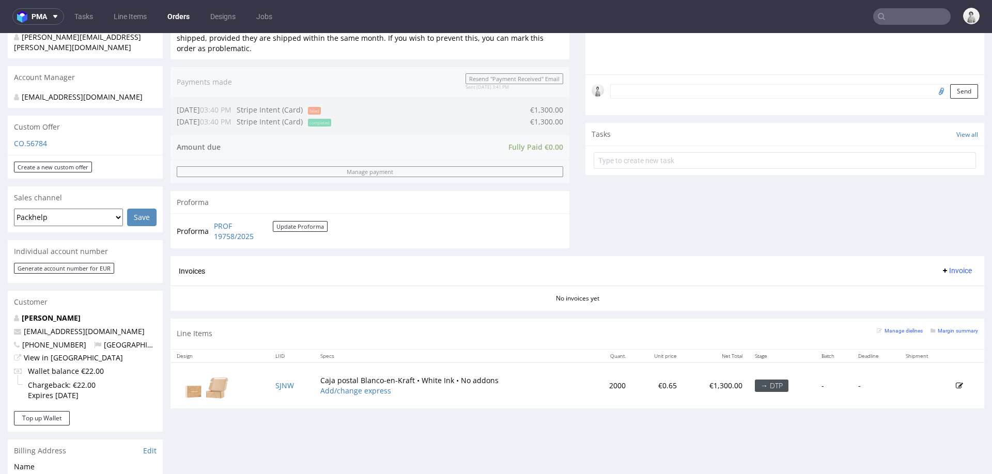
scroll to position [281, 0]
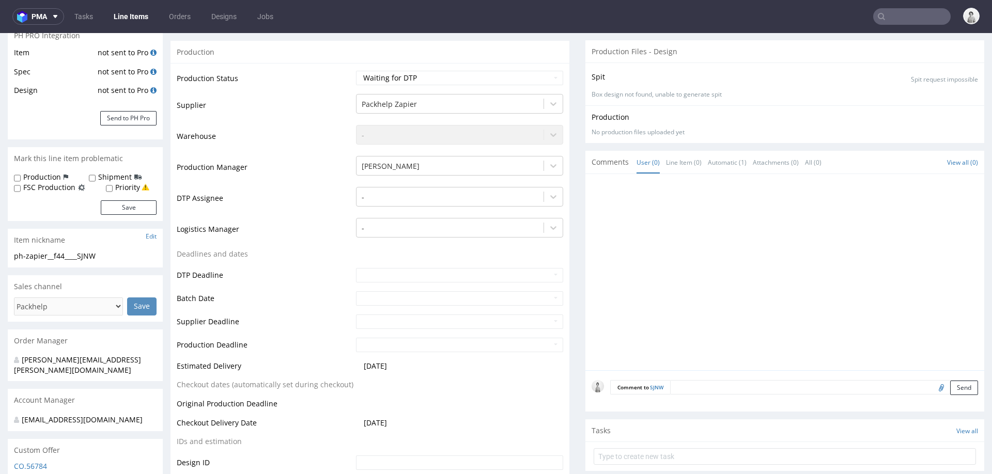
scroll to position [217, 0]
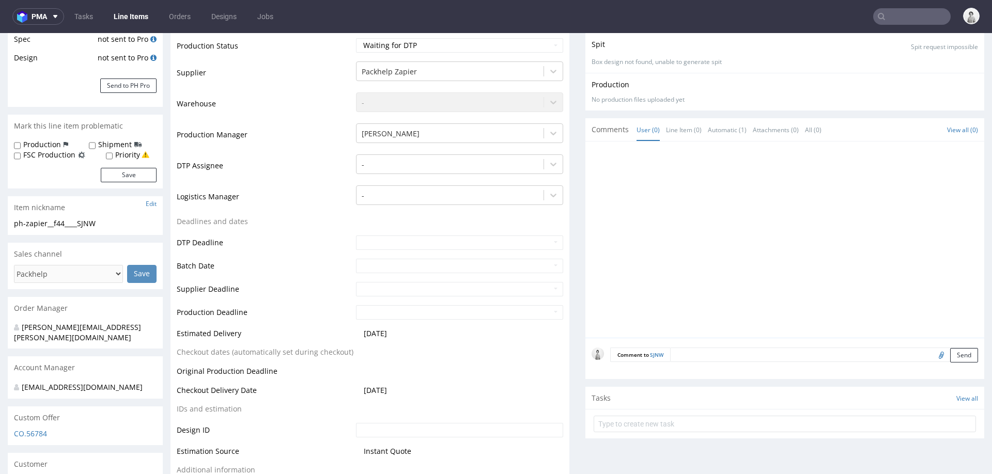
click at [694, 353] on form "Comment to SJNW Send" at bounding box center [794, 355] width 368 height 15
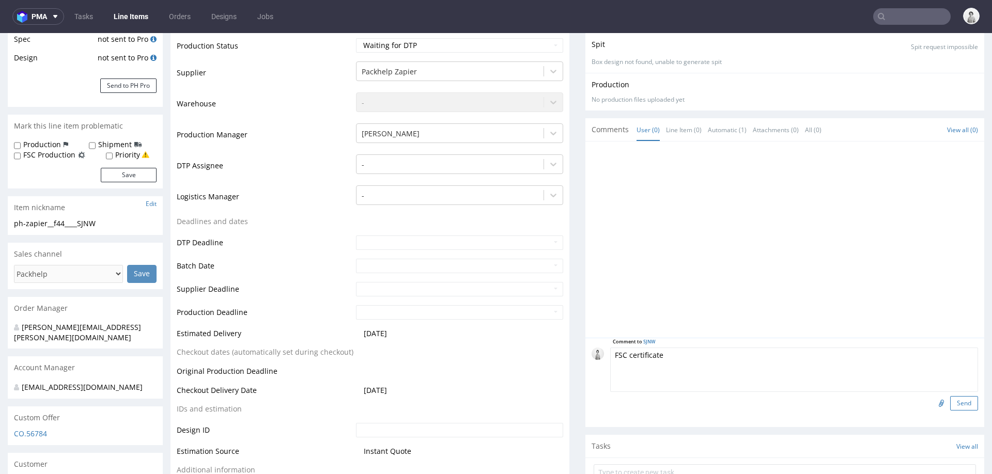
type textarea "FSC certificate"
click at [950, 403] on button "Send" at bounding box center [964, 403] width 28 height 14
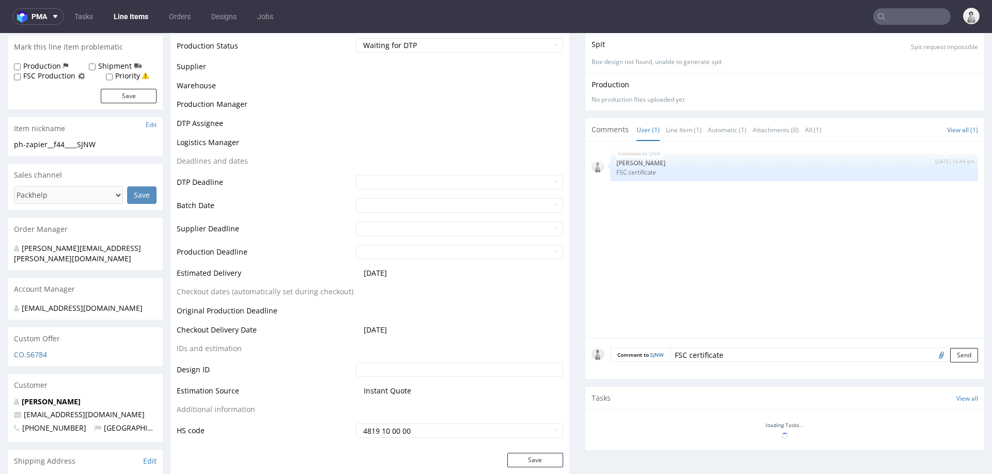
scroll to position [296, 0]
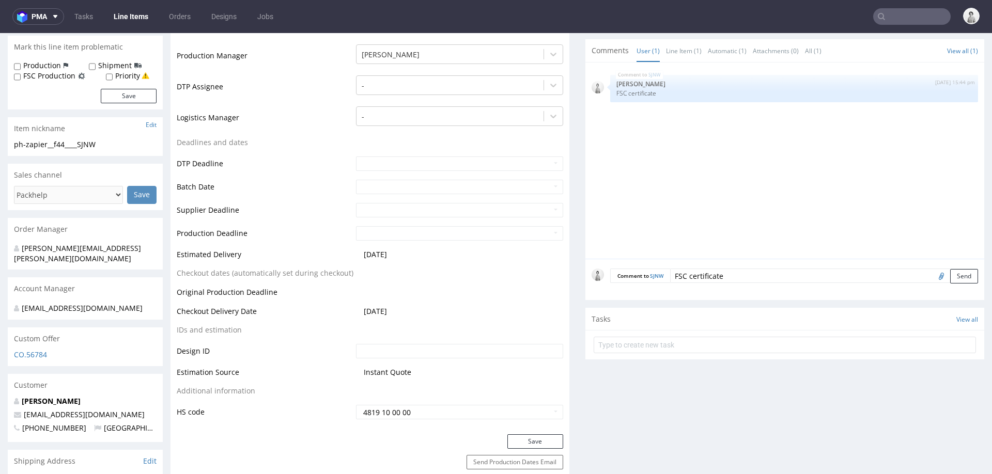
click at [18, 338] on div "Custom Offer" at bounding box center [85, 338] width 155 height 23
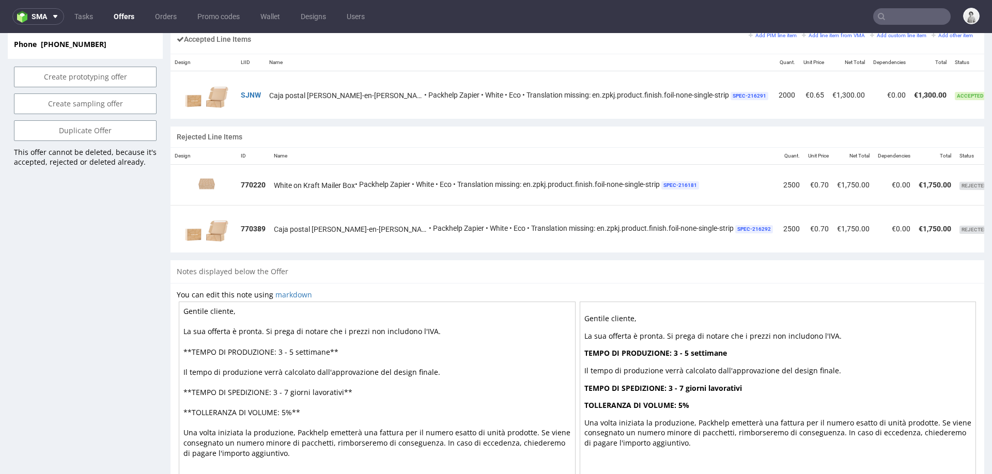
scroll to position [339, 0]
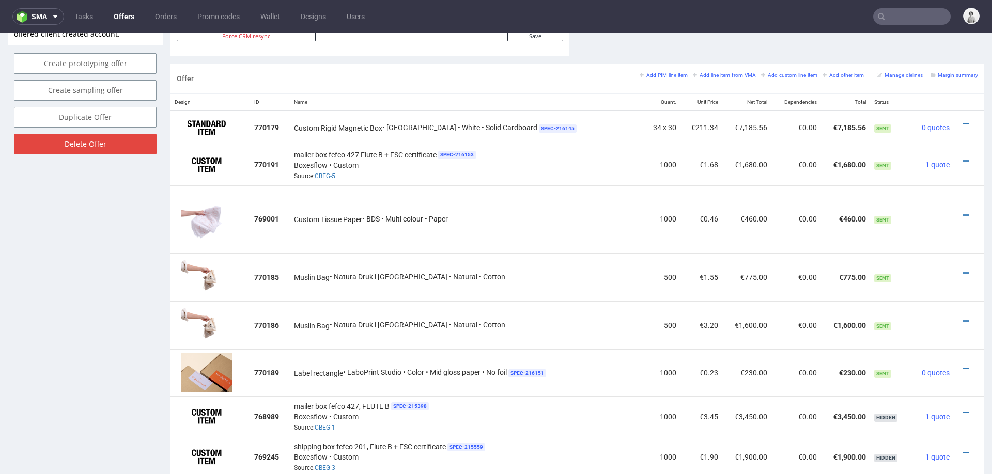
scroll to position [589, 0]
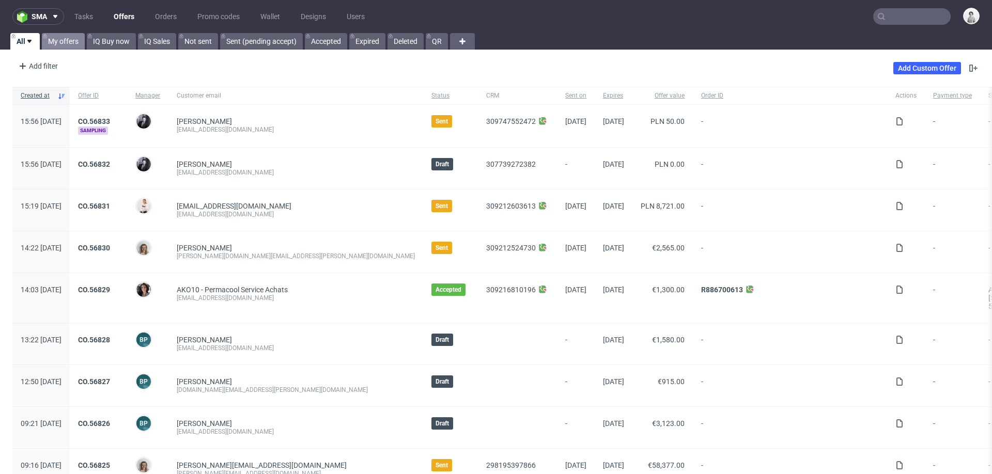
click at [66, 40] on link "My offers" at bounding box center [63, 41] width 43 height 17
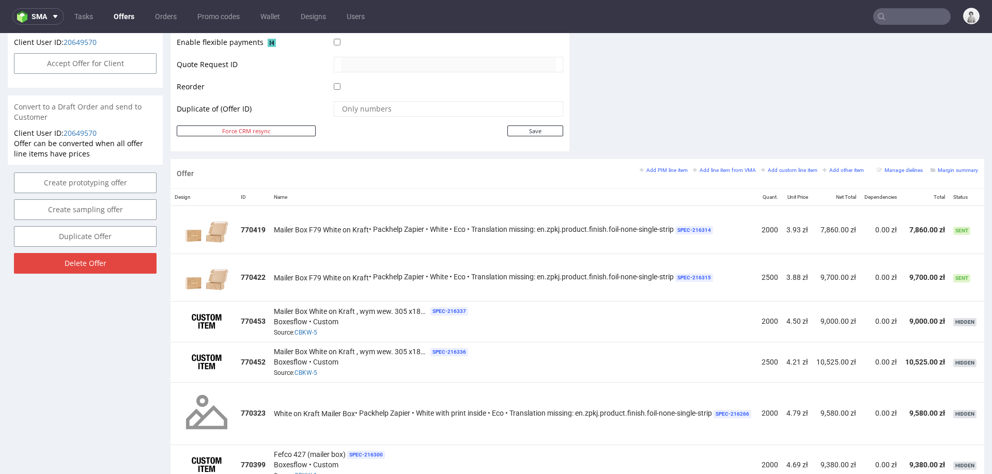
scroll to position [0, 76]
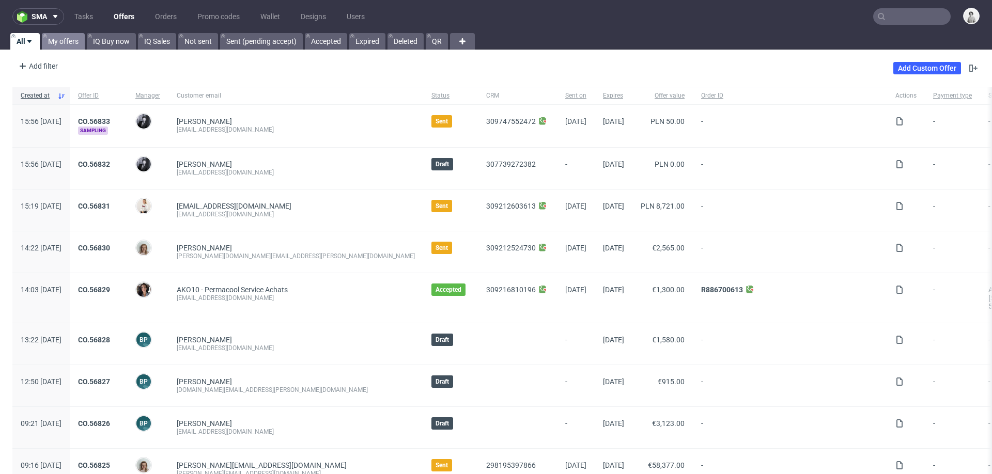
click at [66, 45] on link "My offers" at bounding box center [63, 41] width 43 height 17
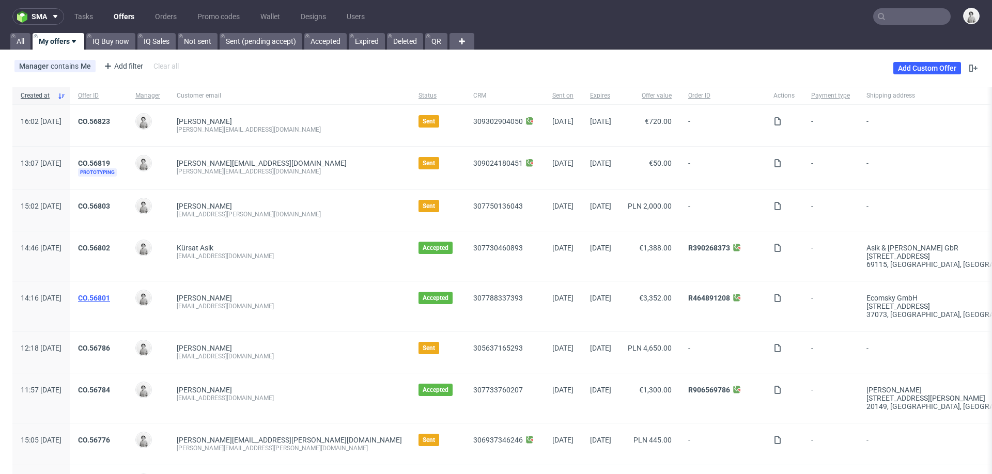
click at [110, 296] on link "CO.56801" at bounding box center [94, 298] width 32 height 8
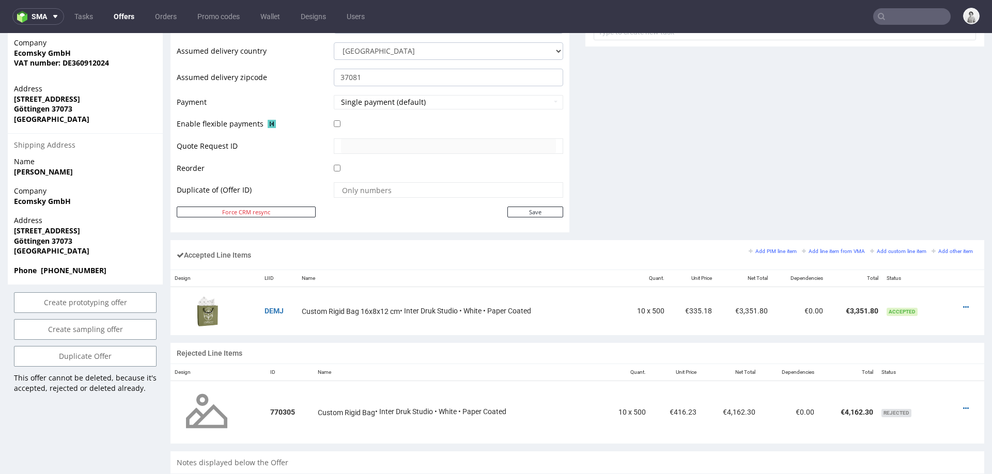
scroll to position [441, 0]
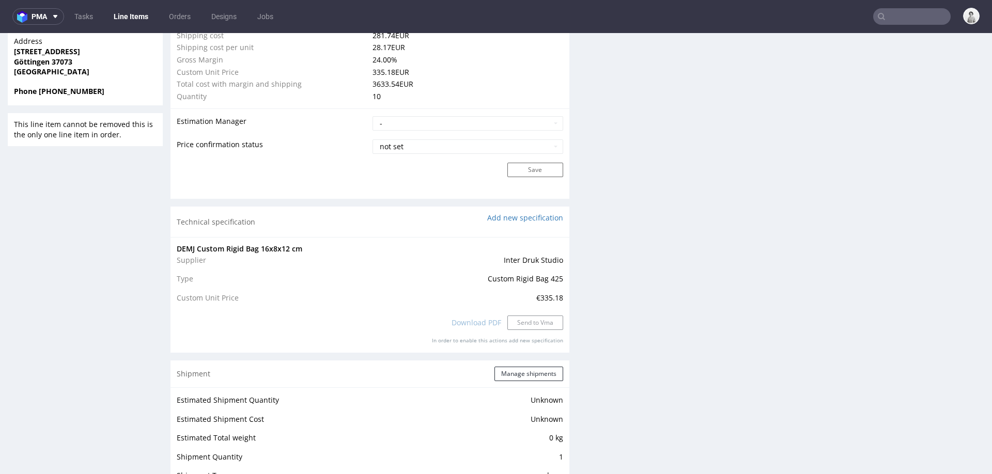
scroll to position [815, 0]
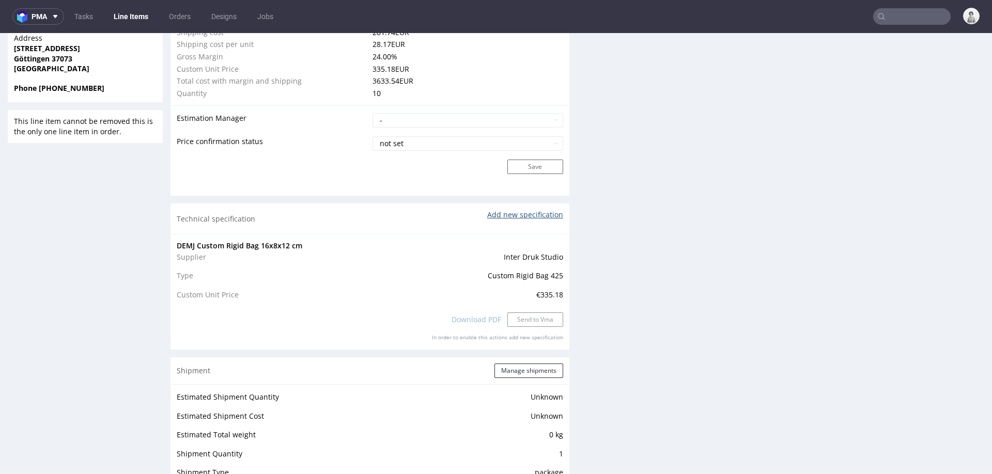
click at [542, 213] on link "Add new specification" at bounding box center [525, 215] width 76 height 10
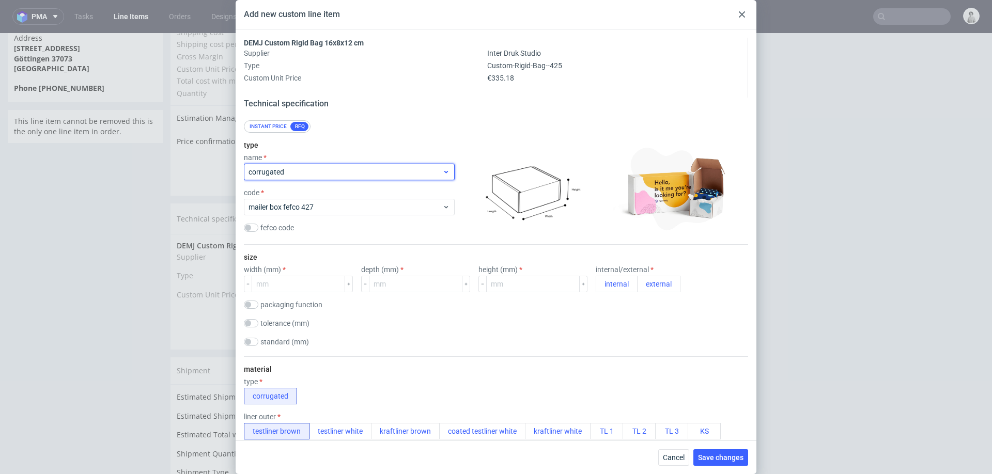
click at [320, 175] on span "corrugated" at bounding box center [345, 172] width 194 height 10
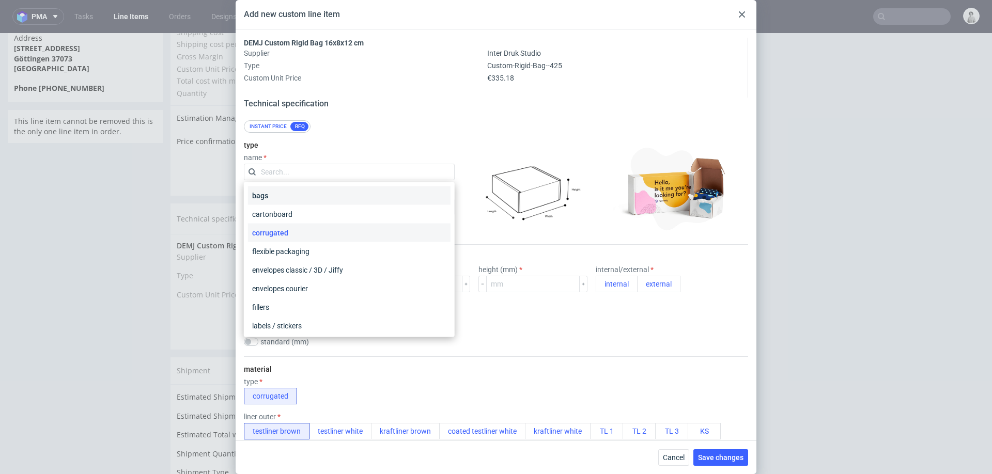
click at [289, 194] on div "bags" at bounding box center [349, 195] width 202 height 19
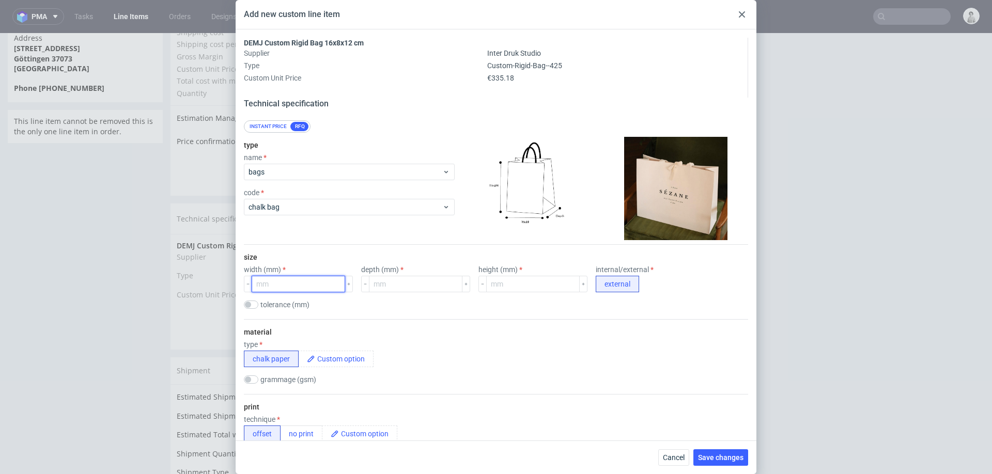
click at [294, 282] on input "number" at bounding box center [298, 284] width 93 height 17
type input "34"
click at [369, 282] on input "number" at bounding box center [415, 284] width 93 height 17
type input "34"
click at [486, 284] on input "number" at bounding box center [532, 284] width 93 height 17
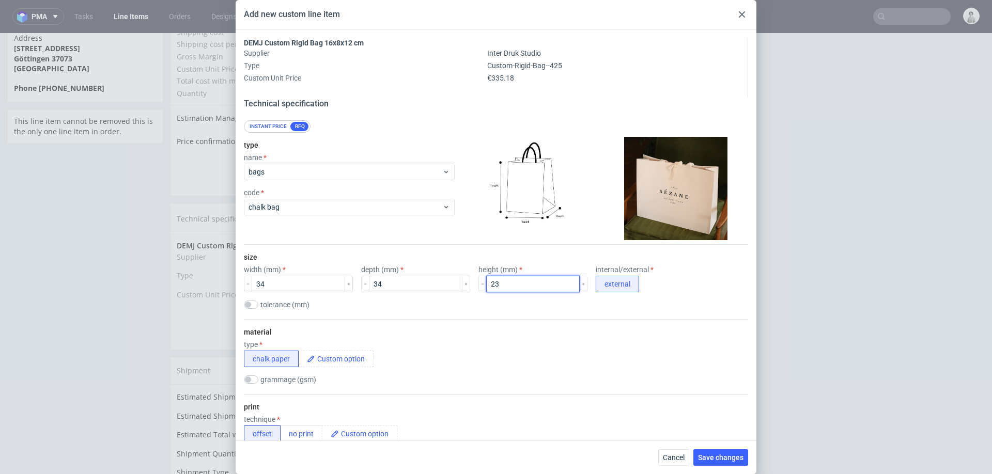
type input "23"
click at [554, 345] on div "type chalk paper" at bounding box center [496, 353] width 504 height 27
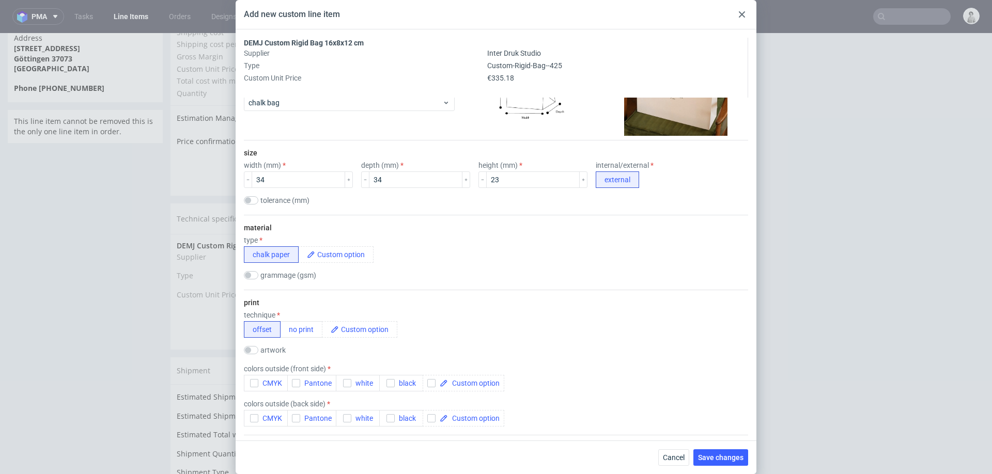
scroll to position [697, 0]
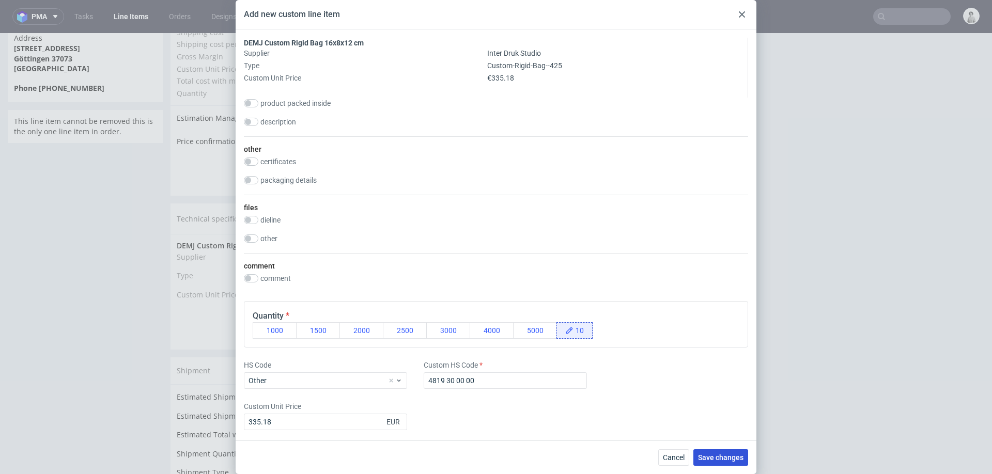
click at [719, 451] on button "Save changes" at bounding box center [720, 457] width 55 height 17
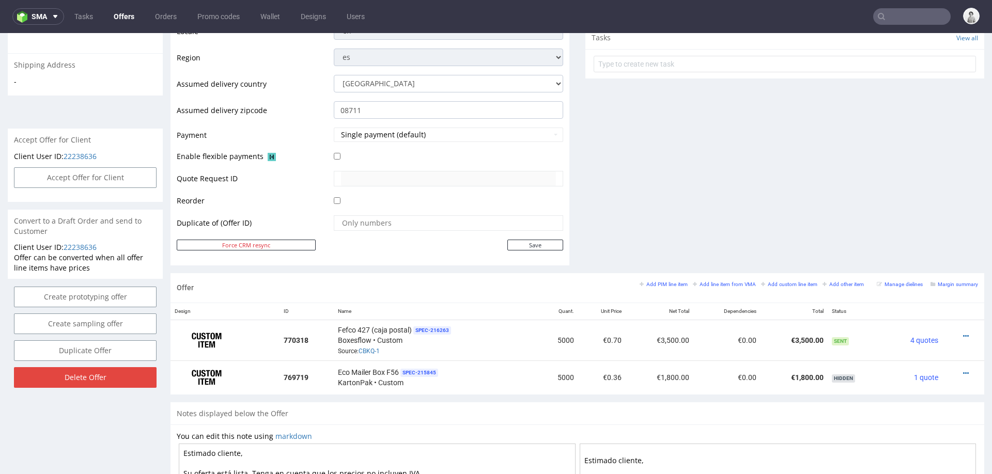
scroll to position [380, 0]
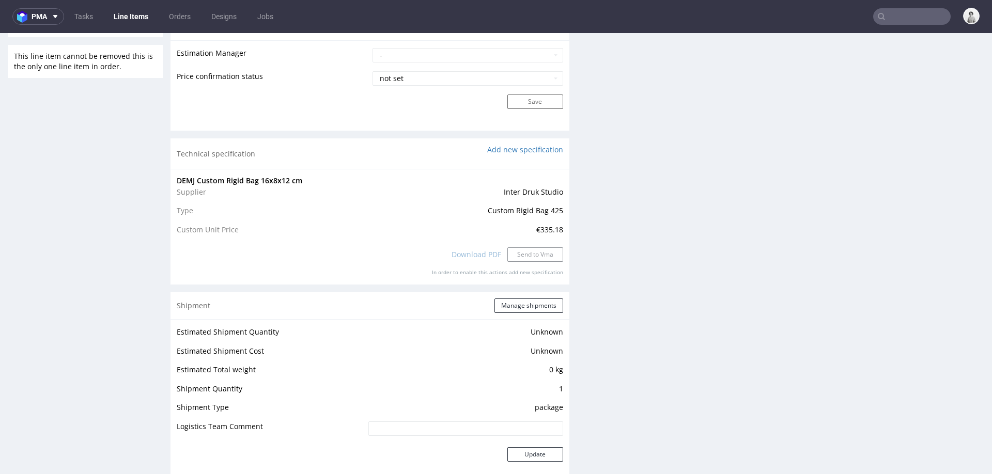
scroll to position [879, 0]
click at [528, 150] on link "Add new specification" at bounding box center [525, 151] width 76 height 10
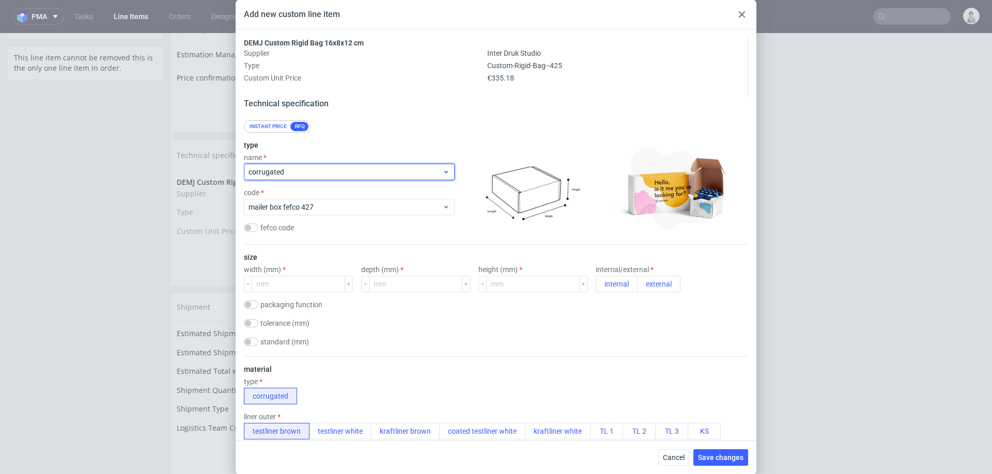
click at [314, 170] on span "corrugated" at bounding box center [345, 172] width 194 height 10
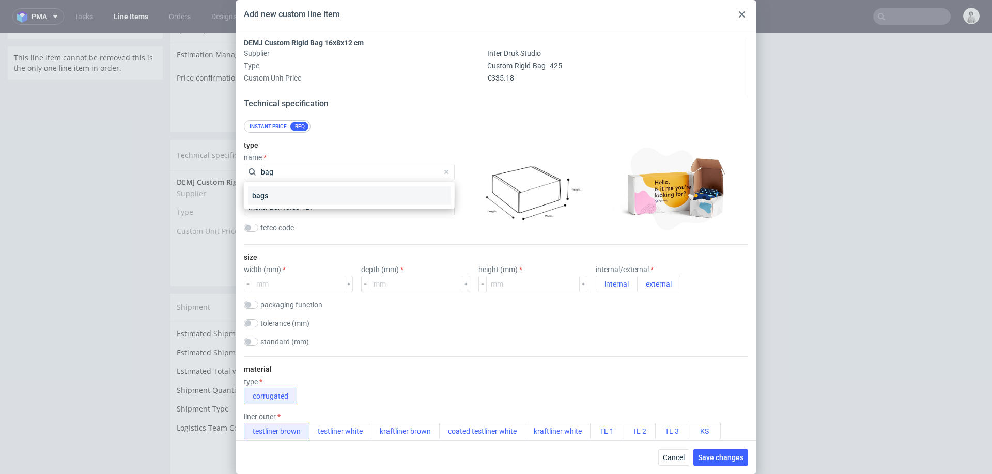
type input "bag"
click at [319, 197] on div "bags" at bounding box center [349, 195] width 202 height 19
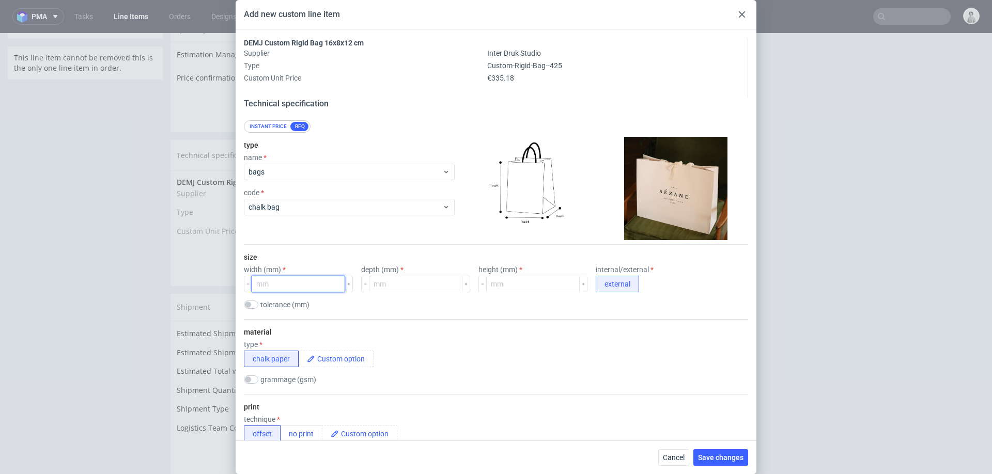
click at [280, 282] on input "number" at bounding box center [298, 284] width 93 height 17
type input "160"
type input "80"
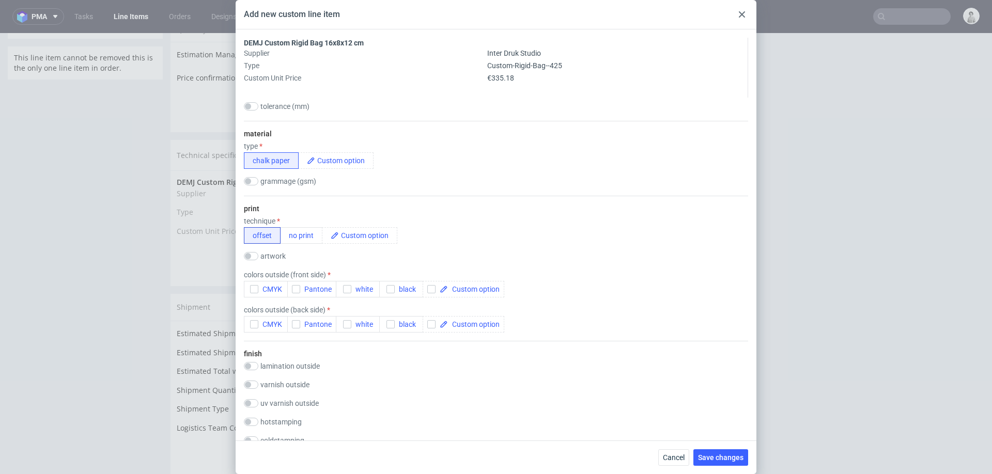
scroll to position [201, 0]
type input "120"
click at [252, 286] on icon "button" at bounding box center [254, 286] width 7 height 7
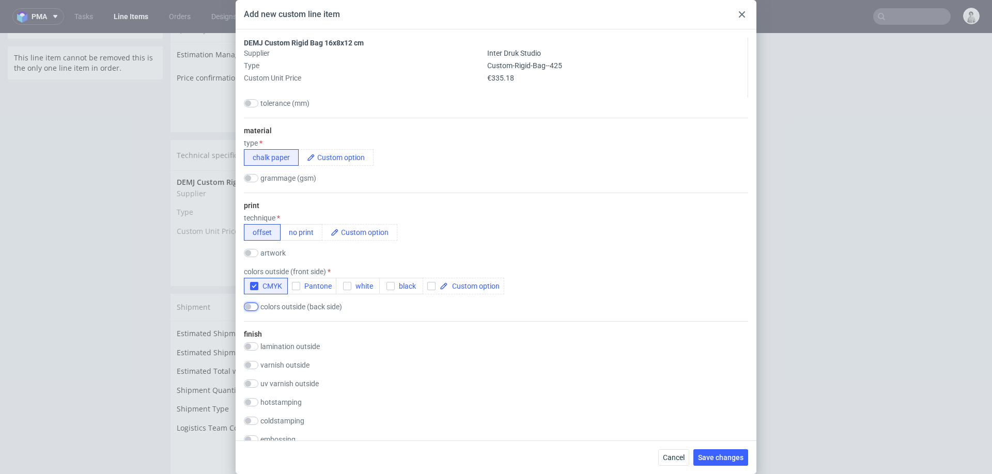
click at [255, 308] on input "checkbox" at bounding box center [251, 307] width 14 height 8
checkbox input "true"
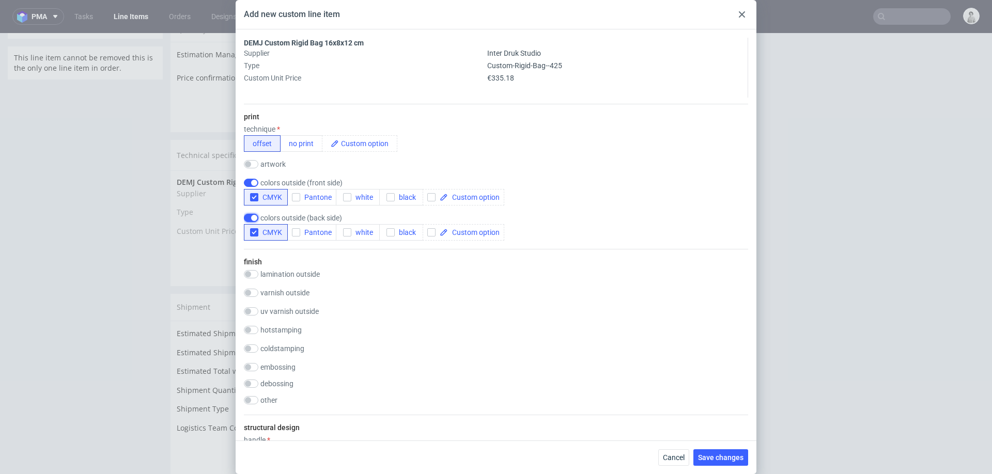
scroll to position [293, 0]
click at [255, 268] on input "checkbox" at bounding box center [251, 272] width 14 height 8
checkbox input "true"
click at [288, 286] on button "matt" at bounding box center [294, 286] width 33 height 17
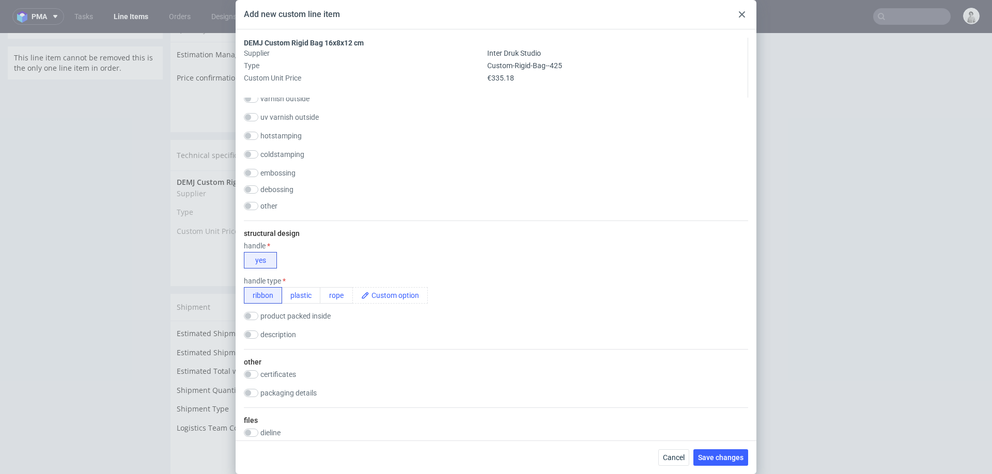
scroll to position [502, 0]
click at [331, 288] on button "rope" at bounding box center [336, 294] width 33 height 17
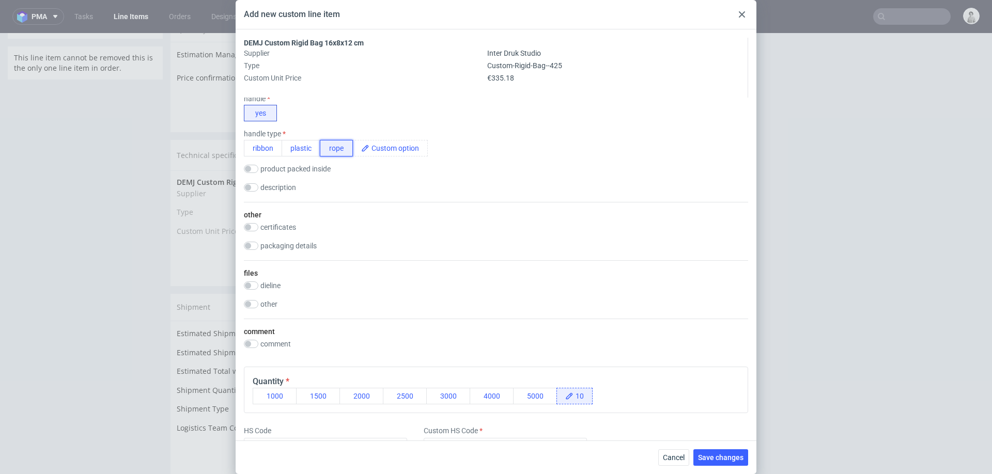
scroll to position [714, 0]
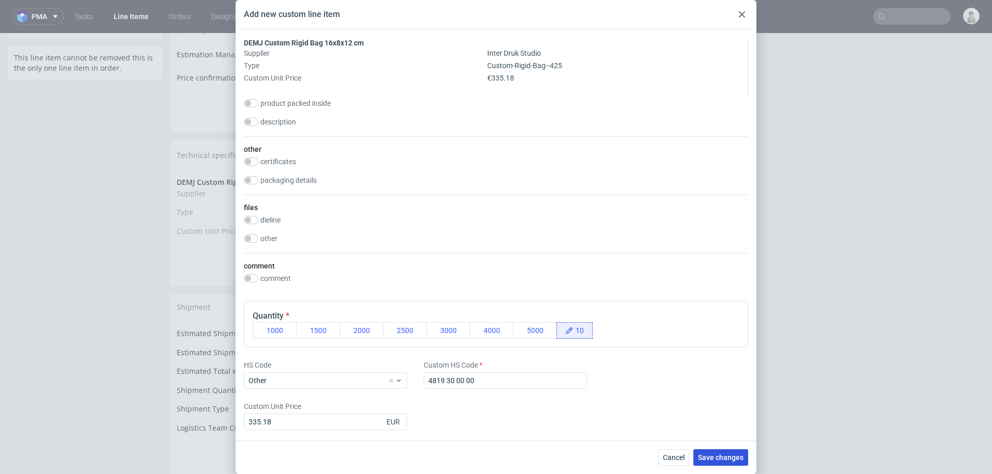
click at [722, 457] on span "Save changes" at bounding box center [720, 457] width 45 height 7
click at [714, 452] on button "Save changes" at bounding box center [720, 457] width 55 height 17
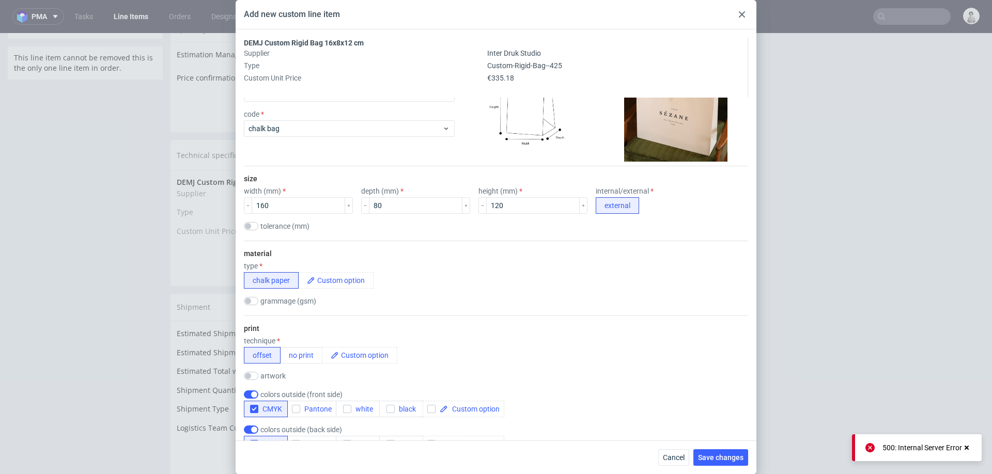
scroll to position [0, 0]
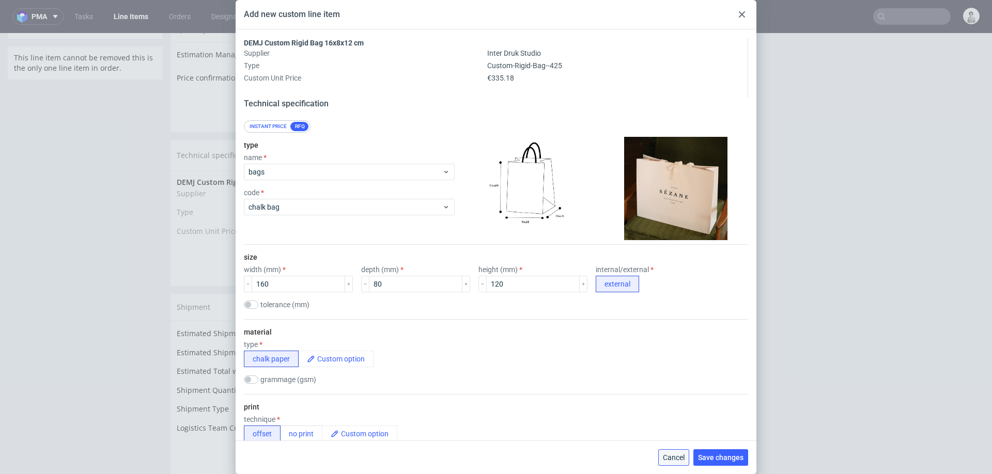
click at [678, 460] on span "Cancel" at bounding box center [674, 457] width 22 height 7
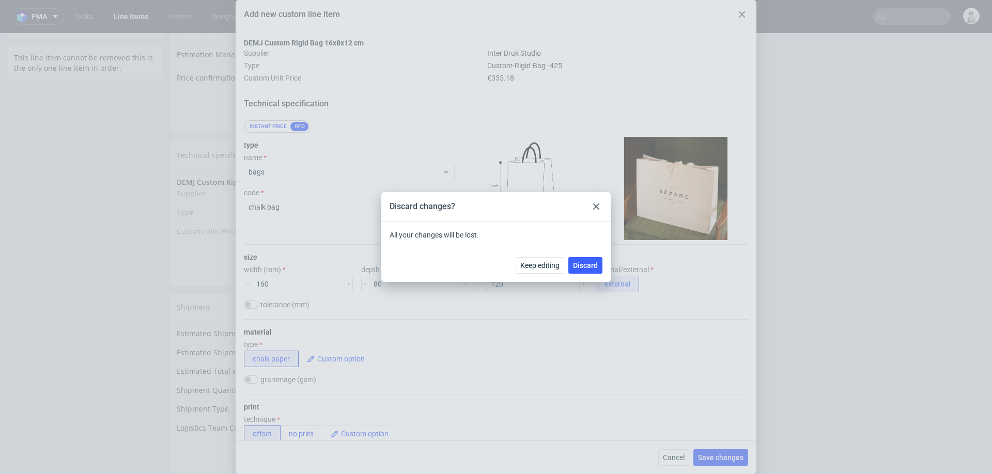
click at [602, 268] on div "Keep editing Discard" at bounding box center [495, 265] width 229 height 34
click at [591, 265] on span "Discard" at bounding box center [585, 265] width 25 height 7
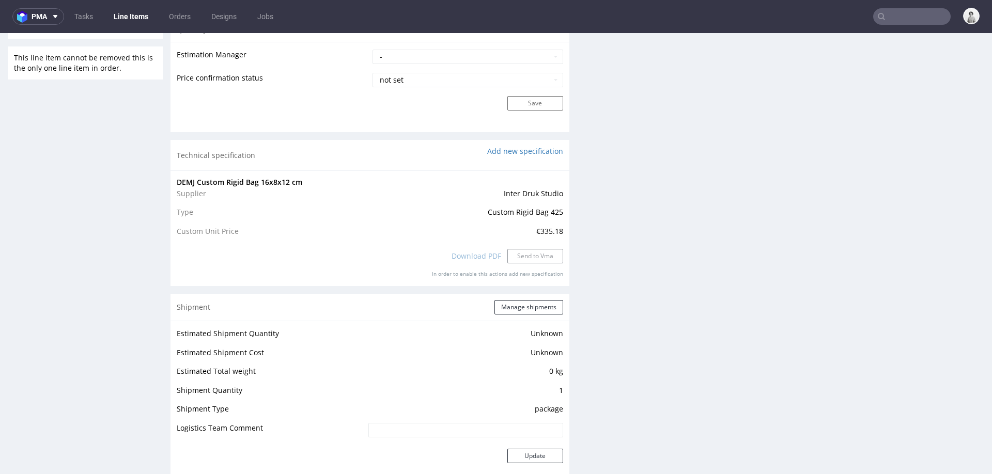
scroll to position [869, 0]
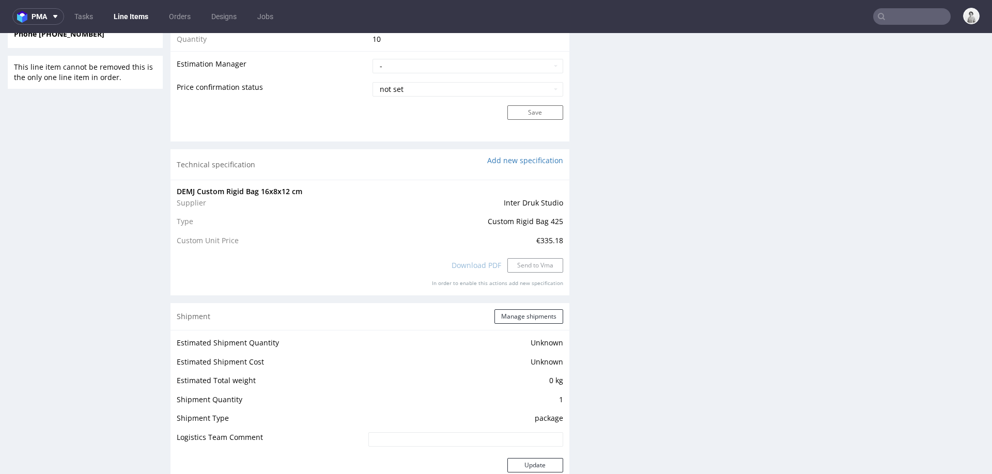
click at [220, 163] on div "Technical specification Add new specification" at bounding box center [369, 164] width 399 height 30
copy div "Technical specification"
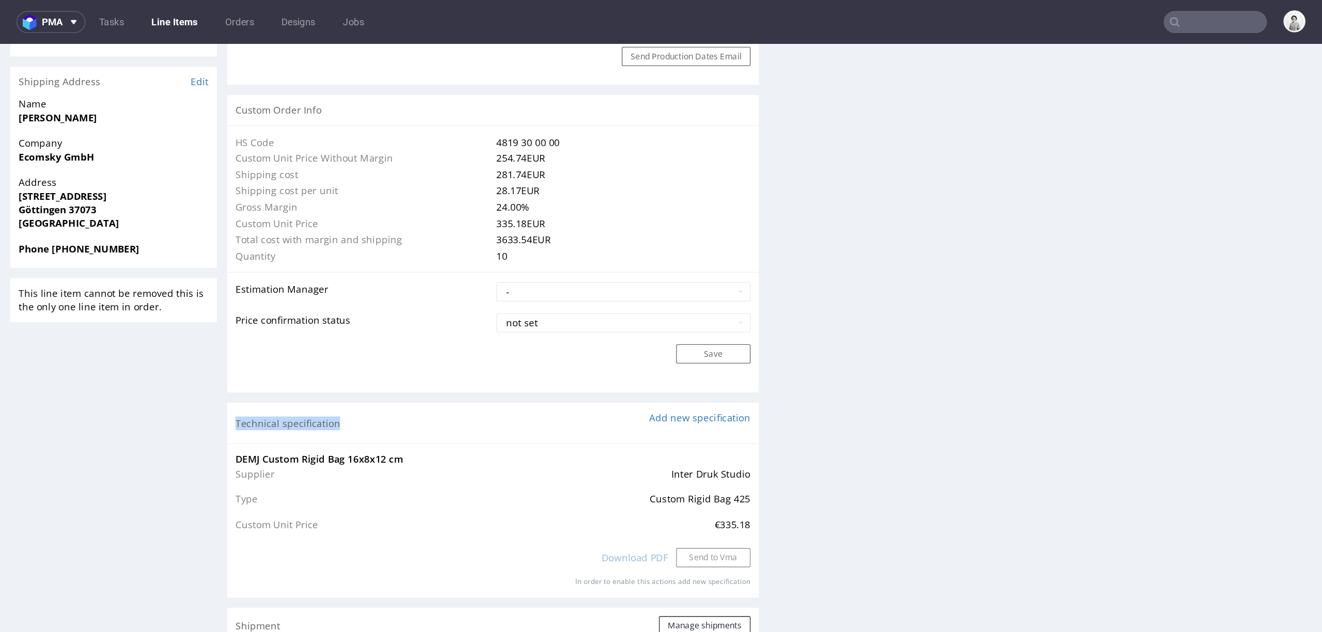
scroll to position [713, 0]
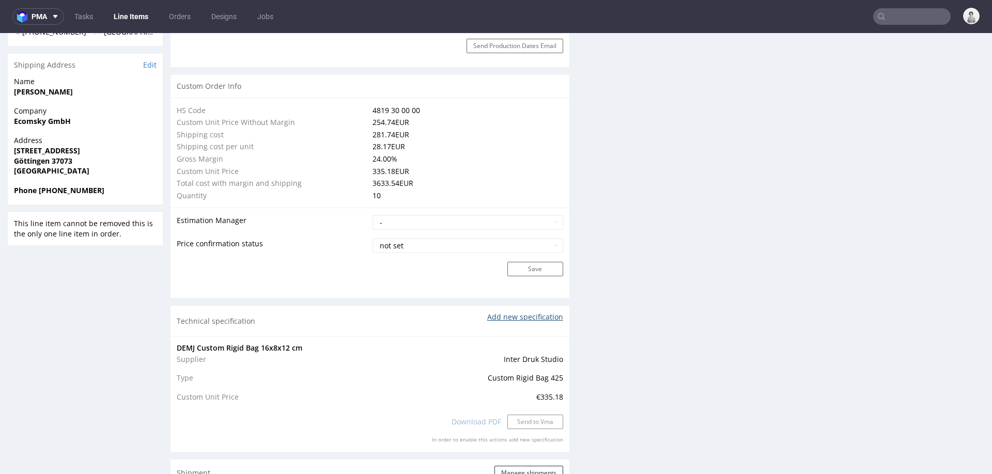
click at [511, 317] on link "Add new specification" at bounding box center [525, 317] width 76 height 10
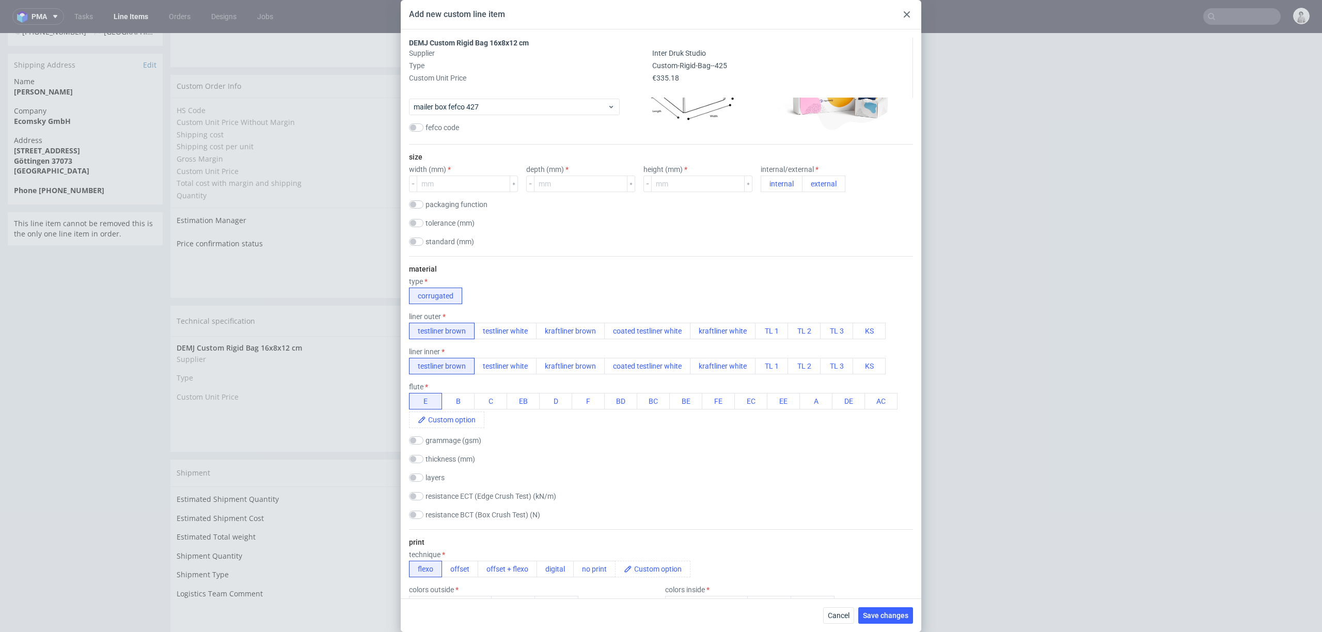
scroll to position [0, 0]
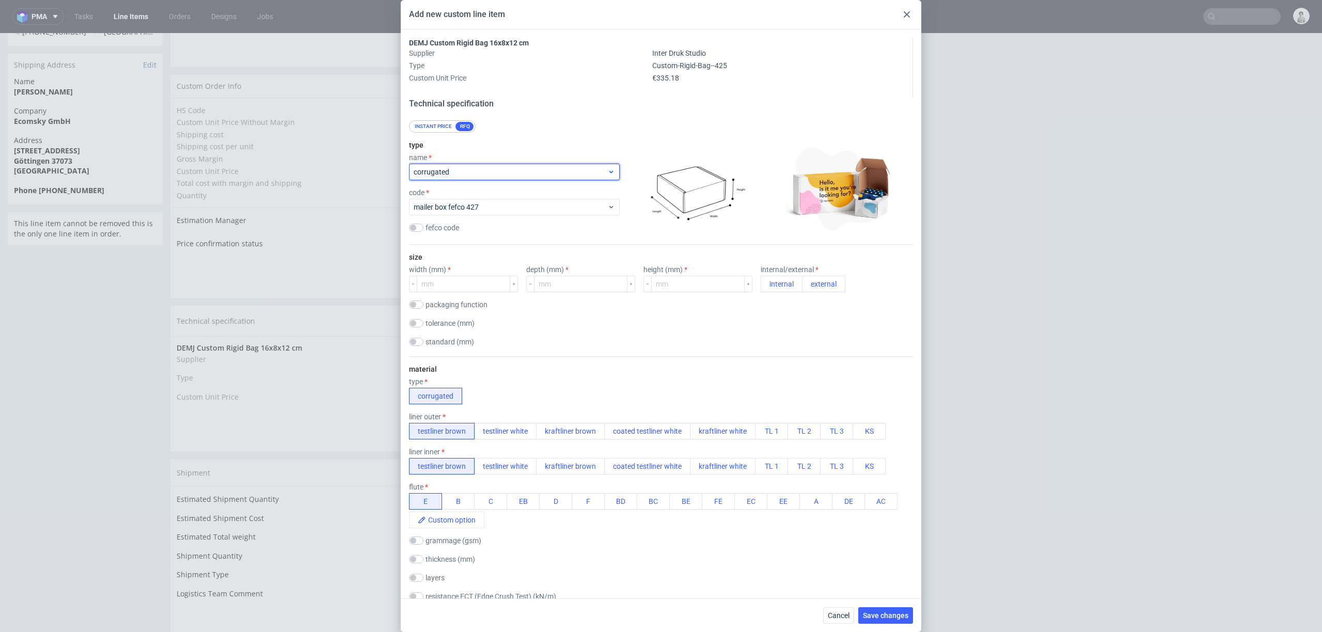
click at [483, 175] on span "corrugated" at bounding box center [511, 172] width 194 height 10
type input "ba"
click at [450, 199] on div "bags" at bounding box center [514, 195] width 202 height 19
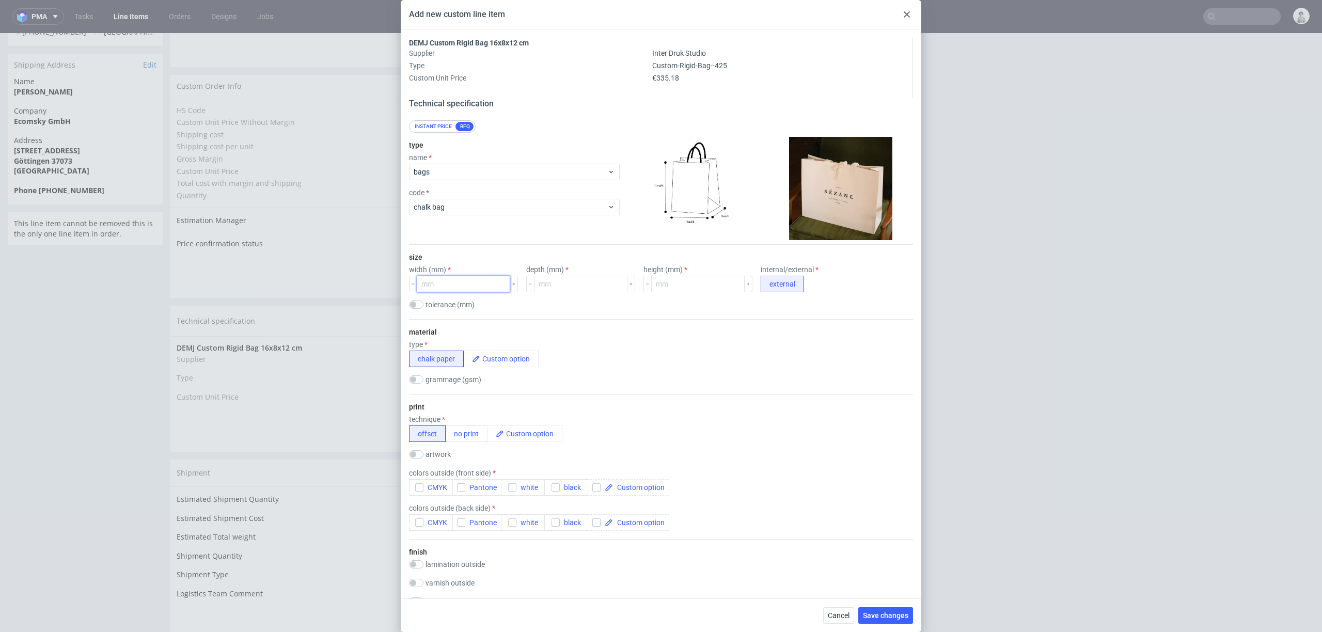
click at [458, 282] on input "number" at bounding box center [463, 284] width 93 height 17
type input "160"
type input "80"
type input "120"
click at [418, 474] on icon "button" at bounding box center [419, 487] width 7 height 7
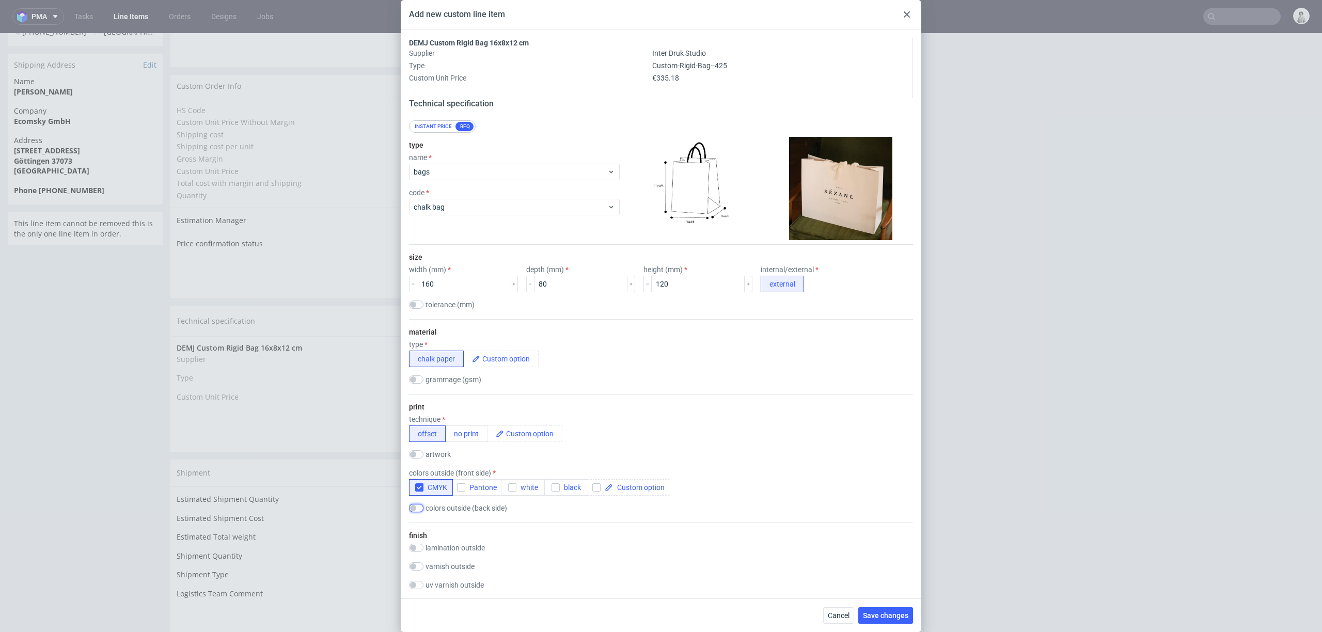
click at [418, 474] on input "checkbox" at bounding box center [416, 508] width 14 height 8
checkbox input "true"
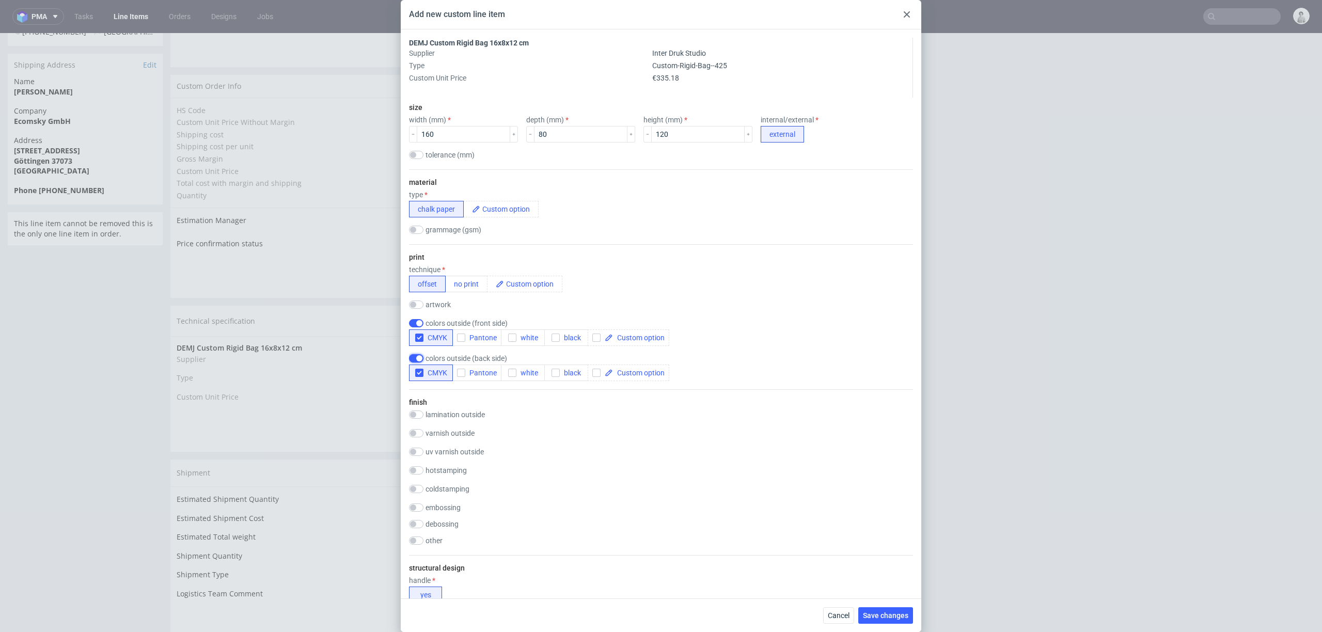
scroll to position [152, 0]
click at [420, 412] on input "checkbox" at bounding box center [416, 413] width 14 height 8
checkbox input "true"
drag, startPoint x: 451, startPoint y: 429, endPoint x: 487, endPoint y: 436, distance: 36.5
click at [451, 428] on button "matt" at bounding box center [459, 427] width 33 height 17
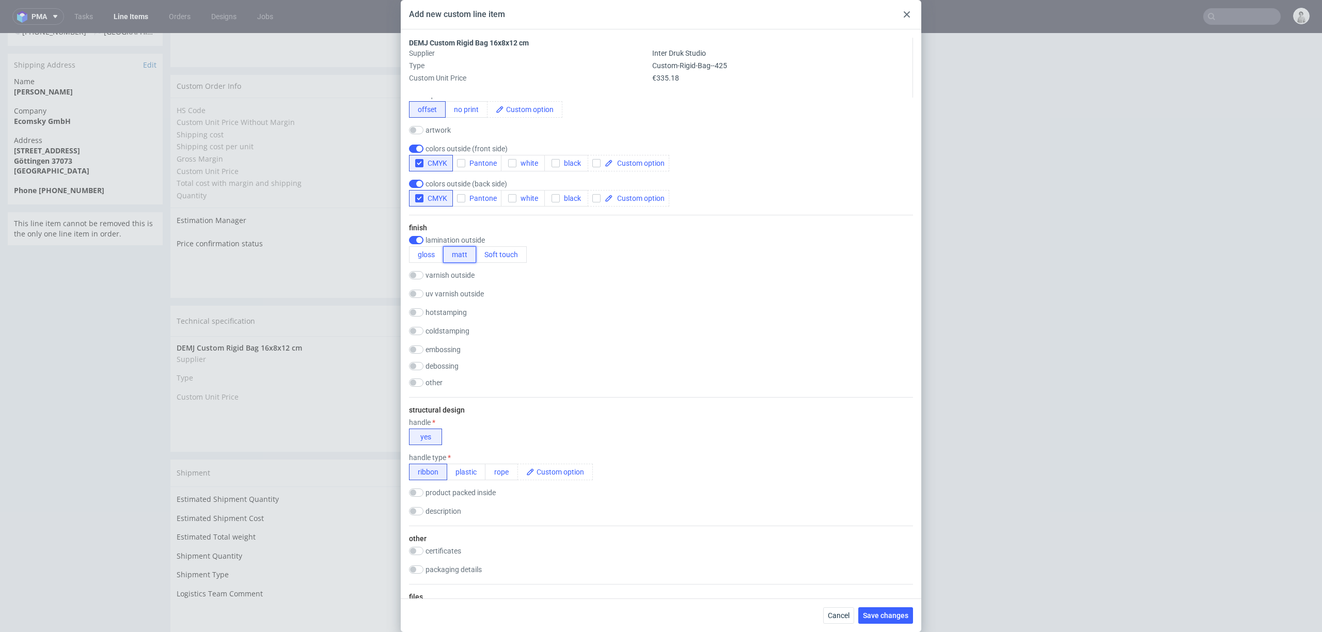
scroll to position [331, 0]
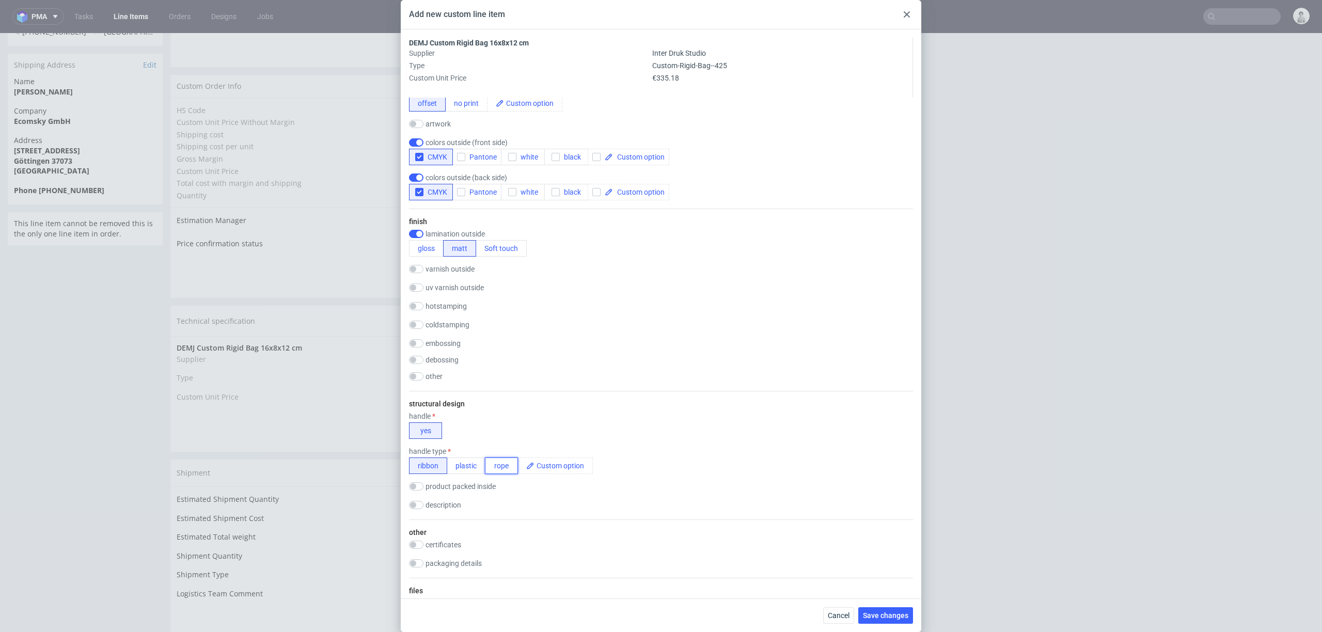
click at [494, 463] on button "rope" at bounding box center [501, 466] width 33 height 17
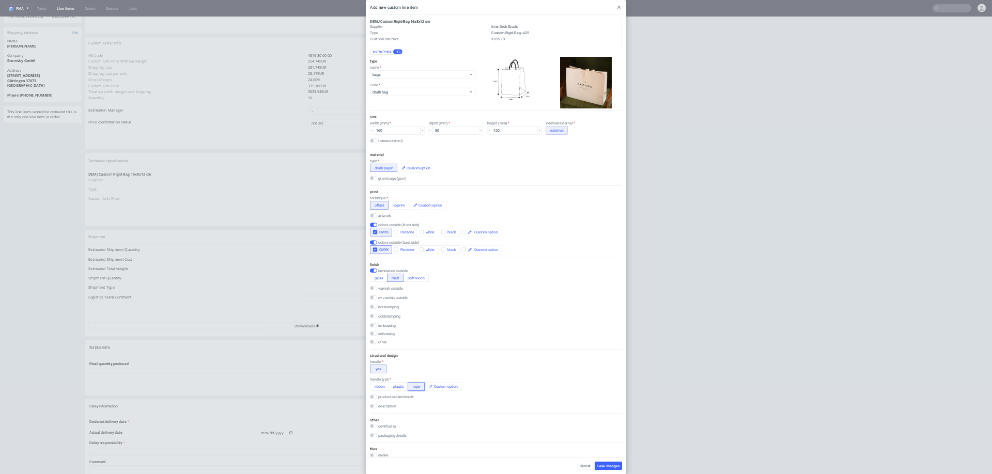
scroll to position [0, 0]
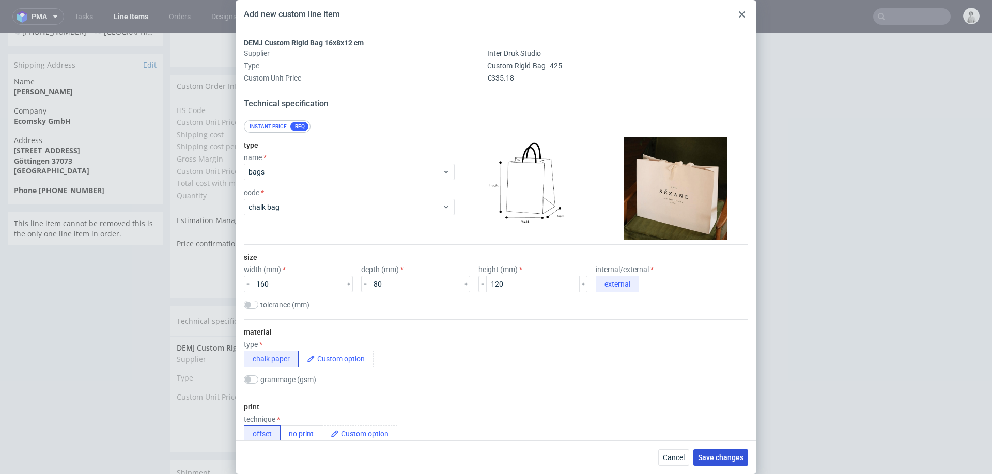
click at [727, 454] on span "Save changes" at bounding box center [720, 457] width 45 height 7
click at [741, 14] on use at bounding box center [742, 14] width 6 height 6
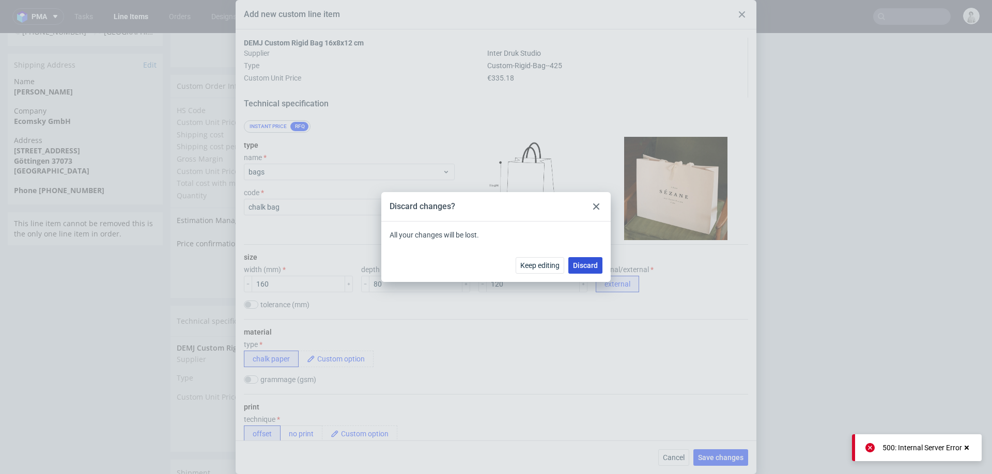
drag, startPoint x: 574, startPoint y: 265, endPoint x: 576, endPoint y: 232, distance: 33.6
click at [574, 265] on span "Discard" at bounding box center [585, 265] width 25 height 7
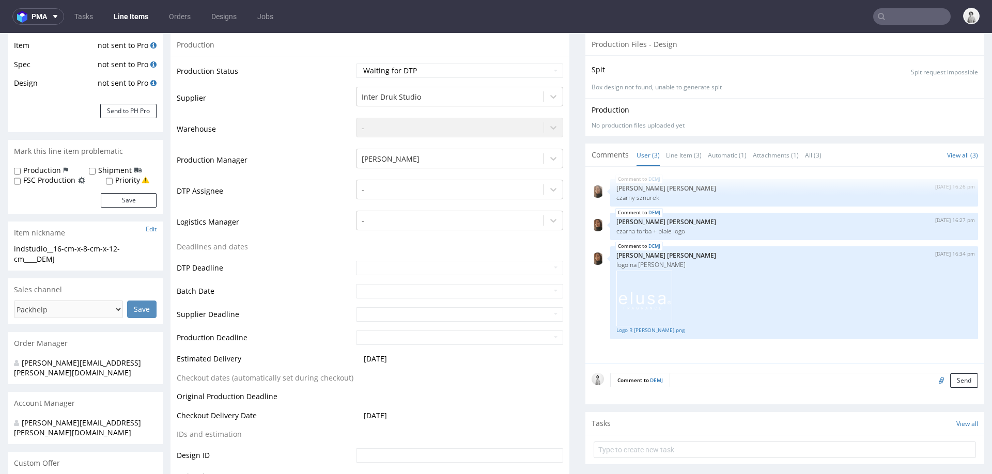
scroll to position [188, 0]
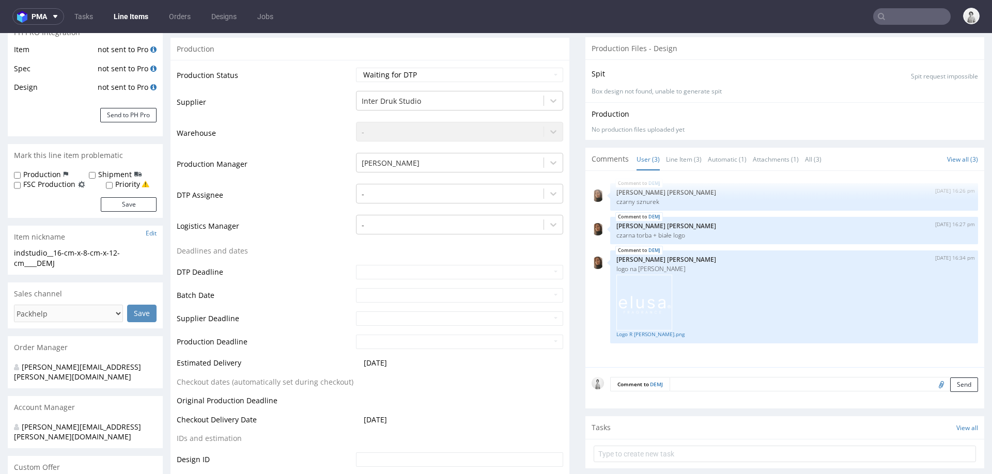
click at [698, 382] on form "Comment to DEMJ Send" at bounding box center [794, 384] width 368 height 15
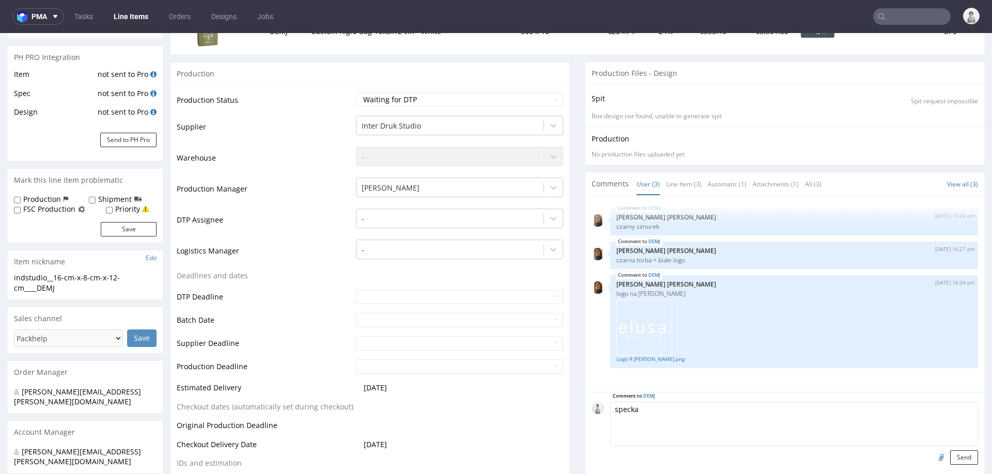
scroll to position [160, 0]
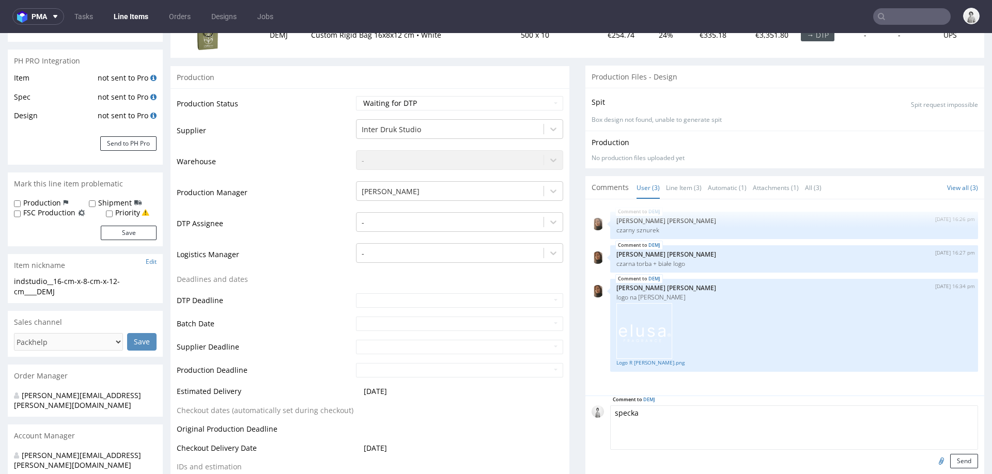
click at [670, 414] on textarea "specka" at bounding box center [794, 427] width 368 height 44
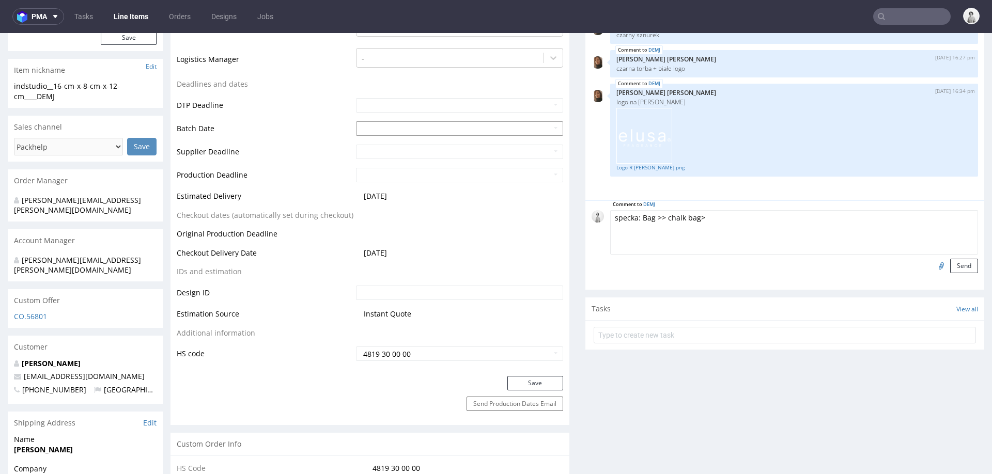
scroll to position [341, 0]
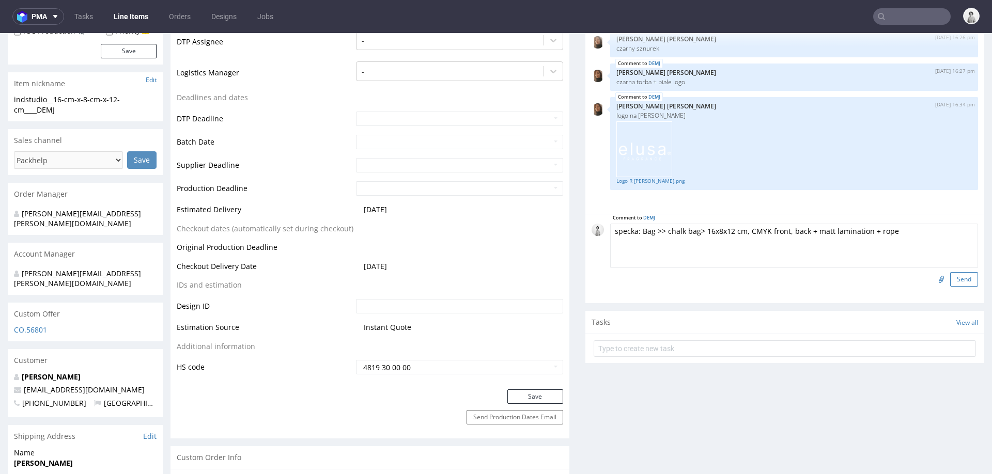
type textarea "specka: Bag >> chalk bag> 16x8x12 cm, CMYK front, back + matt lamination + rope"
click at [950, 278] on button "Send" at bounding box center [964, 279] width 28 height 14
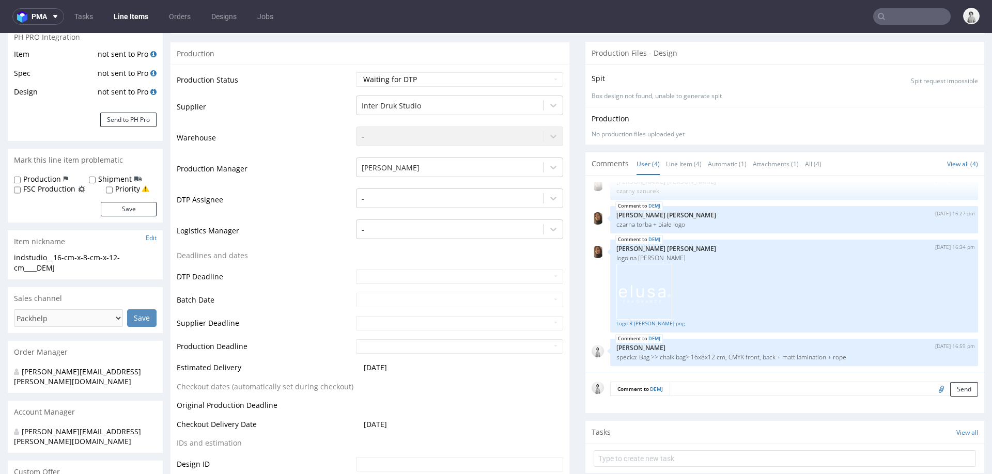
scroll to position [186, 0]
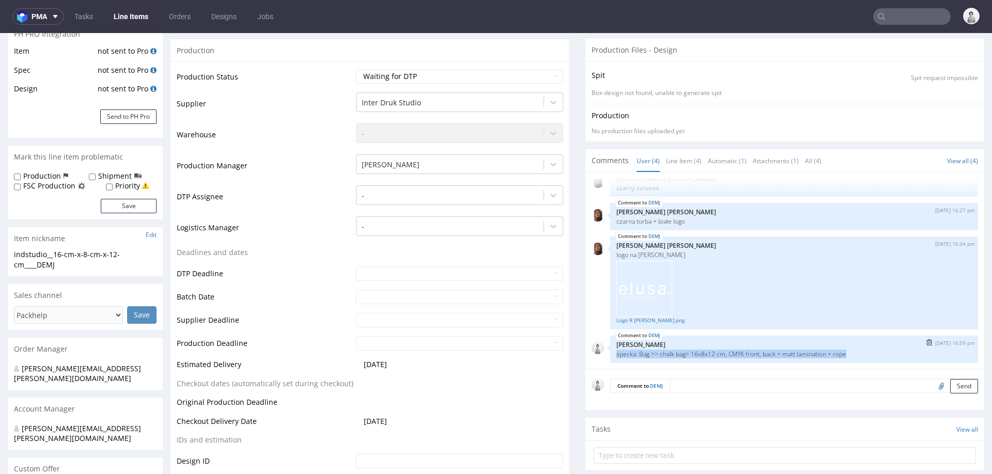
drag, startPoint x: 609, startPoint y: 354, endPoint x: 856, endPoint y: 352, distance: 246.9
click at [856, 352] on div "DEMJ [DATE] 16:59 pm [PERSON_NAME] [PERSON_NAME]: Bag >> chalk bag> 16x8x12 cm,…" at bounding box center [794, 349] width 368 height 27
copy p "specka: Bag >> chalk bag> 16x8x12 cm, CMYK front, back + matt lamination + rope"
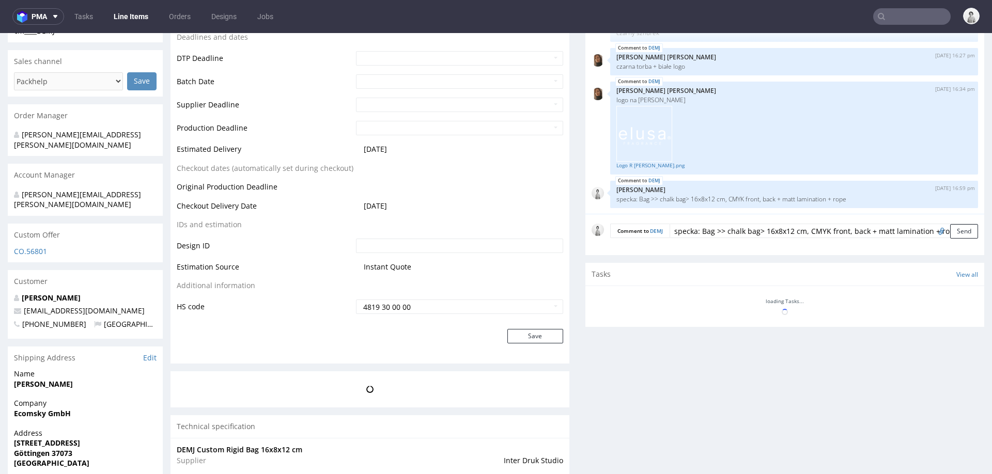
scroll to position [420, 0]
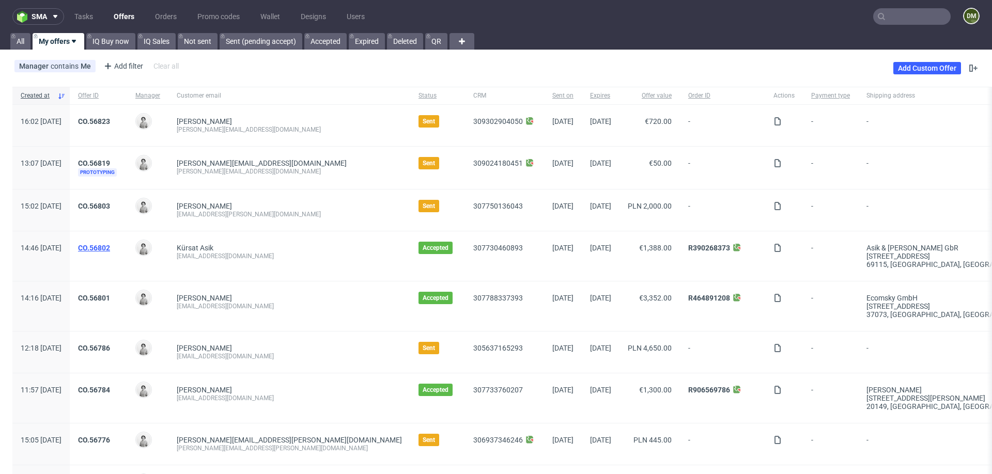
click at [110, 246] on link "CO.56802" at bounding box center [94, 248] width 32 height 8
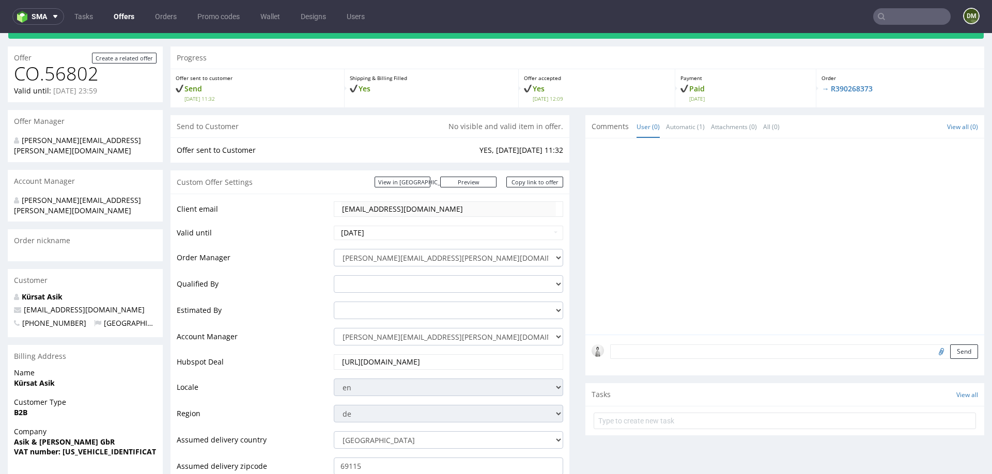
scroll to position [32, 0]
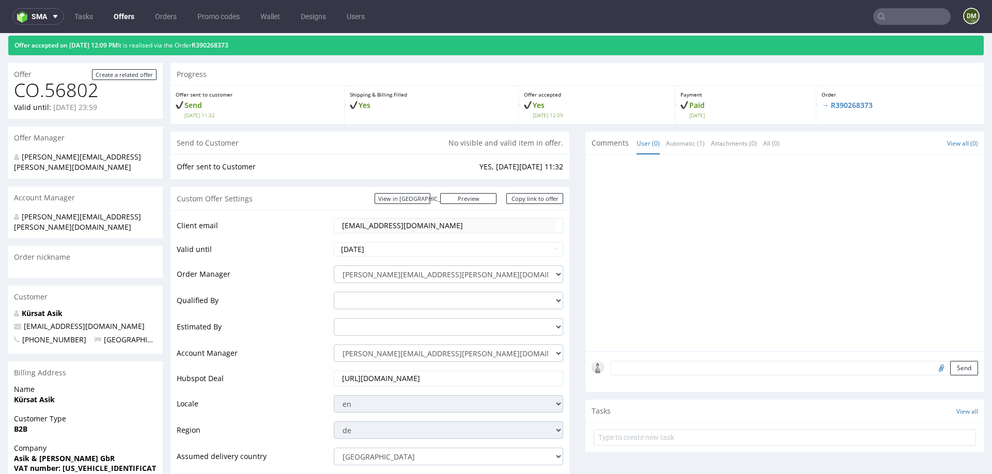
click at [845, 99] on div "Order → R390268373" at bounding box center [900, 105] width 168 height 38
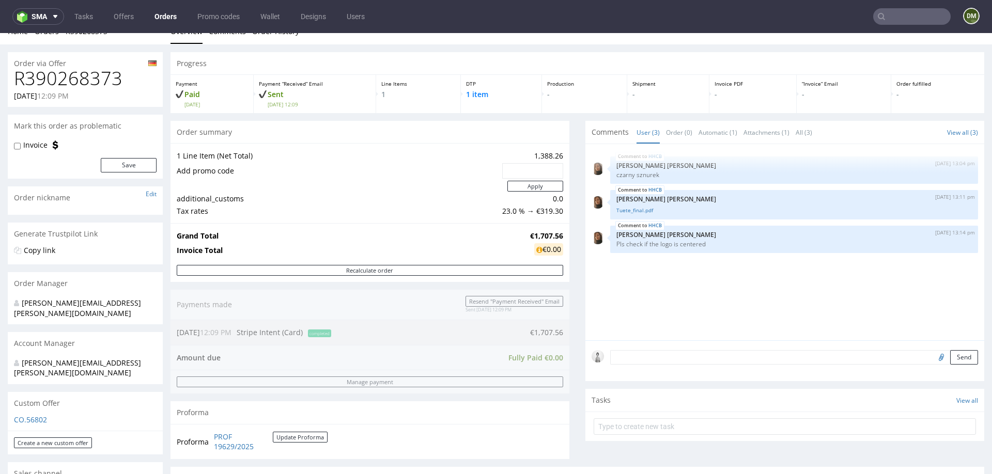
scroll to position [18, 0]
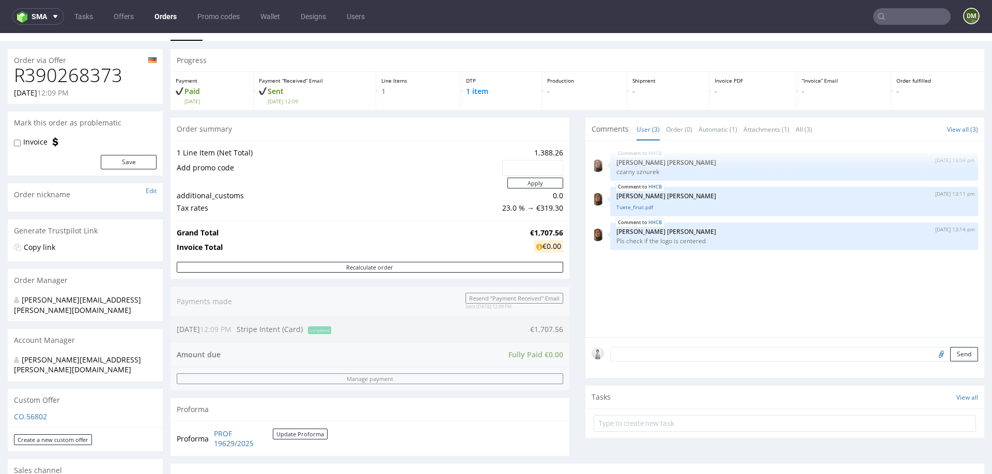
click at [713, 355] on form "Send" at bounding box center [794, 354] width 368 height 15
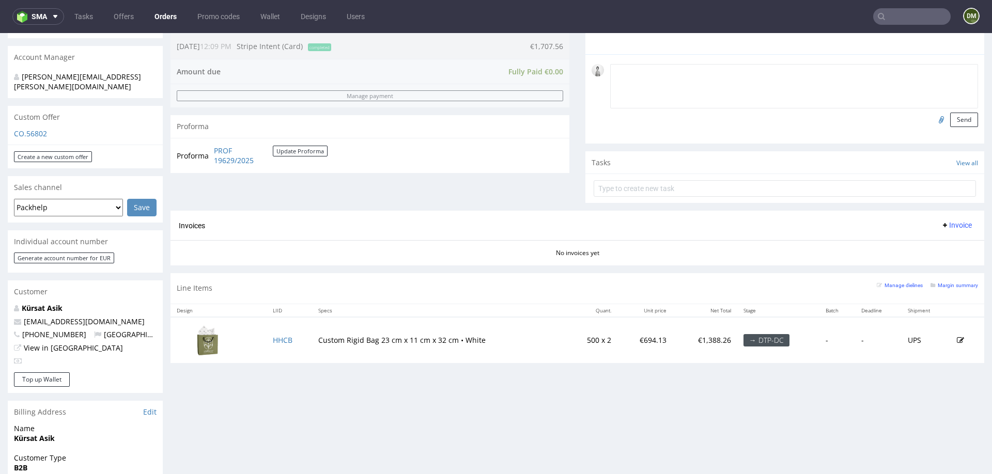
scroll to position [302, 0]
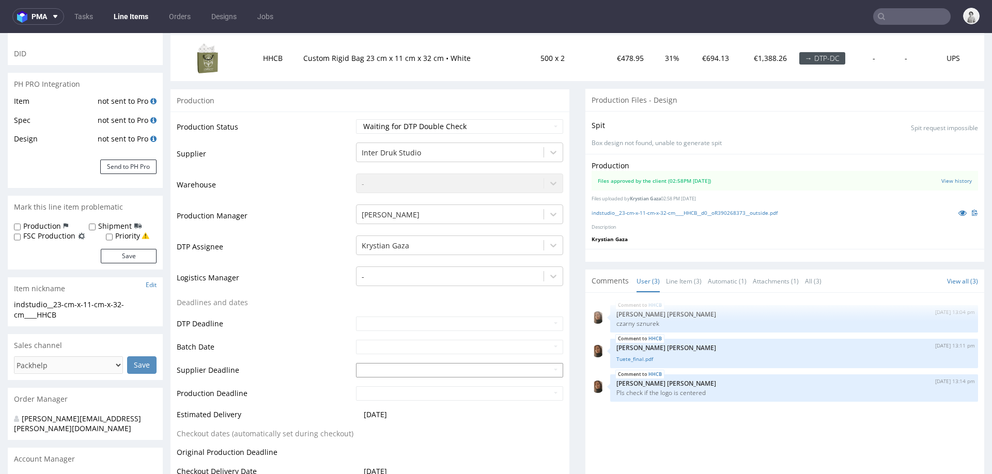
scroll to position [211, 0]
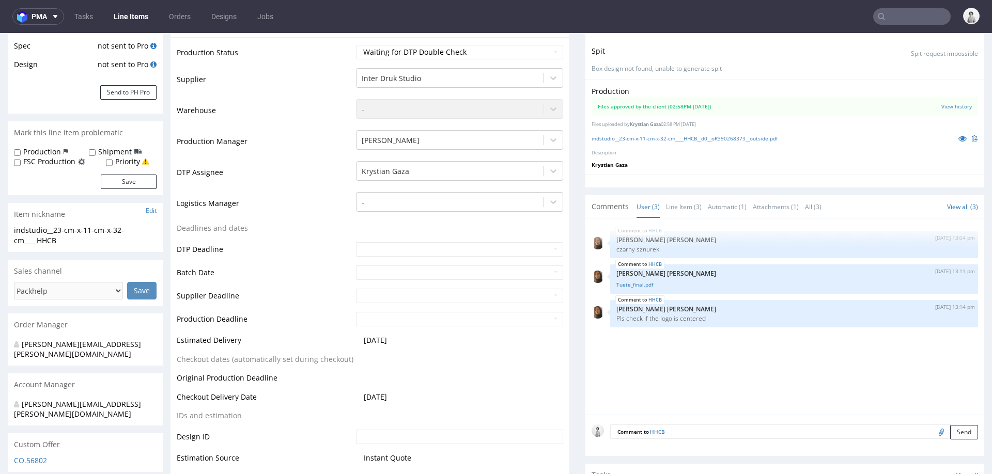
click at [684, 429] on textarea at bounding box center [824, 432] width 306 height 14
paste textarea "specka: Bag >> chalk bag> 16x8x12 cm, CMYK front, back + matt lamination + rope"
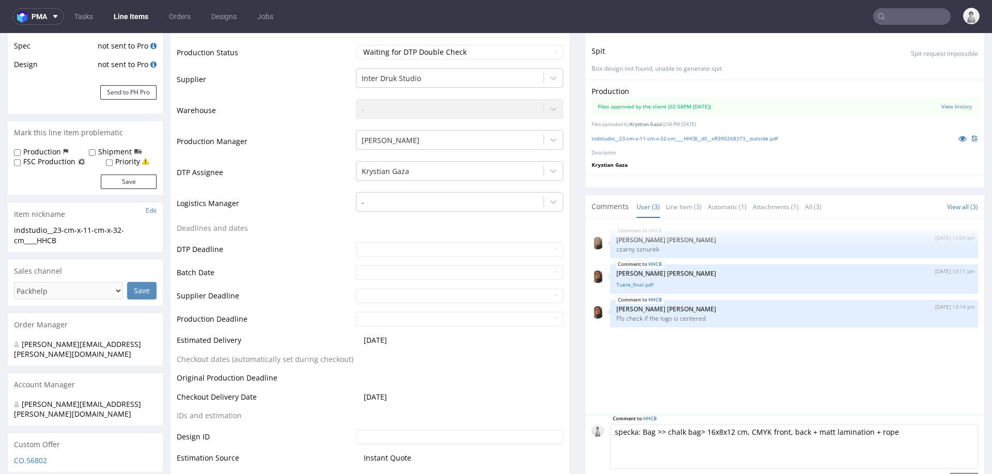
click at [707, 430] on textarea "specka: Bag >> chalk bag> 16x8x12 cm, CMYK front, back + matt lamination + rope" at bounding box center [794, 447] width 368 height 44
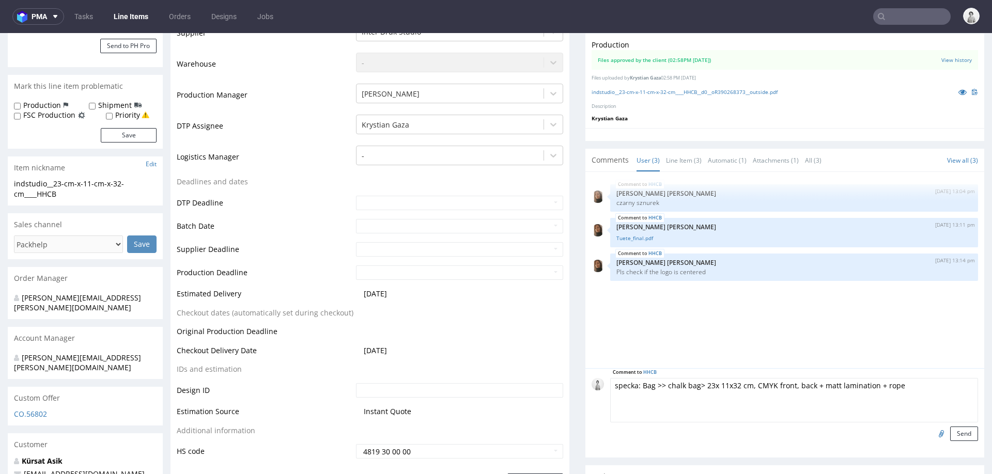
scroll to position [304, 0]
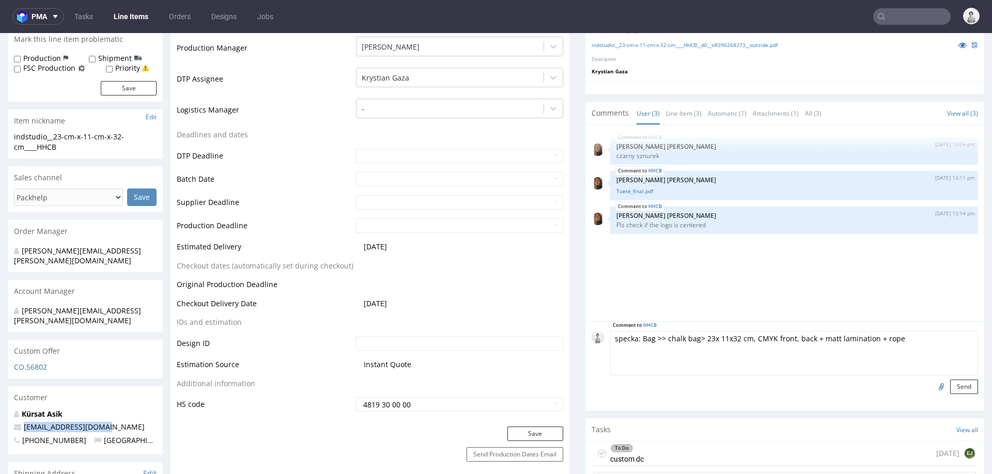
drag, startPoint x: 36, startPoint y: 409, endPoint x: 22, endPoint y: 407, distance: 14.0
click at [22, 422] on p "[EMAIL_ADDRESS][DOMAIN_NAME]" at bounding box center [85, 427] width 143 height 10
copy link "[EMAIL_ADDRESS][DOMAIN_NAME]"
click at [751, 334] on textarea "specka: Bag >> chalk bag> 23x 11x32 cm, CMYK front, back + matt lamination + ro…" at bounding box center [794, 353] width 368 height 44
type textarea "specka: Bag >> chalk bag> 23x 11x32 cm, material: white, CMYK front, back + mat…"
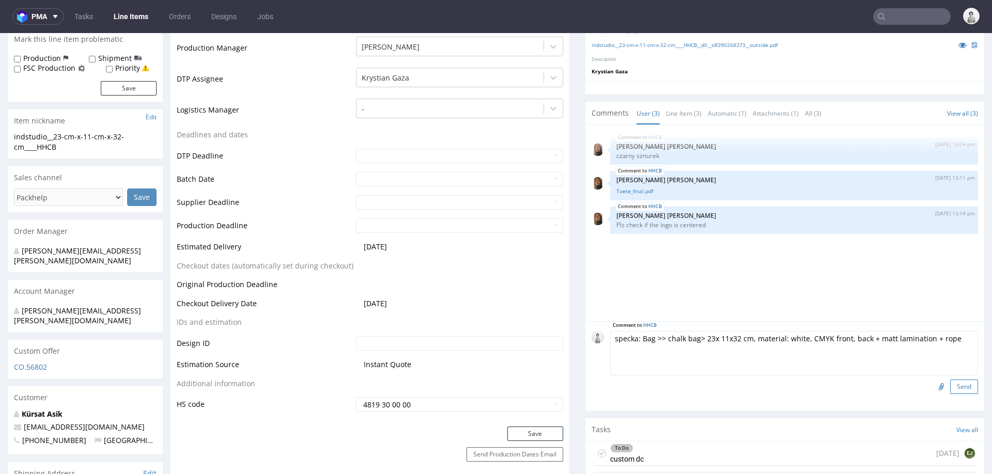
click at [953, 384] on button "Send" at bounding box center [964, 387] width 28 height 14
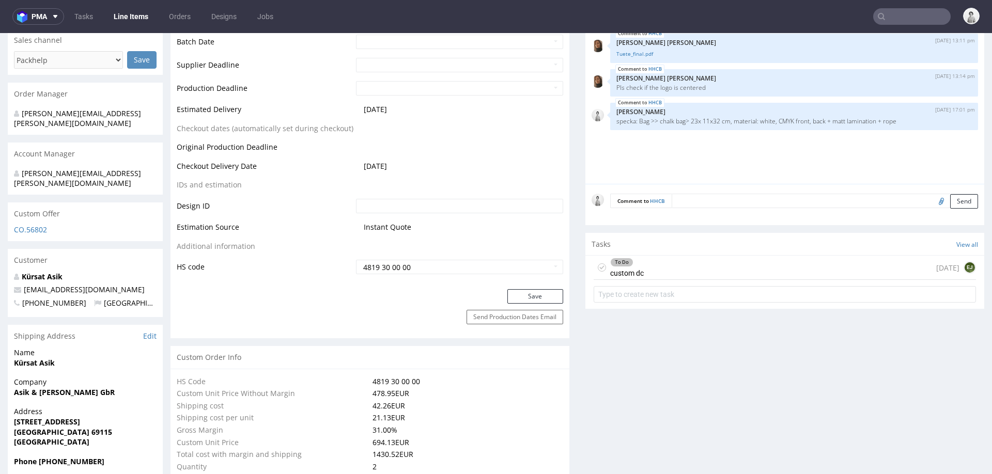
scroll to position [442, 0]
click at [964, 264] on figcaption "EJ" at bounding box center [969, 267] width 10 height 10
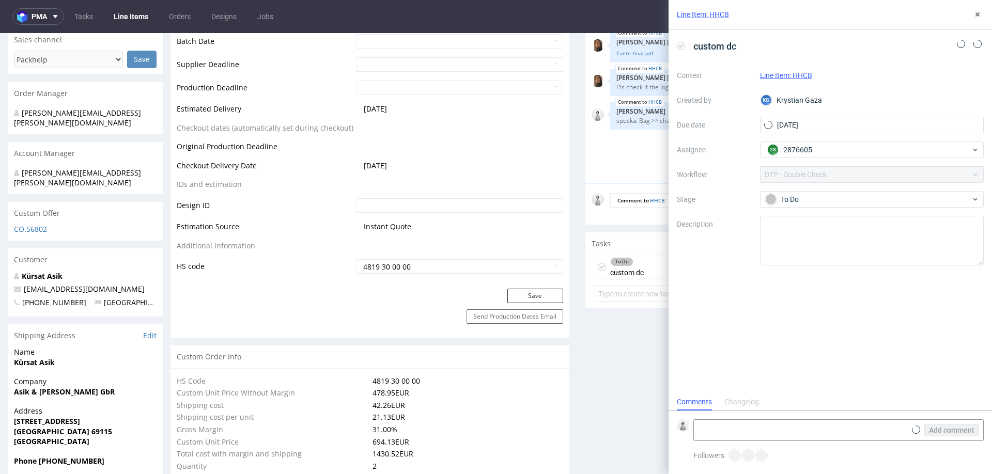
scroll to position [8, 0]
click at [976, 17] on icon at bounding box center [977, 14] width 8 height 8
